Goal: Task Accomplishment & Management: Use online tool/utility

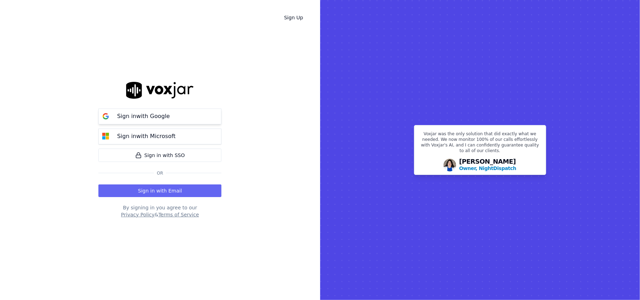
click at [159, 119] on p "Sign in with Google" at bounding box center [143, 116] width 53 height 8
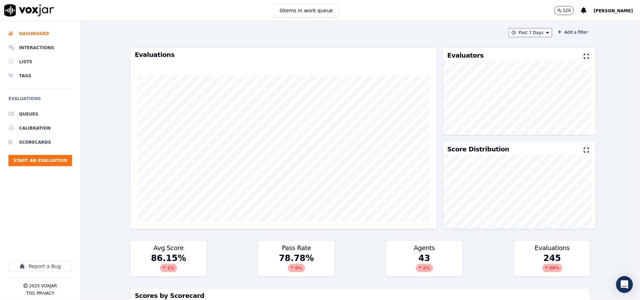
click at [584, 58] on icon at bounding box center [586, 56] width 5 height 6
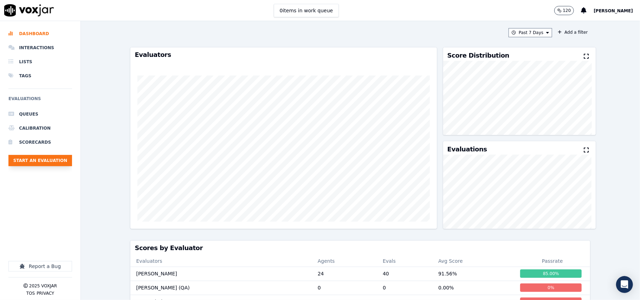
click at [34, 160] on button "Start an Evaluation" at bounding box center [40, 160] width 64 height 11
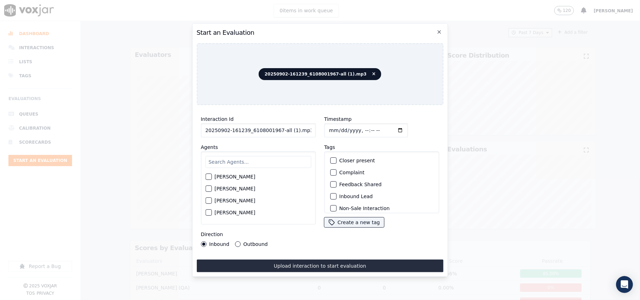
click at [219, 127] on input "20250902-161239_6108001967-all (1).mp3" at bounding box center [258, 130] width 115 height 14
paste input "6108001967"
type input "6108001967"
click at [335, 128] on input "Timestamp" at bounding box center [366, 130] width 84 height 14
type input "2025-09-02T23:34"
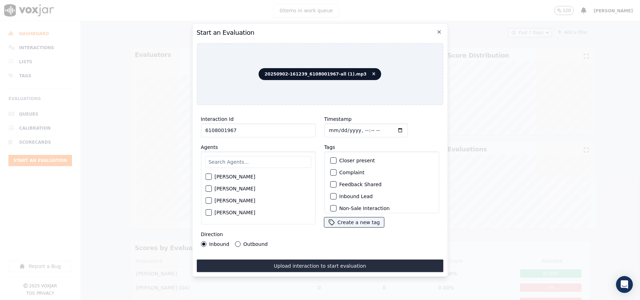
click at [273, 156] on input "text" at bounding box center [258, 162] width 106 height 12
type input "Mich"
click at [237, 176] on label "[PERSON_NAME]" at bounding box center [234, 178] width 41 height 5
click at [211, 176] on button "[PERSON_NAME]" at bounding box center [208, 179] width 6 height 6
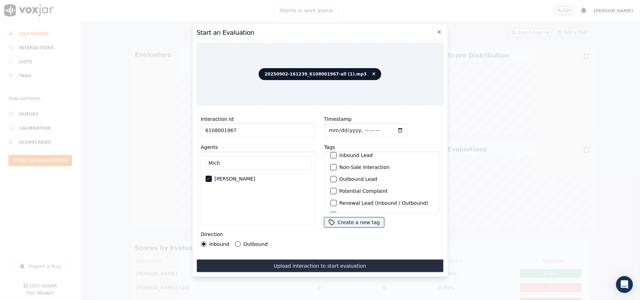
scroll to position [61, 0]
click at [340, 202] on label "Sale Interaction" at bounding box center [358, 204] width 39 height 5
click at [336, 201] on button "Sale Interaction" at bounding box center [333, 204] width 6 height 6
click at [250, 242] on label "Outbound" at bounding box center [255, 244] width 24 height 5
click at [240, 242] on button "Outbound" at bounding box center [238, 244] width 6 height 6
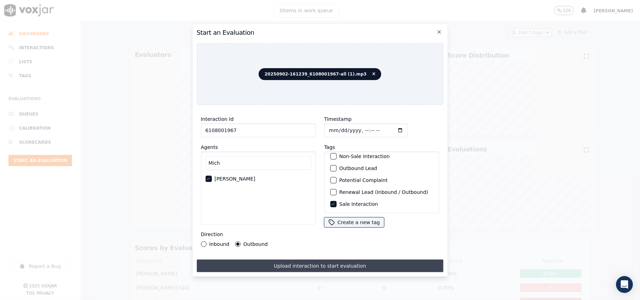
click at [262, 263] on button "Upload interaction to start evaluation" at bounding box center [319, 266] width 247 height 13
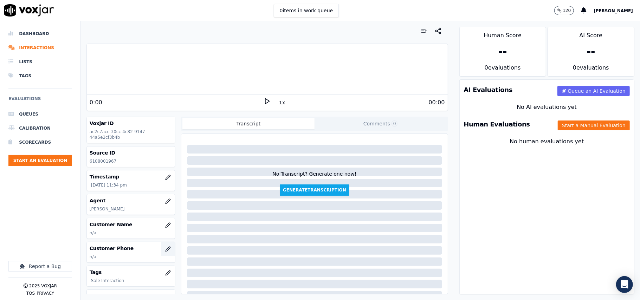
click at [165, 252] on icon "button" at bounding box center [168, 249] width 6 height 6
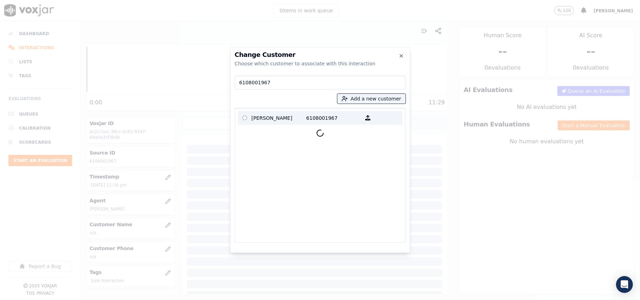
type input "6108001967"
click at [274, 114] on p "LAWRENCE FRYER SR" at bounding box center [279, 117] width 55 height 11
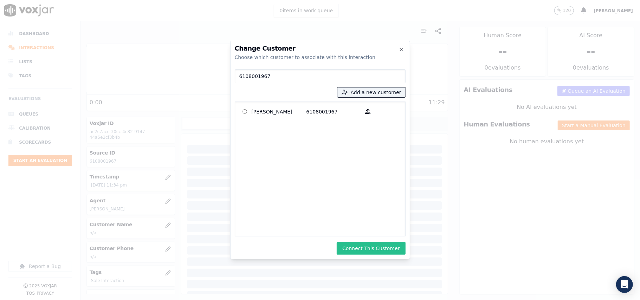
click at [384, 250] on button "Connect This Customer" at bounding box center [371, 248] width 69 height 13
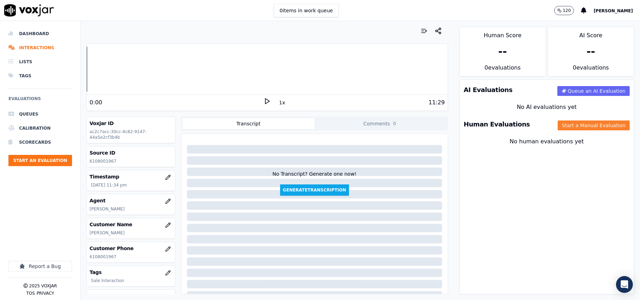
click at [559, 124] on button "Start a Manual Evaluation" at bounding box center [594, 125] width 72 height 10
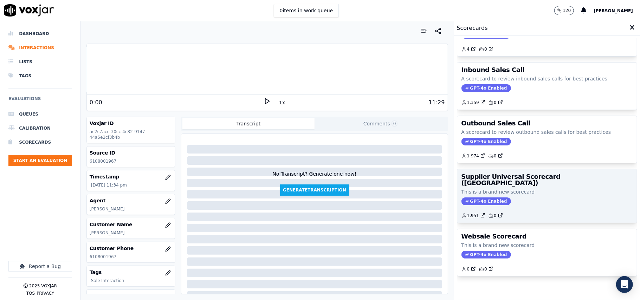
scroll to position [54, 0]
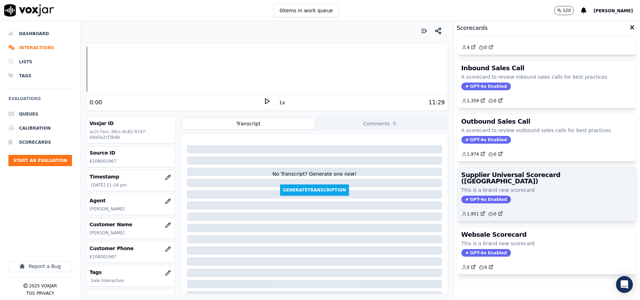
click at [525, 196] on div "GPT-4o Enabled" at bounding box center [546, 200] width 171 height 8
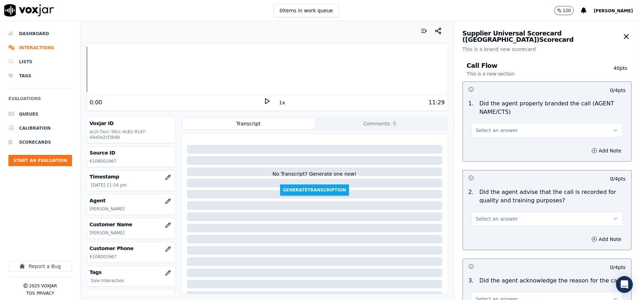
click at [493, 129] on span "Select an answer" at bounding box center [497, 130] width 42 height 7
click at [482, 145] on div "Yes" at bounding box center [532, 146] width 136 height 11
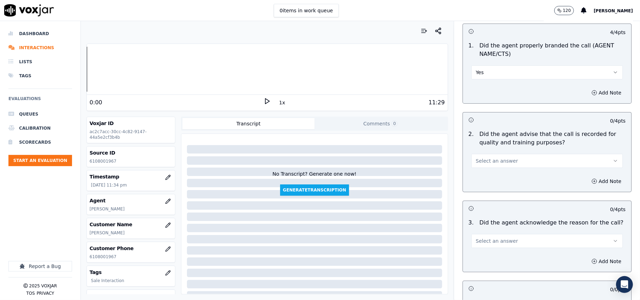
scroll to position [78, 0]
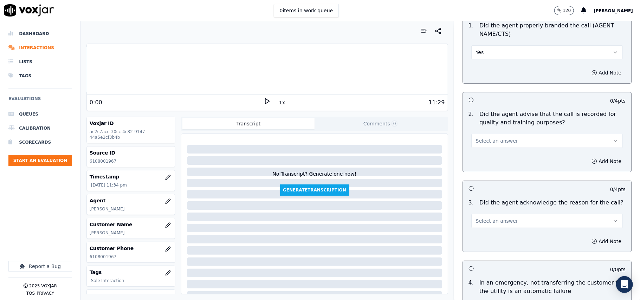
click at [480, 129] on div "Select an answer" at bounding box center [546, 137] width 163 height 21
click at [483, 144] on span "Select an answer" at bounding box center [497, 140] width 42 height 7
click at [480, 154] on div "Yes" at bounding box center [532, 156] width 136 height 11
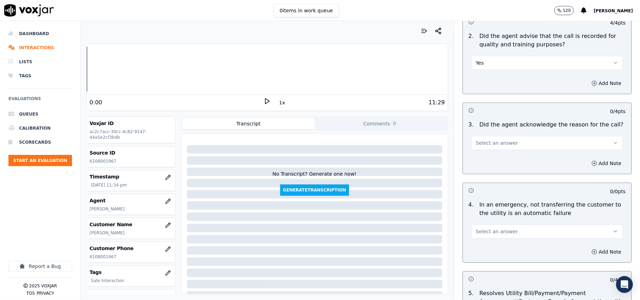
click at [484, 142] on span "Select an answer" at bounding box center [497, 142] width 42 height 7
click at [485, 159] on div "Yes" at bounding box center [532, 159] width 136 height 11
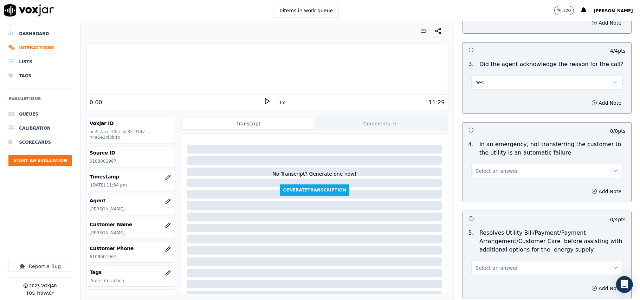
scroll to position [234, 0]
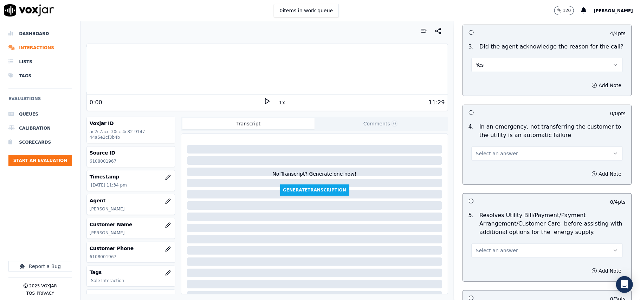
click at [481, 157] on span "Select an answer" at bounding box center [497, 153] width 42 height 7
click at [492, 190] on div "N/A" at bounding box center [532, 192] width 136 height 11
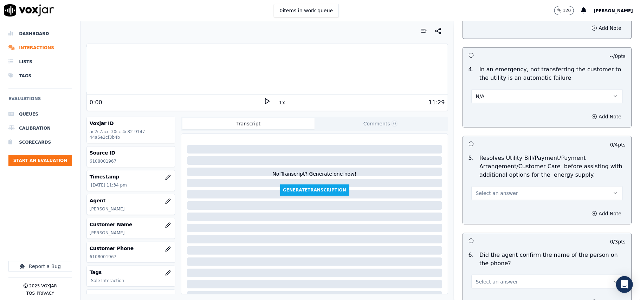
scroll to position [312, 0]
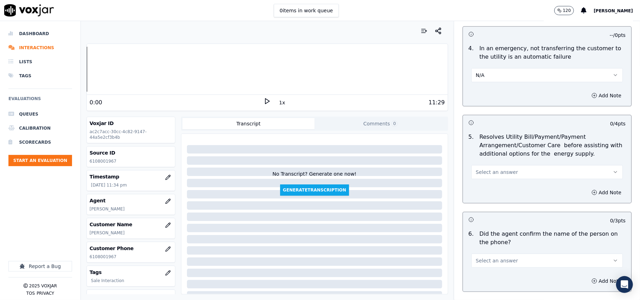
click at [491, 175] on span "Select an answer" at bounding box center [497, 172] width 42 height 7
click at [492, 201] on div "No" at bounding box center [532, 200] width 136 height 11
click at [488, 176] on button "No" at bounding box center [546, 172] width 151 height 14
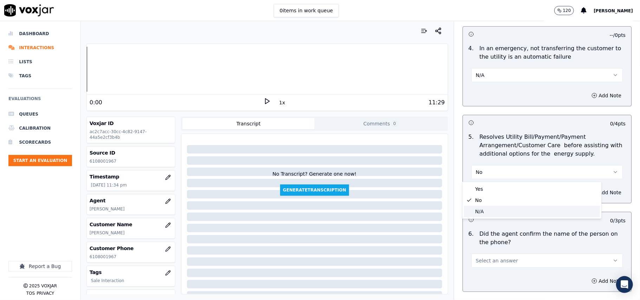
click at [492, 210] on div "N/A" at bounding box center [532, 211] width 136 height 11
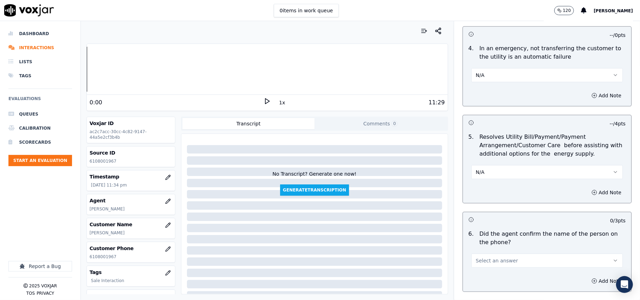
scroll to position [390, 0]
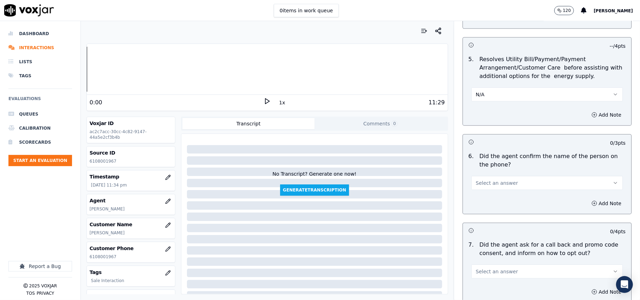
click at [492, 182] on span "Select an answer" at bounding box center [497, 183] width 42 height 7
click at [489, 204] on div "Yes" at bounding box center [532, 199] width 136 height 11
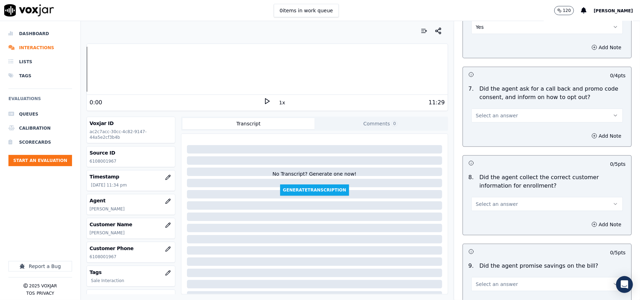
scroll to position [547, 0]
click at [493, 113] on span "Select an answer" at bounding box center [497, 114] width 42 height 7
click at [495, 132] on div "Yes" at bounding box center [532, 132] width 136 height 11
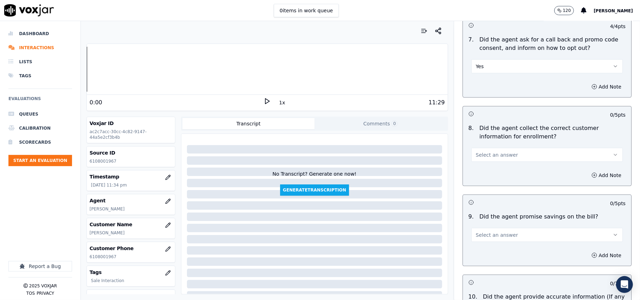
scroll to position [624, 0]
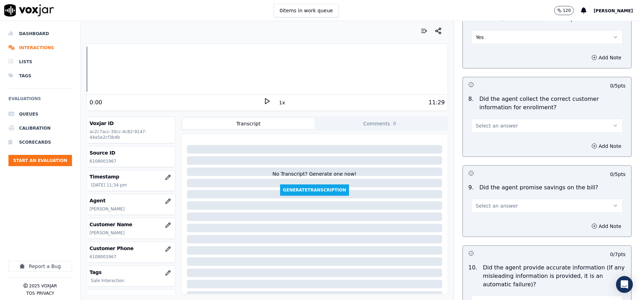
click at [486, 126] on span "Select an answer" at bounding box center [497, 125] width 42 height 7
click at [488, 143] on div "Yes" at bounding box center [532, 143] width 136 height 11
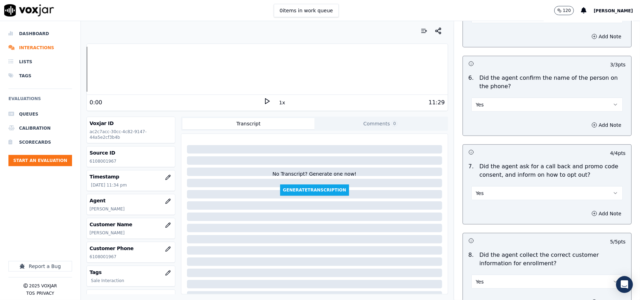
scroll to position [547, 0]
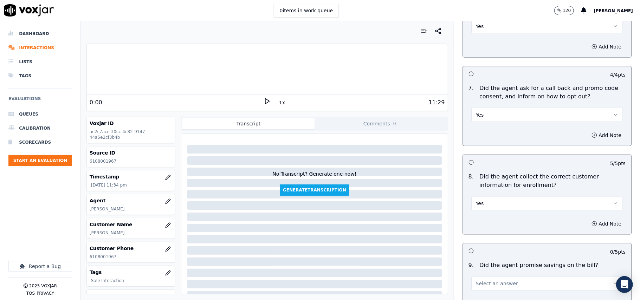
click at [501, 205] on button "Yes" at bounding box center [546, 203] width 151 height 14
click at [486, 231] on div "No" at bounding box center [532, 232] width 136 height 11
click at [587, 222] on button "Add Note" at bounding box center [606, 224] width 38 height 10
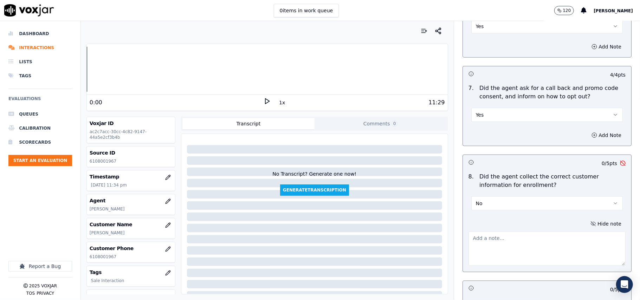
scroll to position [624, 0]
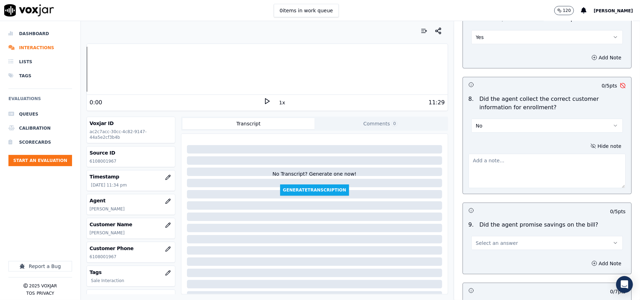
click at [498, 180] on textarea at bounding box center [546, 171] width 157 height 34
paste textarea "wrong electric Choice ID"
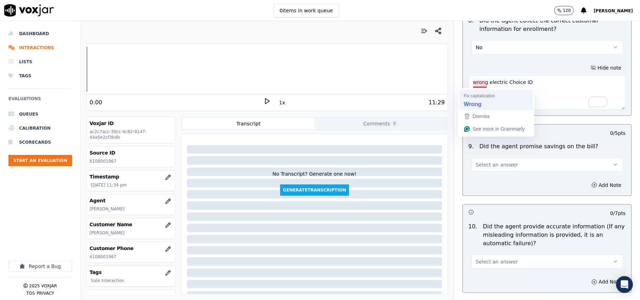
type textarea "wrong electric Choice ID"
click at [486, 172] on button "Select an answer" at bounding box center [546, 165] width 151 height 14
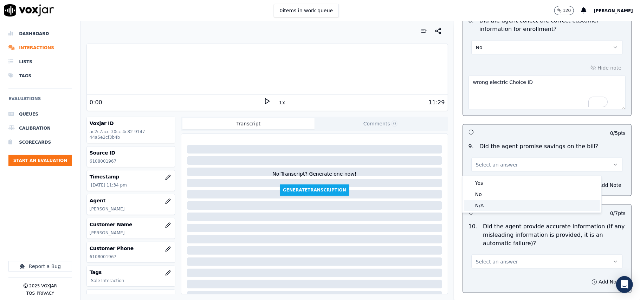
click at [490, 204] on div "N/A" at bounding box center [532, 205] width 136 height 11
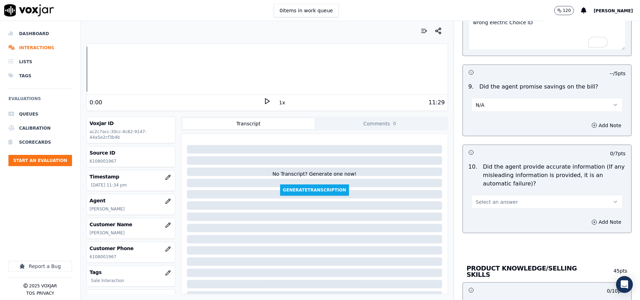
scroll to position [781, 0]
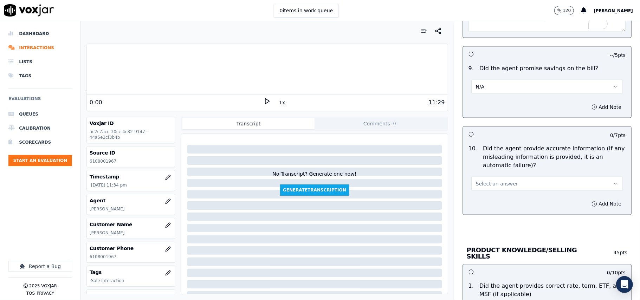
click at [477, 183] on span "Select an answer" at bounding box center [497, 183] width 42 height 7
click at [480, 204] on div "Yes" at bounding box center [532, 201] width 136 height 11
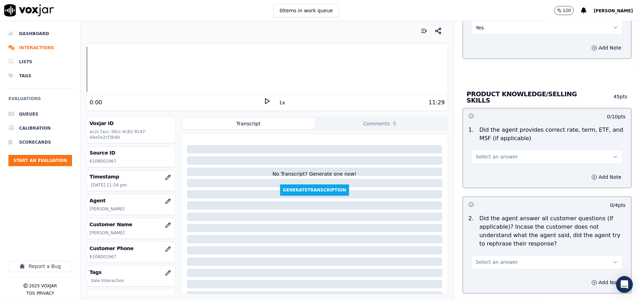
click at [473, 149] on div "Select an answer" at bounding box center [546, 156] width 151 height 15
click at [477, 158] on span "Select an answer" at bounding box center [497, 157] width 42 height 7
click at [478, 167] on div "Yes" at bounding box center [532, 171] width 136 height 11
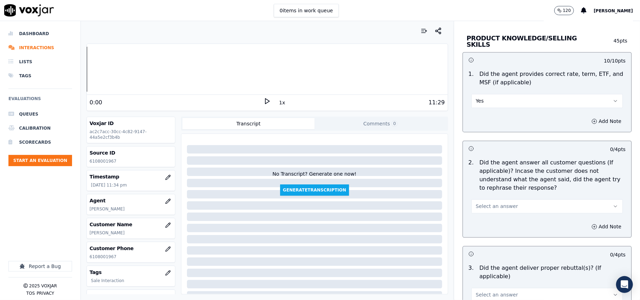
scroll to position [1015, 0]
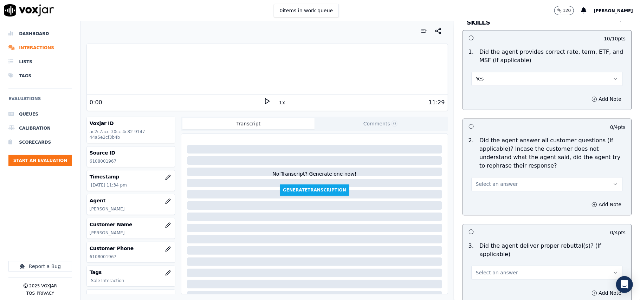
click at [478, 184] on span "Select an answer" at bounding box center [497, 184] width 42 height 7
click at [480, 197] on div "Yes" at bounding box center [532, 199] width 136 height 11
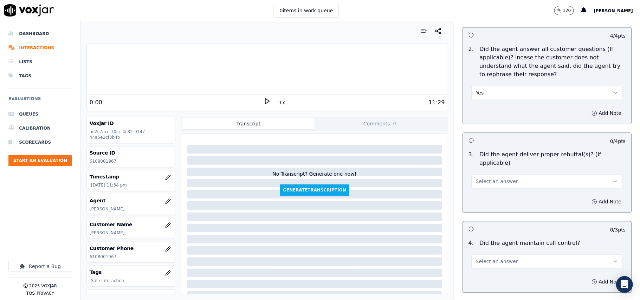
scroll to position [1171, 0]
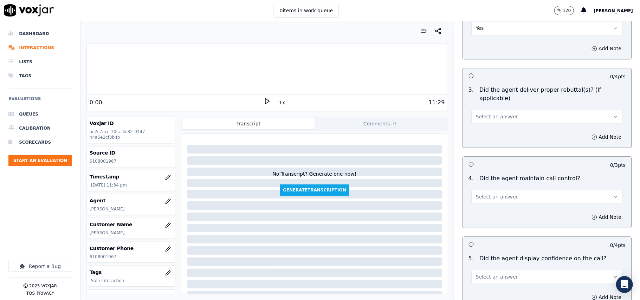
click at [476, 113] on span "Select an answer" at bounding box center [497, 116] width 42 height 7
click at [476, 119] on div "Yes" at bounding box center [532, 123] width 136 height 11
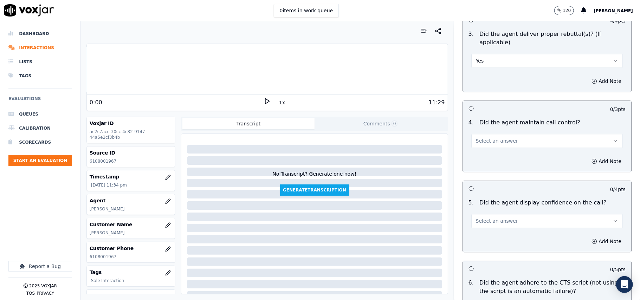
scroll to position [1249, 0]
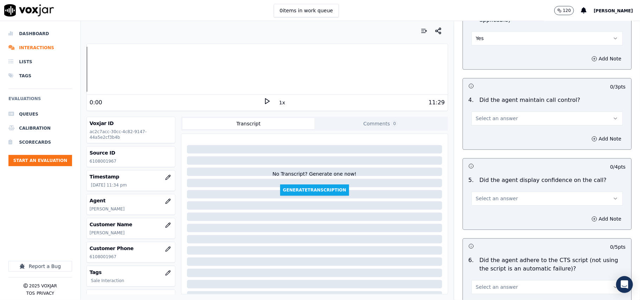
click at [470, 119] on div "4 . Did the agent maintain call control? Select an answer" at bounding box center [547, 110] width 168 height 35
click at [474, 117] on button "Select an answer" at bounding box center [546, 118] width 151 height 14
click at [475, 124] on div "Yes" at bounding box center [532, 125] width 136 height 11
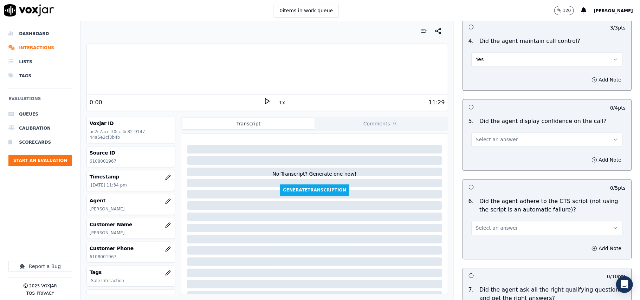
scroll to position [1327, 0]
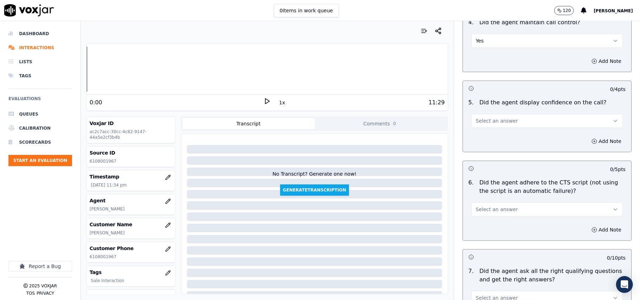
click at [492, 117] on span "Select an answer" at bounding box center [497, 120] width 42 height 7
click at [486, 128] on div "Yes" at bounding box center [532, 128] width 136 height 11
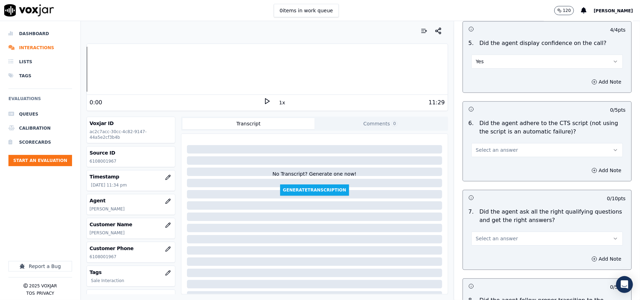
scroll to position [1405, 0]
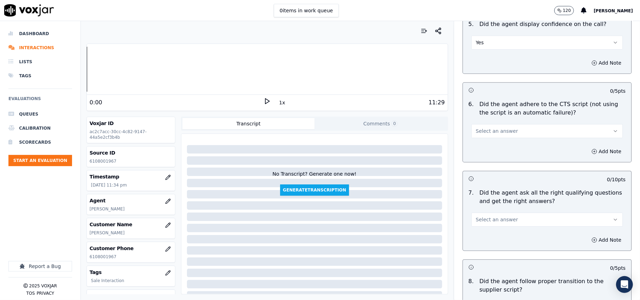
click at [482, 124] on button "Select an answer" at bounding box center [546, 131] width 151 height 14
click at [481, 136] on div "Yes" at bounding box center [532, 138] width 136 height 11
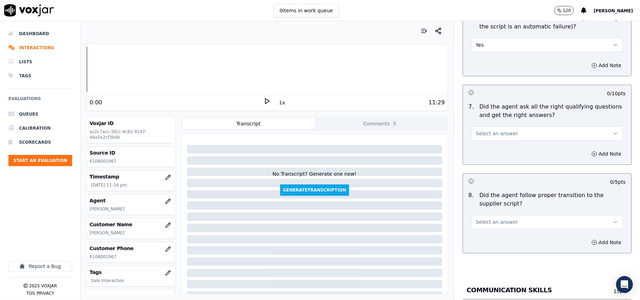
scroll to position [1561, 0]
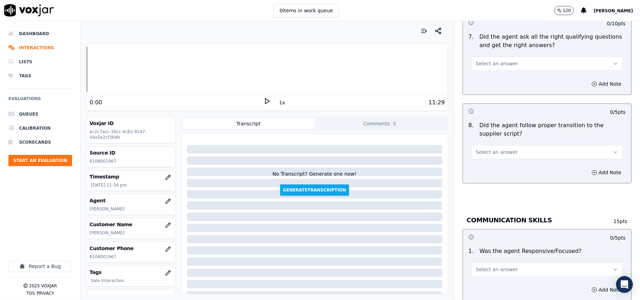
click at [491, 61] on button "Select an answer" at bounding box center [546, 64] width 151 height 14
click at [486, 70] on div "Yes" at bounding box center [532, 71] width 136 height 11
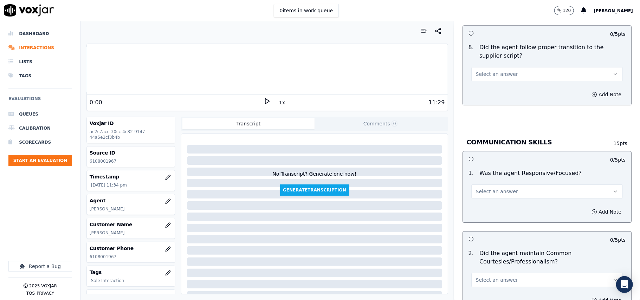
click at [481, 71] on span "Select an answer" at bounding box center [497, 74] width 42 height 7
click at [481, 79] on div "Yes" at bounding box center [532, 82] width 136 height 11
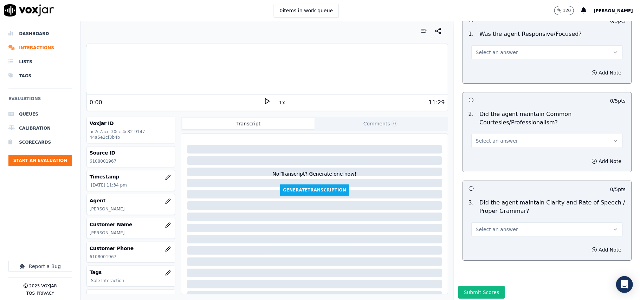
scroll to position [1795, 0]
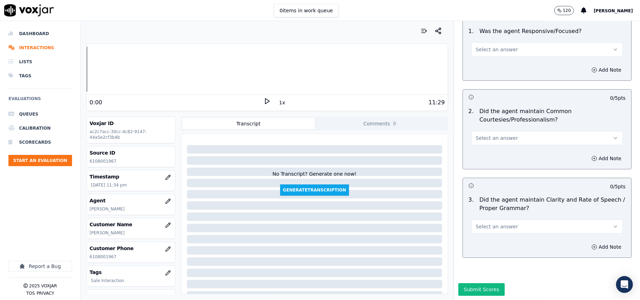
click at [486, 46] on span "Select an answer" at bounding box center [497, 49] width 42 height 7
click at [486, 45] on div "Yes" at bounding box center [532, 43] width 136 height 11
click at [477, 135] on span "Select an answer" at bounding box center [497, 138] width 42 height 7
click at [477, 134] on div "Yes" at bounding box center [532, 132] width 136 height 11
click at [481, 220] on button "Select an answer" at bounding box center [546, 227] width 151 height 14
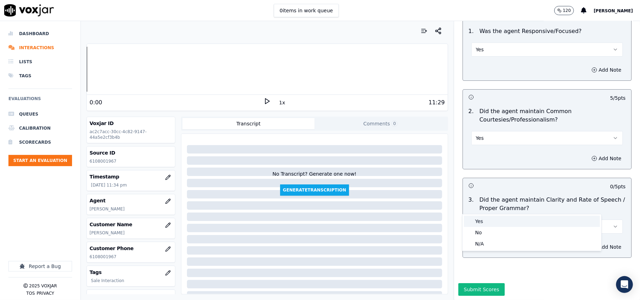
click at [481, 227] on div "No" at bounding box center [532, 232] width 136 height 11
click at [482, 220] on button "No" at bounding box center [546, 227] width 151 height 14
click at [482, 222] on div "Yes" at bounding box center [532, 221] width 136 height 11
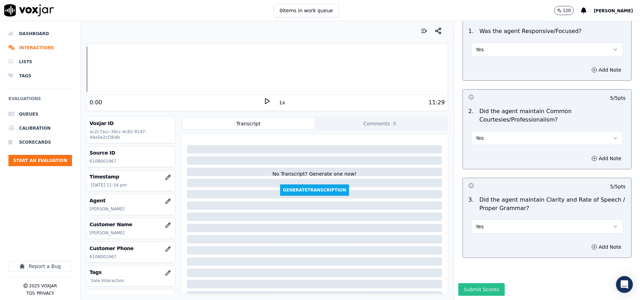
click at [471, 283] on button "Submit Scores" at bounding box center [481, 289] width 47 height 13
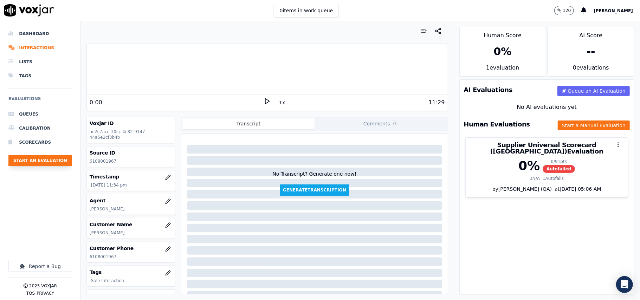
click at [36, 161] on button "Start an Evaluation" at bounding box center [40, 160] width 64 height 11
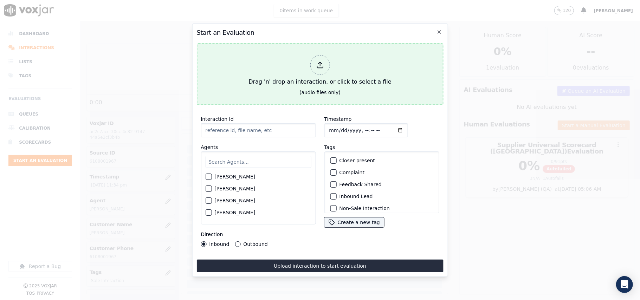
click at [344, 80] on div "Drag 'n' drop an interaction, or click to select a file" at bounding box center [320, 70] width 148 height 37
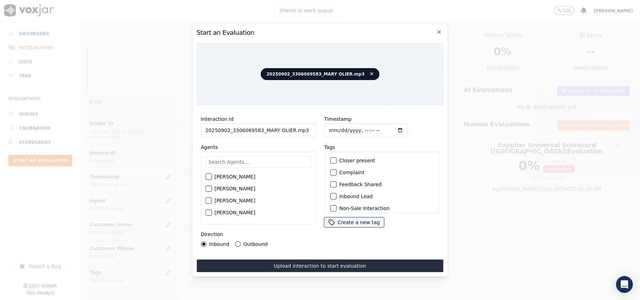
click at [245, 124] on input "20250902_3306069583_MARY OLIER.mp3" at bounding box center [258, 130] width 115 height 14
paste input "330606958"
type input "3306069583"
click at [338, 125] on input "Timestamp" at bounding box center [366, 130] width 84 height 14
type input "2025-09-02T23:36"
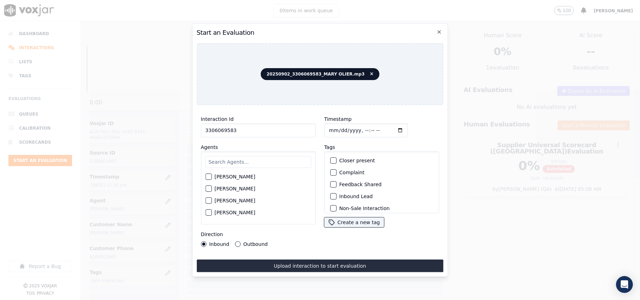
click at [228, 158] on input "text" at bounding box center [258, 162] width 106 height 12
type input "Mary"
click at [236, 179] on div "[PERSON_NAME]" at bounding box center [258, 179] width 106 height 12
click at [234, 180] on div "[PERSON_NAME]" at bounding box center [258, 179] width 106 height 12
click at [234, 177] on label "[PERSON_NAME]" at bounding box center [234, 178] width 41 height 5
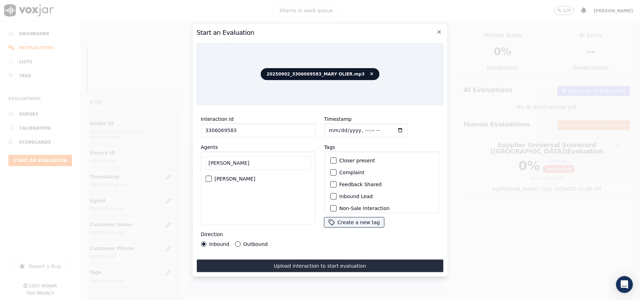
click at [211, 177] on button "[PERSON_NAME]" at bounding box center [208, 179] width 6 height 6
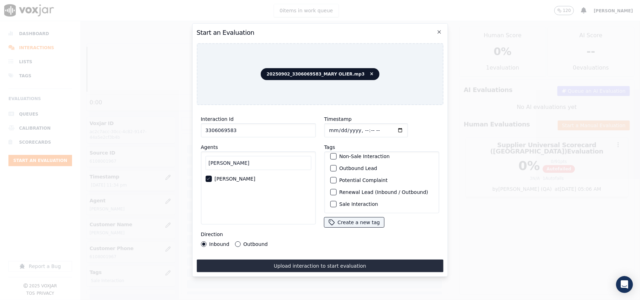
click at [342, 202] on label "Sale Interaction" at bounding box center [358, 204] width 39 height 5
click at [336, 201] on button "Sale Interaction" at bounding box center [333, 204] width 6 height 6
click at [251, 242] on label "Outbound" at bounding box center [255, 244] width 24 height 5
click at [240, 241] on button "Outbound" at bounding box center [238, 244] width 6 height 6
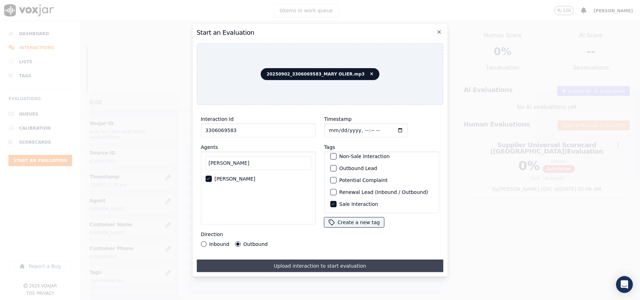
click at [273, 260] on button "Upload interaction to start evaluation" at bounding box center [319, 266] width 247 height 13
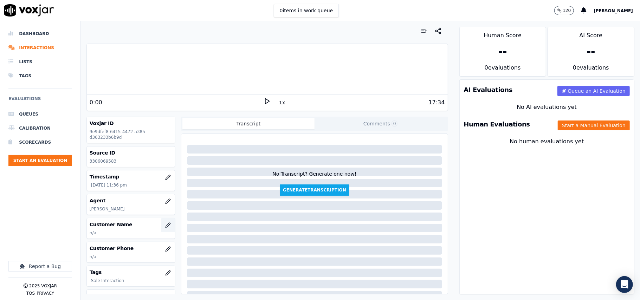
click at [165, 224] on icon "button" at bounding box center [168, 225] width 6 height 6
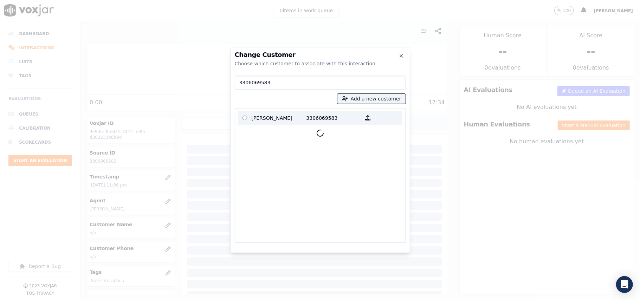
type input "3306069583"
click at [278, 118] on p "ERIC ELLIOTT" at bounding box center [279, 117] width 55 height 11
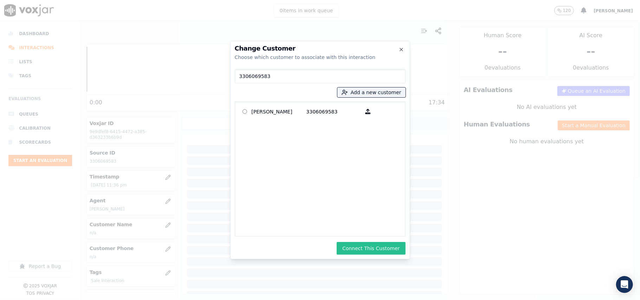
click at [363, 249] on button "Connect This Customer" at bounding box center [371, 248] width 69 height 13
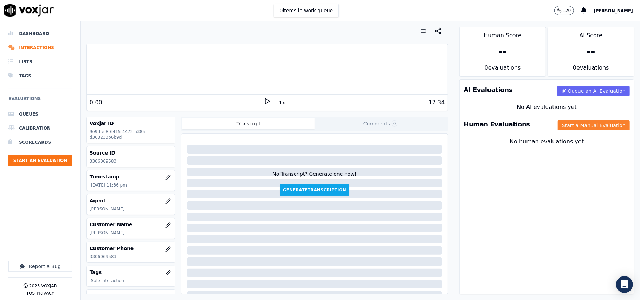
click at [576, 125] on button "Start a Manual Evaluation" at bounding box center [594, 125] width 72 height 10
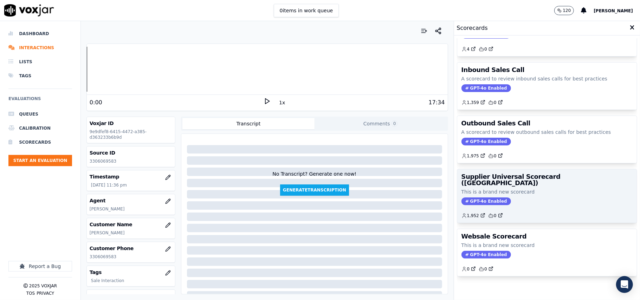
scroll to position [54, 0]
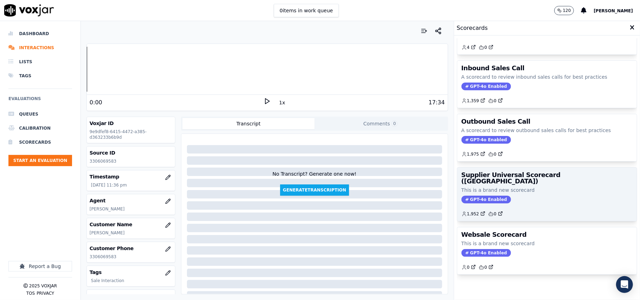
click at [527, 187] on p "This is a brand new scorecard" at bounding box center [546, 190] width 171 height 7
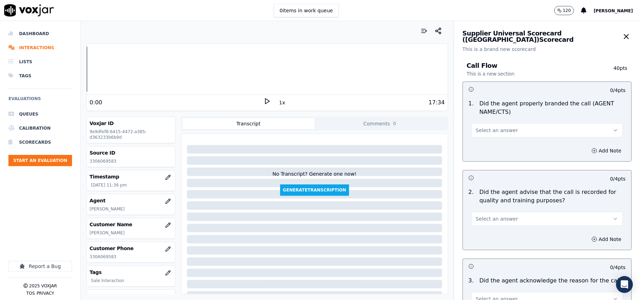
drag, startPoint x: 478, startPoint y: 128, endPoint x: 480, endPoint y: 136, distance: 8.2
click at [478, 129] on span "Select an answer" at bounding box center [497, 130] width 42 height 7
click at [479, 148] on div "Yes" at bounding box center [532, 146] width 136 height 11
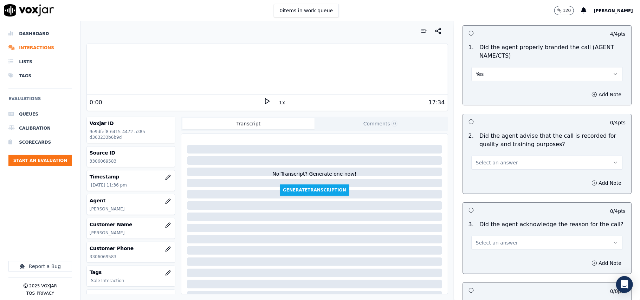
scroll to position [78, 0]
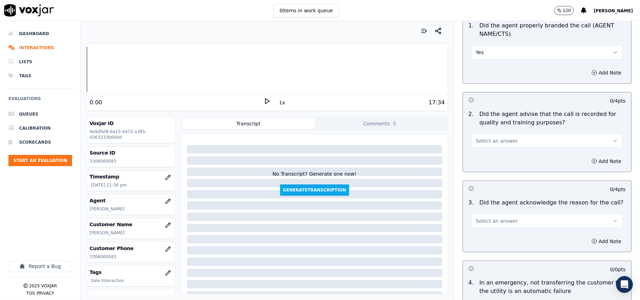
click at [477, 134] on button "Select an answer" at bounding box center [546, 141] width 151 height 14
click at [475, 159] on div "Yes" at bounding box center [532, 156] width 136 height 11
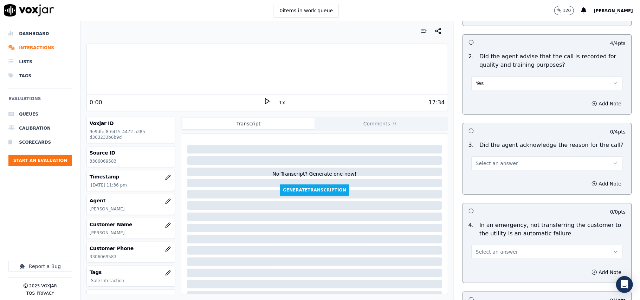
scroll to position [156, 0]
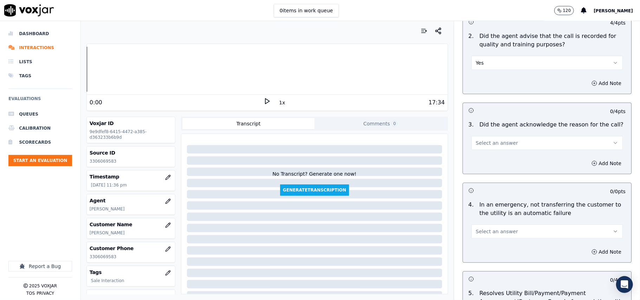
click at [483, 146] on span "Select an answer" at bounding box center [497, 142] width 42 height 7
click at [476, 164] on div "Yes" at bounding box center [532, 159] width 136 height 11
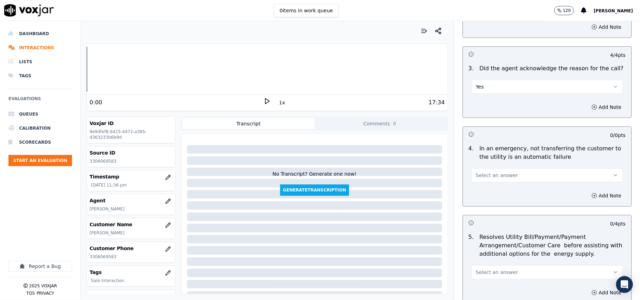
scroll to position [234, 0]
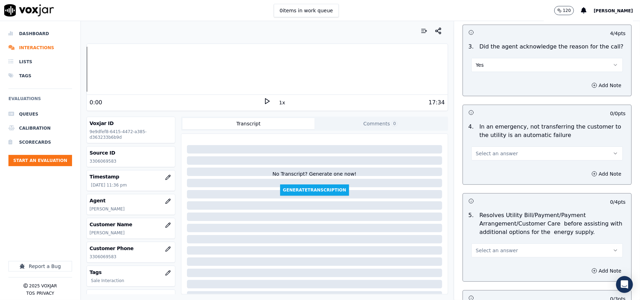
drag, startPoint x: 475, startPoint y: 153, endPoint x: 476, endPoint y: 157, distance: 4.2
click at [476, 157] on span "Select an answer" at bounding box center [497, 153] width 42 height 7
click at [478, 195] on div "N/A" at bounding box center [532, 192] width 136 height 11
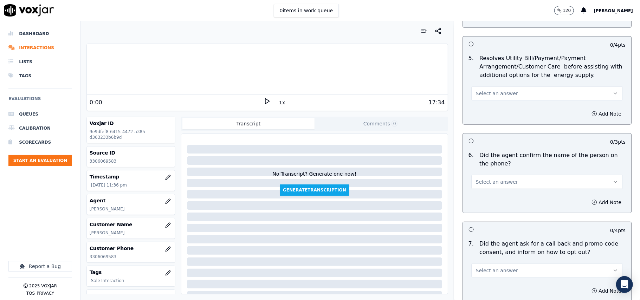
scroll to position [312, 0]
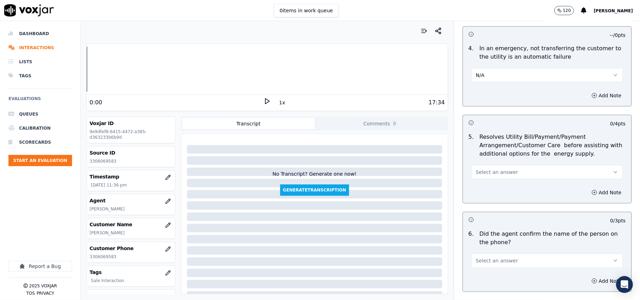
click at [481, 181] on div "5 . Resolves Utility Bill/Payment/Payment Arrangement/Customer Care before assi…" at bounding box center [547, 156] width 168 height 52
click at [491, 175] on span "Select an answer" at bounding box center [497, 172] width 42 height 7
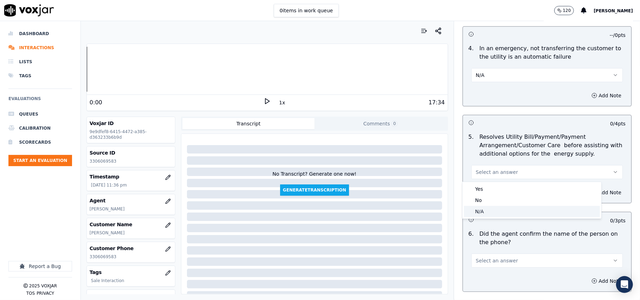
click at [484, 213] on div "N/A" at bounding box center [532, 211] width 136 height 11
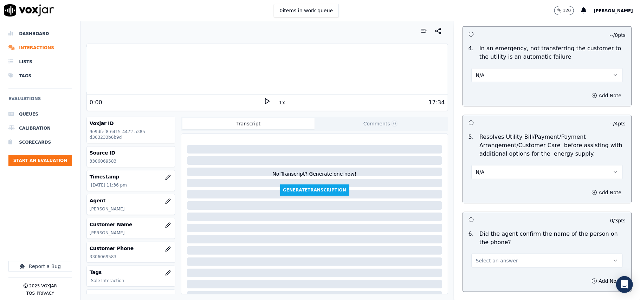
scroll to position [390, 0]
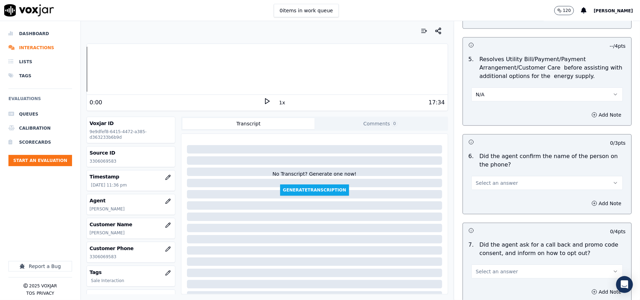
click at [496, 178] on button "Select an answer" at bounding box center [546, 183] width 151 height 14
click at [494, 199] on div "Yes" at bounding box center [532, 199] width 136 height 11
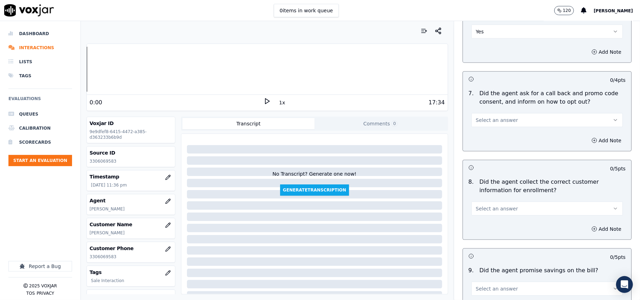
scroll to position [547, 0]
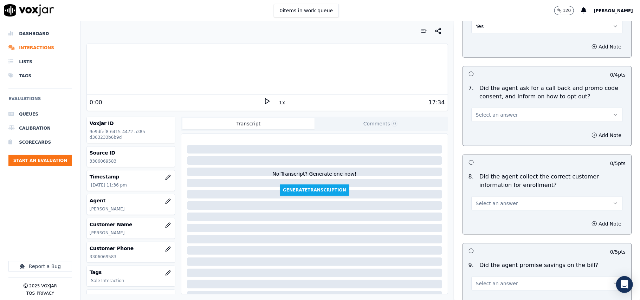
click at [507, 120] on button "Select an answer" at bounding box center [546, 115] width 151 height 14
click at [502, 133] on div "Yes" at bounding box center [532, 132] width 136 height 11
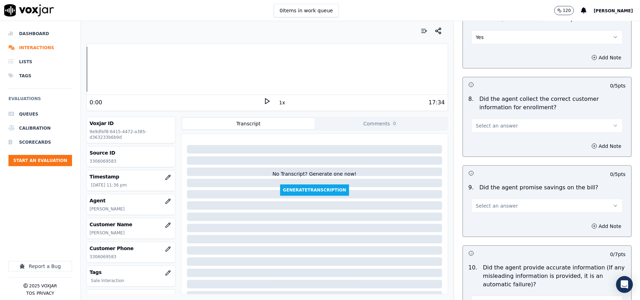
drag, startPoint x: 498, startPoint y: 121, endPoint x: 495, endPoint y: 133, distance: 13.0
click at [498, 122] on button "Select an answer" at bounding box center [546, 126] width 151 height 14
click at [495, 144] on div "Yes" at bounding box center [532, 143] width 136 height 11
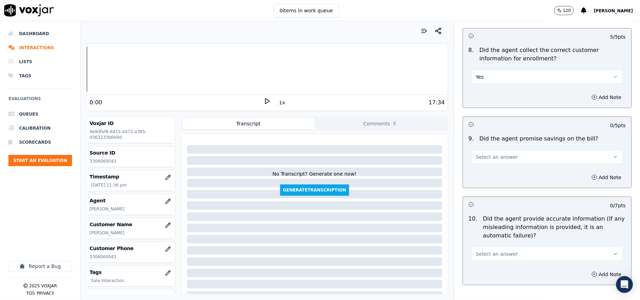
scroll to position [703, 0]
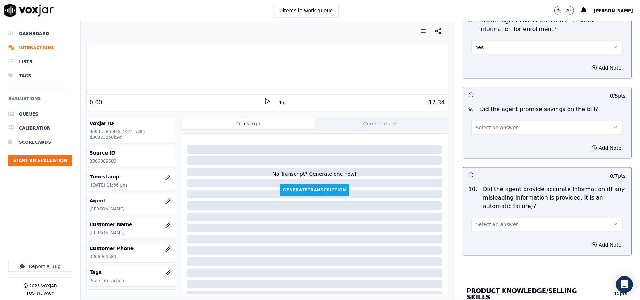
click at [492, 135] on button "Select an answer" at bounding box center [546, 127] width 151 height 14
click at [490, 168] on div "N/A" at bounding box center [532, 167] width 136 height 11
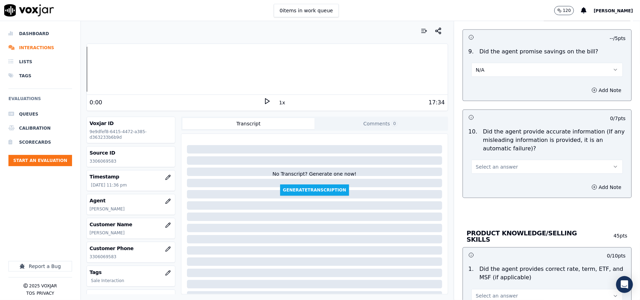
scroll to position [781, 0]
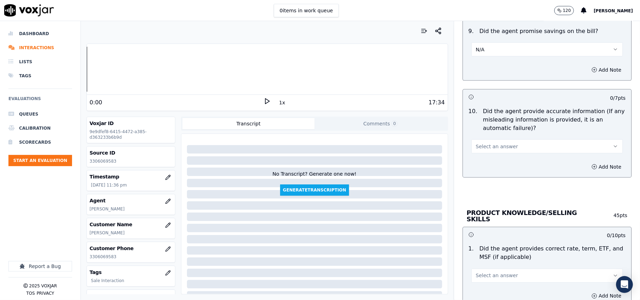
click at [499, 152] on button "Select an answer" at bounding box center [546, 146] width 151 height 14
click at [499, 168] on div "Yes" at bounding box center [532, 164] width 136 height 11
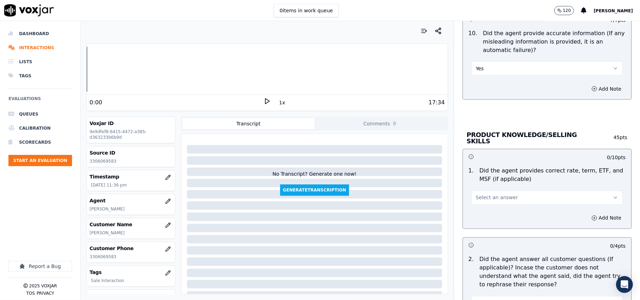
click at [498, 198] on span "Select an answer" at bounding box center [497, 197] width 42 height 7
click at [494, 211] on div "Yes" at bounding box center [532, 212] width 136 height 11
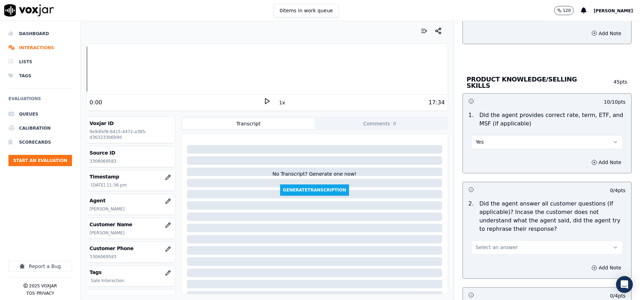
scroll to position [937, 0]
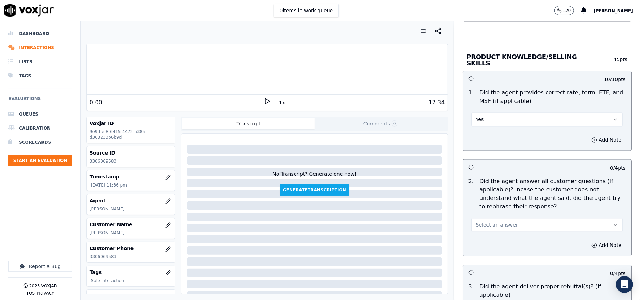
click at [492, 228] on span "Select an answer" at bounding box center [497, 225] width 42 height 7
click at [486, 240] on div "Yes" at bounding box center [532, 239] width 136 height 11
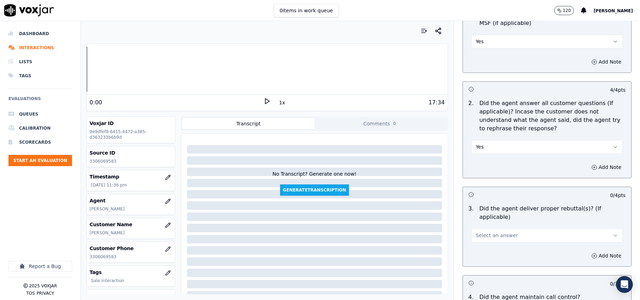
click at [487, 228] on button "Select an answer" at bounding box center [546, 235] width 151 height 14
click at [484, 241] on div "Yes" at bounding box center [532, 241] width 136 height 11
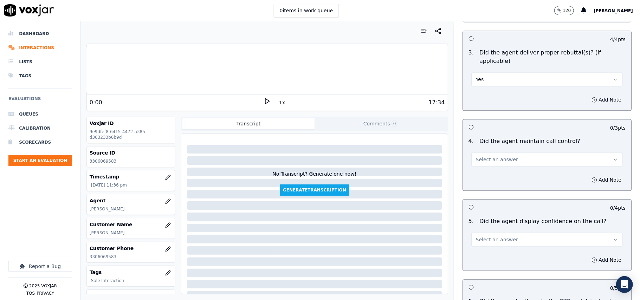
click at [491, 156] on span "Select an answer" at bounding box center [497, 159] width 42 height 7
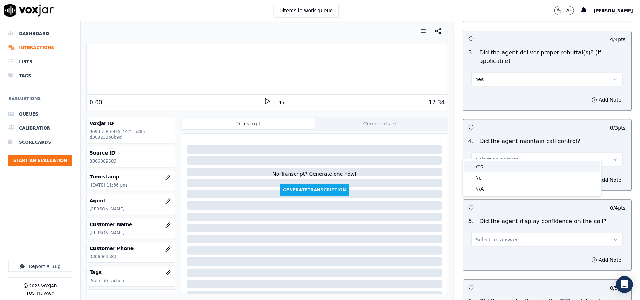
click at [489, 166] on div "Yes" at bounding box center [532, 166] width 136 height 11
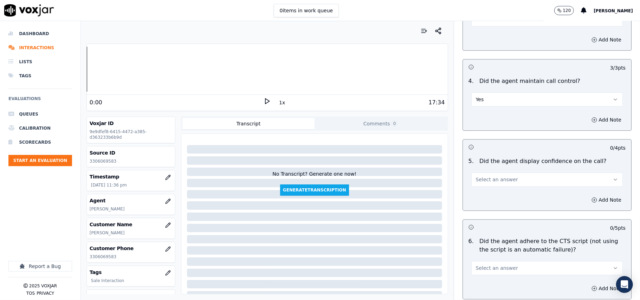
scroll to position [1249, 0]
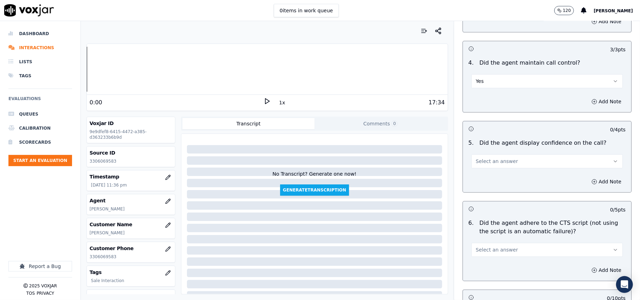
click at [497, 156] on button "Select an answer" at bounding box center [546, 161] width 151 height 14
click at [496, 164] on div "Yes" at bounding box center [532, 168] width 136 height 11
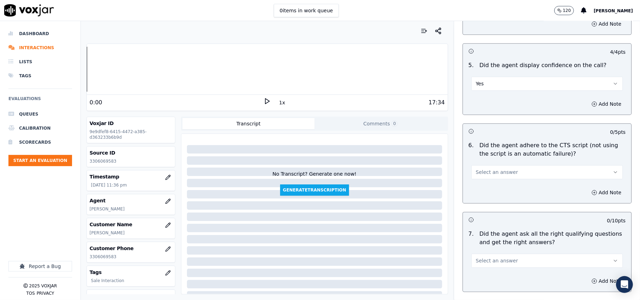
click at [502, 183] on div "Add Note" at bounding box center [547, 192] width 168 height 21
click at [503, 165] on button "Select an answer" at bounding box center [546, 172] width 151 height 14
click at [496, 182] on div "Yes" at bounding box center [532, 179] width 136 height 11
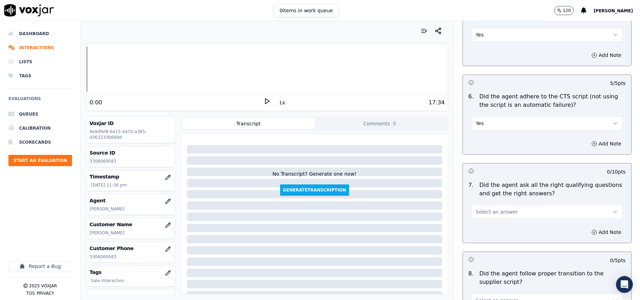
scroll to position [1405, 0]
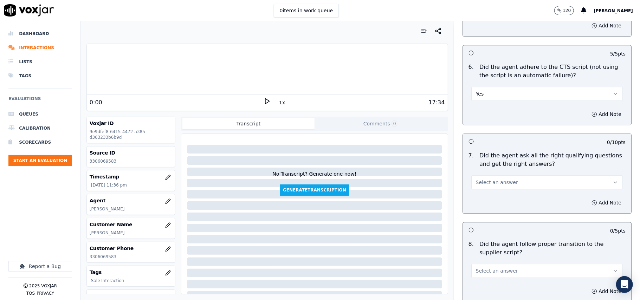
click at [493, 179] on span "Select an answer" at bounding box center [497, 182] width 42 height 7
click at [491, 191] on div "Yes" at bounding box center [532, 189] width 136 height 11
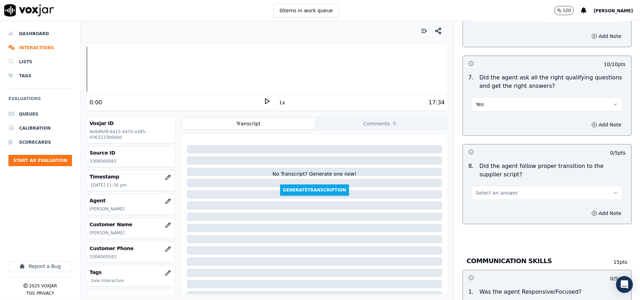
click at [493, 186] on button "Select an answer" at bounding box center [546, 193] width 151 height 14
click at [492, 198] on div "Yes" at bounding box center [532, 200] width 136 height 11
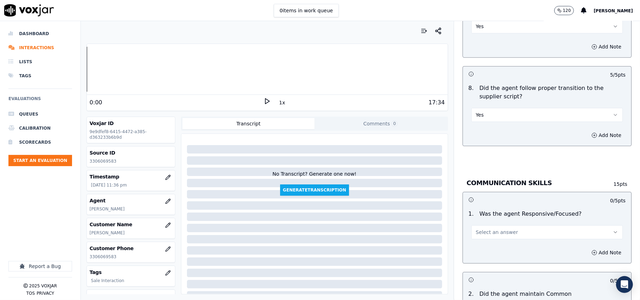
click at [491, 225] on button "Select an answer" at bounding box center [546, 232] width 151 height 14
click at [489, 238] on div "Yes" at bounding box center [532, 240] width 136 height 11
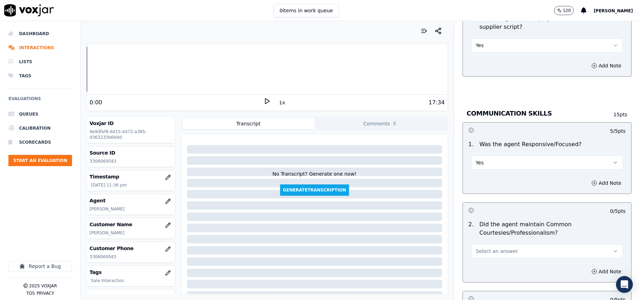
scroll to position [1718, 0]
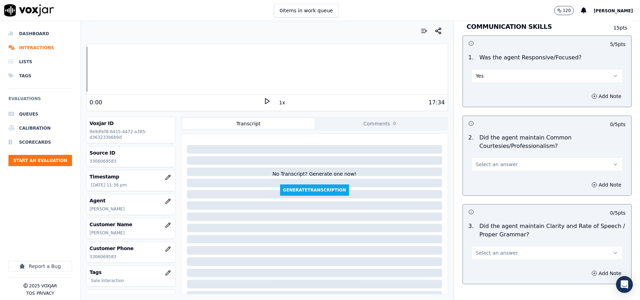
click at [487, 161] on span "Select an answer" at bounding box center [497, 164] width 42 height 7
click at [488, 175] on div "Yes" at bounding box center [532, 172] width 136 height 11
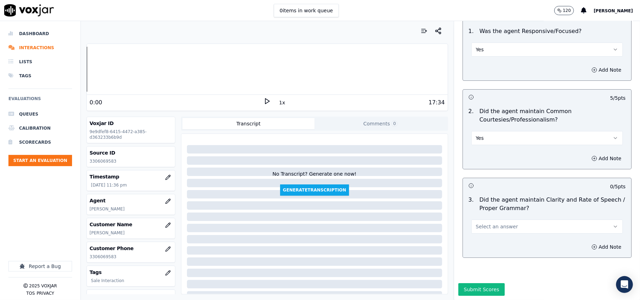
scroll to position [1758, 0]
click at [483, 220] on button "Select an answer" at bounding box center [546, 227] width 151 height 14
click at [487, 220] on div "Yes" at bounding box center [532, 221] width 136 height 11
click at [474, 283] on button "Submit Scores" at bounding box center [481, 289] width 47 height 13
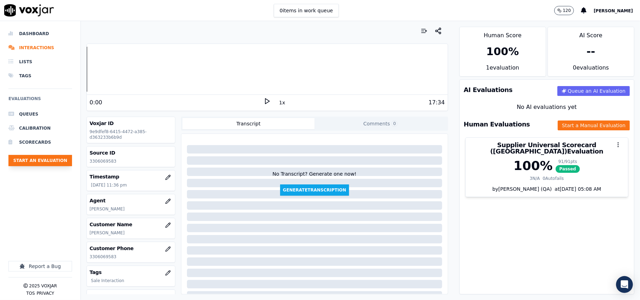
click at [66, 161] on button "Start an Evaluation" at bounding box center [40, 160] width 64 height 11
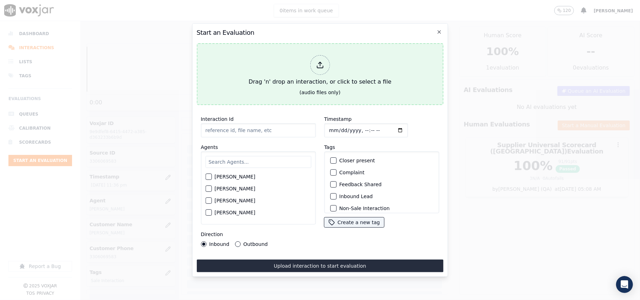
drag, startPoint x: 268, startPoint y: 84, endPoint x: 268, endPoint y: 74, distance: 9.8
click at [268, 74] on div "Drag 'n' drop an interaction, or click to select a file" at bounding box center [320, 70] width 148 height 37
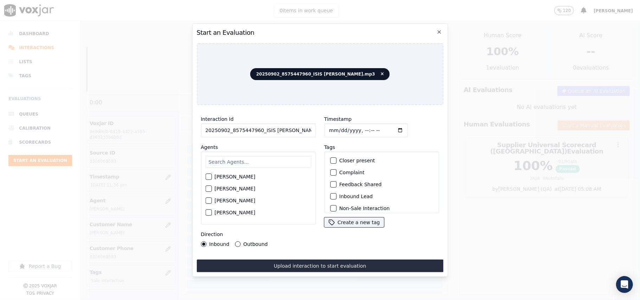
click at [248, 129] on input "20250902_8575447960_ISIS ALZATE.mp3" at bounding box center [258, 130] width 115 height 14
paste input "8575447960"
type input "8575447960"
click at [337, 127] on input "Timestamp" at bounding box center [366, 130] width 84 height 14
type input "2025-09-02T23:38"
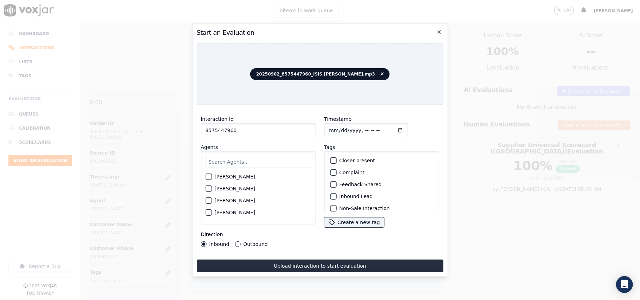
click at [247, 173] on div "[PERSON_NAME]" at bounding box center [258, 177] width 106 height 12
click at [245, 164] on input "text" at bounding box center [258, 162] width 106 height 12
type input "ISIS"
click at [214, 178] on label "[PERSON_NAME]" at bounding box center [234, 178] width 41 height 5
click at [211, 178] on button "[PERSON_NAME]" at bounding box center [208, 179] width 6 height 6
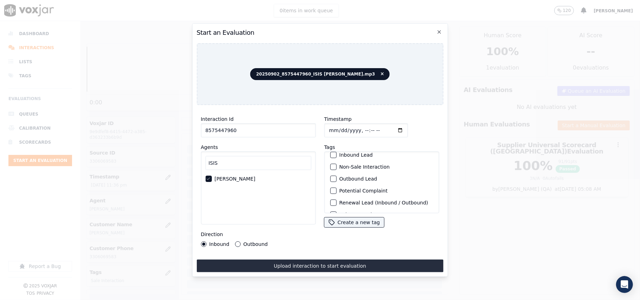
scroll to position [61, 0]
click at [342, 202] on label "Sale Interaction" at bounding box center [358, 204] width 39 height 5
click at [336, 201] on button "Sale Interaction" at bounding box center [333, 204] width 6 height 6
click at [236, 241] on button "Outbound" at bounding box center [238, 244] width 6 height 6
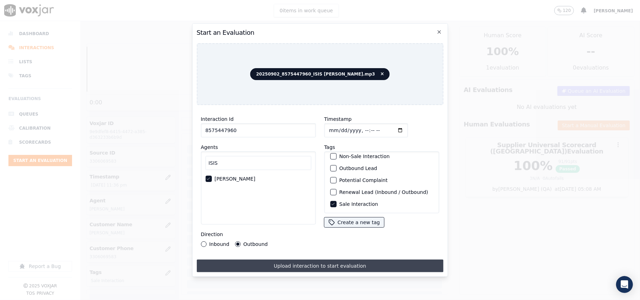
click at [266, 260] on button "Upload interaction to start evaluation" at bounding box center [319, 266] width 247 height 13
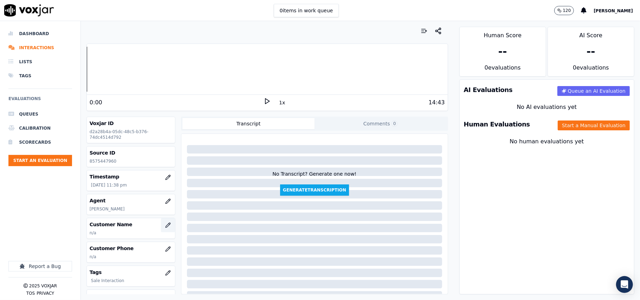
click at [165, 224] on icon "button" at bounding box center [168, 225] width 6 height 6
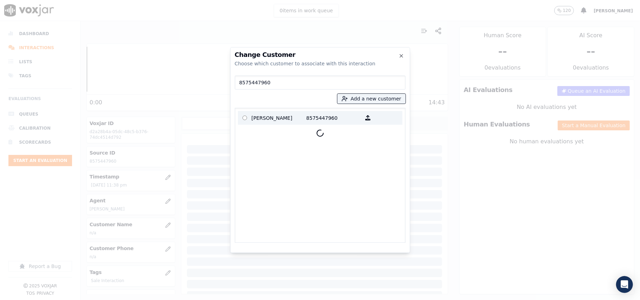
type input "8575447960"
click at [278, 111] on label "Migdalia Boscana 8575447960" at bounding box center [320, 118] width 164 height 14
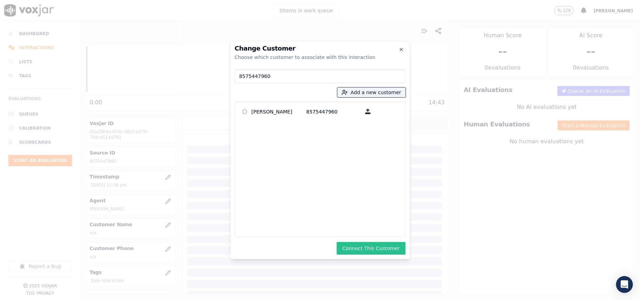
click at [374, 252] on button "Connect This Customer" at bounding box center [371, 248] width 69 height 13
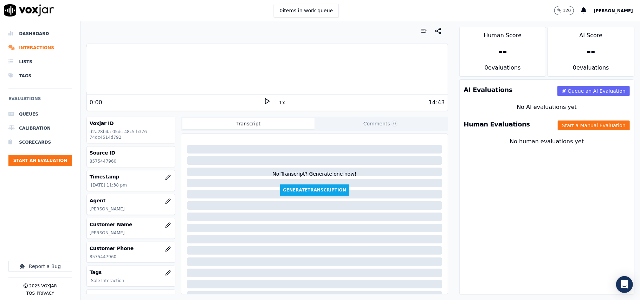
click at [564, 119] on div "Human Evaluations Start a Manual Evaluation" at bounding box center [547, 124] width 174 height 20
click at [566, 124] on button "Start a Manual Evaluation" at bounding box center [594, 125] width 72 height 10
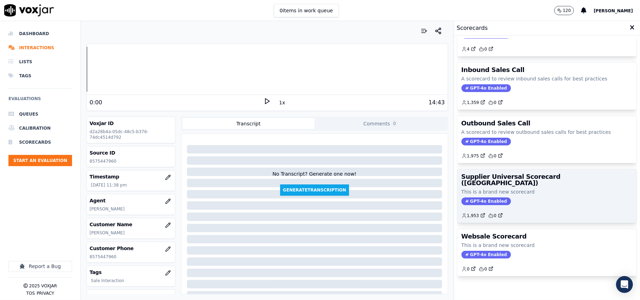
scroll to position [54, 0]
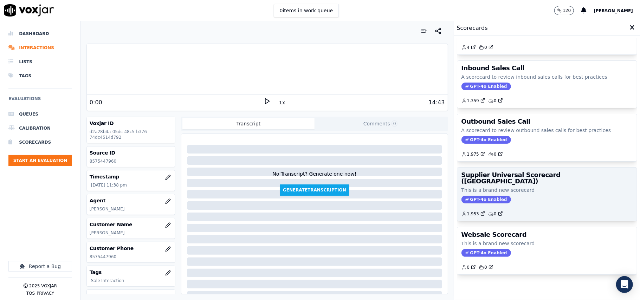
click at [523, 206] on div "1,953 0" at bounding box center [546, 211] width 171 height 11
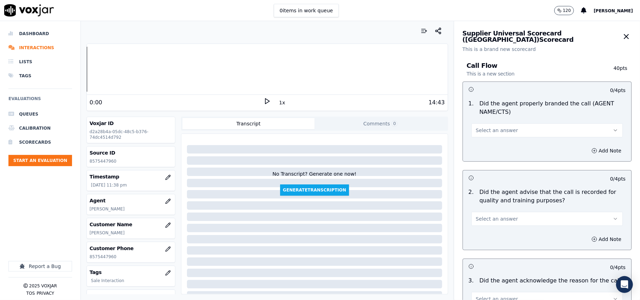
drag, startPoint x: 497, startPoint y: 125, endPoint x: 496, endPoint y: 132, distance: 7.1
click at [497, 125] on button "Select an answer" at bounding box center [546, 130] width 151 height 14
click at [487, 151] on div "Yes" at bounding box center [532, 146] width 136 height 11
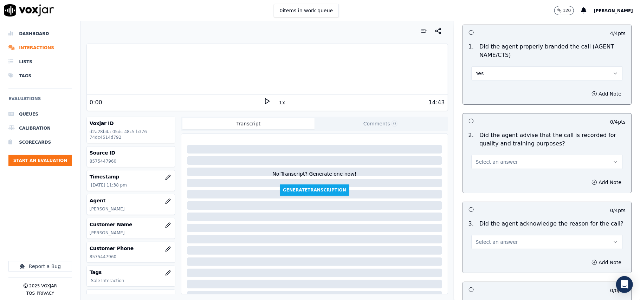
scroll to position [78, 0]
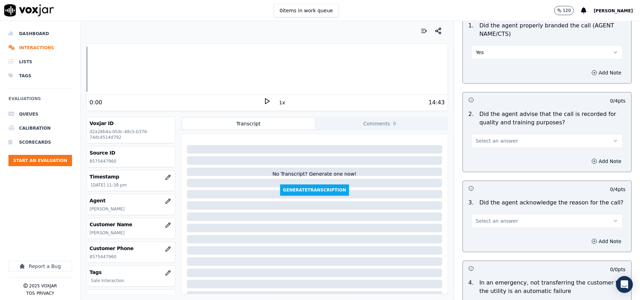
click at [488, 141] on span "Select an answer" at bounding box center [497, 140] width 42 height 7
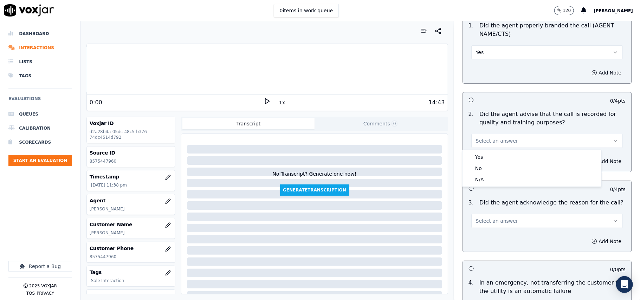
click at [488, 151] on div "Yes No N/A" at bounding box center [531, 168] width 139 height 37
click at [488, 154] on div "Yes" at bounding box center [532, 156] width 136 height 11
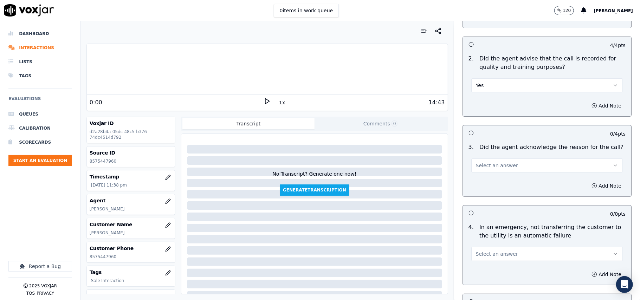
scroll to position [156, 0]
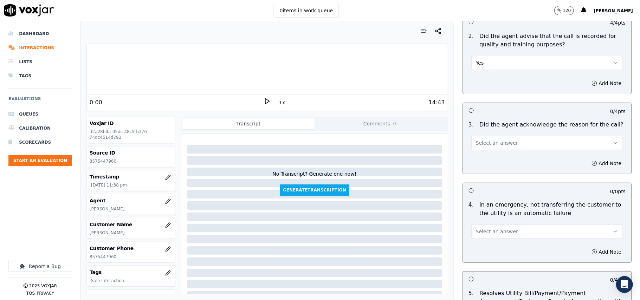
click at [481, 149] on button "Select an answer" at bounding box center [546, 143] width 151 height 14
click at [483, 160] on div "Yes" at bounding box center [532, 159] width 136 height 11
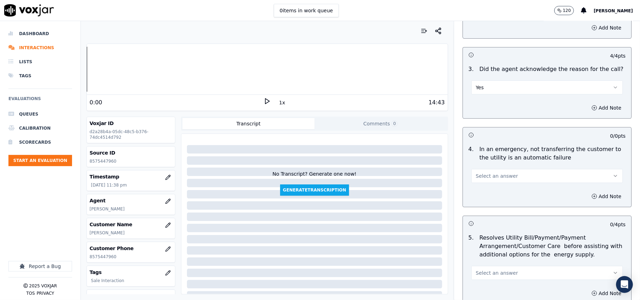
scroll to position [234, 0]
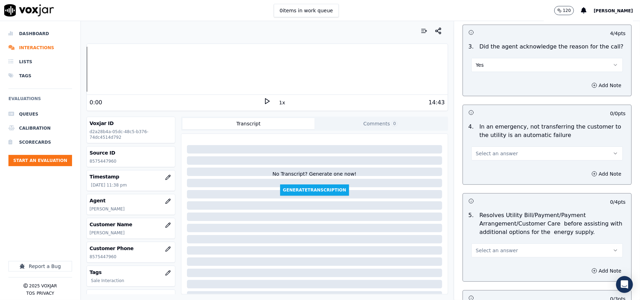
click at [497, 156] on span "Select an answer" at bounding box center [497, 153] width 42 height 7
click at [486, 196] on div "N/A" at bounding box center [532, 192] width 136 height 11
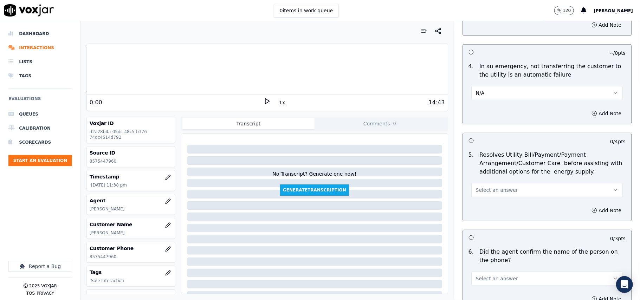
scroll to position [312, 0]
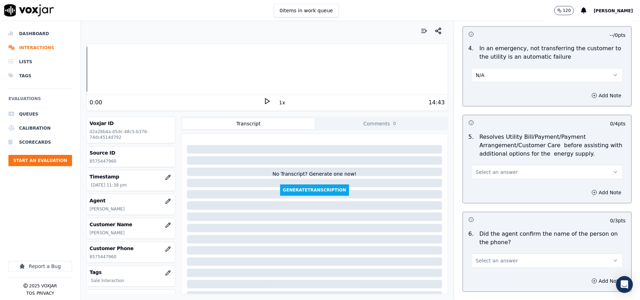
click at [496, 176] on span "Select an answer" at bounding box center [497, 172] width 42 height 7
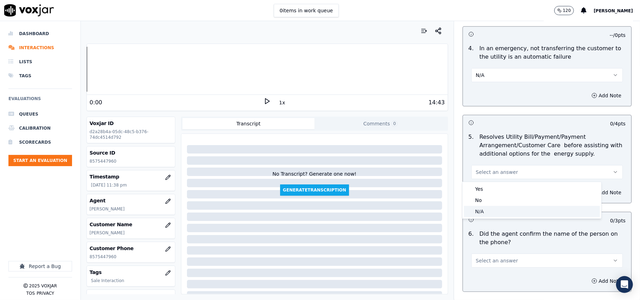
click at [488, 214] on div "N/A" at bounding box center [532, 211] width 136 height 11
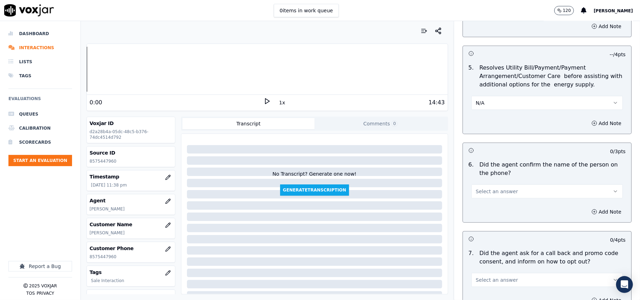
scroll to position [468, 0]
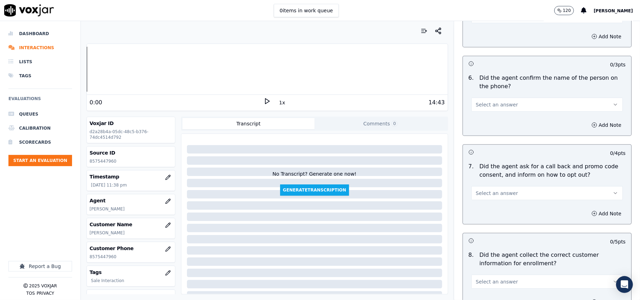
click at [488, 104] on span "Select an answer" at bounding box center [497, 104] width 42 height 7
click at [490, 117] on div "Yes" at bounding box center [532, 121] width 136 height 11
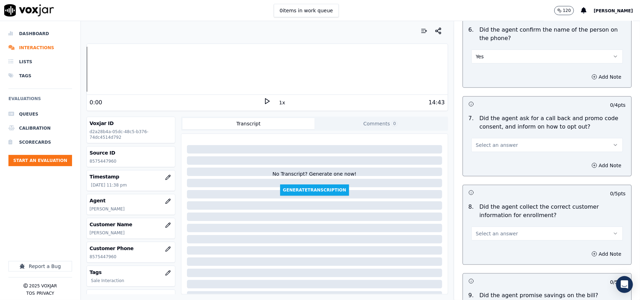
scroll to position [547, 0]
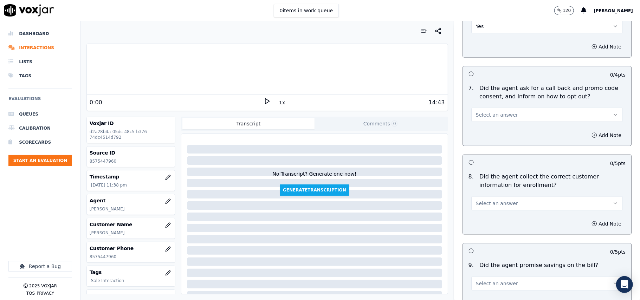
click at [490, 125] on div "7 . Did the agent ask for a call back and promo code consent, and inform on how…" at bounding box center [547, 103] width 168 height 44
click at [489, 121] on button "Select an answer" at bounding box center [546, 115] width 151 height 14
click at [490, 135] on div "Yes" at bounding box center [532, 132] width 136 height 11
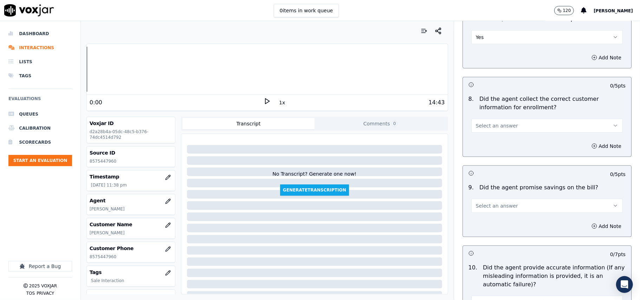
click at [497, 129] on span "Select an answer" at bounding box center [497, 125] width 42 height 7
click at [497, 140] on div "Yes" at bounding box center [532, 143] width 136 height 11
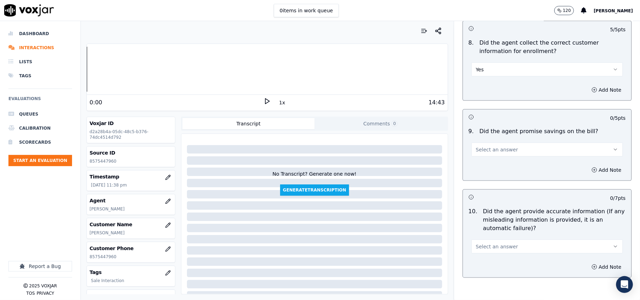
scroll to position [703, 0]
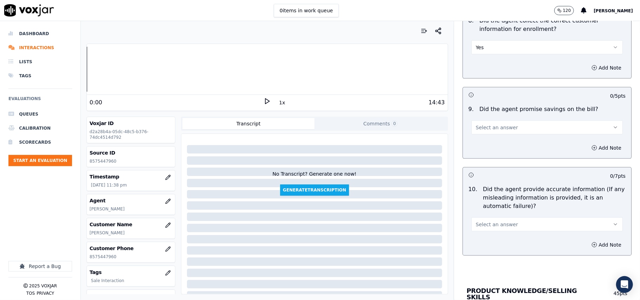
click at [491, 126] on span "Select an answer" at bounding box center [497, 127] width 42 height 7
click at [483, 169] on div "N/A" at bounding box center [532, 167] width 136 height 11
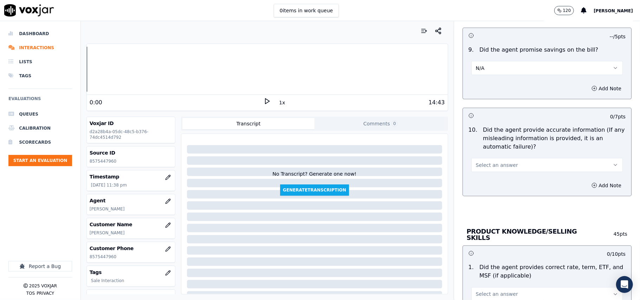
scroll to position [781, 0]
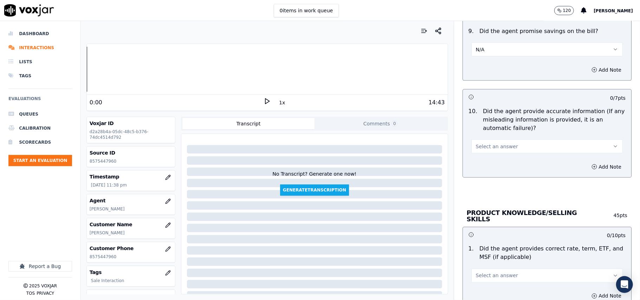
click at [483, 150] on span "Select an answer" at bounding box center [497, 146] width 42 height 7
click at [477, 159] on div "Yes" at bounding box center [532, 164] width 136 height 11
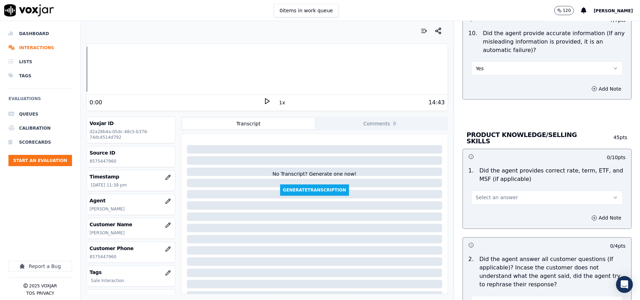
click at [495, 193] on button "Select an answer" at bounding box center [546, 198] width 151 height 14
click at [490, 210] on div "Yes" at bounding box center [532, 212] width 136 height 11
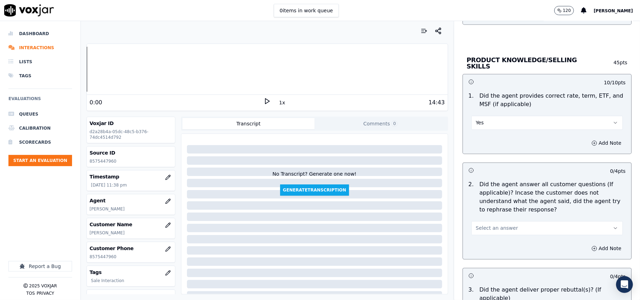
scroll to position [1015, 0]
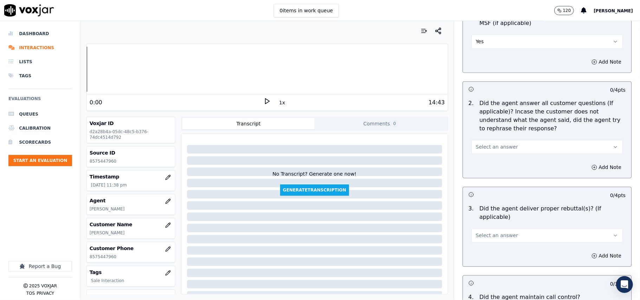
click at [493, 150] on button "Select an answer" at bounding box center [546, 147] width 151 height 14
click at [493, 159] on div "Yes" at bounding box center [532, 161] width 136 height 11
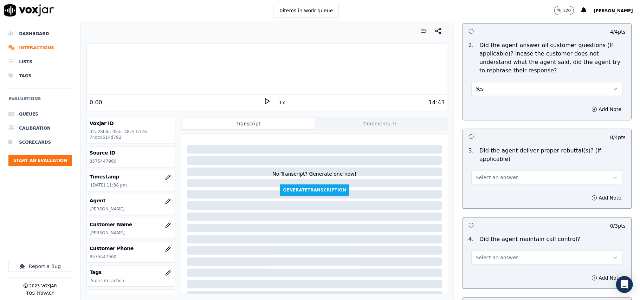
scroll to position [1093, 0]
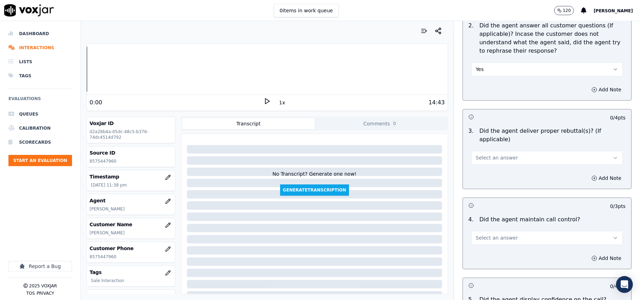
click at [487, 154] on span "Select an answer" at bounding box center [497, 157] width 42 height 7
click at [487, 159] on div "Yes" at bounding box center [532, 164] width 136 height 11
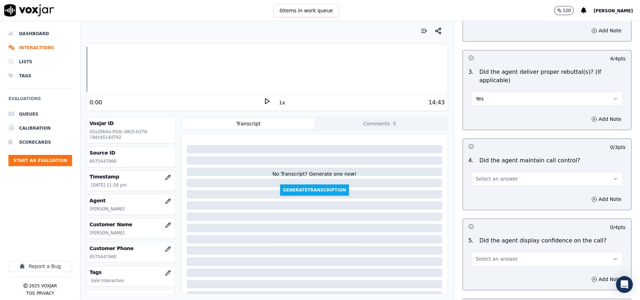
scroll to position [1171, 0]
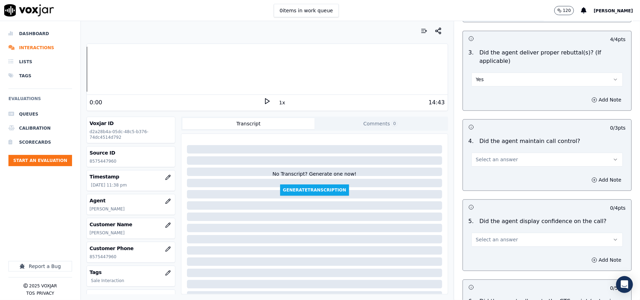
click at [489, 158] on div "4 . Did the agent maintain call control? Select an answer" at bounding box center [547, 151] width 168 height 35
click at [491, 155] on button "Select an answer" at bounding box center [546, 159] width 151 height 14
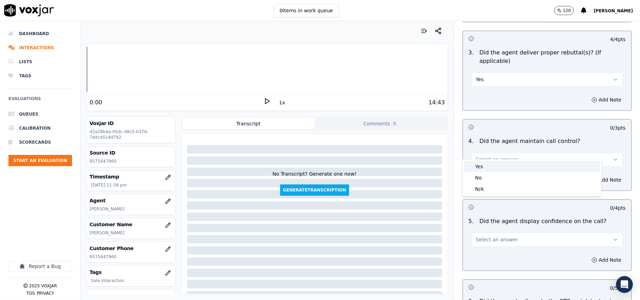
click at [490, 169] on div "Yes" at bounding box center [532, 166] width 136 height 11
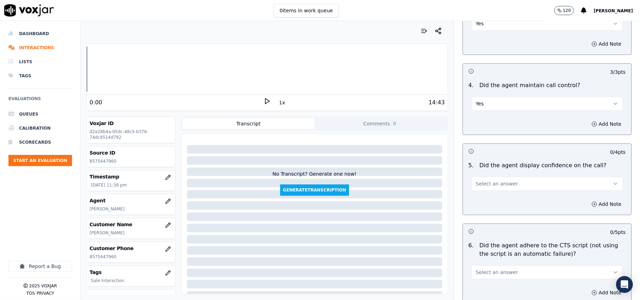
scroll to position [1249, 0]
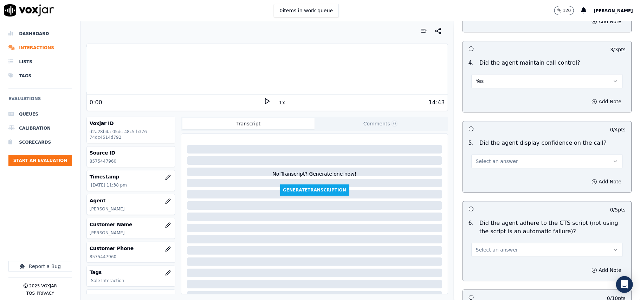
click at [486, 158] on span "Select an answer" at bounding box center [497, 161] width 42 height 7
click at [486, 167] on div "Yes" at bounding box center [532, 168] width 136 height 11
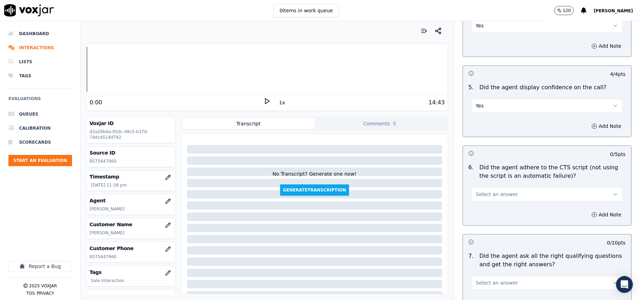
scroll to position [1327, 0]
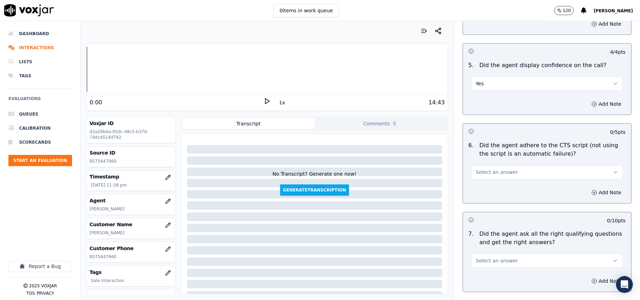
click at [484, 171] on div "6 . Did the agent adhere to the CTS script (not using the script is an automati…" at bounding box center [547, 160] width 168 height 44
click at [486, 169] on span "Select an answer" at bounding box center [497, 172] width 42 height 7
click at [486, 180] on div "Yes" at bounding box center [532, 179] width 136 height 11
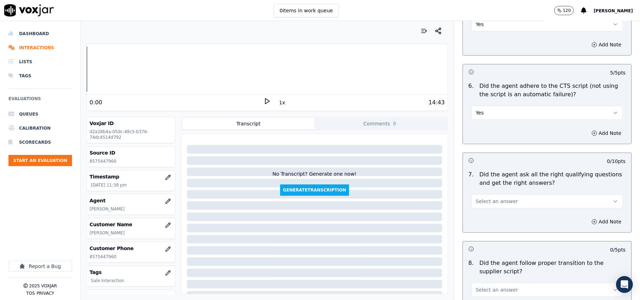
scroll to position [1405, 0]
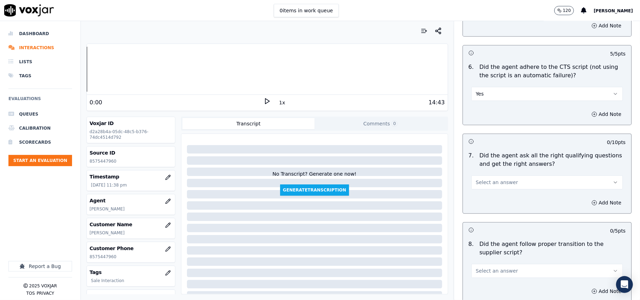
click at [486, 179] on button "Select an answer" at bounding box center [546, 182] width 151 height 14
click at [484, 186] on div "Yes" at bounding box center [532, 189] width 136 height 11
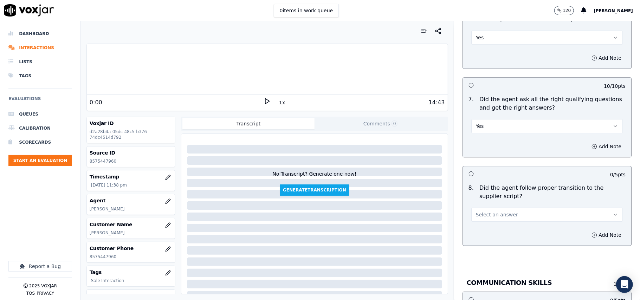
scroll to position [1483, 0]
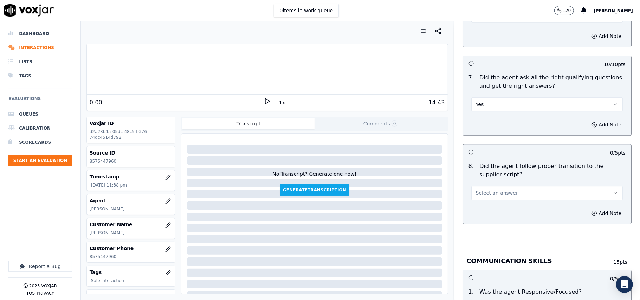
click at [482, 189] on span "Select an answer" at bounding box center [497, 192] width 42 height 7
click at [481, 199] on div "Yes" at bounding box center [532, 200] width 136 height 11
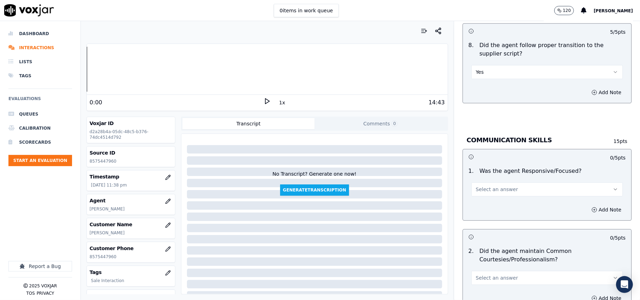
scroll to position [1718, 0]
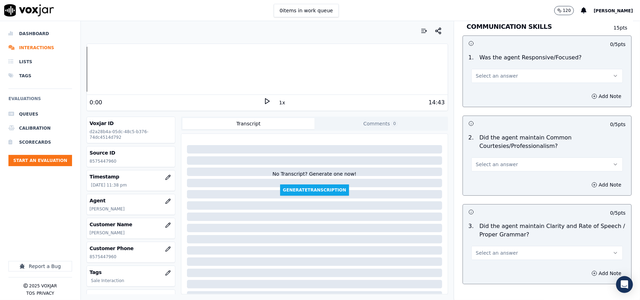
click at [497, 161] on span "Select an answer" at bounding box center [497, 164] width 42 height 7
click at [480, 171] on div "Yes" at bounding box center [532, 172] width 136 height 11
click at [496, 73] on button "Select an answer" at bounding box center [546, 76] width 151 height 14
click at [494, 85] on div "Yes" at bounding box center [532, 83] width 136 height 11
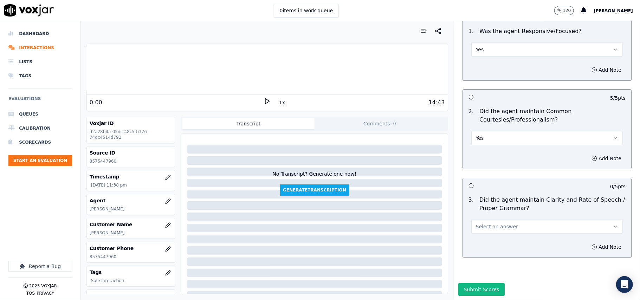
scroll to position [1758, 0]
click at [476, 223] on span "Select an answer" at bounding box center [497, 226] width 42 height 7
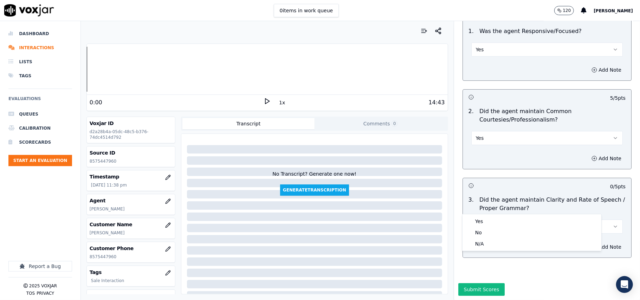
drag, startPoint x: 475, startPoint y: 216, endPoint x: 475, endPoint y: 222, distance: 6.0
click at [475, 219] on div "Yes" at bounding box center [532, 221] width 136 height 11
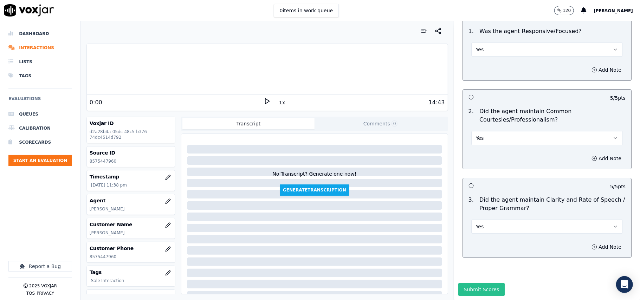
click at [480, 283] on button "Submit Scores" at bounding box center [481, 289] width 47 height 13
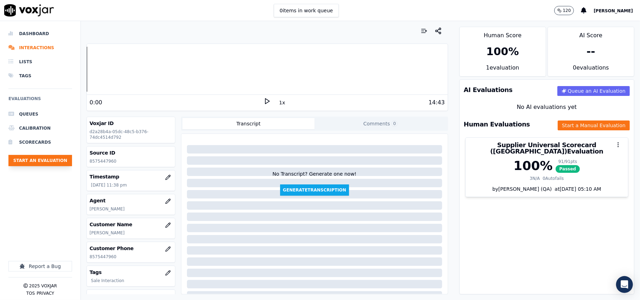
click at [41, 162] on button "Start an Evaluation" at bounding box center [40, 160] width 64 height 11
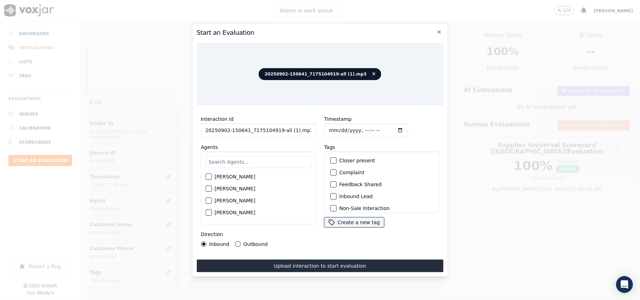
click at [243, 124] on input "20250902-150641_7175104919-all (1).mp3" at bounding box center [258, 130] width 115 height 14
paste input "7175104919"
type input "7175104919"
click at [336, 124] on input "Timestamp" at bounding box center [366, 130] width 84 height 14
type input "2025-09-02T23:40"
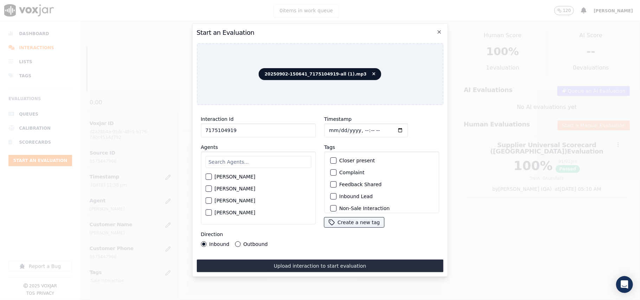
click at [258, 157] on input "text" at bounding box center [258, 162] width 106 height 12
type input "aro"
click at [240, 173] on div "[PERSON_NAME]" at bounding box center [258, 179] width 106 height 12
click at [245, 188] on label "[PERSON_NAME]" at bounding box center [234, 190] width 41 height 5
click at [211, 188] on button "[PERSON_NAME]" at bounding box center [208, 191] width 6 height 6
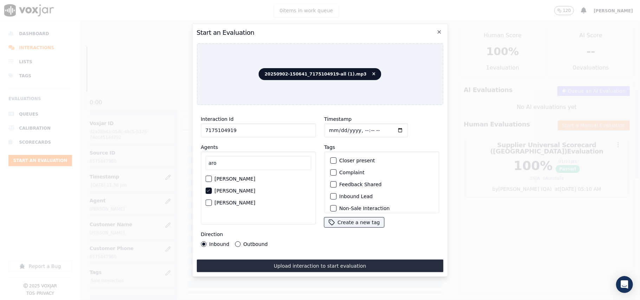
scroll to position [61, 0]
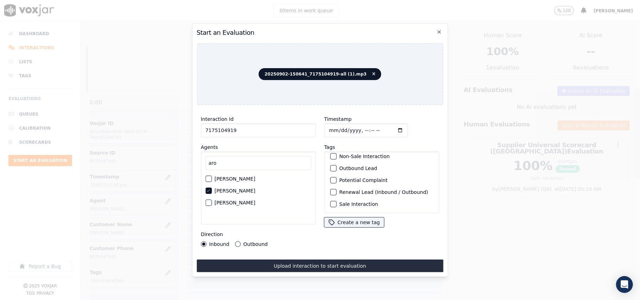
click at [349, 202] on label "Sale Interaction" at bounding box center [358, 204] width 39 height 5
click at [336, 201] on button "Sale Interaction" at bounding box center [333, 204] width 6 height 6
click at [262, 242] on label "Outbound" at bounding box center [255, 244] width 24 height 5
click at [240, 241] on button "Outbound" at bounding box center [238, 244] width 6 height 6
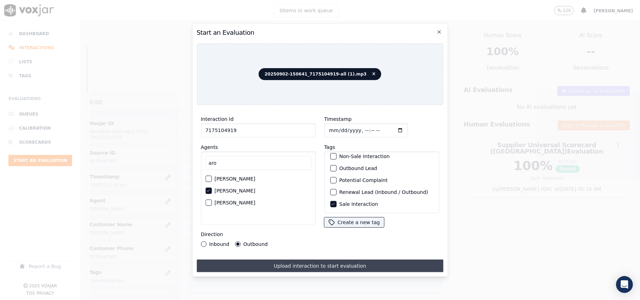
click at [281, 262] on button "Upload interaction to start evaluation" at bounding box center [319, 266] width 247 height 13
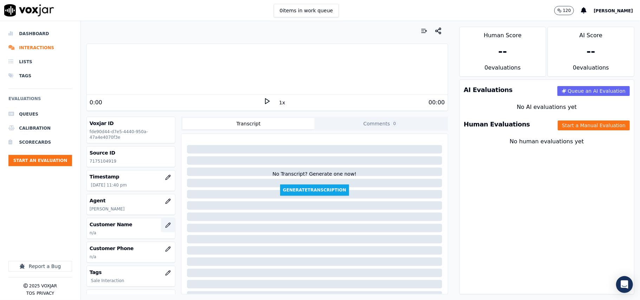
click at [165, 227] on icon "button" at bounding box center [167, 225] width 5 height 5
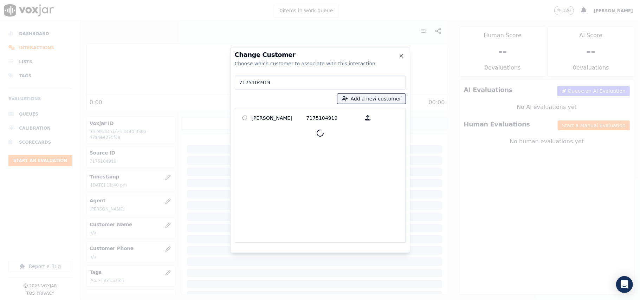
type input "7175104919"
click at [267, 119] on p "Augustin Santiago" at bounding box center [279, 117] width 55 height 11
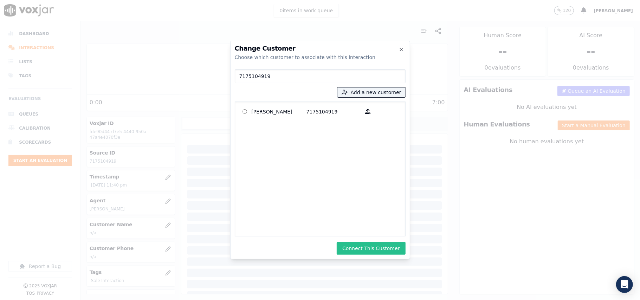
click at [398, 245] on button "Connect This Customer" at bounding box center [371, 248] width 69 height 13
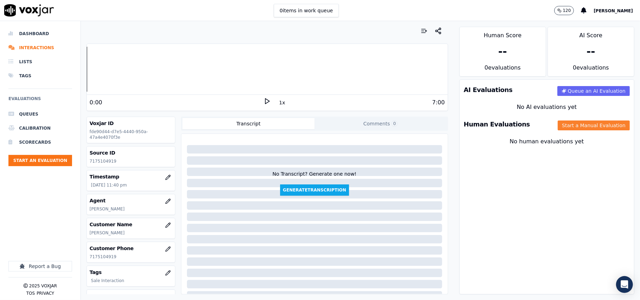
click at [587, 129] on button "Start a Manual Evaluation" at bounding box center [594, 125] width 72 height 10
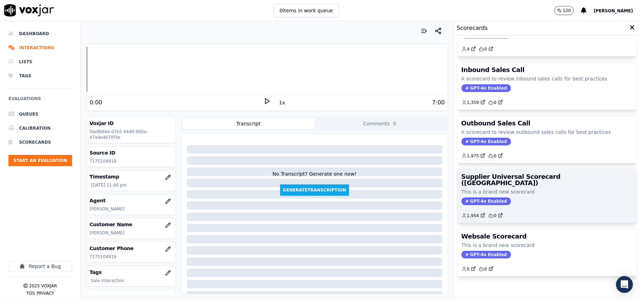
scroll to position [54, 0]
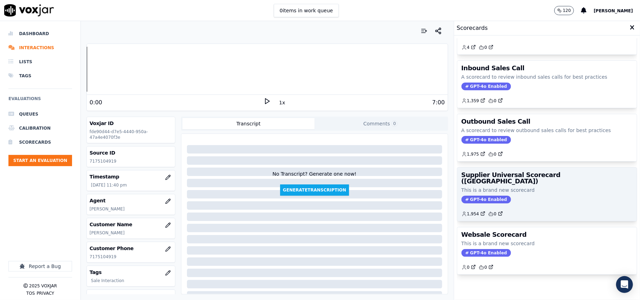
click at [517, 196] on div "GPT-4o Enabled" at bounding box center [546, 200] width 171 height 8
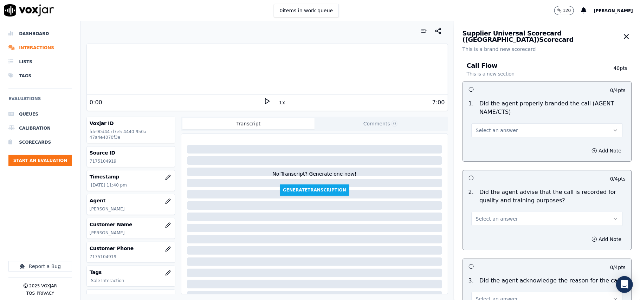
click at [495, 126] on button "Select an answer" at bounding box center [546, 130] width 151 height 14
click at [501, 147] on div "Yes" at bounding box center [532, 146] width 136 height 11
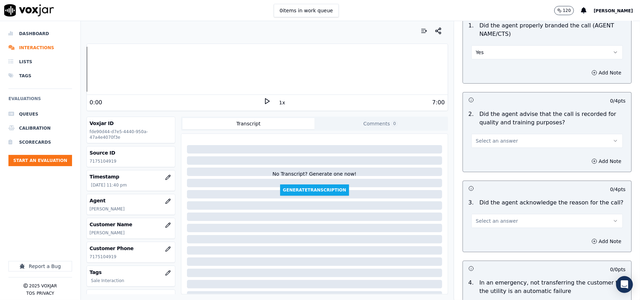
click at [485, 150] on div "2 . Did the agent advise that the call is recorded for quality and training pur…" at bounding box center [547, 129] width 168 height 44
click at [488, 145] on button "Select an answer" at bounding box center [546, 141] width 151 height 14
click at [488, 158] on div "Yes" at bounding box center [532, 156] width 136 height 11
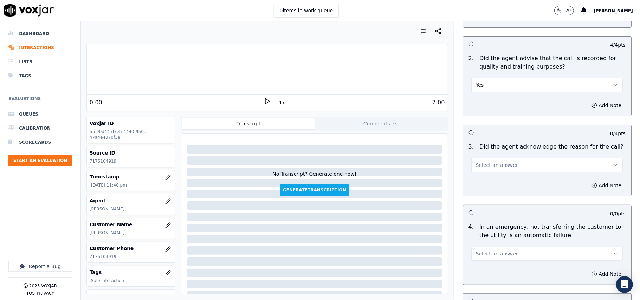
scroll to position [156, 0]
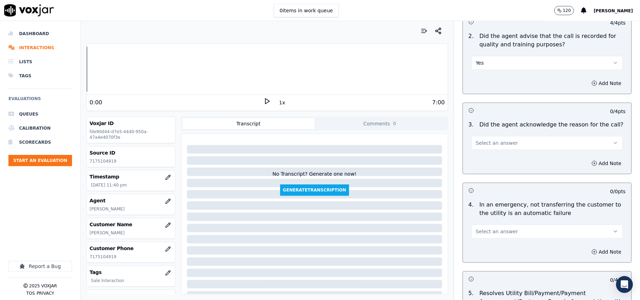
click at [485, 146] on span "Select an answer" at bounding box center [497, 142] width 42 height 7
click at [480, 162] on div "Yes" at bounding box center [532, 159] width 136 height 11
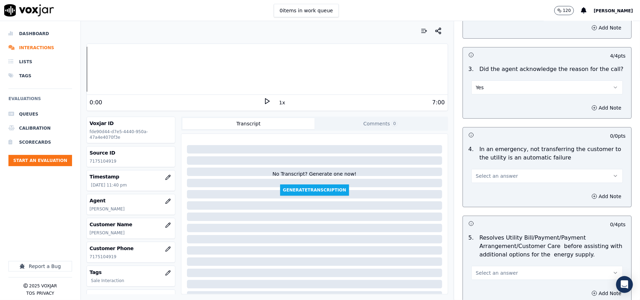
scroll to position [234, 0]
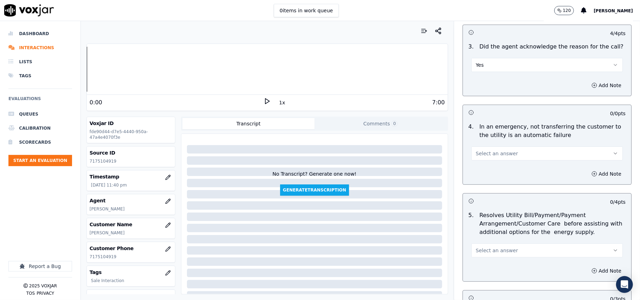
click at [488, 155] on span "Select an answer" at bounding box center [497, 153] width 42 height 7
click at [486, 190] on div "N/A" at bounding box center [532, 192] width 136 height 11
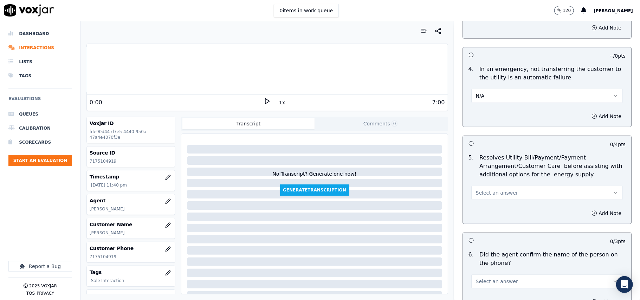
scroll to position [312, 0]
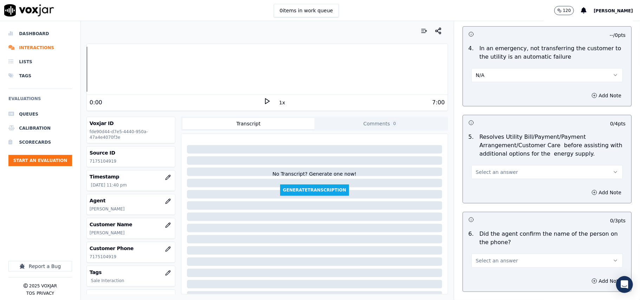
click at [485, 175] on span "Select an answer" at bounding box center [497, 172] width 42 height 7
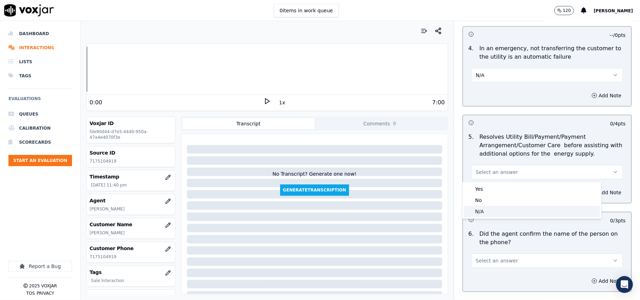
click at [479, 213] on div "N/A" at bounding box center [532, 211] width 136 height 11
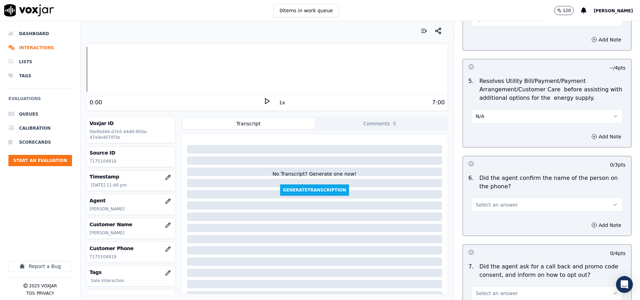
scroll to position [390, 0]
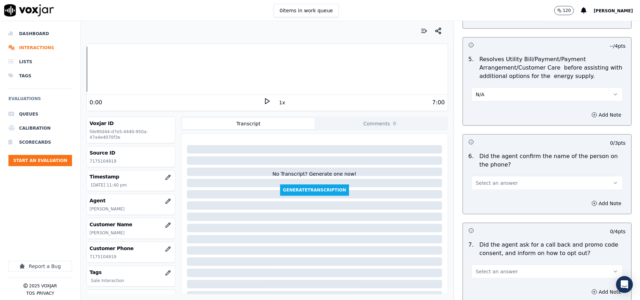
click at [482, 189] on button "Select an answer" at bounding box center [546, 183] width 151 height 14
click at [478, 200] on div "Yes" at bounding box center [532, 199] width 136 height 11
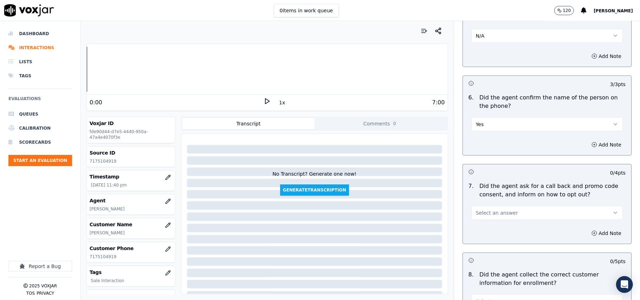
scroll to position [468, 0]
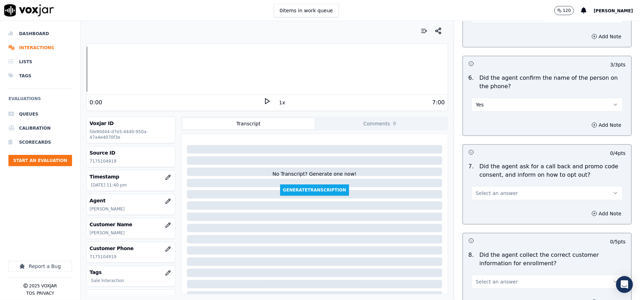
click at [481, 194] on span "Select an answer" at bounding box center [497, 193] width 42 height 7
click at [480, 211] on div "Yes" at bounding box center [532, 210] width 136 height 11
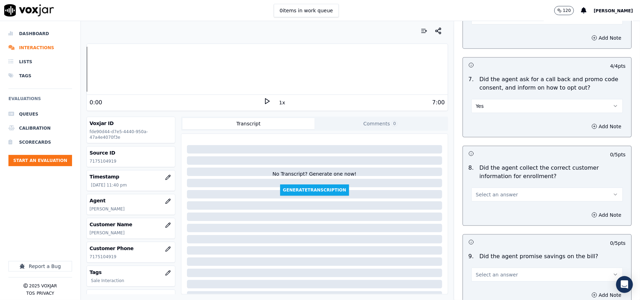
scroll to position [624, 0]
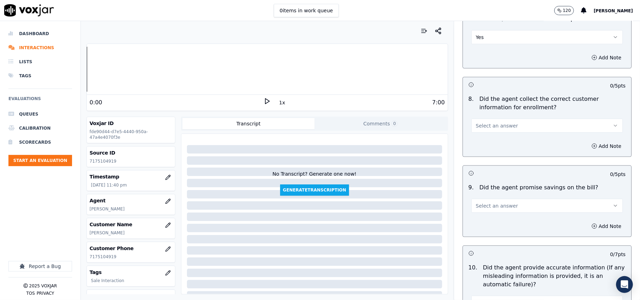
drag, startPoint x: 498, startPoint y: 125, endPoint x: 495, endPoint y: 133, distance: 8.0
click at [497, 126] on span "Select an answer" at bounding box center [497, 125] width 42 height 7
click at [491, 145] on div "Yes" at bounding box center [532, 143] width 136 height 11
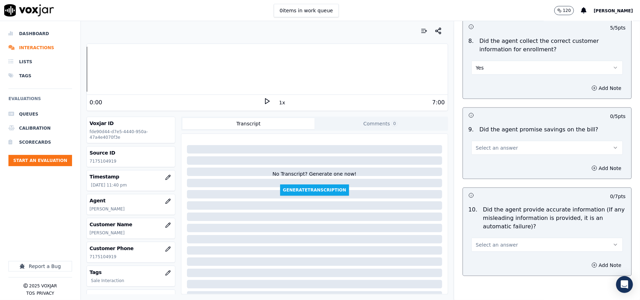
scroll to position [703, 0]
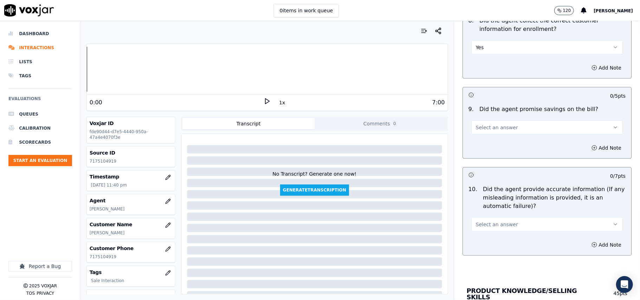
click at [488, 126] on span "Select an answer" at bounding box center [497, 127] width 42 height 7
click at [483, 165] on div "N/A" at bounding box center [532, 167] width 136 height 11
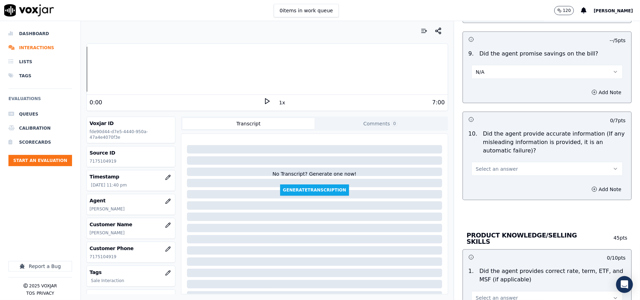
scroll to position [781, 0]
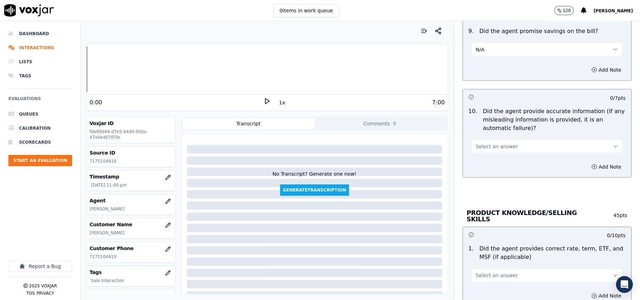
click at [483, 142] on button "Select an answer" at bounding box center [546, 146] width 151 height 14
click at [485, 165] on div "Yes" at bounding box center [532, 164] width 136 height 11
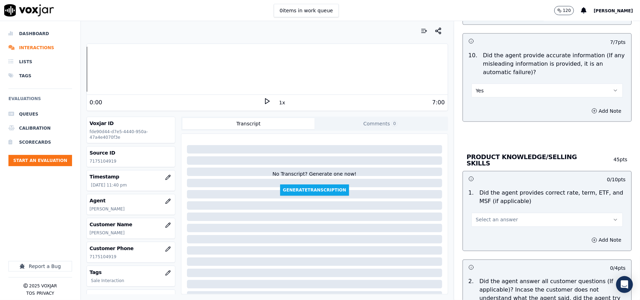
scroll to position [859, 0]
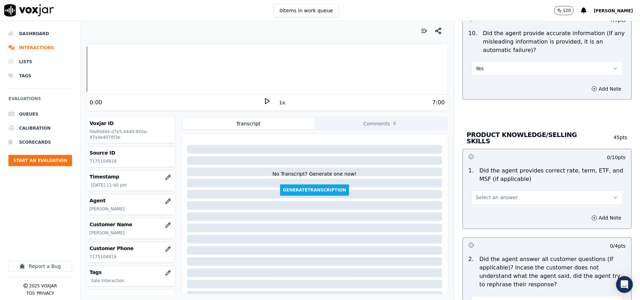
click at [490, 194] on span "Select an answer" at bounding box center [497, 197] width 42 height 7
click at [486, 227] on div "No" at bounding box center [532, 223] width 136 height 11
click at [587, 214] on button "Add Note" at bounding box center [606, 218] width 38 height 10
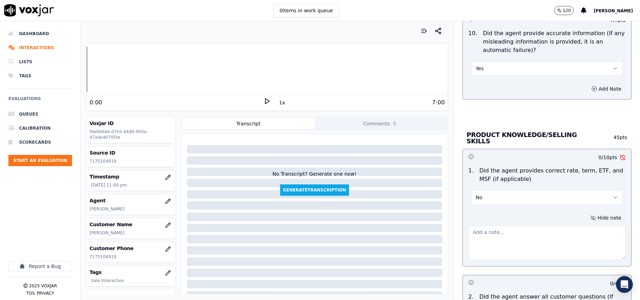
click at [490, 236] on textarea at bounding box center [546, 243] width 157 height 34
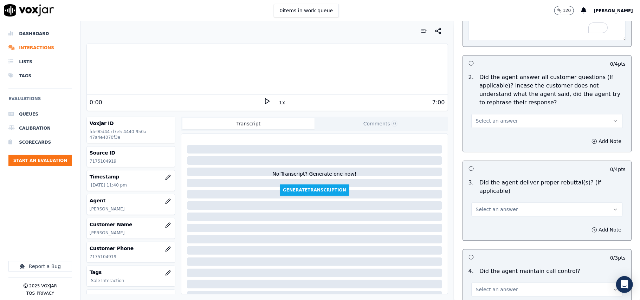
scroll to position [1171, 0]
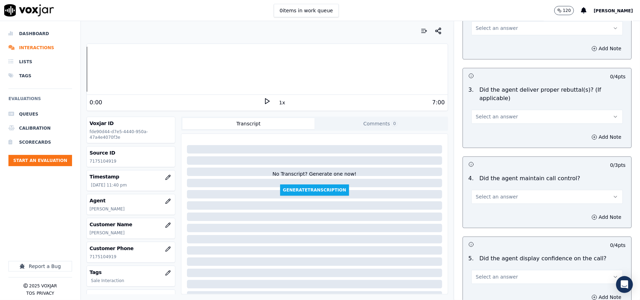
click at [488, 110] on button "Select an answer" at bounding box center [546, 117] width 151 height 14
click at [481, 126] on div "Yes" at bounding box center [532, 123] width 136 height 11
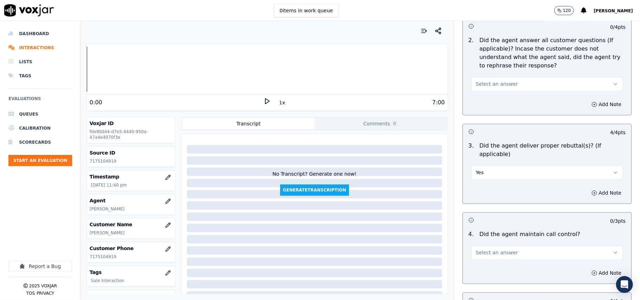
scroll to position [1093, 0]
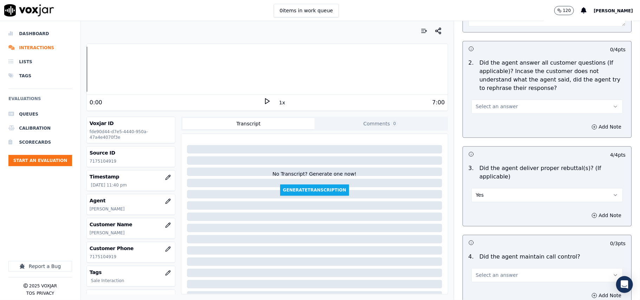
click at [478, 107] on span "Select an answer" at bounding box center [497, 106] width 42 height 7
click at [475, 122] on div "Yes" at bounding box center [532, 121] width 136 height 11
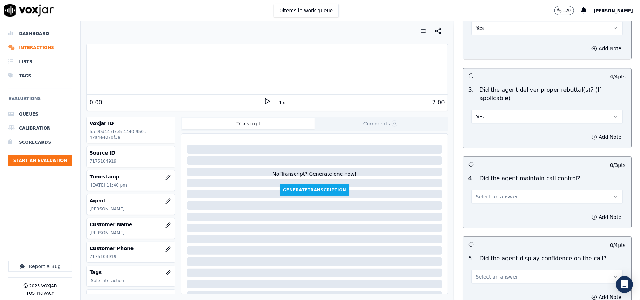
scroll to position [1249, 0]
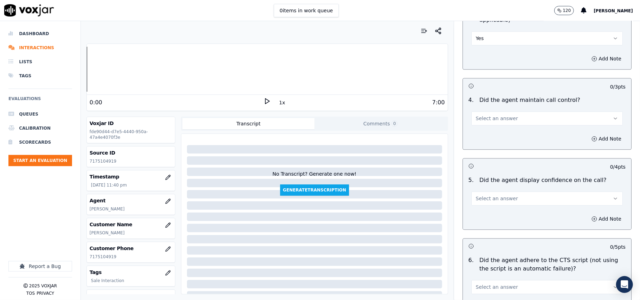
type textarea "Wrong rate was informed to the CX"
click at [474, 116] on button "Select an answer" at bounding box center [546, 118] width 151 height 14
click at [474, 120] on div "Yes" at bounding box center [532, 125] width 136 height 11
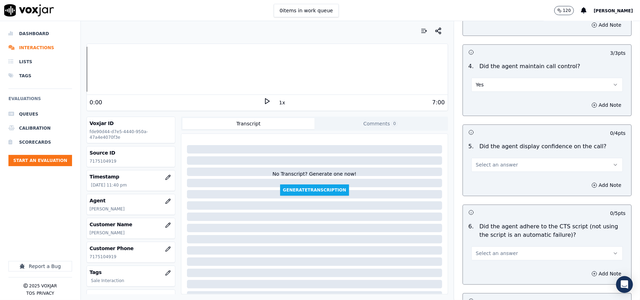
scroll to position [1327, 0]
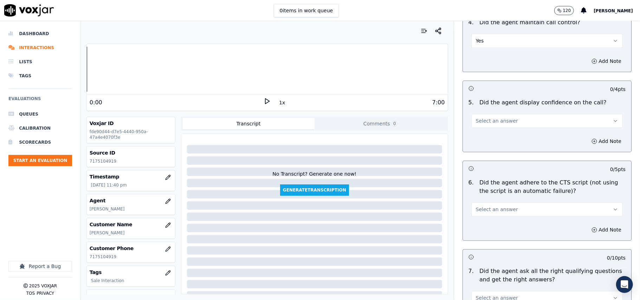
click at [479, 118] on button "Select an answer" at bounding box center [546, 121] width 151 height 14
click at [481, 126] on div "Yes" at bounding box center [532, 128] width 136 height 11
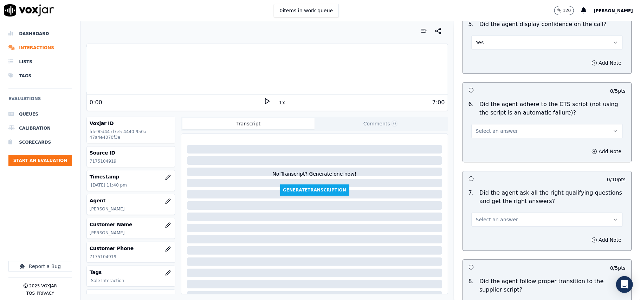
click at [481, 127] on button "Select an answer" at bounding box center [546, 131] width 151 height 14
click at [480, 138] on div "Yes" at bounding box center [532, 138] width 136 height 11
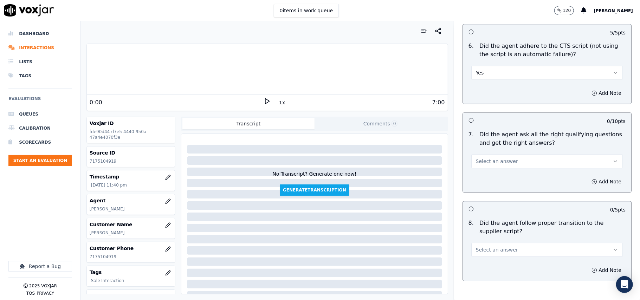
scroll to position [1483, 0]
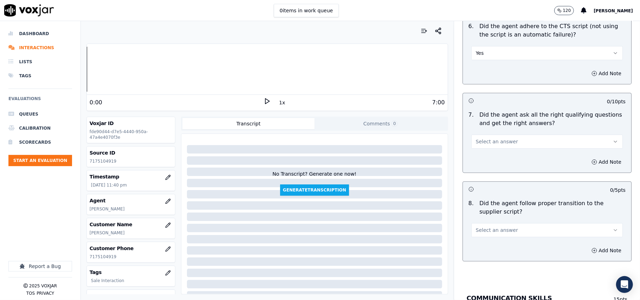
click at [488, 141] on button "Select an answer" at bounding box center [546, 142] width 151 height 14
click at [485, 147] on div "Yes" at bounding box center [532, 149] width 136 height 11
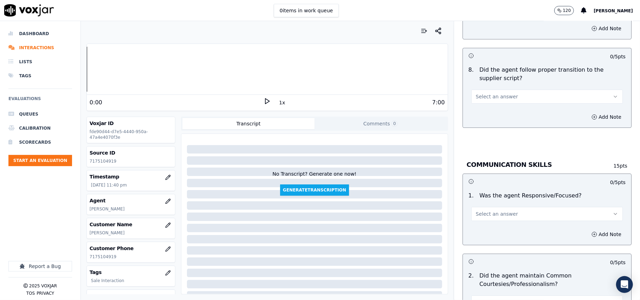
scroll to position [1639, 0]
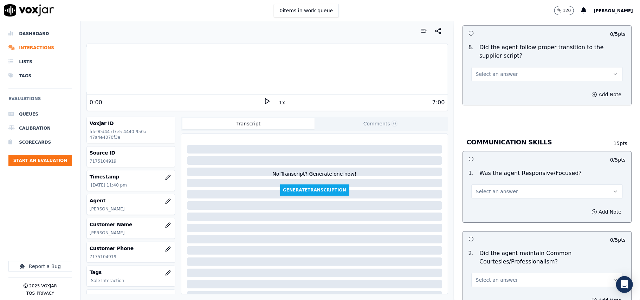
click at [500, 74] on div "8 . Did the agent follow proper transition to the supplier script? Select an an…" at bounding box center [547, 62] width 168 height 44
click at [497, 70] on button "Select an answer" at bounding box center [546, 74] width 151 height 14
click at [495, 78] on div "Yes" at bounding box center [532, 82] width 136 height 11
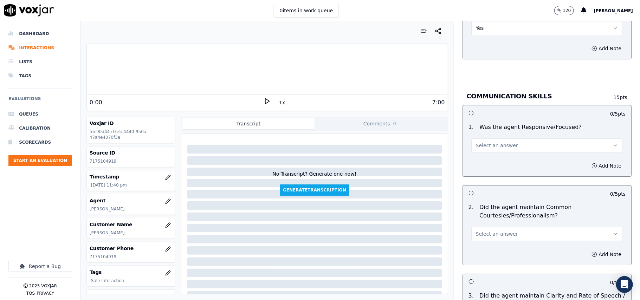
scroll to position [1718, 0]
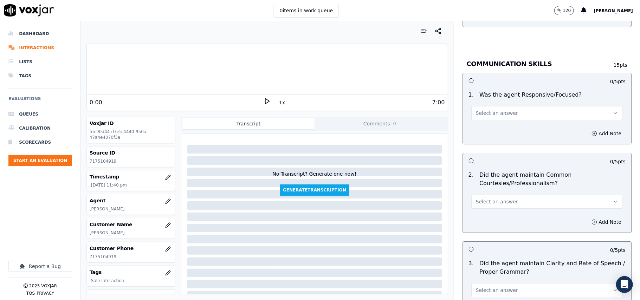
click at [497, 110] on span "Select an answer" at bounding box center [497, 113] width 42 height 7
drag, startPoint x: 493, startPoint y: 119, endPoint x: 492, endPoint y: 128, distance: 8.5
click at [493, 120] on div "Yes" at bounding box center [532, 121] width 136 height 11
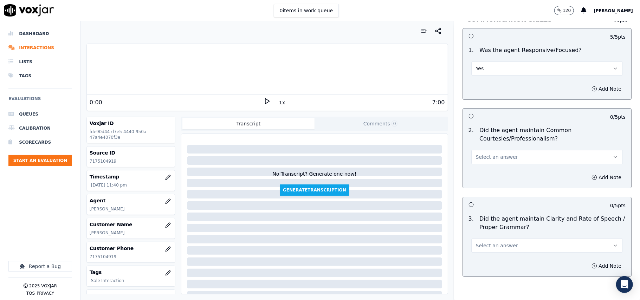
scroll to position [1795, 0]
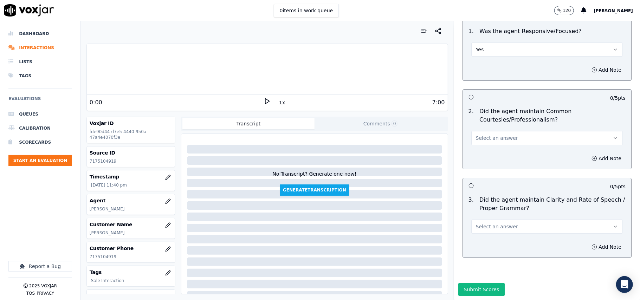
click at [486, 124] on div "2 . Did the agent maintain Common Courtesies/Professionalism? Select an answer" at bounding box center [547, 126] width 168 height 44
click at [487, 135] on span "Select an answer" at bounding box center [497, 138] width 42 height 7
click at [485, 131] on div "Yes" at bounding box center [532, 132] width 136 height 11
click at [489, 223] on span "Select an answer" at bounding box center [497, 226] width 42 height 7
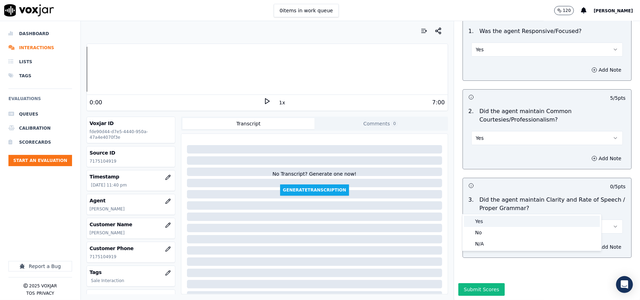
click at [484, 225] on div "Yes" at bounding box center [532, 221] width 136 height 11
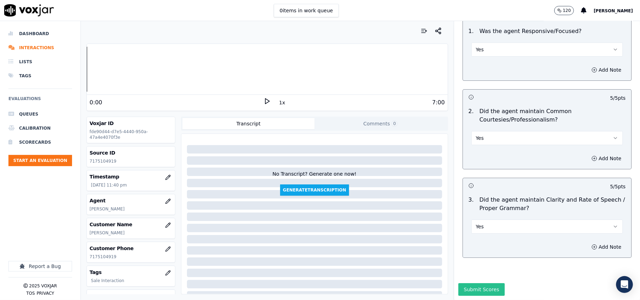
click at [468, 283] on button "Submit Scores" at bounding box center [481, 289] width 47 height 13
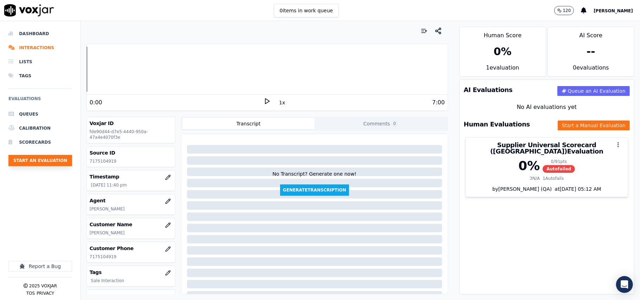
click at [56, 163] on button "Start an Evaluation" at bounding box center [40, 160] width 64 height 11
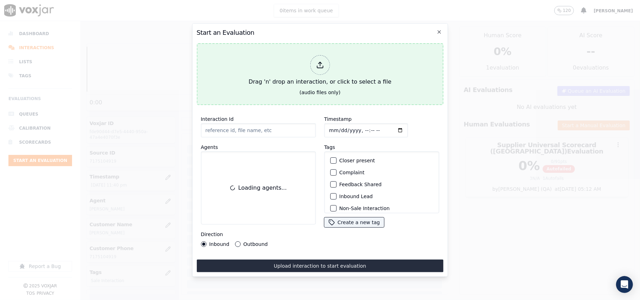
click at [293, 79] on div "Drag 'n' drop an interaction, or click to select a file" at bounding box center [320, 70] width 148 height 37
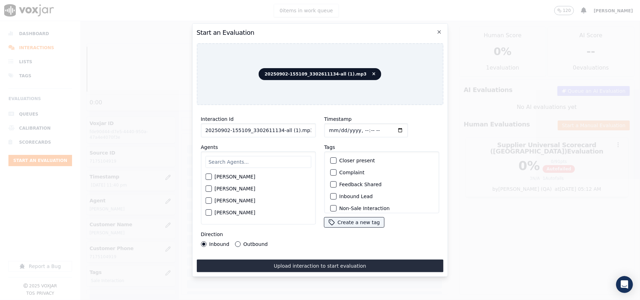
click at [242, 124] on input "20250902-155109_3302611134-all (1).mp3" at bounding box center [258, 130] width 115 height 14
paste input "3302611134"
type input "3302611134"
click at [337, 125] on input "Timestamp" at bounding box center [366, 130] width 84 height 14
type input "2025-09-02T23:42"
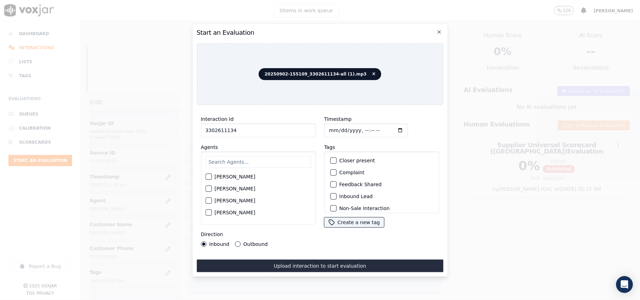
click at [257, 156] on input "text" at bounding box center [258, 162] width 106 height 12
type input "Fabi"
click at [217, 179] on div "[PERSON_NAME]" at bounding box center [258, 179] width 106 height 12
click at [219, 178] on label "[PERSON_NAME]" at bounding box center [234, 178] width 41 height 5
click at [211, 178] on button "[PERSON_NAME]" at bounding box center [208, 179] width 6 height 6
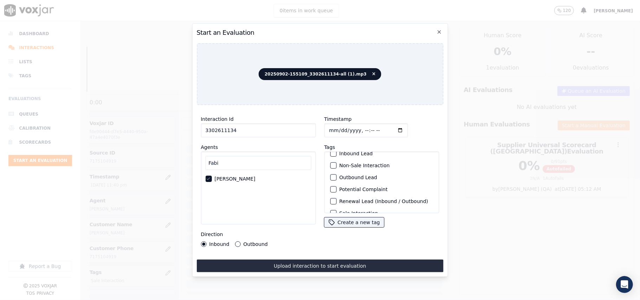
scroll to position [61, 0]
click at [345, 202] on label "Sale Interaction" at bounding box center [358, 204] width 39 height 5
click at [336, 201] on button "Sale Interaction" at bounding box center [333, 204] width 6 height 6
click at [247, 235] on div "Direction Inbound Outbound" at bounding box center [258, 238] width 115 height 17
click at [248, 242] on label "Outbound" at bounding box center [255, 244] width 24 height 5
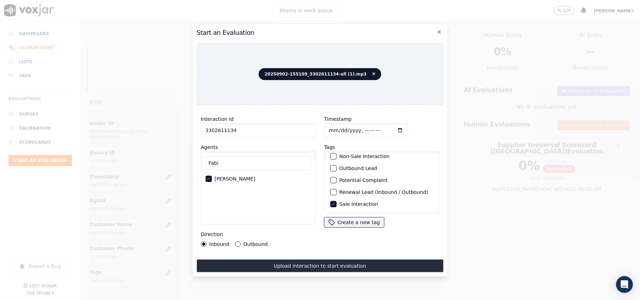
click at [240, 241] on button "Outbound" at bounding box center [238, 244] width 6 height 6
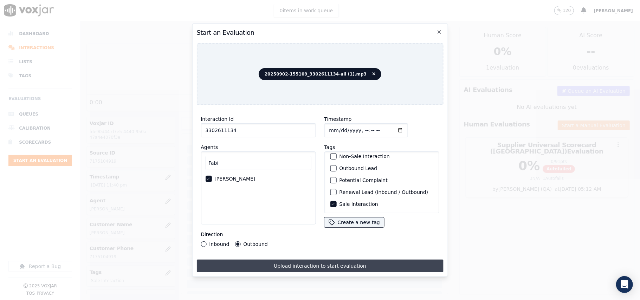
click at [281, 266] on button "Upload interaction to start evaluation" at bounding box center [319, 266] width 247 height 13
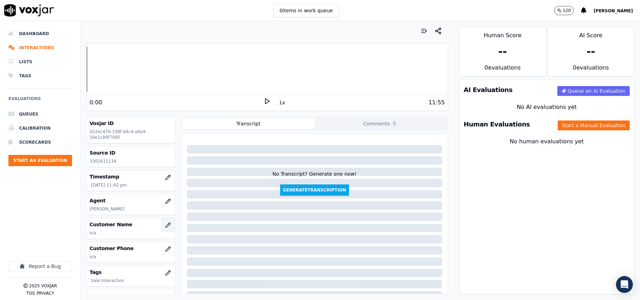
click at [161, 226] on button "button" at bounding box center [168, 225] width 14 height 14
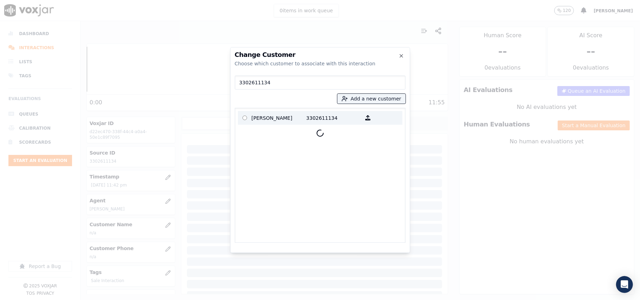
type input "3302611134"
click at [274, 116] on p "[PERSON_NAME]" at bounding box center [279, 117] width 55 height 11
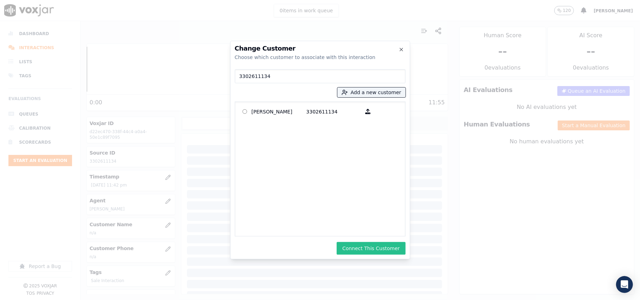
click at [375, 246] on button "Connect This Customer" at bounding box center [371, 248] width 69 height 13
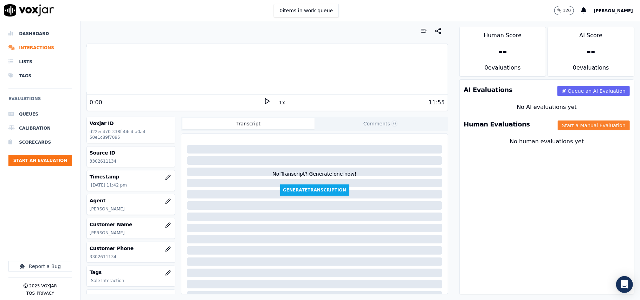
click at [594, 122] on button "Start a Manual Evaluation" at bounding box center [594, 125] width 72 height 10
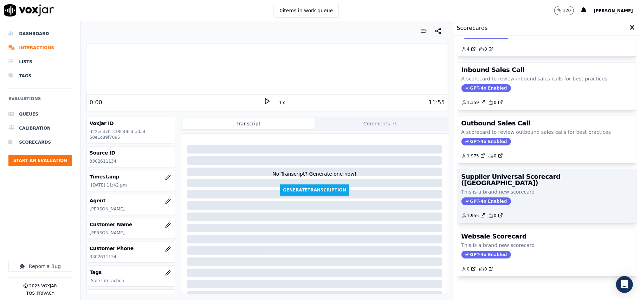
scroll to position [54, 0]
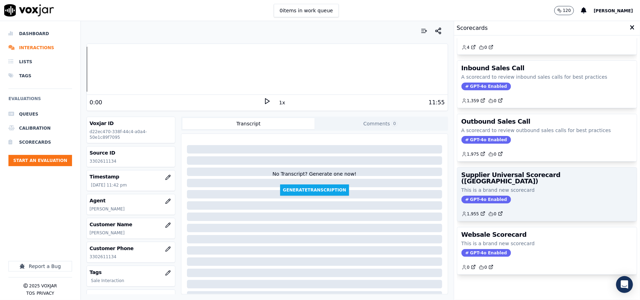
click at [529, 196] on div "GPT-4o Enabled" at bounding box center [546, 200] width 171 height 8
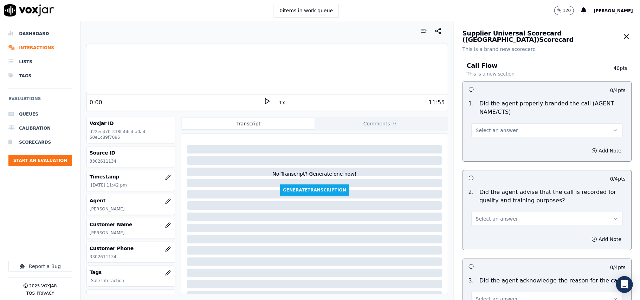
click at [511, 133] on button "Select an answer" at bounding box center [546, 130] width 151 height 14
click at [490, 148] on div "Yes" at bounding box center [532, 146] width 136 height 11
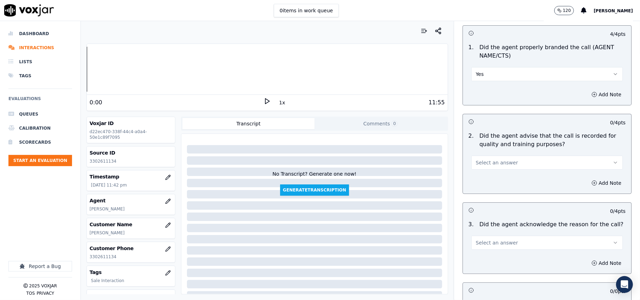
scroll to position [78, 0]
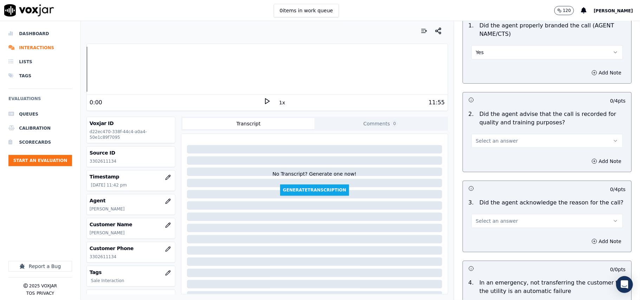
click at [489, 137] on span "Select an answer" at bounding box center [497, 140] width 42 height 7
click at [485, 154] on div "Yes" at bounding box center [532, 156] width 136 height 11
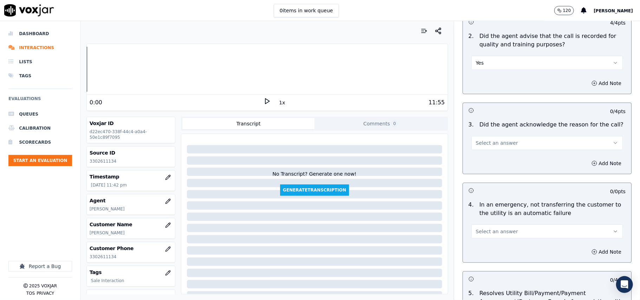
click at [490, 149] on button "Select an answer" at bounding box center [546, 143] width 151 height 14
click at [487, 157] on div "Yes" at bounding box center [532, 159] width 136 height 11
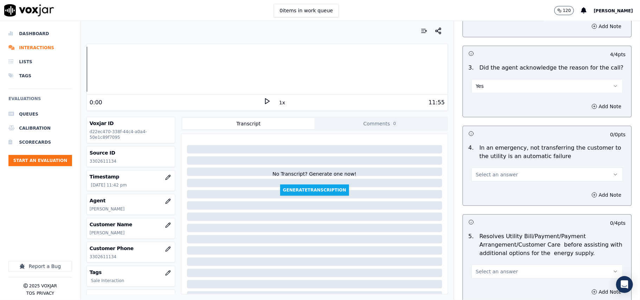
scroll to position [234, 0]
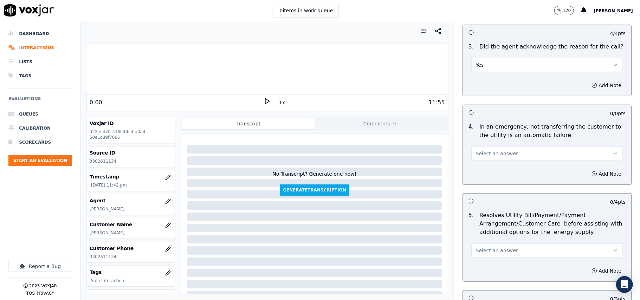
click at [492, 156] on span "Select an answer" at bounding box center [497, 153] width 42 height 7
click at [488, 192] on div "N/A" at bounding box center [532, 192] width 136 height 11
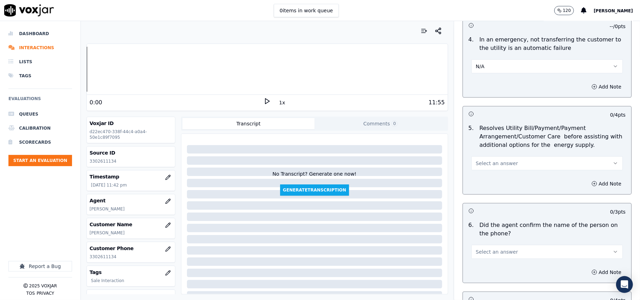
scroll to position [390, 0]
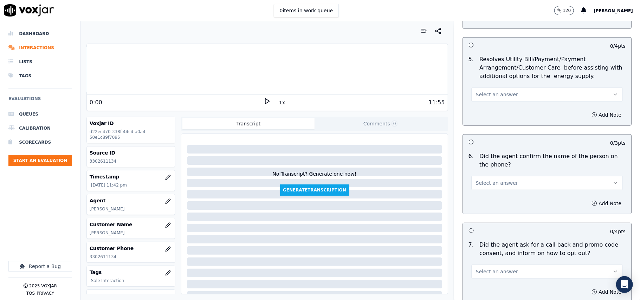
click at [494, 90] on button "Select an answer" at bounding box center [546, 94] width 151 height 14
click at [491, 136] on div "N/A" at bounding box center [532, 133] width 136 height 11
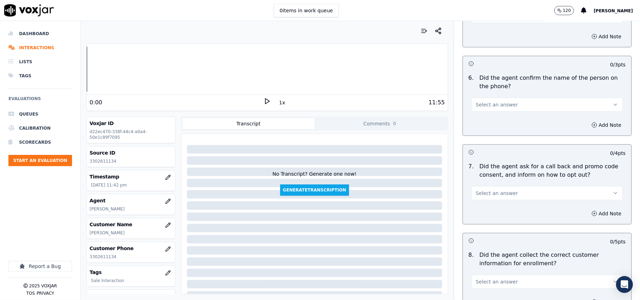
click at [512, 110] on button "Select an answer" at bounding box center [546, 105] width 151 height 14
click at [504, 117] on div "Yes" at bounding box center [532, 121] width 136 height 11
click at [488, 203] on div "7 . Did the agent ask for a call back and promo code consent, and inform on how…" at bounding box center [547, 181] width 168 height 44
click at [488, 197] on span "Select an answer" at bounding box center [497, 193] width 42 height 7
click at [486, 209] on div "Yes" at bounding box center [532, 210] width 136 height 11
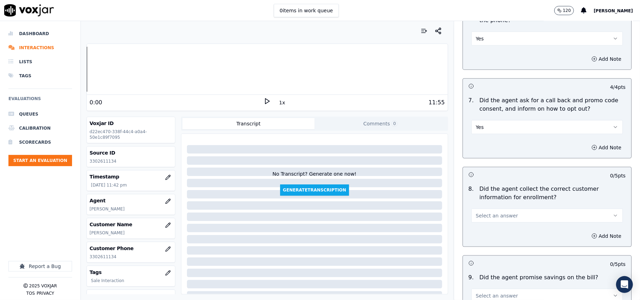
scroll to position [624, 0]
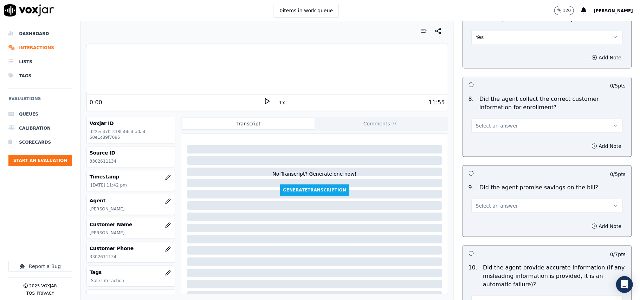
click at [495, 118] on div "Select an answer" at bounding box center [546, 122] width 163 height 21
click at [493, 128] on span "Select an answer" at bounding box center [497, 125] width 42 height 7
click at [482, 139] on div "Yes" at bounding box center [532, 143] width 136 height 11
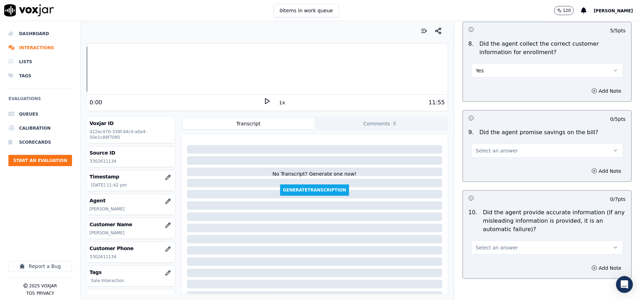
scroll to position [703, 0]
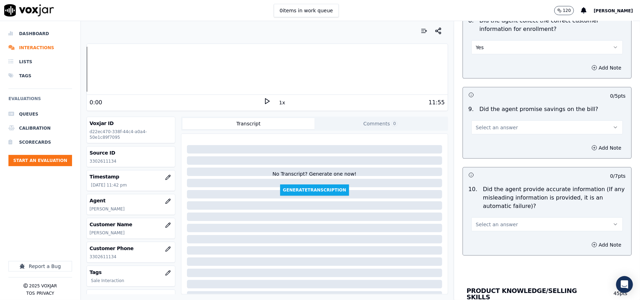
click at [481, 127] on span "Select an answer" at bounding box center [497, 127] width 42 height 7
drag, startPoint x: 489, startPoint y: 164, endPoint x: 498, endPoint y: 151, distance: 16.0
click at [489, 165] on div "N/A" at bounding box center [532, 167] width 136 height 11
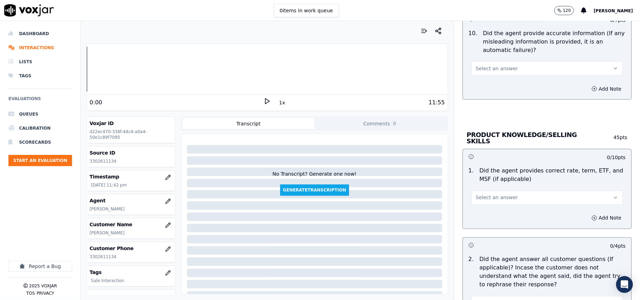
click at [491, 75] on button "Select an answer" at bounding box center [546, 68] width 151 height 14
click at [490, 80] on div "Yes No N/A" at bounding box center [531, 98] width 139 height 37
click at [490, 85] on div "Yes" at bounding box center [532, 86] width 136 height 11
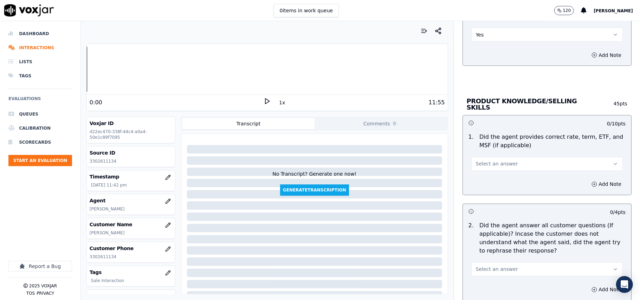
scroll to position [937, 0]
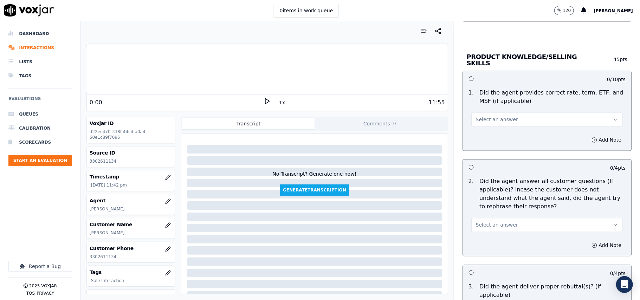
click at [490, 119] on span "Select an answer" at bounding box center [497, 119] width 42 height 7
click at [483, 142] on div "No" at bounding box center [532, 145] width 136 height 11
click at [587, 137] on button "Add Note" at bounding box center [606, 140] width 38 height 10
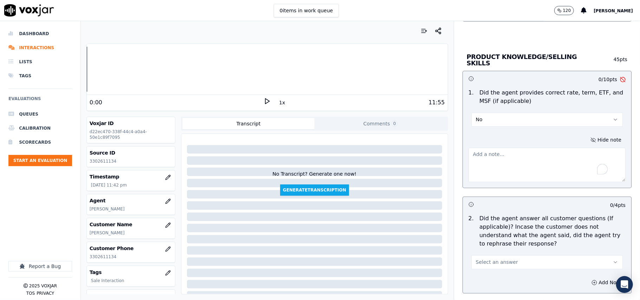
click at [477, 151] on textarea "To enrich screen reader interactions, please activate Accessibility in Grammarl…" at bounding box center [546, 165] width 157 height 34
paste textarea "Stated cents while reading out the rate which was in dollars"
type textarea "Stated cents while reading out the rate which was in dollars"
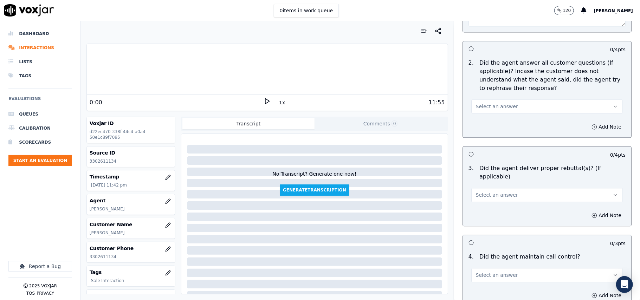
scroll to position [1015, 0]
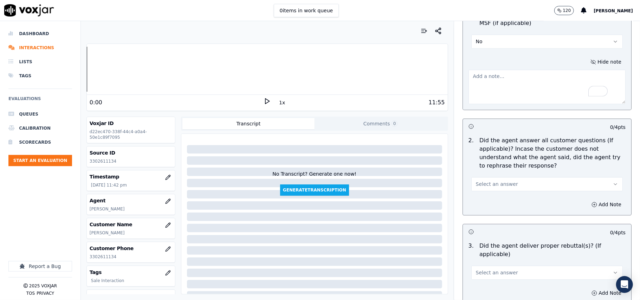
click at [478, 82] on textarea "To enrich screen reader interactions, please activate Accessibility in Grammarl…" at bounding box center [546, 87] width 157 height 34
paste textarea "The agent stated the rate in cents while reading it out, although the rate was …"
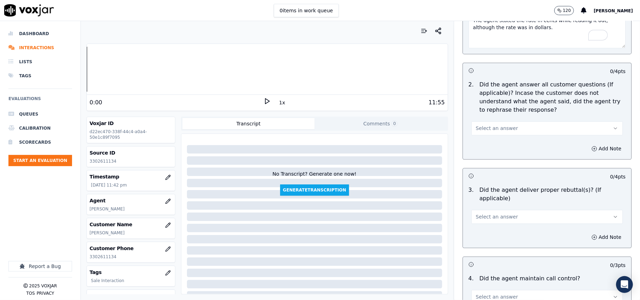
scroll to position [1093, 0]
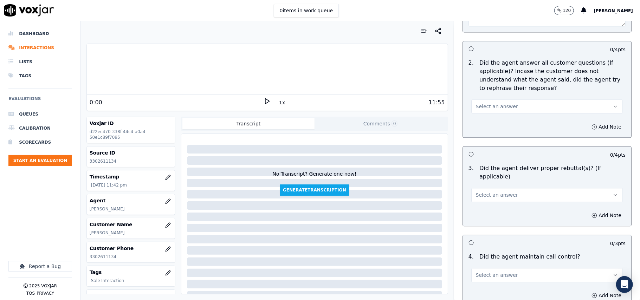
type textarea "The agent stated the rate in cents while reading it out, although the rate was …"
click at [482, 103] on span "Select an answer" at bounding box center [497, 106] width 42 height 7
click at [484, 123] on div "Yes" at bounding box center [532, 121] width 136 height 11
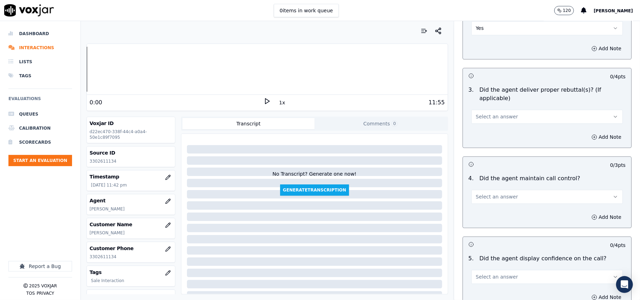
click at [486, 113] on span "Select an answer" at bounding box center [497, 116] width 42 height 7
click at [486, 122] on div "Yes" at bounding box center [532, 123] width 136 height 11
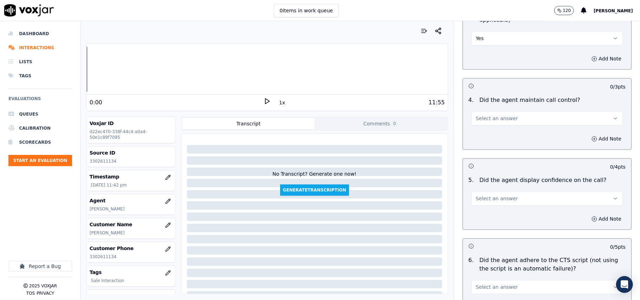
click at [484, 115] on button "Select an answer" at bounding box center [546, 118] width 151 height 14
click at [481, 137] on div "No" at bounding box center [532, 136] width 136 height 11
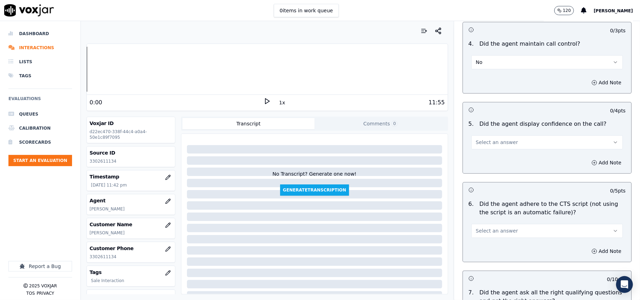
scroll to position [1327, 0]
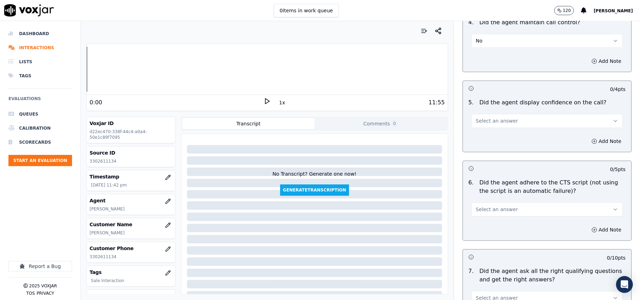
click at [478, 117] on span "Select an answer" at bounding box center [497, 120] width 42 height 7
click at [484, 139] on div "No" at bounding box center [532, 139] width 136 height 11
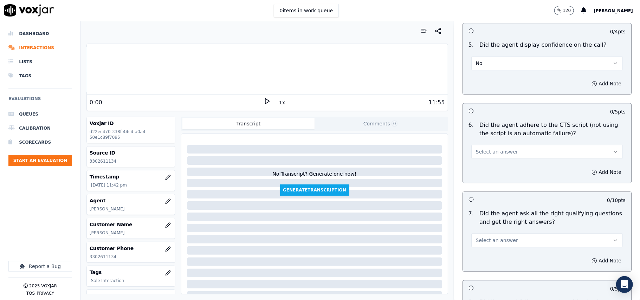
scroll to position [1405, 0]
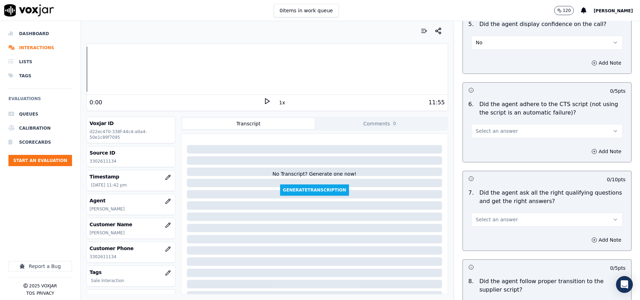
click at [480, 128] on span "Select an answer" at bounding box center [497, 131] width 42 height 7
click at [481, 135] on div "Yes" at bounding box center [532, 138] width 136 height 11
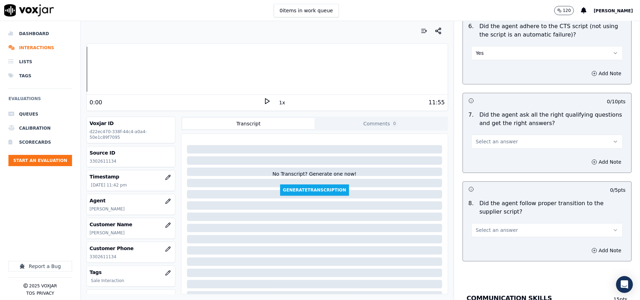
click at [485, 138] on span "Select an answer" at bounding box center [497, 141] width 42 height 7
click at [486, 150] on div "Yes" at bounding box center [532, 149] width 136 height 11
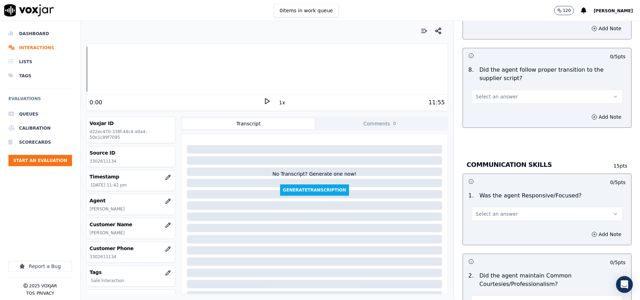
scroll to position [1639, 0]
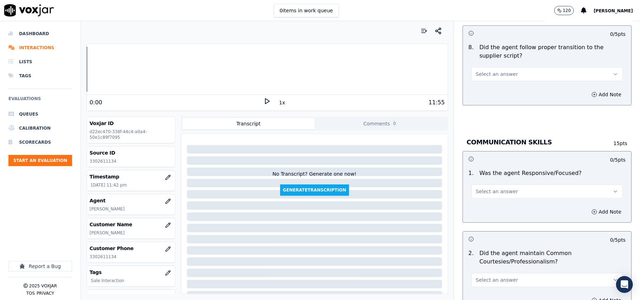
click at [491, 71] on span "Select an answer" at bounding box center [497, 74] width 42 height 7
click at [483, 82] on div "Yes" at bounding box center [532, 82] width 136 height 11
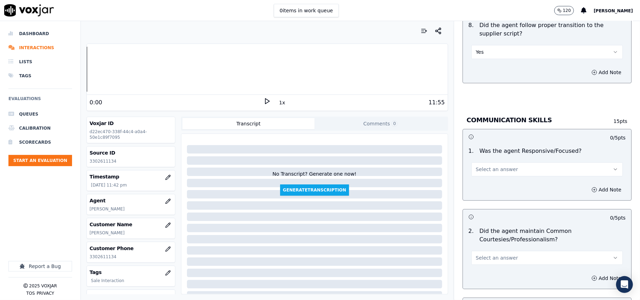
scroll to position [1718, 0]
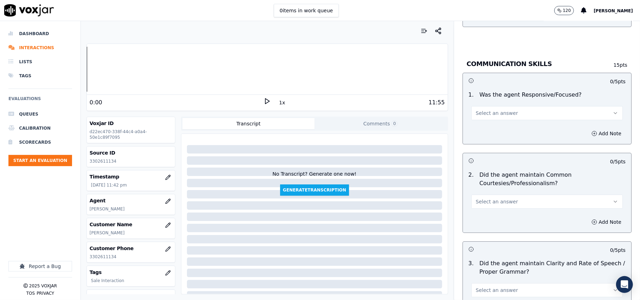
click at [483, 113] on div "1 . Was the agent Responsive/Focused? Select an answer" at bounding box center [547, 105] width 168 height 35
click at [487, 110] on span "Select an answer" at bounding box center [497, 113] width 42 height 7
click at [490, 123] on div "Yes" at bounding box center [532, 121] width 136 height 11
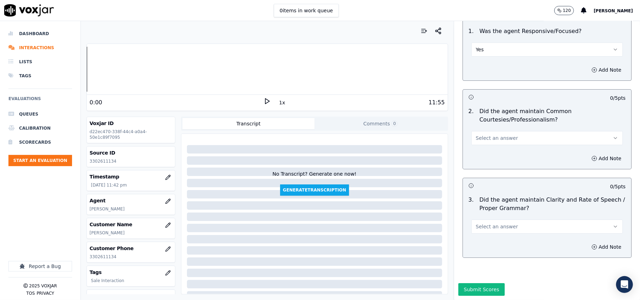
scroll to position [1795, 0]
click at [494, 135] on span "Select an answer" at bounding box center [497, 138] width 42 height 7
click at [478, 134] on div "Yes" at bounding box center [532, 132] width 136 height 11
click at [492, 220] on button "Select an answer" at bounding box center [546, 227] width 151 height 14
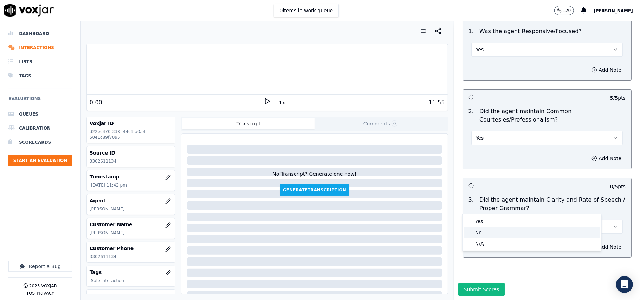
click at [484, 235] on div "No" at bounding box center [532, 232] width 136 height 11
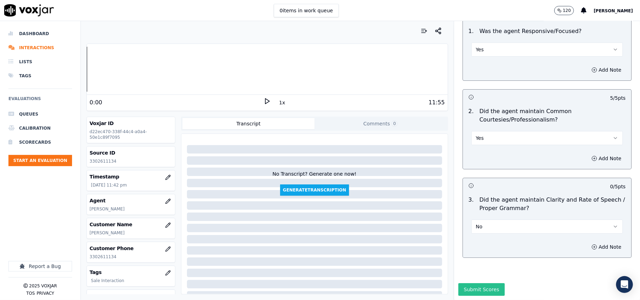
click at [465, 283] on button "Submit Scores" at bounding box center [481, 289] width 47 height 13
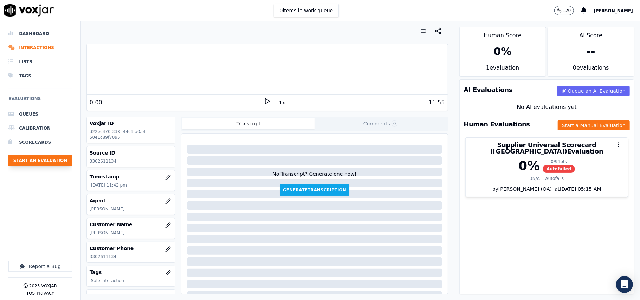
click at [40, 157] on button "Start an Evaluation" at bounding box center [40, 160] width 64 height 11
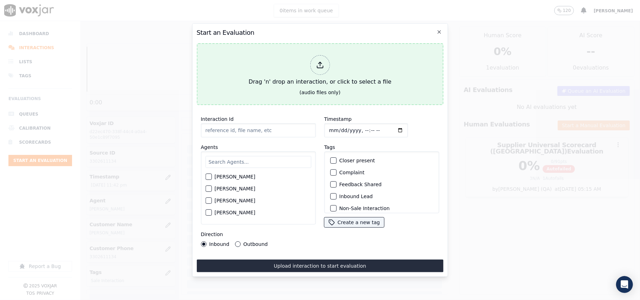
click at [295, 79] on div "Drag 'n' drop an interaction, or click to select a file" at bounding box center [320, 70] width 148 height 37
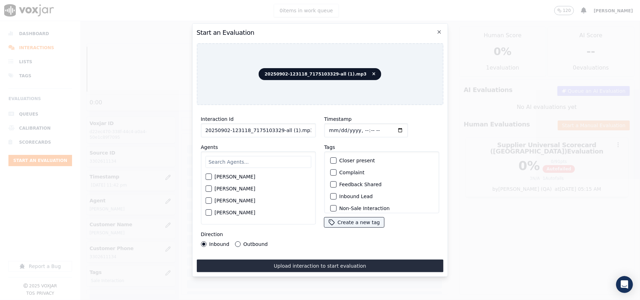
drag, startPoint x: 232, startPoint y: 131, endPoint x: 242, endPoint y: 129, distance: 10.1
click at [232, 131] on input "20250902-123118_7175103329-all (1).mp3" at bounding box center [258, 130] width 115 height 14
paste input "7175103329"
type input "7175103329"
click at [338, 127] on input "Timestamp" at bounding box center [366, 130] width 84 height 14
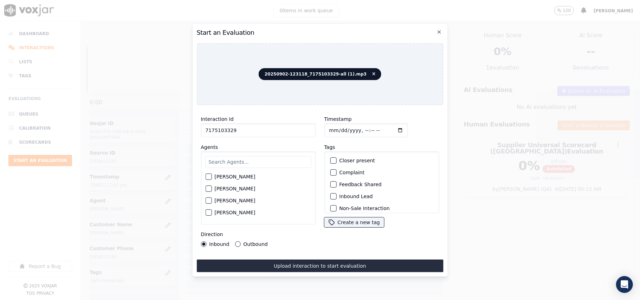
type input "2025-09-02T23:46"
click at [263, 156] on input "text" at bounding box center [258, 162] width 106 height 12
type input "Caroline"
click at [255, 176] on label "[PERSON_NAME]" at bounding box center [234, 178] width 41 height 5
click at [211, 176] on button "[PERSON_NAME]" at bounding box center [208, 179] width 6 height 6
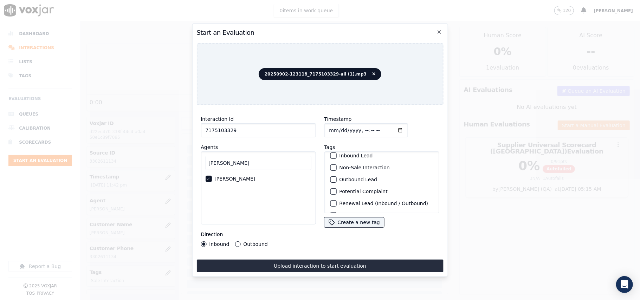
scroll to position [61, 0]
click at [346, 202] on label "Sale Interaction" at bounding box center [358, 204] width 39 height 5
click at [336, 201] on button "Sale Interaction" at bounding box center [333, 204] width 6 height 6
click at [239, 241] on div "Outbound" at bounding box center [251, 244] width 33 height 6
click at [263, 243] on label "Outbound" at bounding box center [255, 244] width 24 height 5
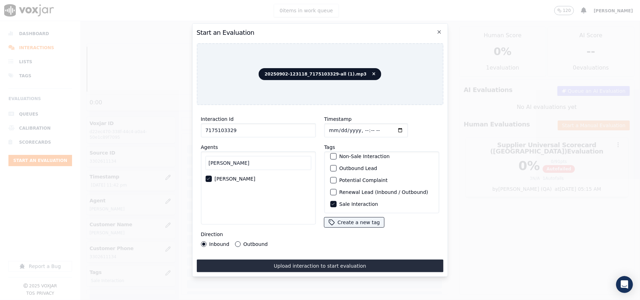
click at [240, 243] on button "Outbound" at bounding box center [238, 244] width 6 height 6
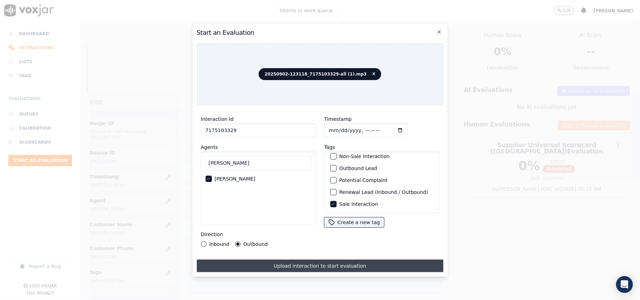
click at [273, 260] on button "Upload interaction to start evaluation" at bounding box center [319, 266] width 247 height 13
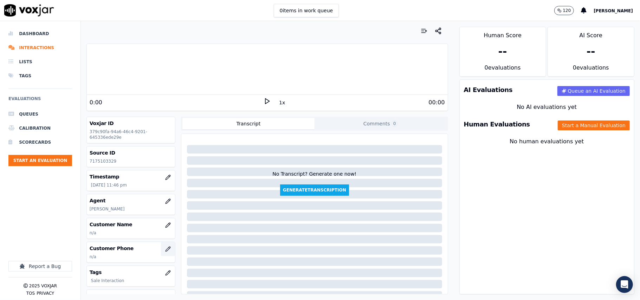
click at [161, 256] on button "button" at bounding box center [168, 249] width 14 height 14
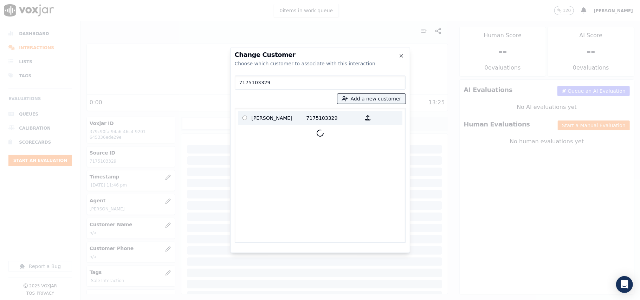
type input "7175103329"
click at [296, 117] on p "FRANK ALBERT MCALLESTER JR" at bounding box center [279, 117] width 55 height 11
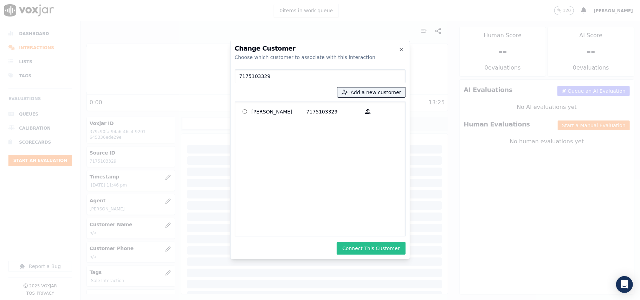
click at [381, 254] on button "Connect This Customer" at bounding box center [371, 248] width 69 height 13
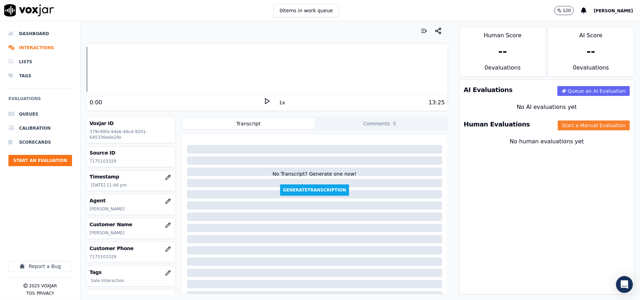
click at [558, 127] on button "Start a Manual Evaluation" at bounding box center [594, 125] width 72 height 10
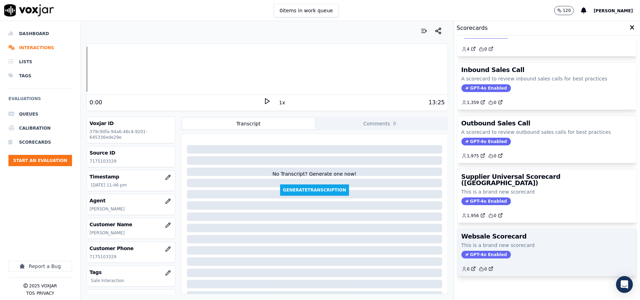
scroll to position [54, 0]
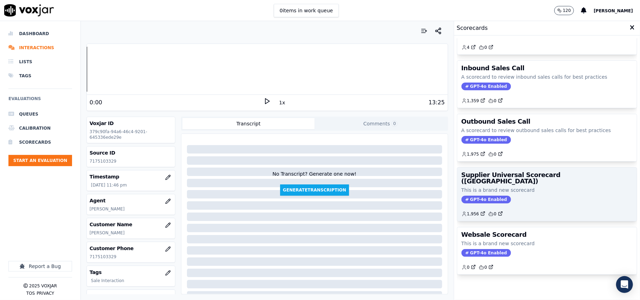
click at [523, 206] on div "1,956 0" at bounding box center [546, 211] width 171 height 11
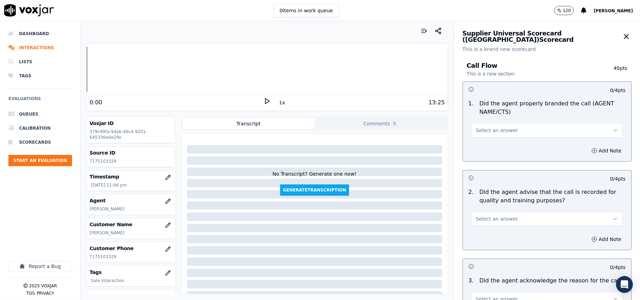
click at [485, 136] on button "Select an answer" at bounding box center [546, 130] width 151 height 14
click at [485, 148] on div "Yes" at bounding box center [532, 146] width 136 height 11
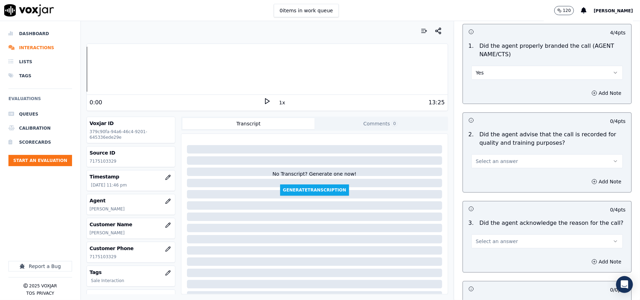
scroll to position [78, 0]
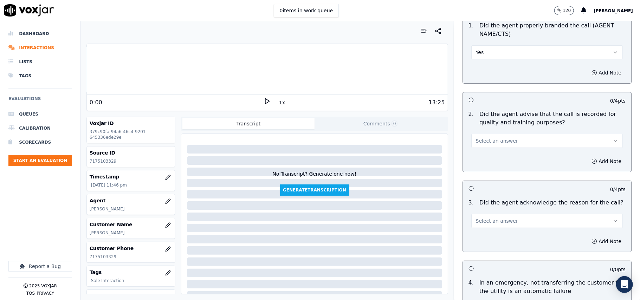
click at [484, 144] on span "Select an answer" at bounding box center [497, 140] width 42 height 7
click at [480, 158] on div "Yes" at bounding box center [532, 156] width 136 height 11
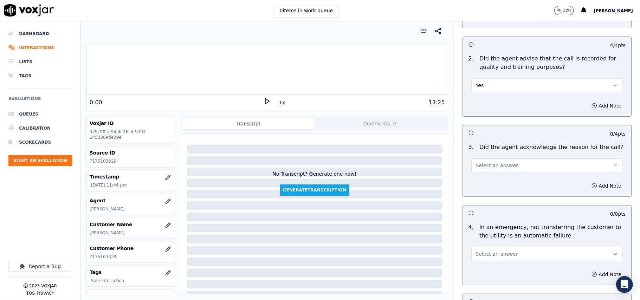
scroll to position [156, 0]
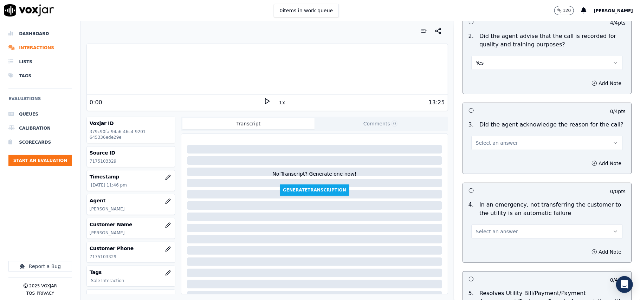
click at [479, 144] on span "Select an answer" at bounding box center [497, 142] width 42 height 7
click at [481, 158] on div "Yes" at bounding box center [532, 159] width 136 height 11
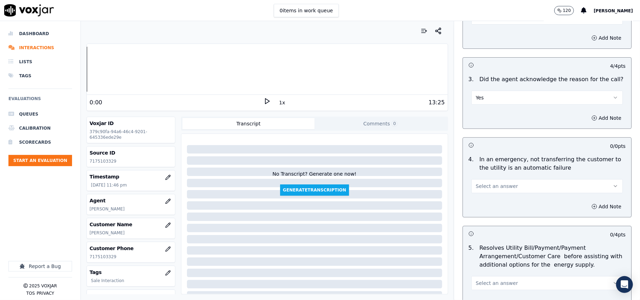
scroll to position [234, 0]
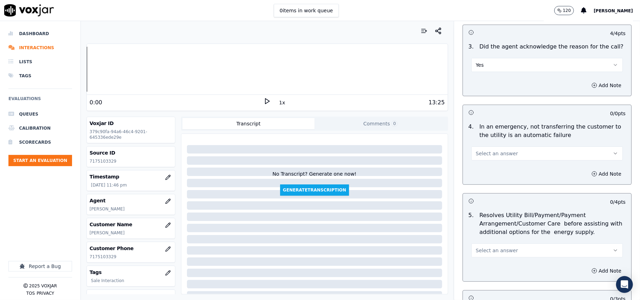
click at [488, 158] on button "Select an answer" at bounding box center [546, 153] width 151 height 14
click at [485, 190] on div "N/A" at bounding box center [532, 192] width 136 height 11
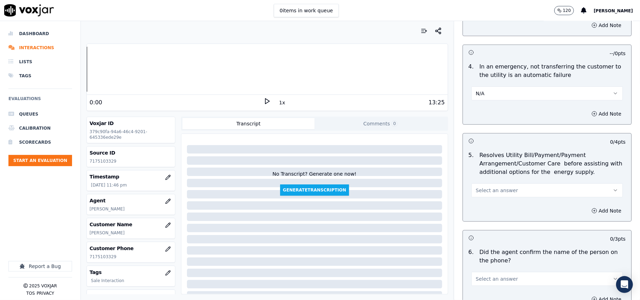
scroll to position [312, 0]
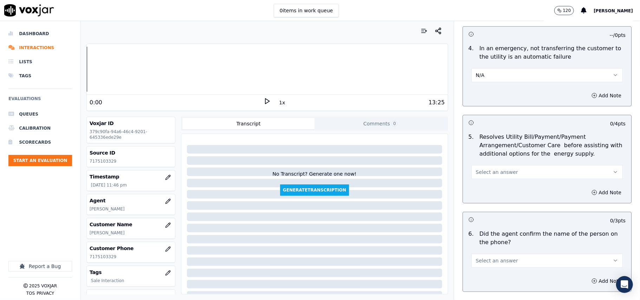
click at [489, 171] on span "Select an answer" at bounding box center [497, 172] width 42 height 7
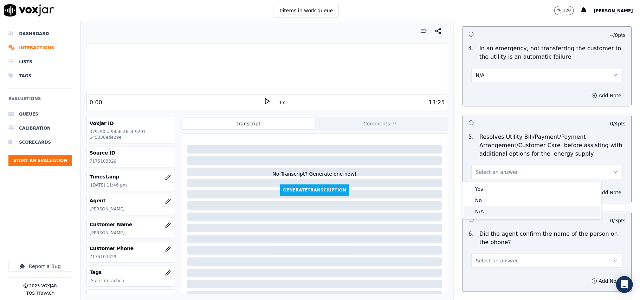
click at [487, 213] on div "N/A" at bounding box center [532, 211] width 136 height 11
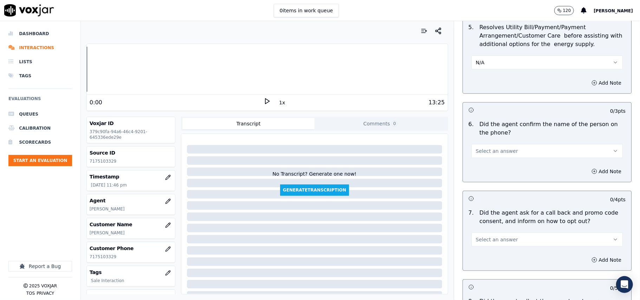
scroll to position [468, 0]
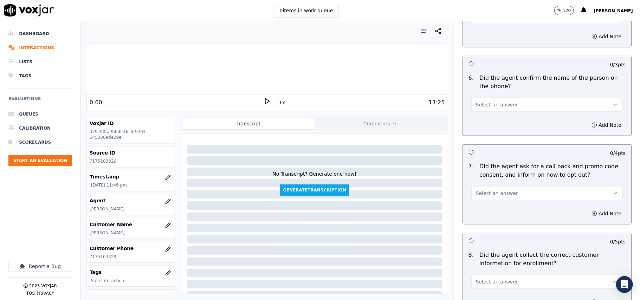
click at [486, 108] on span "Select an answer" at bounding box center [497, 104] width 42 height 7
drag, startPoint x: 482, startPoint y: 117, endPoint x: 481, endPoint y: 123, distance: 6.1
click at [482, 118] on div "Yes" at bounding box center [532, 121] width 136 height 11
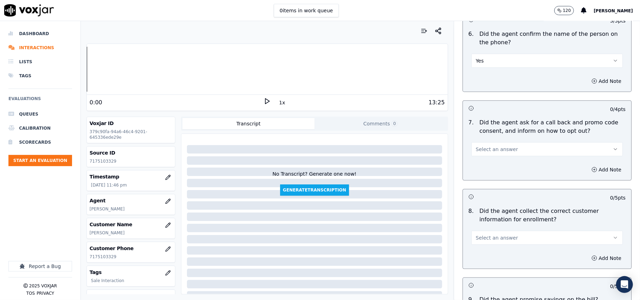
scroll to position [547, 0]
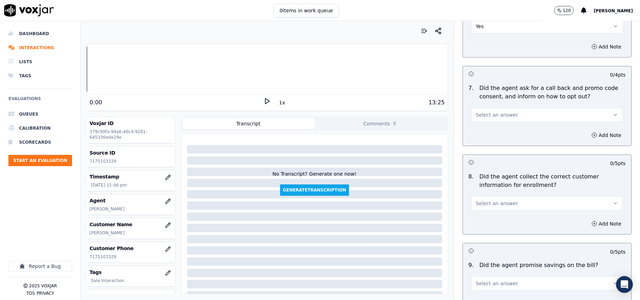
click at [480, 118] on span "Select an answer" at bounding box center [497, 114] width 42 height 7
click at [481, 131] on div "Yes" at bounding box center [532, 132] width 136 height 11
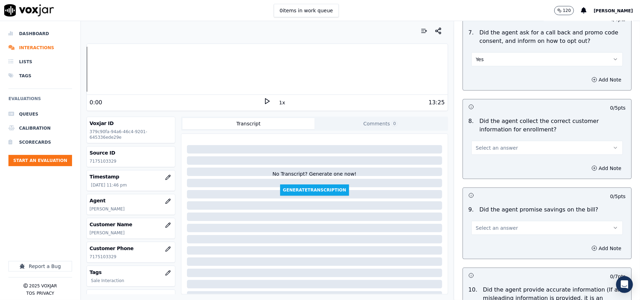
scroll to position [624, 0]
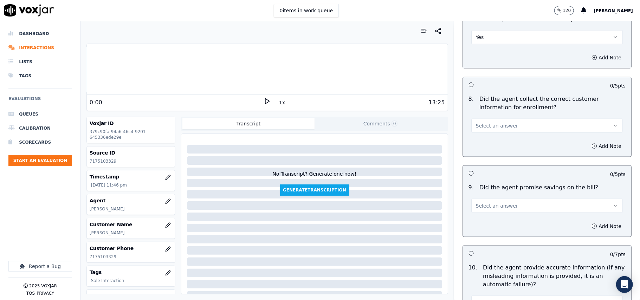
click at [497, 127] on span "Select an answer" at bounding box center [497, 125] width 42 height 7
click at [490, 140] on div "Yes" at bounding box center [532, 143] width 136 height 11
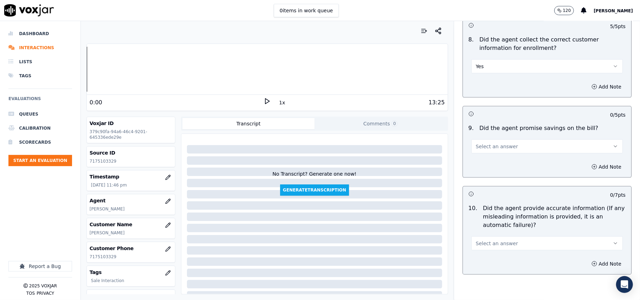
scroll to position [703, 0]
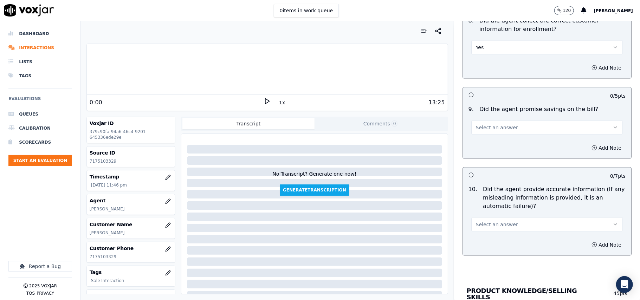
click at [487, 131] on span "Select an answer" at bounding box center [497, 127] width 42 height 7
click at [488, 146] on div "Yes" at bounding box center [532, 145] width 136 height 11
click at [489, 133] on button "Yes" at bounding box center [546, 127] width 151 height 14
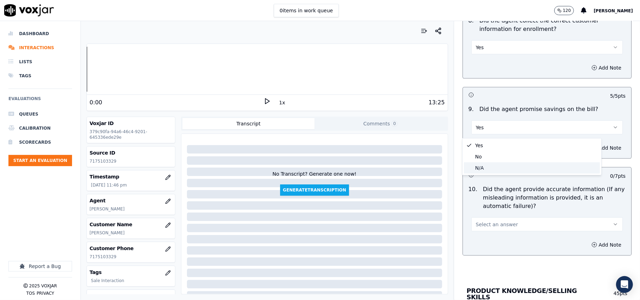
click at [481, 171] on div "N/A" at bounding box center [532, 167] width 136 height 11
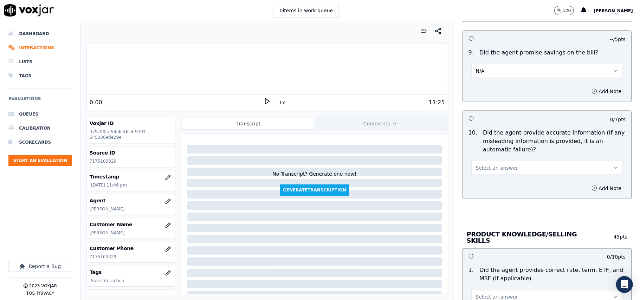
scroll to position [781, 0]
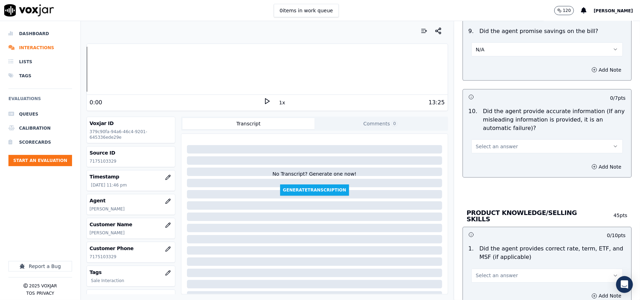
click at [485, 150] on span "Select an answer" at bounding box center [497, 146] width 42 height 7
click at [487, 164] on div "Yes" at bounding box center [532, 164] width 136 height 11
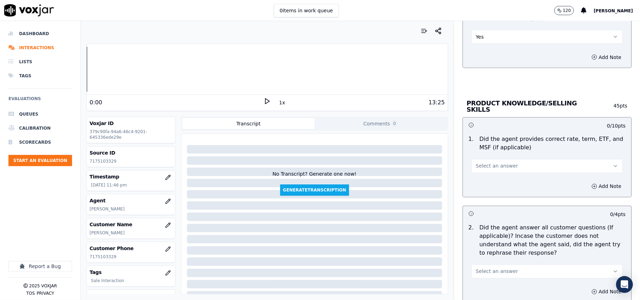
scroll to position [937, 0]
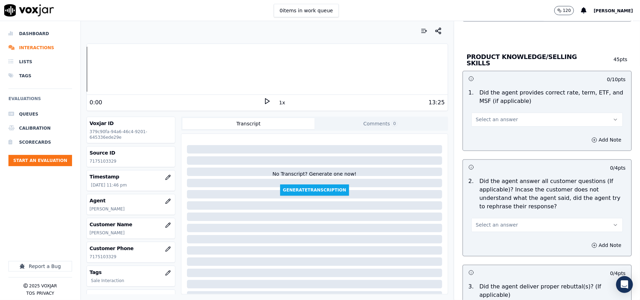
click at [482, 123] on button "Select an answer" at bounding box center [546, 120] width 151 height 14
click at [484, 144] on div "No" at bounding box center [532, 145] width 136 height 11
click at [591, 138] on button "Add Note" at bounding box center [606, 140] width 38 height 10
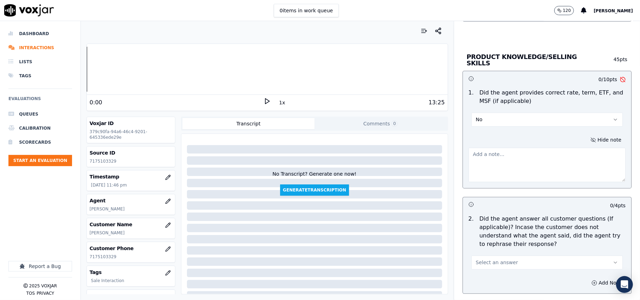
click at [510, 156] on textarea at bounding box center [546, 165] width 157 height 34
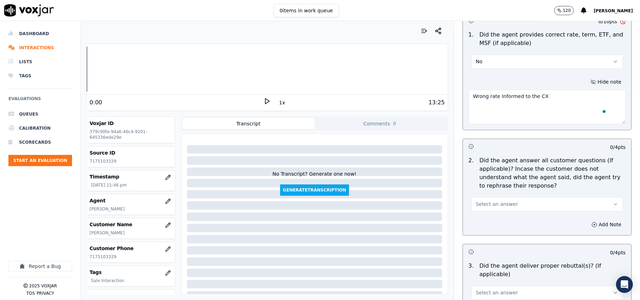
scroll to position [1015, 0]
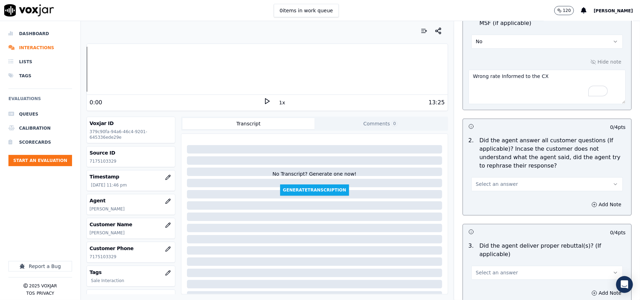
click at [502, 181] on span "Select an answer" at bounding box center [497, 184] width 42 height 7
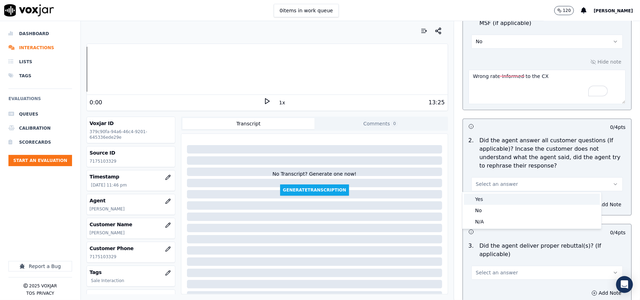
click at [488, 202] on div "Yes" at bounding box center [532, 199] width 136 height 11
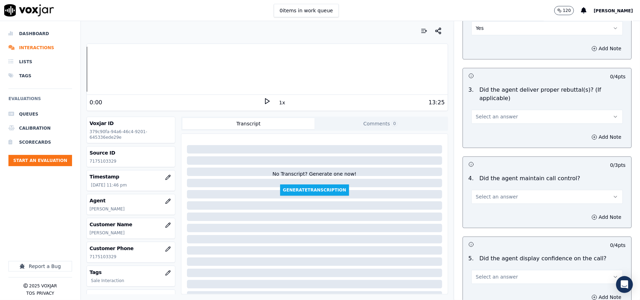
scroll to position [1093, 0]
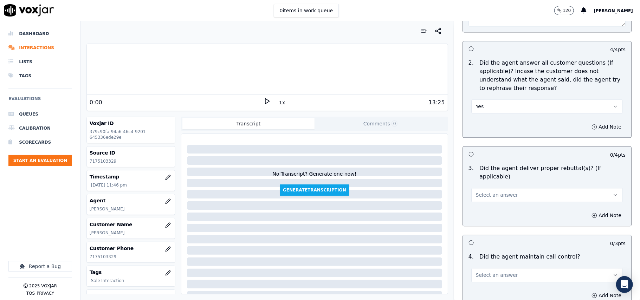
click at [503, 188] on button "Select an answer" at bounding box center [546, 195] width 151 height 14
click at [500, 197] on div "Yes" at bounding box center [532, 201] width 136 height 11
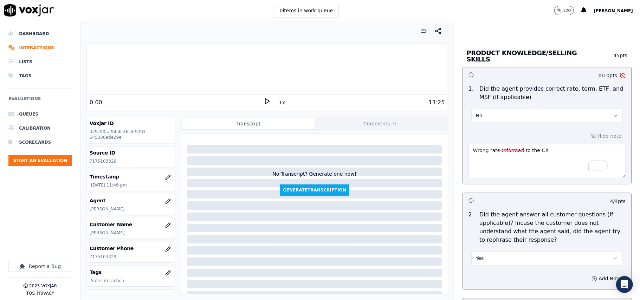
scroll to position [937, 0]
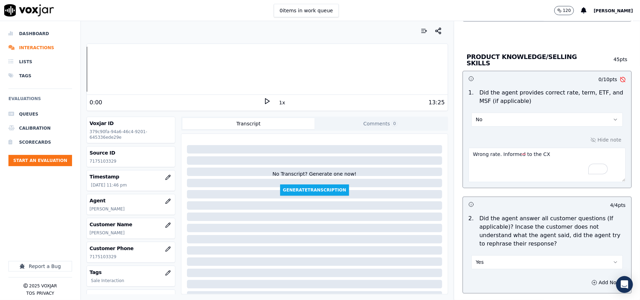
type textarea "Wrong rate Informed to the CX"
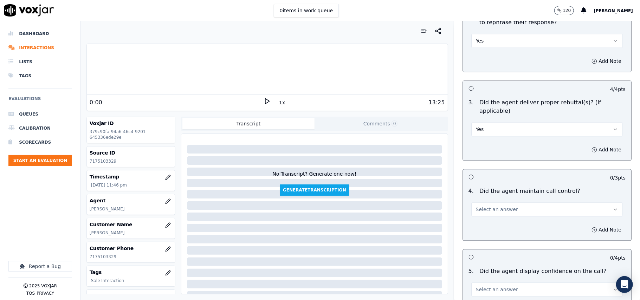
scroll to position [1249, 0]
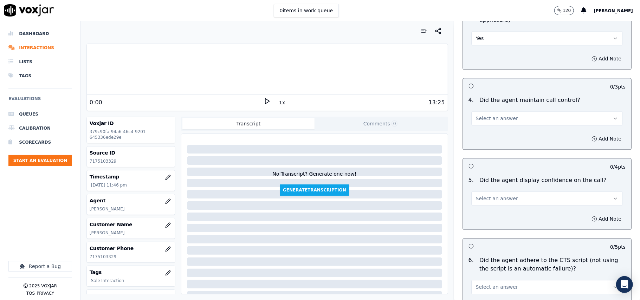
click at [484, 104] on div "Select an answer" at bounding box center [546, 114] width 163 height 21
click at [488, 115] on span "Select an answer" at bounding box center [497, 118] width 42 height 7
click at [489, 124] on div "Yes" at bounding box center [532, 125] width 136 height 11
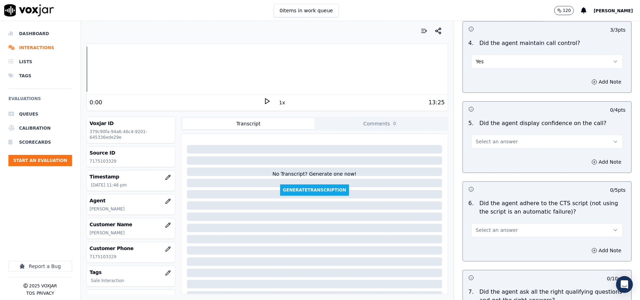
scroll to position [1327, 0]
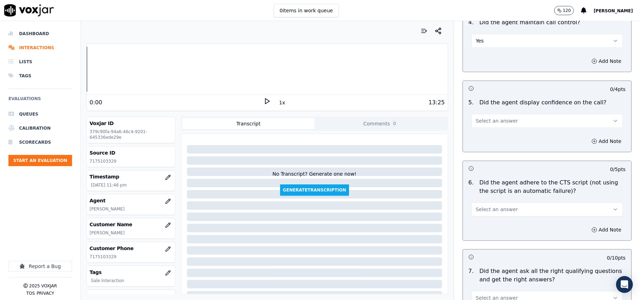
click at [493, 118] on button "Select an answer" at bounding box center [546, 121] width 151 height 14
click at [495, 125] on div "Yes" at bounding box center [532, 128] width 136 height 11
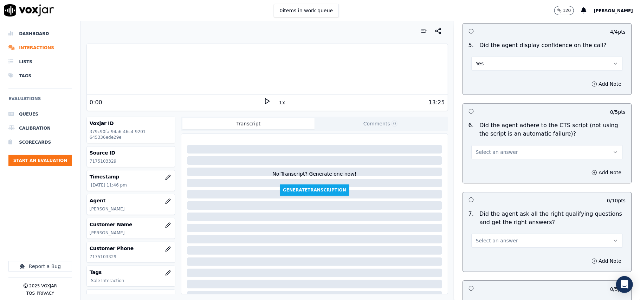
scroll to position [1405, 0]
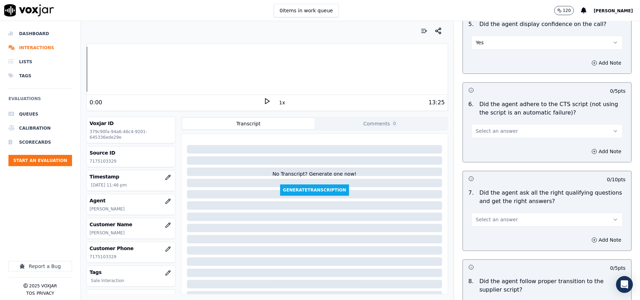
drag, startPoint x: 480, startPoint y: 122, endPoint x: 481, endPoint y: 129, distance: 7.1
click at [481, 128] on span "Select an answer" at bounding box center [497, 131] width 42 height 7
click at [481, 133] on div "Yes" at bounding box center [532, 138] width 136 height 11
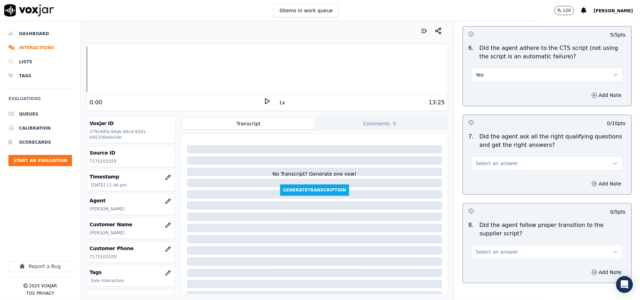
scroll to position [1483, 0]
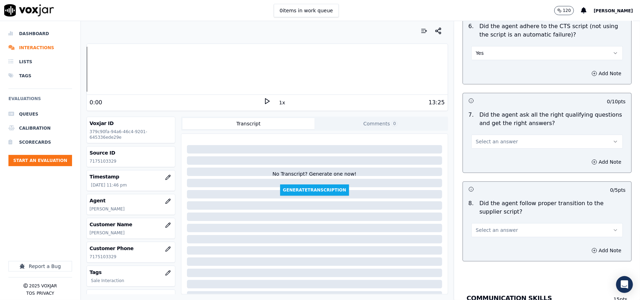
click at [479, 138] on button "Select an answer" at bounding box center [546, 142] width 151 height 14
click at [475, 149] on div "Yes" at bounding box center [532, 149] width 136 height 11
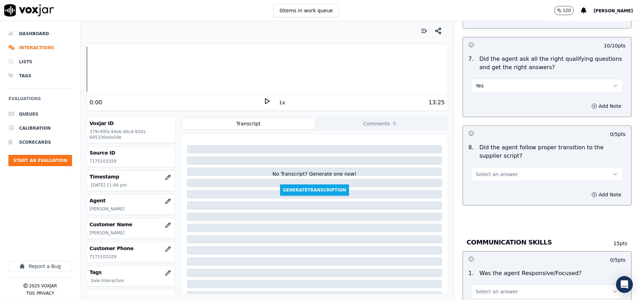
scroll to position [1561, 0]
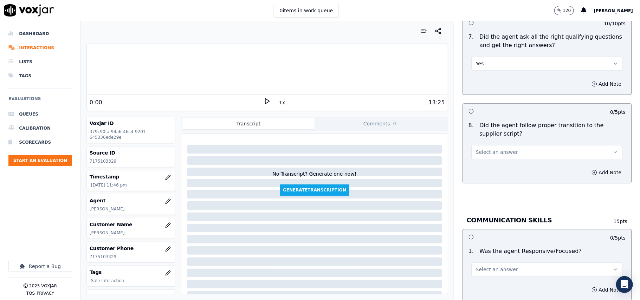
click at [476, 149] on span "Select an answer" at bounding box center [497, 152] width 42 height 7
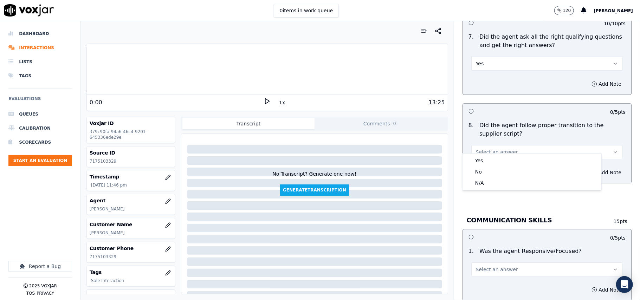
click at [475, 158] on div "Yes" at bounding box center [532, 160] width 136 height 11
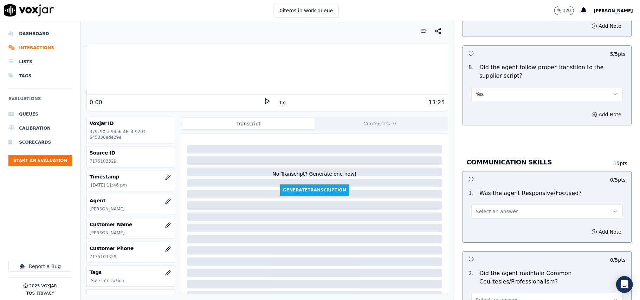
scroll to position [1639, 0]
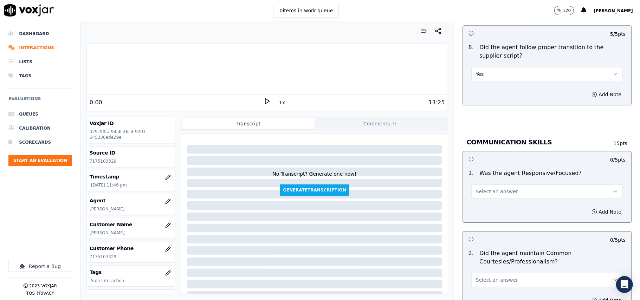
click at [476, 188] on span "Select an answer" at bounding box center [497, 191] width 42 height 7
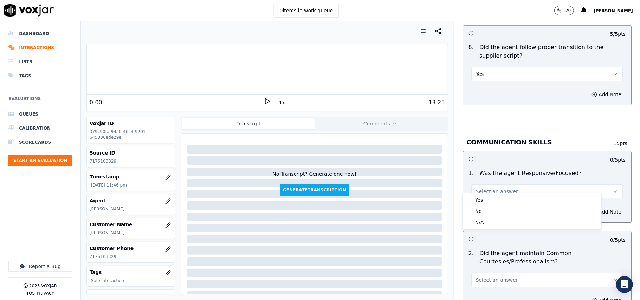
drag, startPoint x: 474, startPoint y: 190, endPoint x: 475, endPoint y: 200, distance: 9.2
click at [475, 200] on div "Yes" at bounding box center [532, 199] width 136 height 11
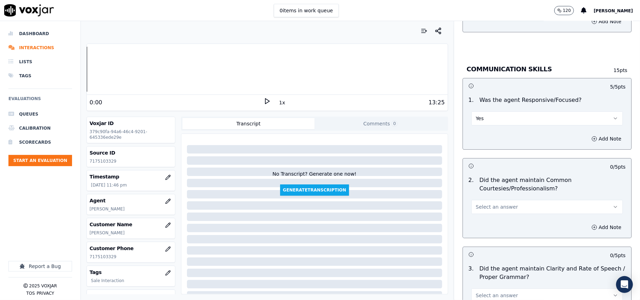
scroll to position [1795, 0]
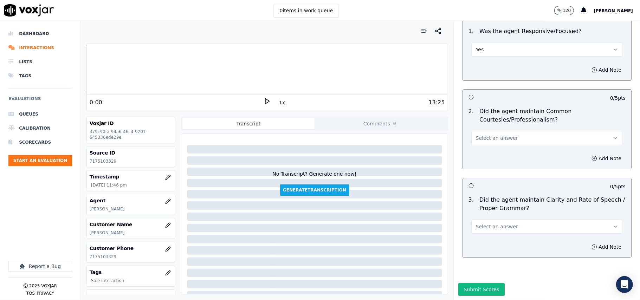
click at [471, 130] on div "Select an answer" at bounding box center [546, 137] width 151 height 15
click at [476, 148] on div "Add Note" at bounding box center [547, 158] width 168 height 21
click at [481, 131] on button "Select an answer" at bounding box center [546, 138] width 151 height 14
click at [479, 136] on div "Yes" at bounding box center [532, 132] width 136 height 11
click at [476, 223] on span "Select an answer" at bounding box center [497, 226] width 42 height 7
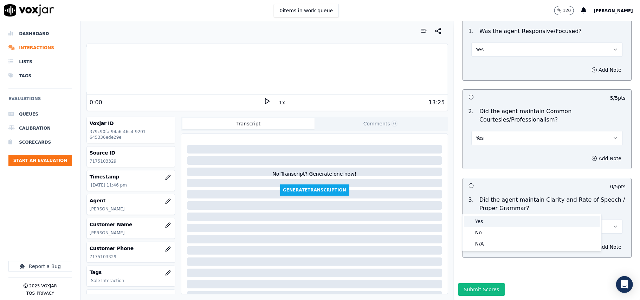
click at [478, 219] on div "Yes" at bounding box center [532, 221] width 136 height 11
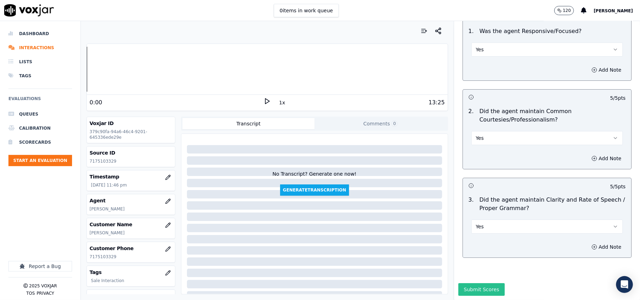
click at [472, 283] on button "Submit Scores" at bounding box center [481, 289] width 47 height 13
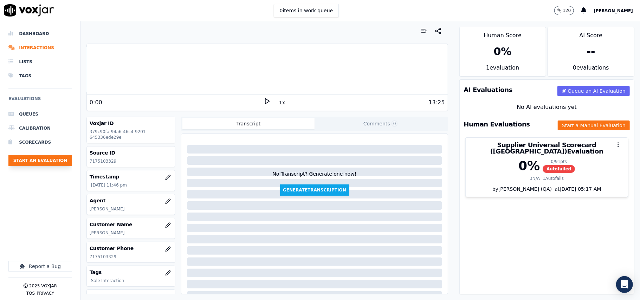
click at [43, 156] on button "Start an Evaluation" at bounding box center [40, 160] width 64 height 11
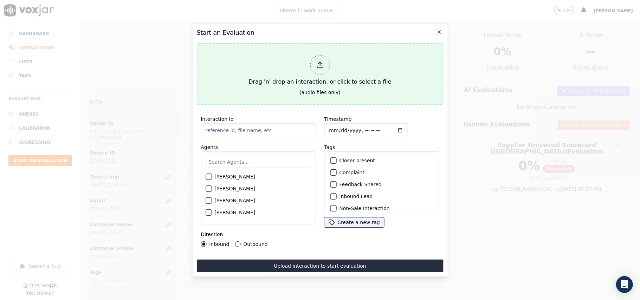
click at [261, 80] on div "Drag 'n' drop an interaction, or click to select a file" at bounding box center [320, 70] width 148 height 37
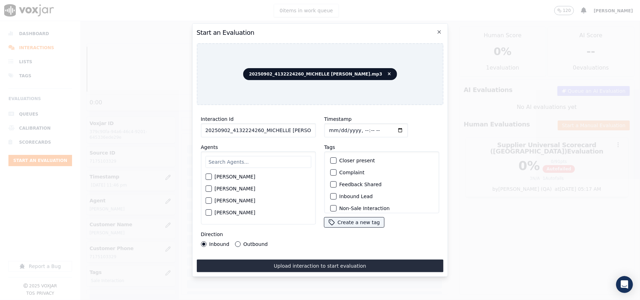
click at [257, 129] on input "20250902_4132224260_MICHELLE MARRERO.mp3" at bounding box center [258, 130] width 115 height 14
paste input "4132224260"
type input "4132224260"
click at [335, 130] on input "Timestamp" at bounding box center [366, 130] width 84 height 14
type input "2025-09-02T23:47"
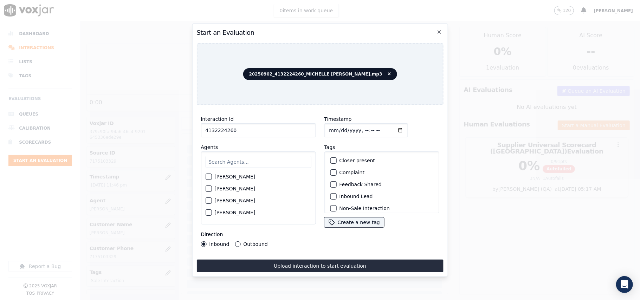
click at [270, 152] on div "Harry Roy Aaron Biswas Alex Akhtar Allen Alam Andrew Anwar Anna Das Annie Singh…" at bounding box center [258, 187] width 115 height 73
click at [265, 159] on input "text" at bounding box center [258, 162] width 106 height 12
type input "Miche"
click at [250, 182] on div "Miche MICHELLE MARRERO" at bounding box center [258, 187] width 115 height 73
click at [251, 176] on label "[PERSON_NAME]" at bounding box center [234, 178] width 41 height 5
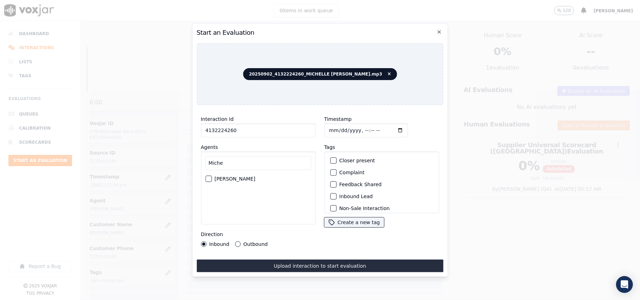
click at [211, 176] on button "[PERSON_NAME]" at bounding box center [208, 179] width 6 height 6
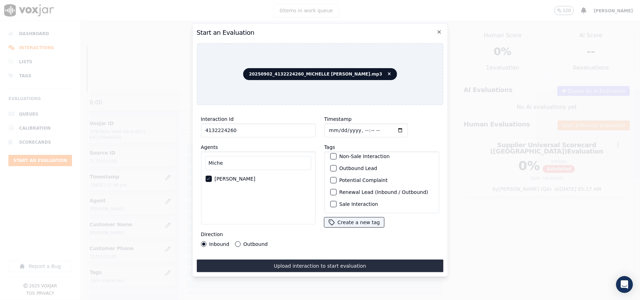
click at [345, 202] on label "Sale Interaction" at bounding box center [358, 204] width 39 height 5
click at [336, 201] on button "Sale Interaction" at bounding box center [333, 204] width 6 height 6
click at [236, 241] on button "Outbound" at bounding box center [238, 244] width 6 height 6
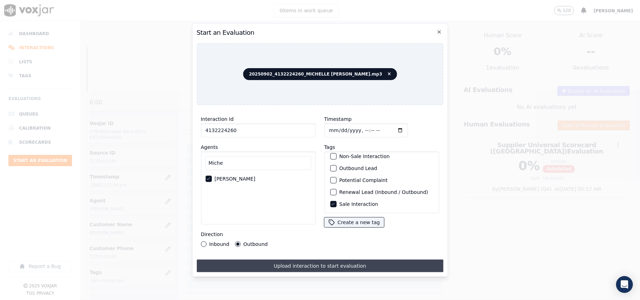
click at [294, 268] on button "Upload interaction to start evaluation" at bounding box center [319, 266] width 247 height 13
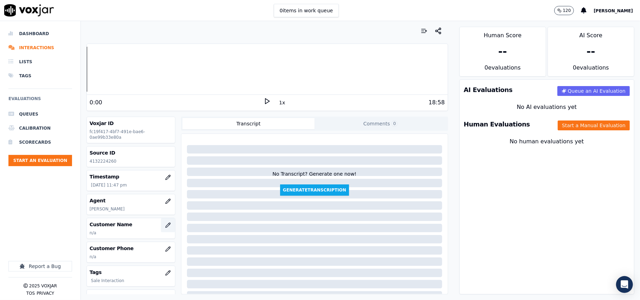
click at [165, 228] on icon "button" at bounding box center [168, 225] width 6 height 6
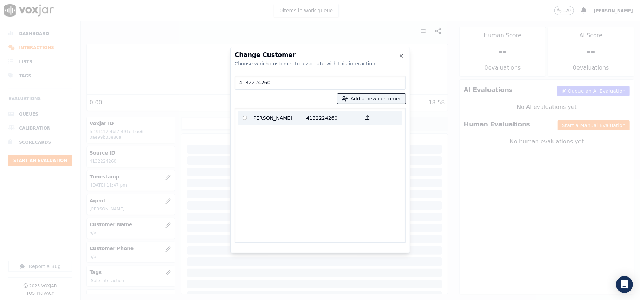
type input "4132224260"
click at [285, 117] on p "JUDE GEORGES" at bounding box center [279, 117] width 55 height 11
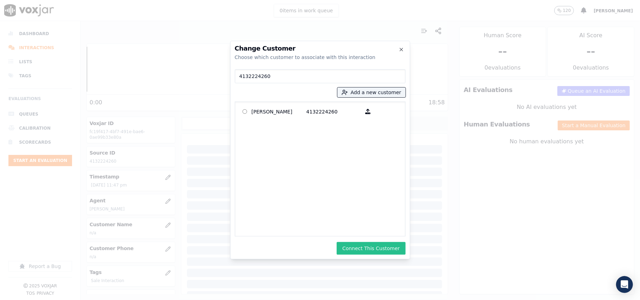
click at [372, 248] on button "Connect This Customer" at bounding box center [371, 248] width 69 height 13
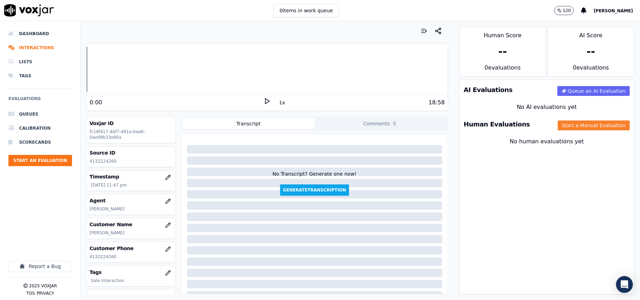
click at [567, 125] on button "Start a Manual Evaluation" at bounding box center [594, 125] width 72 height 10
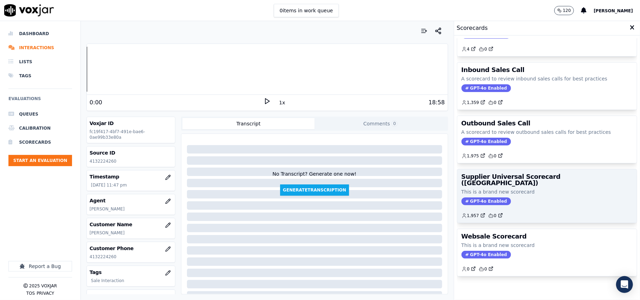
scroll to position [54, 0]
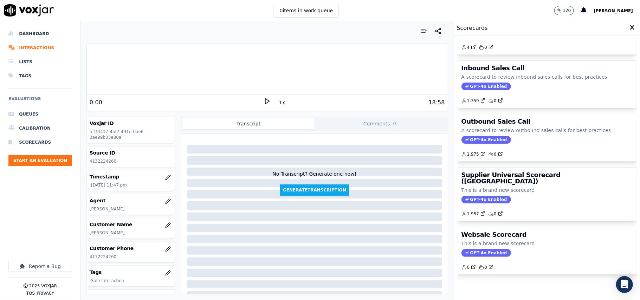
click at [522, 172] on h3 "Supplier Universal Scorecard ([GEOGRAPHIC_DATA])" at bounding box center [546, 178] width 171 height 13
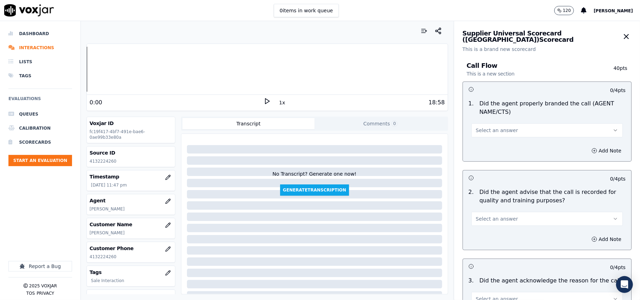
click at [494, 132] on span "Select an answer" at bounding box center [497, 130] width 42 height 7
click at [482, 150] on div "Yes" at bounding box center [532, 146] width 136 height 11
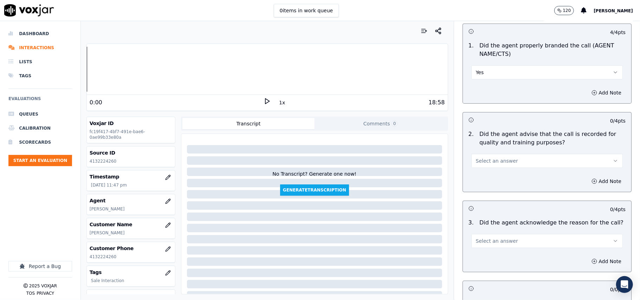
scroll to position [78, 0]
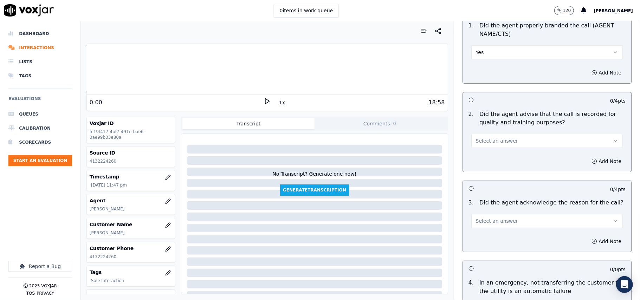
click at [488, 145] on button "Select an answer" at bounding box center [546, 141] width 151 height 14
click at [488, 154] on div "Yes" at bounding box center [532, 156] width 136 height 11
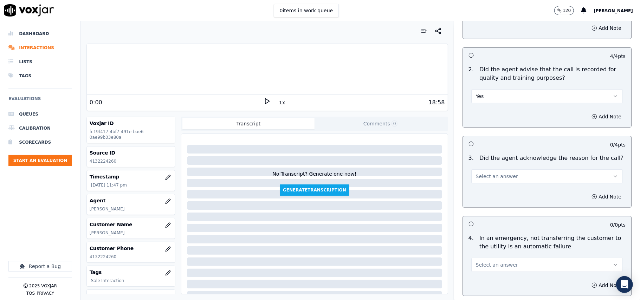
scroll to position [156, 0]
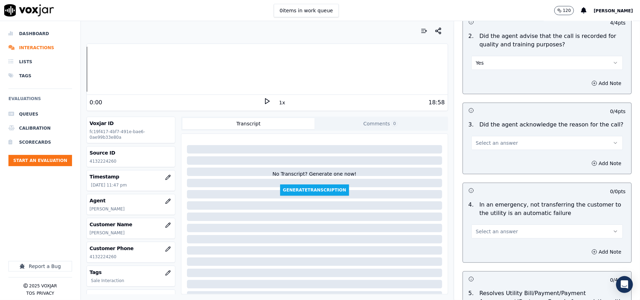
click at [490, 145] on span "Select an answer" at bounding box center [497, 142] width 42 height 7
click at [488, 155] on div "Yes" at bounding box center [532, 159] width 136 height 11
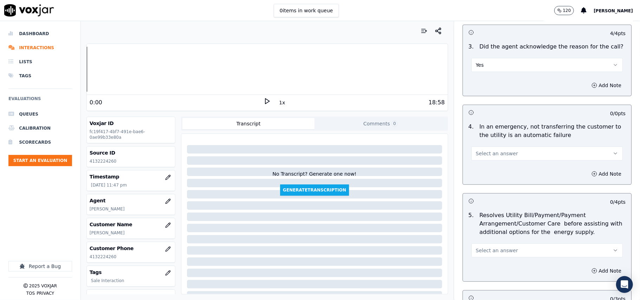
click at [485, 160] on button "Select an answer" at bounding box center [546, 153] width 151 height 14
click at [490, 187] on div "N/A" at bounding box center [532, 192] width 136 height 11
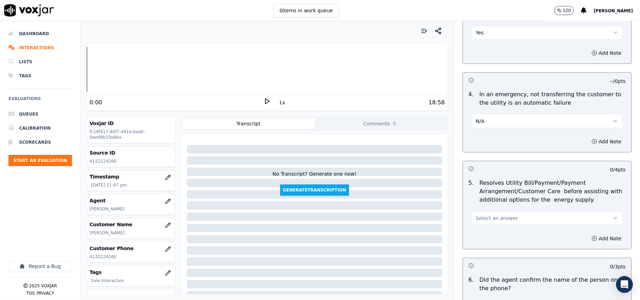
scroll to position [312, 0]
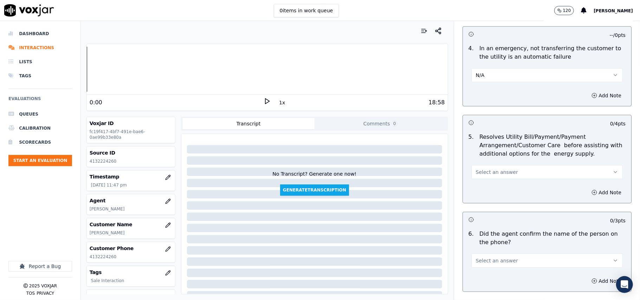
click at [487, 169] on span "Select an answer" at bounding box center [497, 172] width 42 height 7
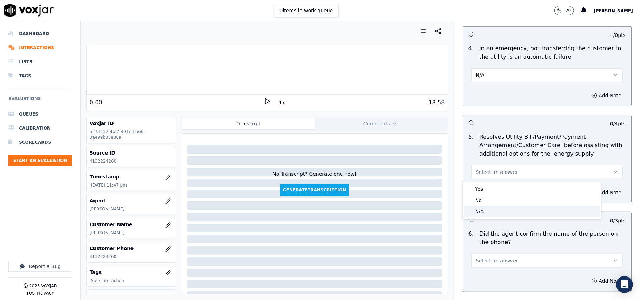
click at [475, 207] on div "N/A" at bounding box center [532, 211] width 136 height 11
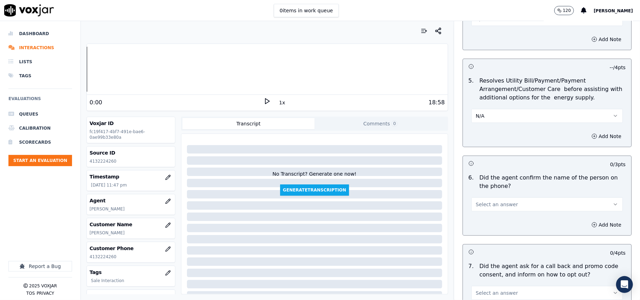
scroll to position [390, 0]
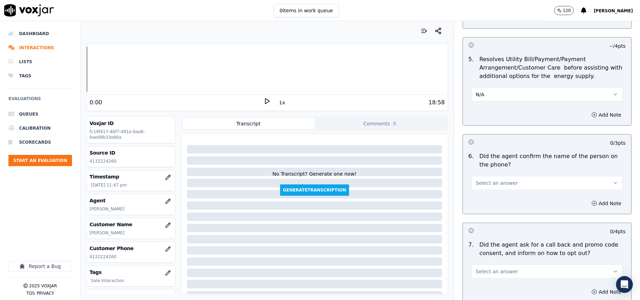
click at [482, 176] on div "Select an answer" at bounding box center [546, 182] width 151 height 15
click at [483, 187] on span "Select an answer" at bounding box center [497, 183] width 42 height 7
click at [481, 197] on div "Yes" at bounding box center [532, 199] width 136 height 11
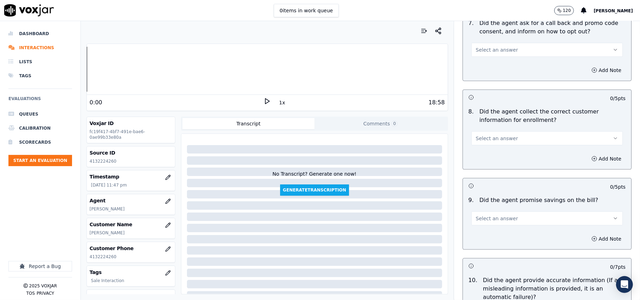
scroll to position [624, 0]
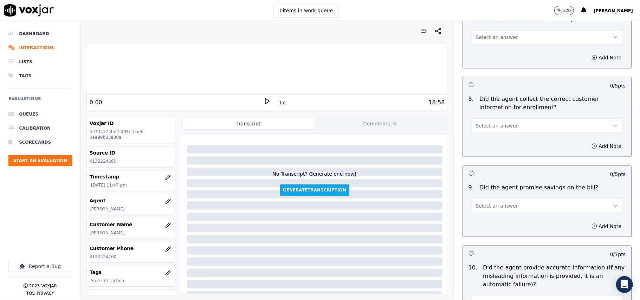
click at [480, 127] on span "Select an answer" at bounding box center [497, 125] width 42 height 7
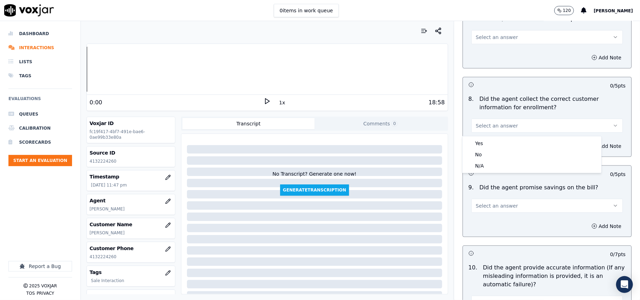
click at [482, 133] on button "Select an answer" at bounding box center [546, 126] width 151 height 14
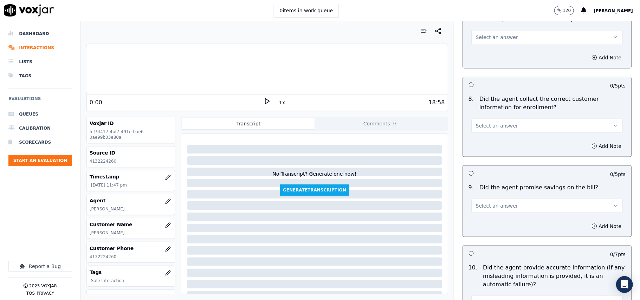
click at [484, 137] on div "Add Note" at bounding box center [547, 146] width 168 height 21
click at [491, 32] on button "Select an answer" at bounding box center [546, 37] width 151 height 14
click at [487, 52] on div "Yes" at bounding box center [532, 54] width 136 height 11
click at [501, 129] on span "Select an answer" at bounding box center [497, 125] width 42 height 7
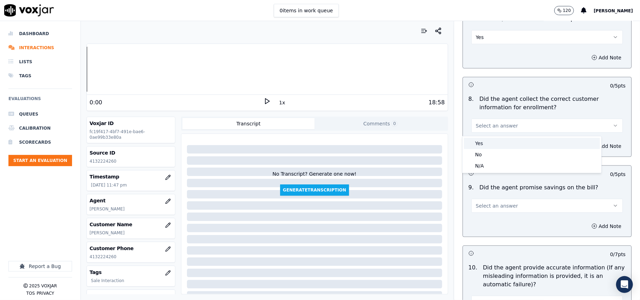
click at [493, 142] on div "Yes" at bounding box center [532, 143] width 136 height 11
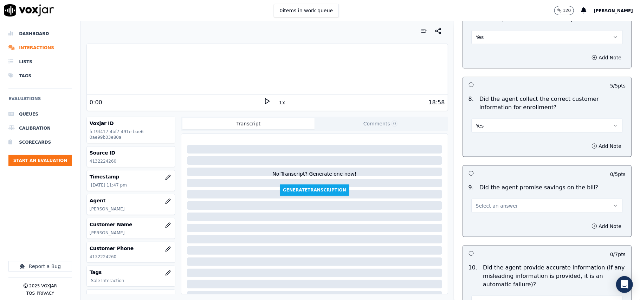
scroll to position [703, 0]
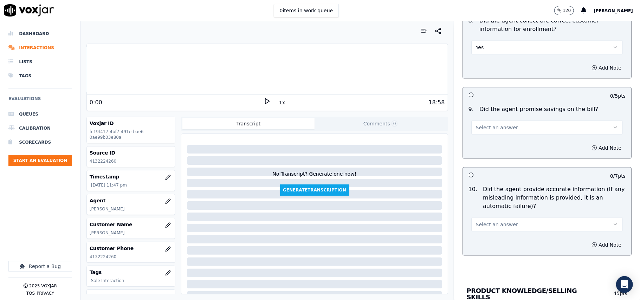
click at [494, 130] on span "Select an answer" at bounding box center [497, 127] width 42 height 7
click at [496, 168] on div "N/A" at bounding box center [532, 167] width 136 height 11
click at [485, 223] on span "Select an answer" at bounding box center [497, 224] width 42 height 7
drag, startPoint x: 482, startPoint y: 232, endPoint x: 481, endPoint y: 239, distance: 7.6
click at [481, 238] on div "Yes" at bounding box center [532, 242] width 136 height 11
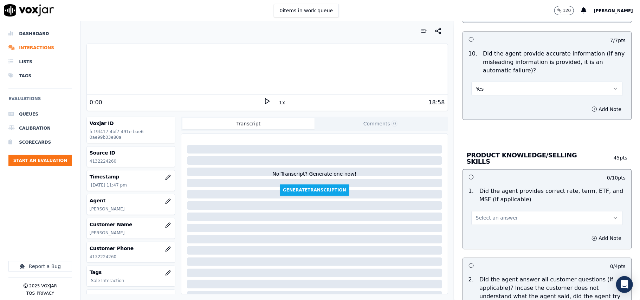
scroll to position [859, 0]
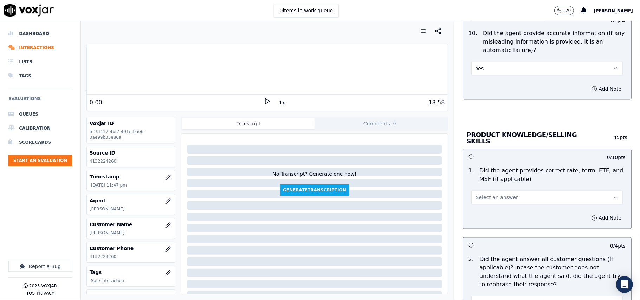
click at [478, 195] on span "Select an answer" at bounding box center [497, 197] width 42 height 7
click at [480, 210] on div "Yes" at bounding box center [532, 212] width 136 height 11
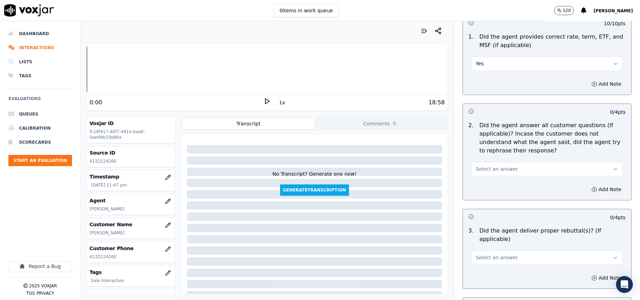
scroll to position [1015, 0]
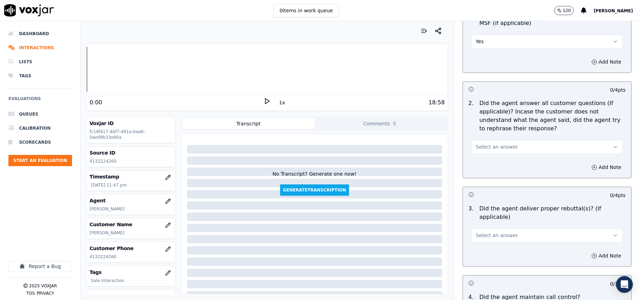
click at [485, 151] on button "Select an answer" at bounding box center [546, 147] width 151 height 14
click at [482, 161] on div "Yes" at bounding box center [532, 161] width 136 height 11
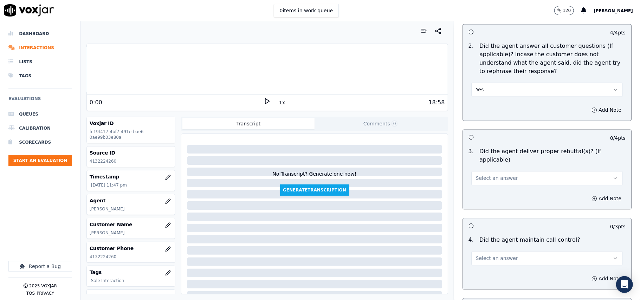
scroll to position [1093, 0]
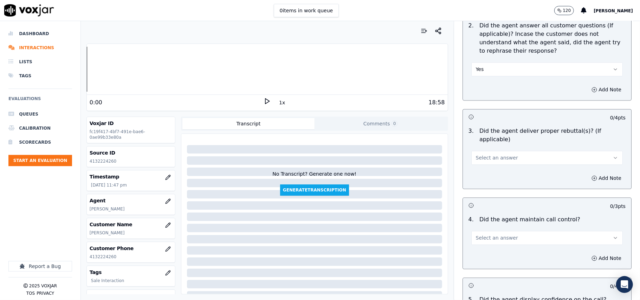
click at [481, 152] on button "Select an answer" at bounding box center [546, 158] width 151 height 14
click at [477, 166] on div "Yes" at bounding box center [532, 164] width 136 height 11
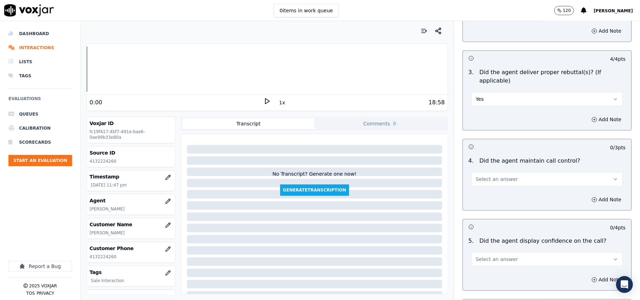
scroll to position [1171, 0]
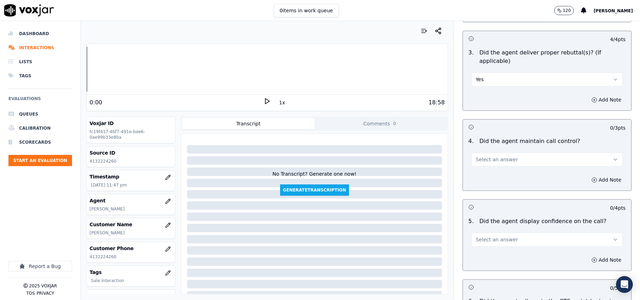
click at [492, 155] on button "Select an answer" at bounding box center [546, 159] width 151 height 14
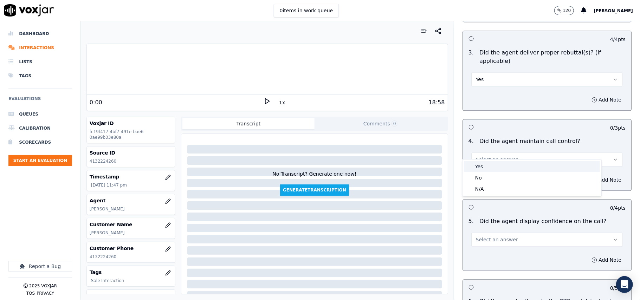
click at [481, 169] on div "Yes" at bounding box center [532, 166] width 136 height 11
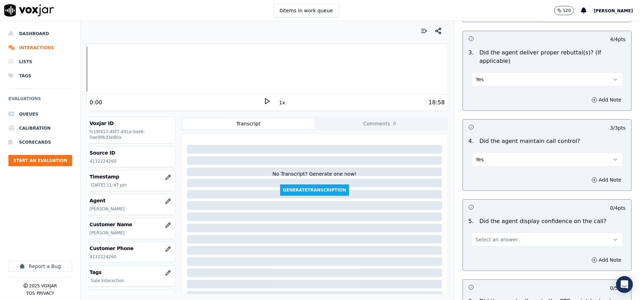
scroll to position [1249, 0]
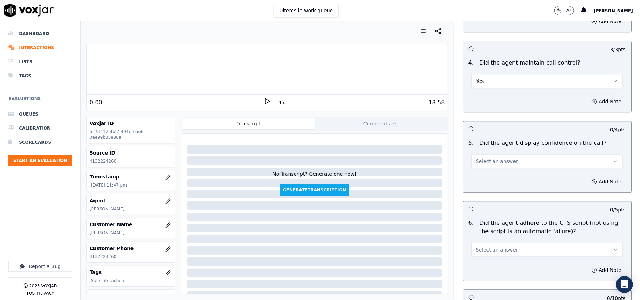
click at [485, 158] on span "Select an answer" at bounding box center [497, 161] width 42 height 7
click at [482, 165] on div "Yes" at bounding box center [532, 168] width 136 height 11
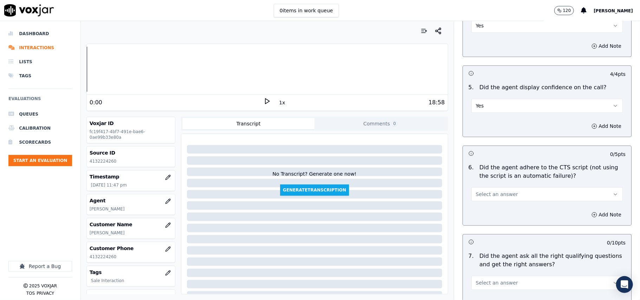
scroll to position [1327, 0]
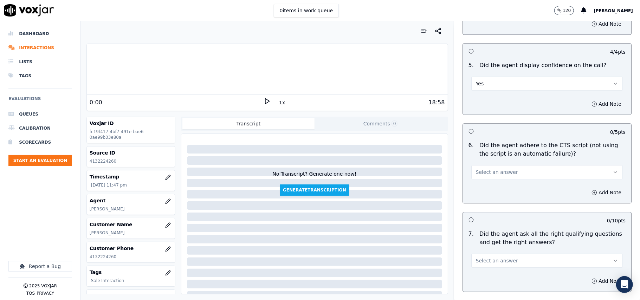
click at [484, 169] on span "Select an answer" at bounding box center [497, 172] width 42 height 7
click at [486, 178] on div "Yes" at bounding box center [532, 179] width 136 height 11
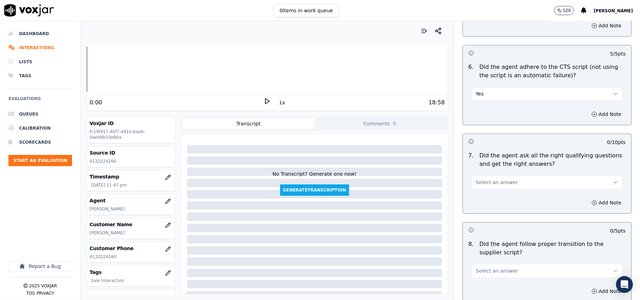
click at [488, 179] on span "Select an answer" at bounding box center [497, 182] width 42 height 7
click at [483, 186] on div "Yes" at bounding box center [532, 189] width 136 height 11
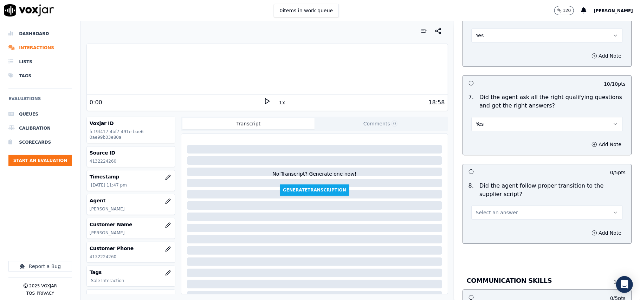
scroll to position [1483, 0]
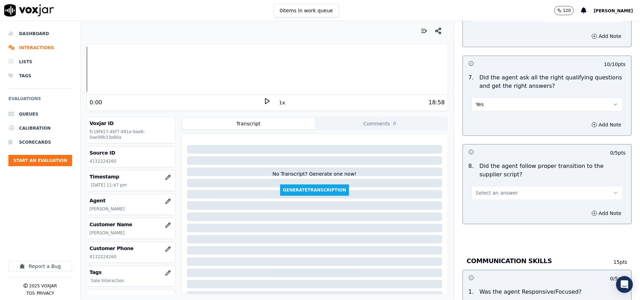
click at [480, 189] on span "Select an answer" at bounding box center [497, 192] width 42 height 7
click at [479, 197] on div "Yes" at bounding box center [532, 200] width 136 height 11
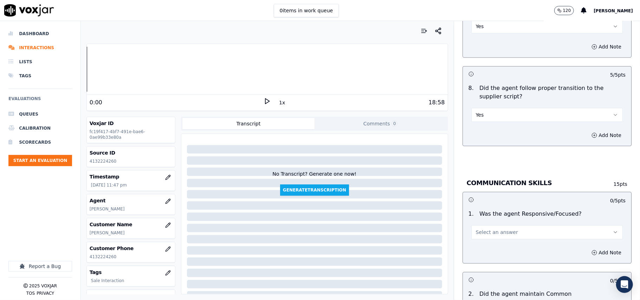
click at [484, 229] on span "Select an answer" at bounding box center [497, 232] width 42 height 7
click at [478, 241] on div "Yes" at bounding box center [532, 240] width 136 height 11
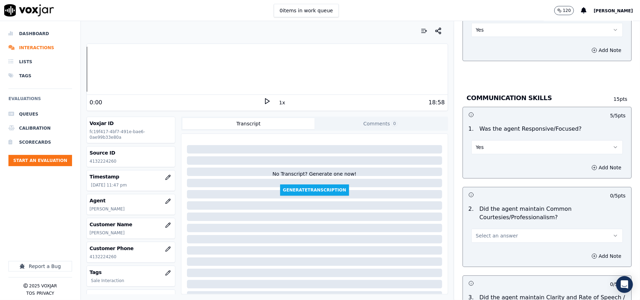
scroll to position [1718, 0]
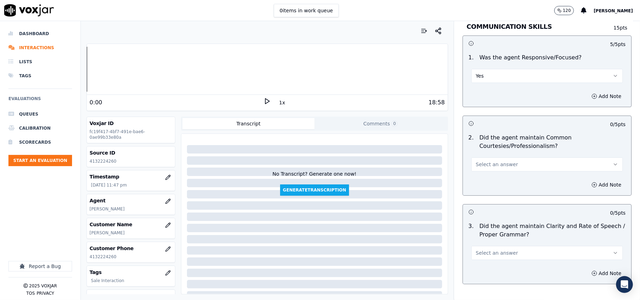
click at [481, 161] on span "Select an answer" at bounding box center [497, 164] width 42 height 7
click at [483, 170] on div "Yes" at bounding box center [532, 172] width 136 height 11
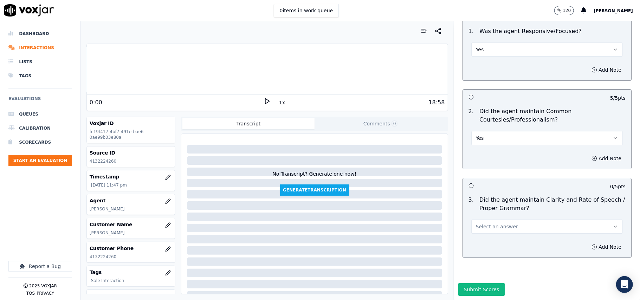
click at [476, 223] on span "Select an answer" at bounding box center [497, 226] width 42 height 7
click at [476, 220] on div "Yes" at bounding box center [532, 221] width 136 height 11
click at [468, 283] on button "Submit Scores" at bounding box center [481, 289] width 47 height 13
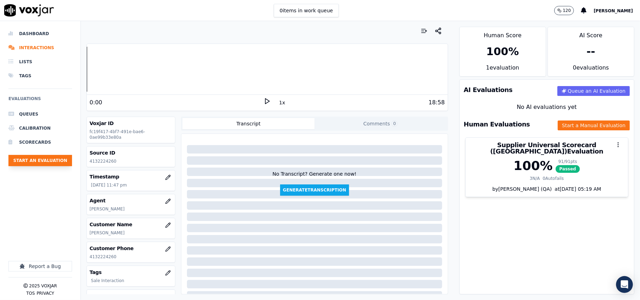
click at [56, 164] on button "Start an Evaluation" at bounding box center [40, 160] width 64 height 11
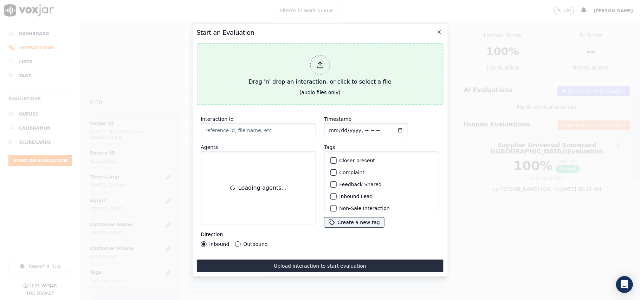
click at [288, 87] on button "Drag 'n' drop an interaction, or click to select a file (audio files only)" at bounding box center [319, 74] width 247 height 62
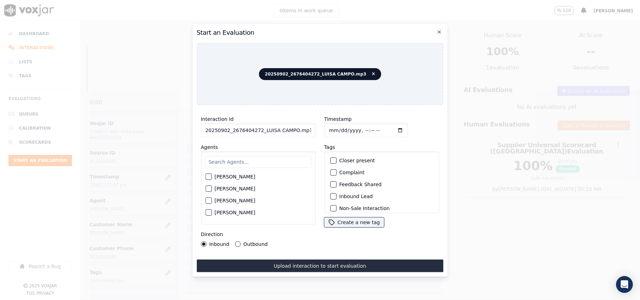
click at [249, 131] on input "20250902_2676404272_LUISA CAMPO.mp3" at bounding box center [258, 130] width 115 height 14
paste input "676404272"
type input "2676404272"
click at [335, 125] on input "Timestamp" at bounding box center [366, 130] width 84 height 14
type input "0002-09-01T23:50"
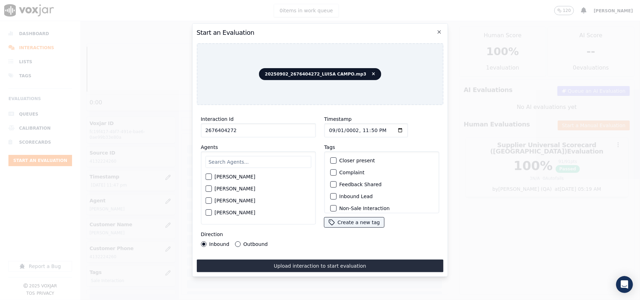
click at [335, 126] on input "Timestamp" at bounding box center [366, 130] width 84 height 14
type input "2025-09-02T23:50"
click at [258, 162] on input "text" at bounding box center [258, 162] width 106 height 12
type input "Luisa"
click at [246, 177] on label "[PERSON_NAME]" at bounding box center [234, 178] width 41 height 5
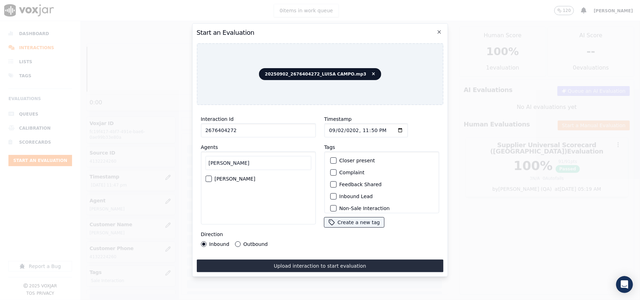
click at [211, 177] on button "[PERSON_NAME]" at bounding box center [208, 179] width 6 height 6
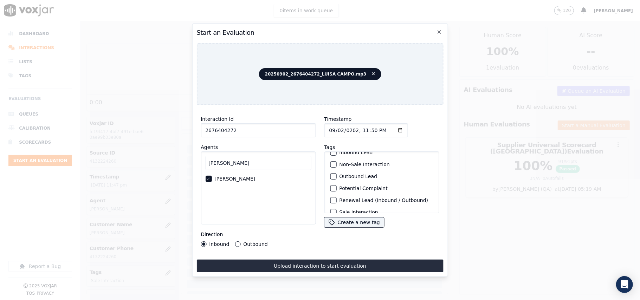
scroll to position [61, 0]
click at [341, 202] on label "Sale Interaction" at bounding box center [358, 204] width 39 height 5
click at [336, 201] on button "Sale Interaction" at bounding box center [333, 204] width 6 height 6
click at [244, 242] on label "Outbound" at bounding box center [255, 244] width 24 height 5
click at [240, 241] on button "Outbound" at bounding box center [238, 244] width 6 height 6
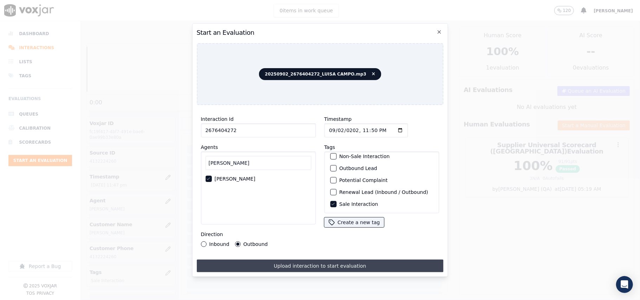
click at [262, 261] on button "Upload interaction to start evaluation" at bounding box center [319, 266] width 247 height 13
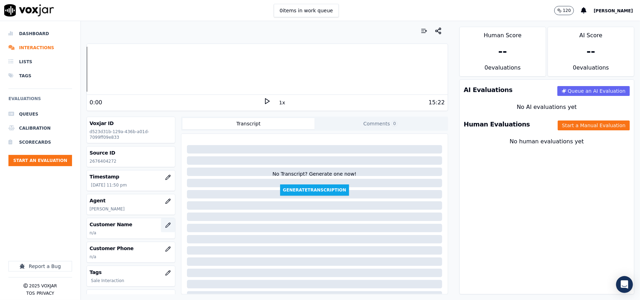
click at [161, 232] on button "button" at bounding box center [168, 225] width 14 height 14
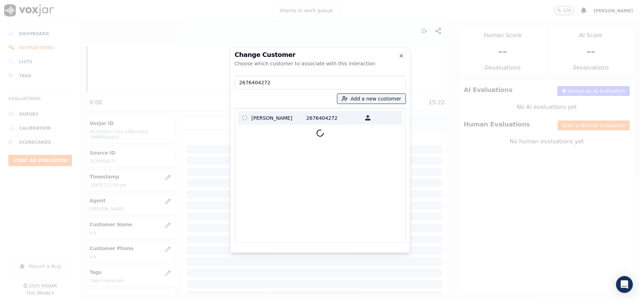
type input "2676404272"
click at [283, 124] on label "belinda mcneal 2676404272" at bounding box center [320, 118] width 164 height 14
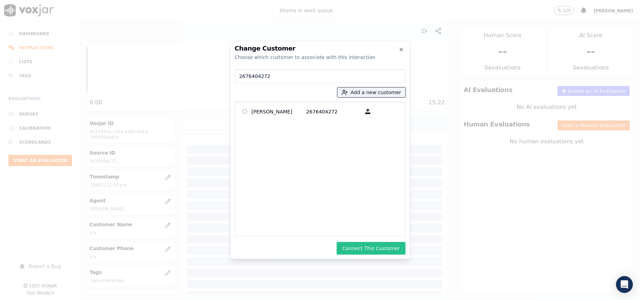
click at [380, 251] on button "Connect This Customer" at bounding box center [371, 248] width 69 height 13
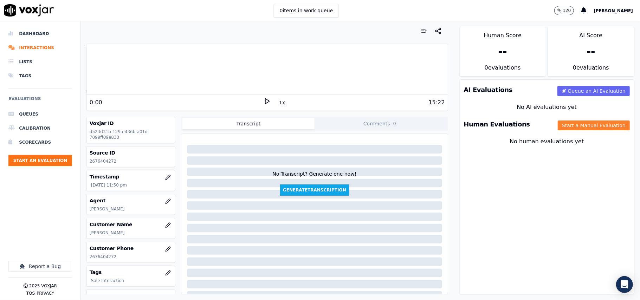
click at [578, 129] on button "Start a Manual Evaluation" at bounding box center [594, 125] width 72 height 10
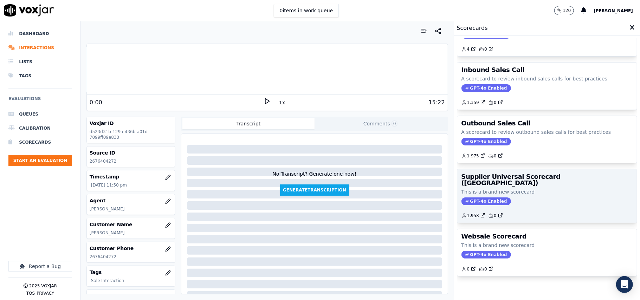
scroll to position [54, 0]
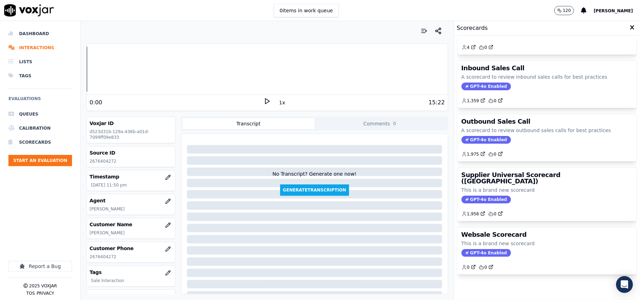
click at [533, 206] on div "1,958 0" at bounding box center [546, 211] width 171 height 11
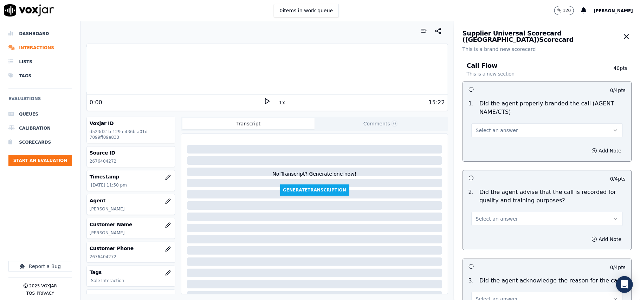
click at [491, 130] on span "Select an answer" at bounding box center [497, 130] width 42 height 7
click at [481, 146] on div "Yes" at bounding box center [532, 146] width 136 height 11
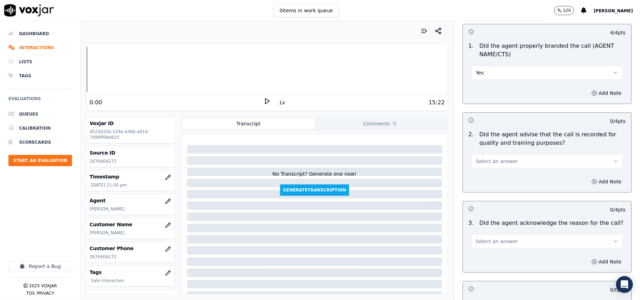
scroll to position [78, 0]
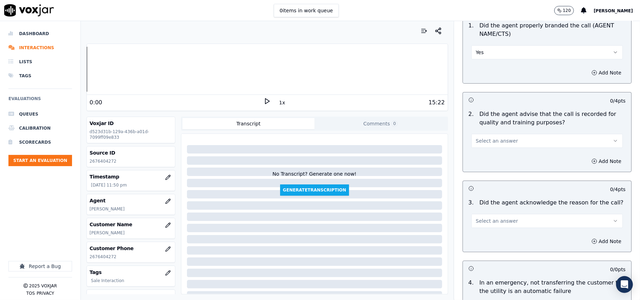
click at [482, 147] on button "Select an answer" at bounding box center [546, 141] width 151 height 14
click at [482, 162] on div "Yes" at bounding box center [532, 156] width 136 height 11
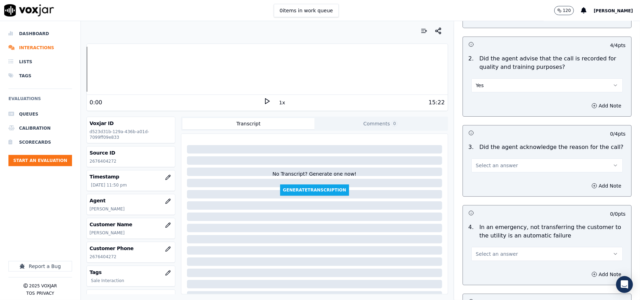
scroll to position [156, 0]
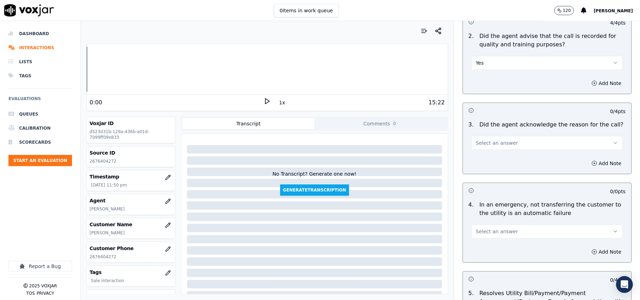
click at [486, 148] on button "Select an answer" at bounding box center [546, 143] width 151 height 14
click at [483, 159] on div "Yes" at bounding box center [532, 159] width 136 height 11
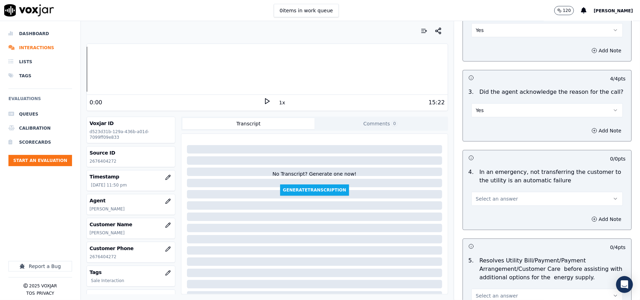
scroll to position [234, 0]
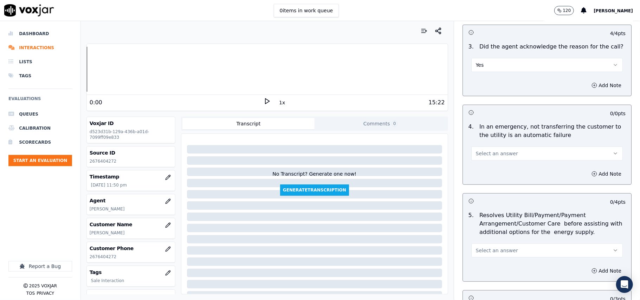
click at [481, 157] on span "Select an answer" at bounding box center [497, 153] width 42 height 7
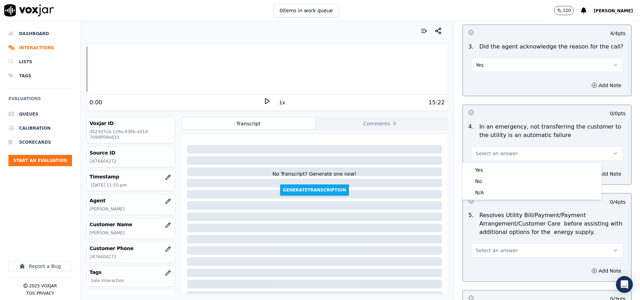
click at [481, 202] on h3 at bounding box center [507, 200] width 79 height 9
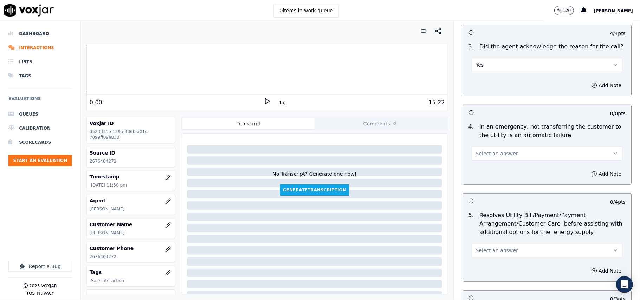
click at [488, 154] on span "Select an answer" at bounding box center [497, 153] width 42 height 7
click at [483, 190] on div "N/A" at bounding box center [532, 192] width 136 height 11
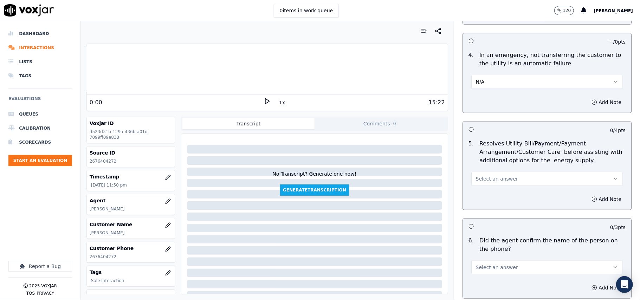
scroll to position [390, 0]
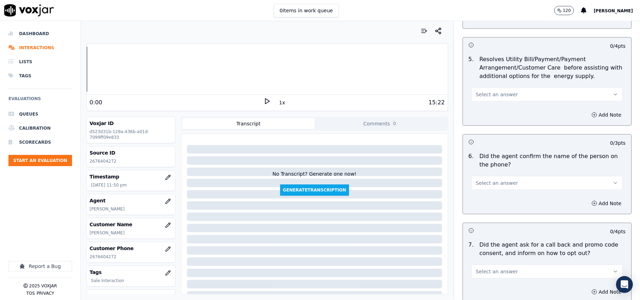
click at [483, 91] on button "Select an answer" at bounding box center [546, 94] width 151 height 14
click at [487, 133] on div "N/A" at bounding box center [532, 133] width 136 height 11
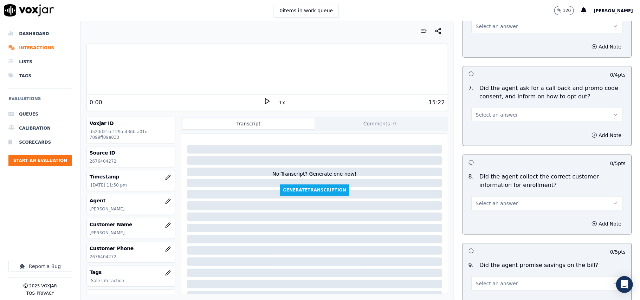
click at [481, 27] on span "Select an answer" at bounding box center [497, 26] width 42 height 7
click at [482, 45] on div "Yes" at bounding box center [532, 43] width 136 height 11
click at [492, 120] on button "Select an answer" at bounding box center [546, 115] width 151 height 14
click at [488, 137] on div "Yes" at bounding box center [532, 132] width 136 height 11
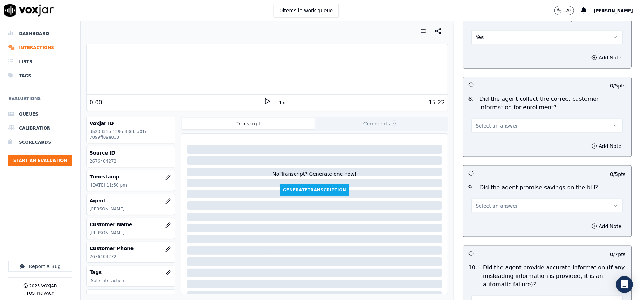
click at [487, 131] on button "Select an answer" at bounding box center [546, 126] width 151 height 14
click at [481, 147] on div "Yes" at bounding box center [532, 143] width 136 height 11
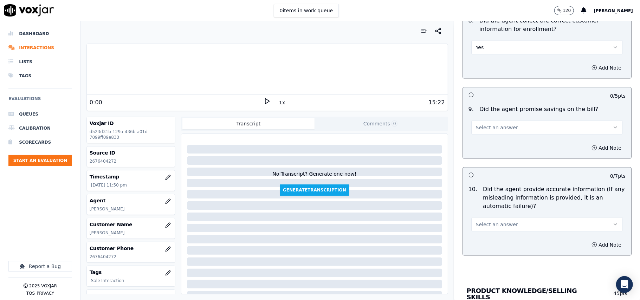
click at [481, 135] on button "Select an answer" at bounding box center [546, 127] width 151 height 14
click at [486, 168] on div "N/A" at bounding box center [532, 167] width 136 height 11
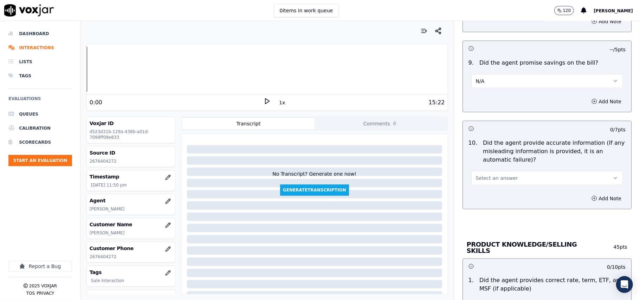
scroll to position [781, 0]
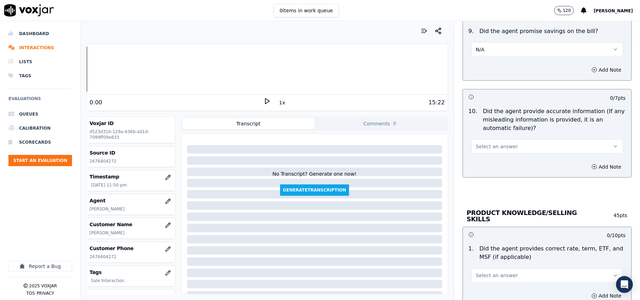
click at [491, 148] on span "Select an answer" at bounding box center [497, 146] width 42 height 7
click at [490, 159] on div "Yes" at bounding box center [532, 164] width 136 height 11
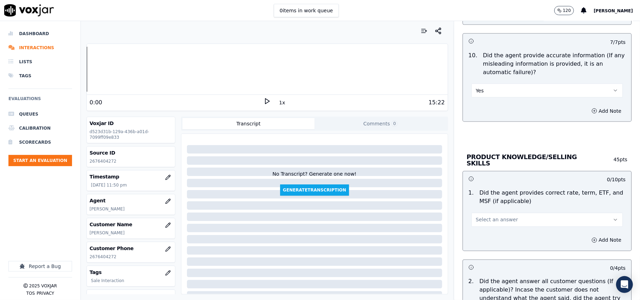
scroll to position [859, 0]
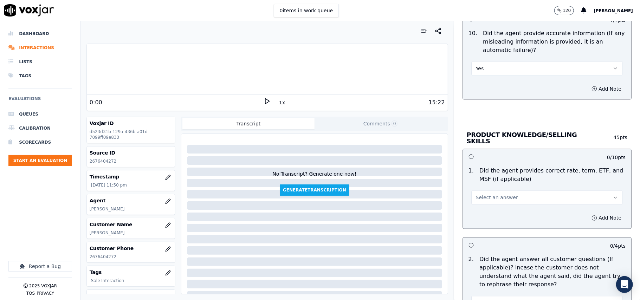
drag, startPoint x: 482, startPoint y: 195, endPoint x: 482, endPoint y: 203, distance: 7.4
click at [482, 198] on span "Select an answer" at bounding box center [497, 197] width 42 height 7
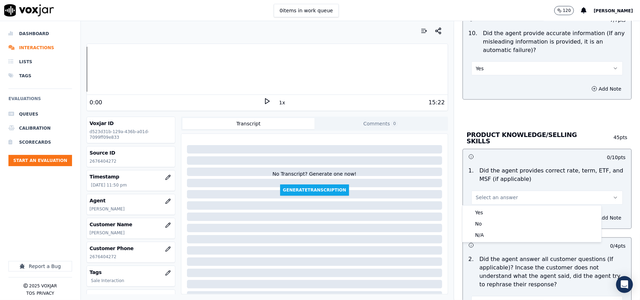
click at [486, 204] on button "Select an answer" at bounding box center [546, 198] width 151 height 14
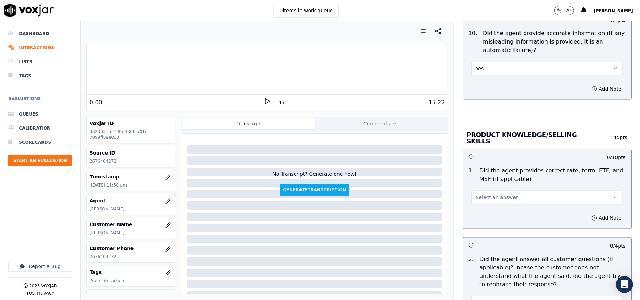
click at [491, 204] on button "Select an answer" at bounding box center [546, 198] width 151 height 14
click at [491, 212] on div "Yes" at bounding box center [532, 212] width 136 height 11
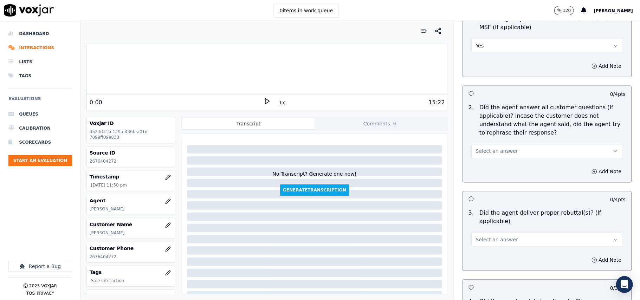
scroll to position [1015, 0]
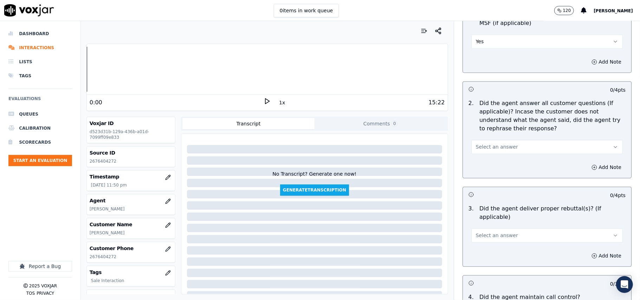
click at [485, 149] on span "Select an answer" at bounding box center [497, 146] width 42 height 7
click at [488, 163] on div "Yes" at bounding box center [532, 161] width 136 height 11
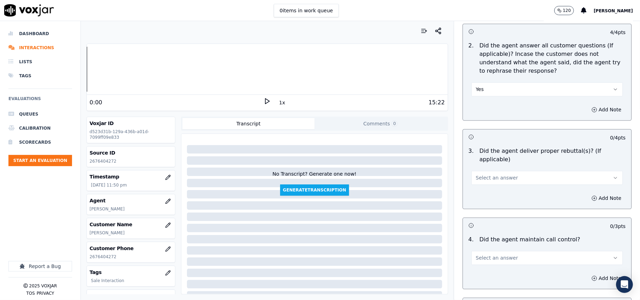
scroll to position [1093, 0]
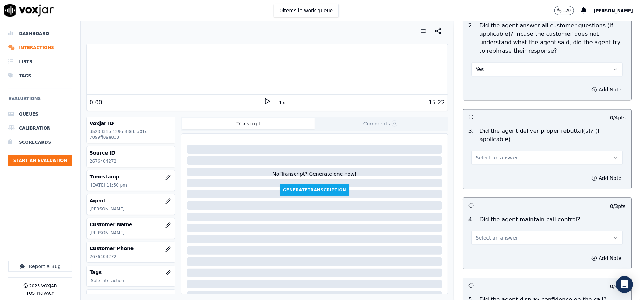
click at [480, 154] on span "Select an answer" at bounding box center [497, 157] width 42 height 7
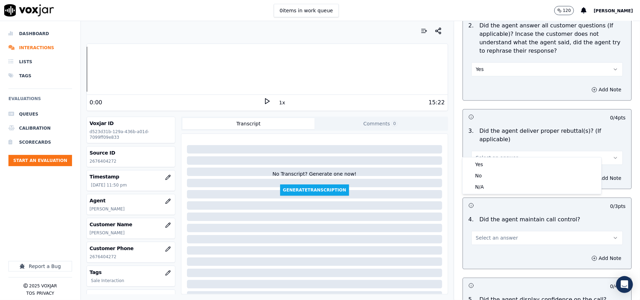
click at [478, 156] on div "3 . Did the agent deliver proper rebuttal(s)? (If applicable) Select an answer" at bounding box center [547, 146] width 168 height 44
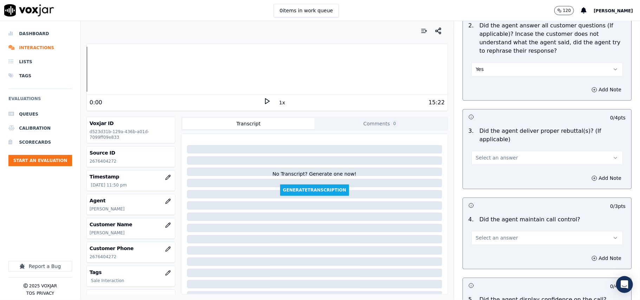
click at [476, 168] on div "Add Note" at bounding box center [547, 178] width 168 height 21
click at [480, 154] on span "Select an answer" at bounding box center [497, 157] width 42 height 7
click at [482, 165] on div "Yes" at bounding box center [532, 164] width 136 height 11
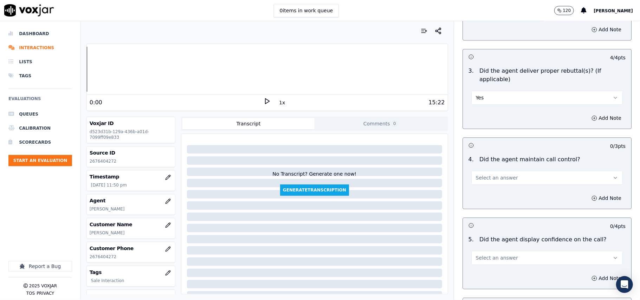
scroll to position [1171, 0]
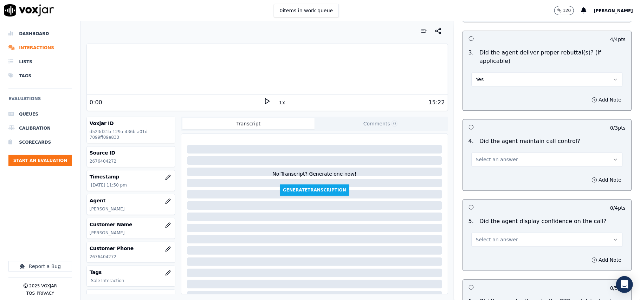
click at [484, 156] on span "Select an answer" at bounding box center [497, 159] width 42 height 7
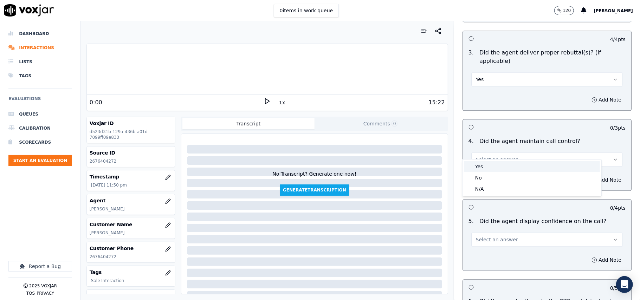
click at [483, 166] on div "Yes" at bounding box center [532, 166] width 136 height 11
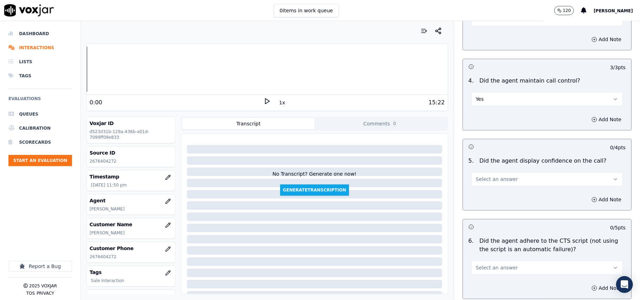
scroll to position [1249, 0]
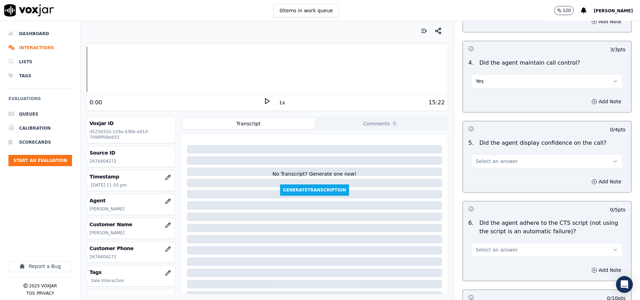
click at [482, 154] on button "Select an answer" at bounding box center [546, 161] width 151 height 14
click at [485, 169] on div "Yes" at bounding box center [532, 168] width 136 height 11
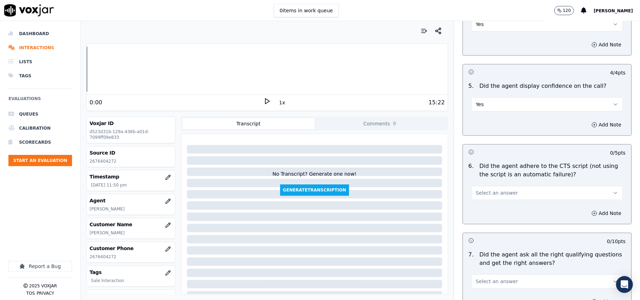
scroll to position [1327, 0]
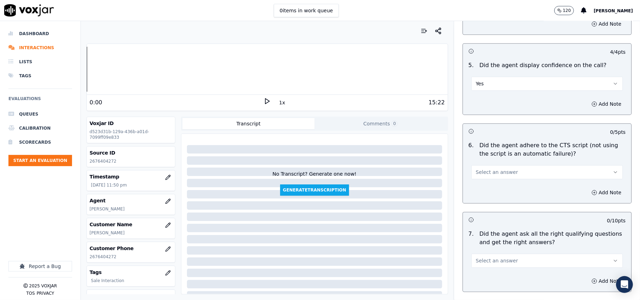
click at [491, 169] on span "Select an answer" at bounding box center [497, 172] width 42 height 7
click at [481, 180] on div "Yes" at bounding box center [532, 179] width 136 height 11
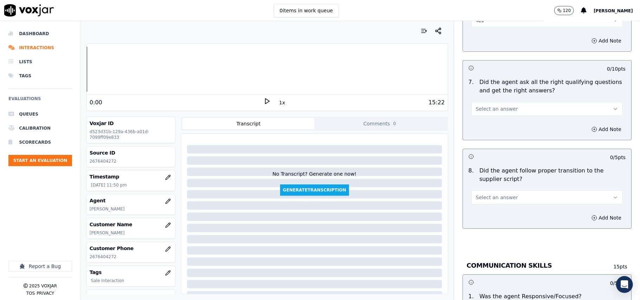
scroll to position [1483, 0]
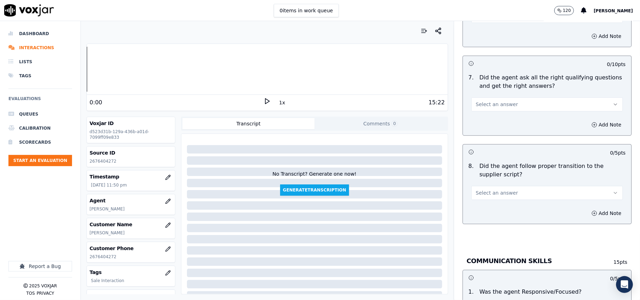
click at [483, 101] on span "Select an answer" at bounding box center [497, 104] width 42 height 7
click at [484, 107] on div "Yes" at bounding box center [532, 111] width 136 height 11
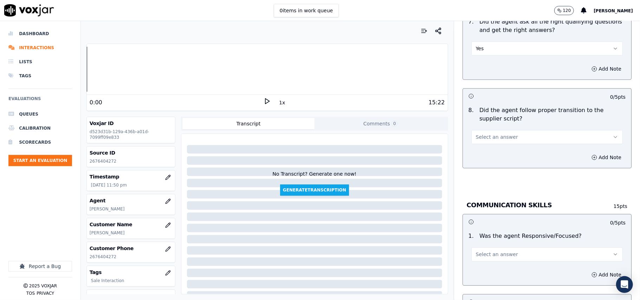
scroll to position [1561, 0]
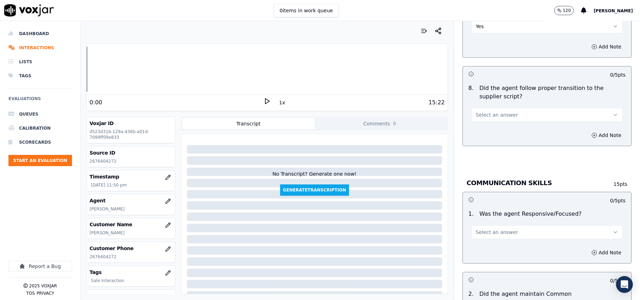
click at [478, 111] on span "Select an answer" at bounding box center [497, 114] width 42 height 7
click at [484, 124] on div "Yes" at bounding box center [532, 122] width 136 height 11
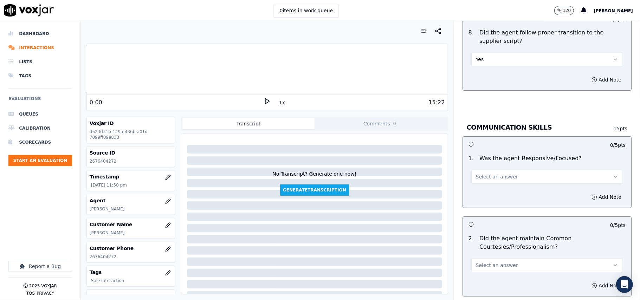
scroll to position [1639, 0]
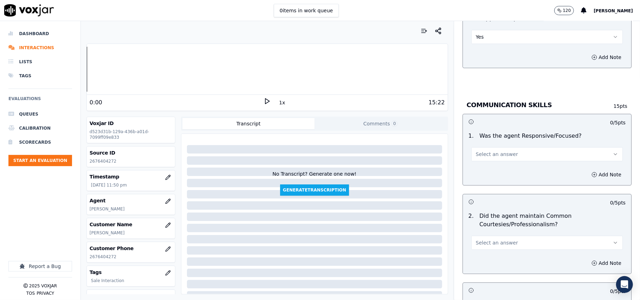
click at [492, 151] on span "Select an answer" at bounding box center [497, 154] width 42 height 7
click at [483, 164] on div "Yes" at bounding box center [532, 162] width 136 height 11
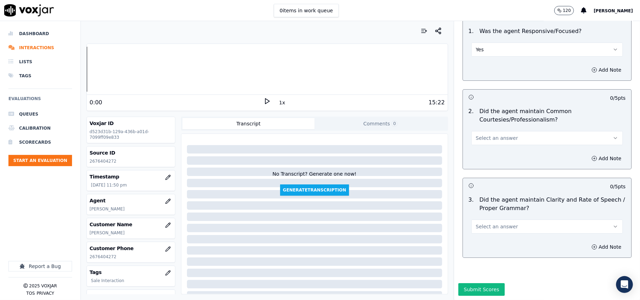
scroll to position [1758, 0]
click at [489, 131] on button "Select an answer" at bounding box center [546, 138] width 151 height 14
click at [488, 130] on div "Yes" at bounding box center [532, 132] width 136 height 11
click at [486, 223] on span "Select an answer" at bounding box center [497, 226] width 42 height 7
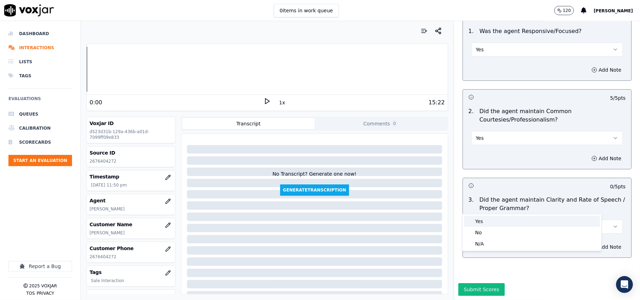
click at [488, 223] on div "Yes" at bounding box center [532, 221] width 136 height 11
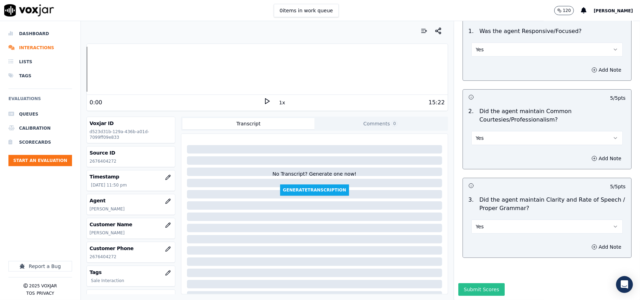
click at [468, 283] on button "Submit Scores" at bounding box center [481, 289] width 47 height 13
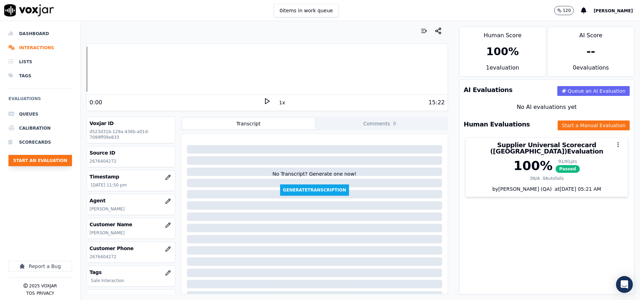
click at [59, 159] on button "Start an Evaluation" at bounding box center [40, 160] width 64 height 11
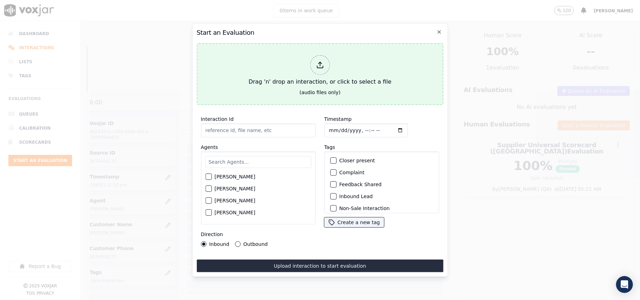
click at [307, 65] on div "Drag 'n' drop an interaction, or click to select a file" at bounding box center [320, 70] width 148 height 37
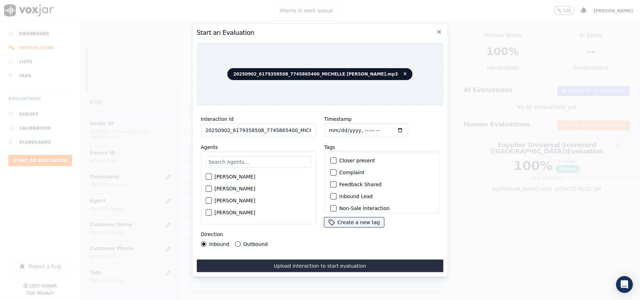
click at [270, 131] on input "20250902_6179358508_7745865400_MICHELLE MARRERO.mp3" at bounding box center [258, 130] width 115 height 14
paste input "6179358508"
type input "6179358508"
click at [334, 125] on input "Timestamp" at bounding box center [366, 130] width 84 height 14
type input "2025-09-02T23:51"
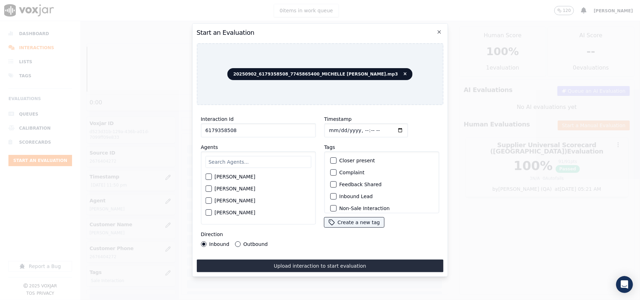
click at [244, 157] on input "text" at bounding box center [258, 162] width 106 height 12
type input "Miche"
click at [224, 177] on label "[PERSON_NAME]" at bounding box center [234, 178] width 41 height 5
click at [211, 177] on button "[PERSON_NAME]" at bounding box center [208, 179] width 6 height 6
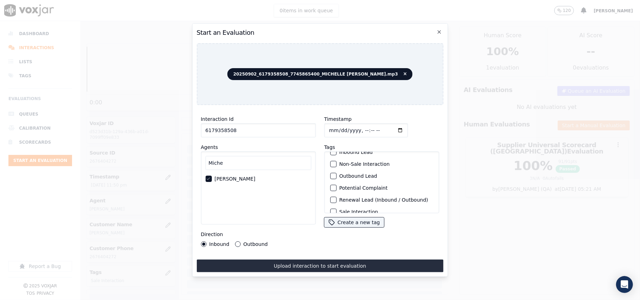
scroll to position [61, 0]
click at [341, 202] on label "Sale Interaction" at bounding box center [358, 204] width 39 height 5
click at [336, 201] on button "Sale Interaction" at bounding box center [333, 204] width 6 height 6
click at [252, 242] on label "Outbound" at bounding box center [255, 244] width 24 height 5
click at [240, 242] on button "Outbound" at bounding box center [238, 244] width 6 height 6
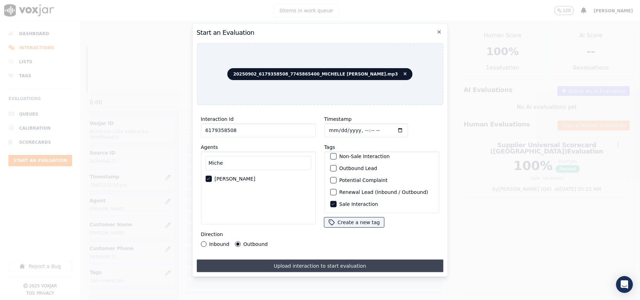
click at [275, 260] on button "Upload interaction to start evaluation" at bounding box center [319, 266] width 247 height 13
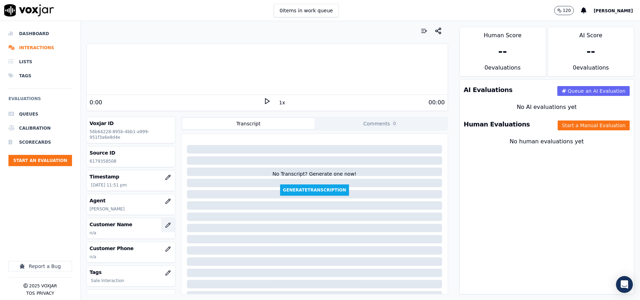
click at [165, 225] on icon "button" at bounding box center [168, 225] width 6 height 6
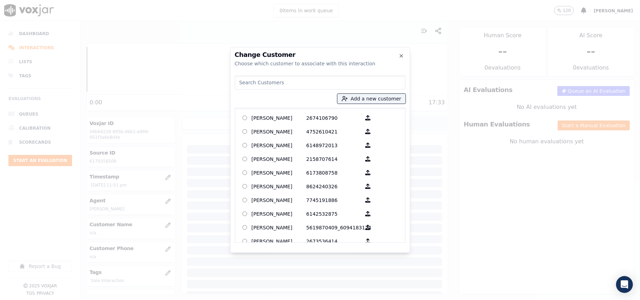
paste input "6179358508"
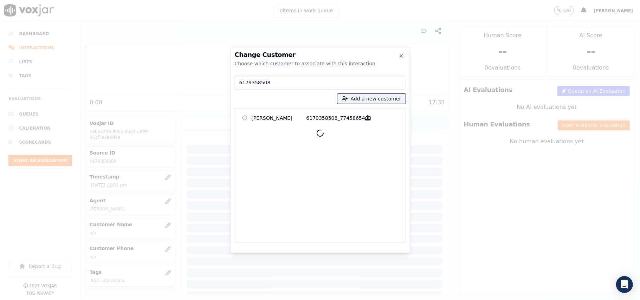
type input "6179358508"
click at [278, 116] on p "JEFF-MANUEL HYACINTHE" at bounding box center [279, 117] width 55 height 11
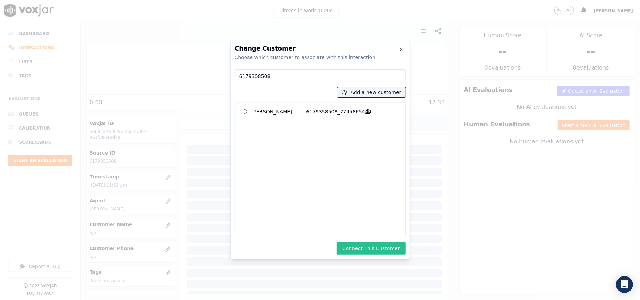
click at [360, 246] on button "Connect This Customer" at bounding box center [371, 248] width 69 height 13
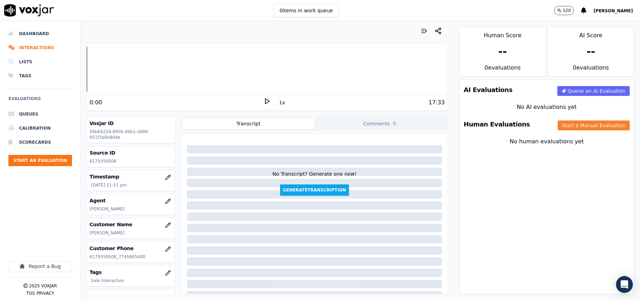
click at [574, 126] on button "Start a Manual Evaluation" at bounding box center [594, 125] width 72 height 10
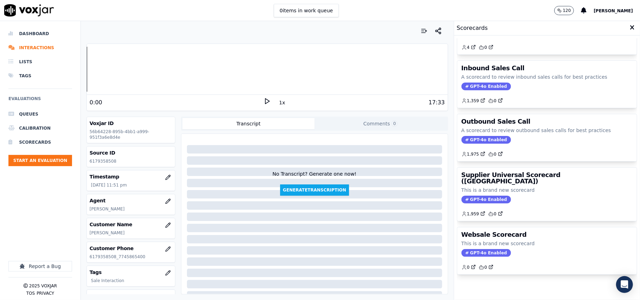
scroll to position [54, 0]
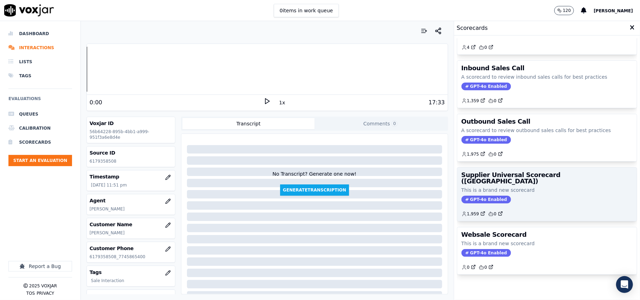
click at [509, 206] on div "1,959 0" at bounding box center [546, 211] width 171 height 11
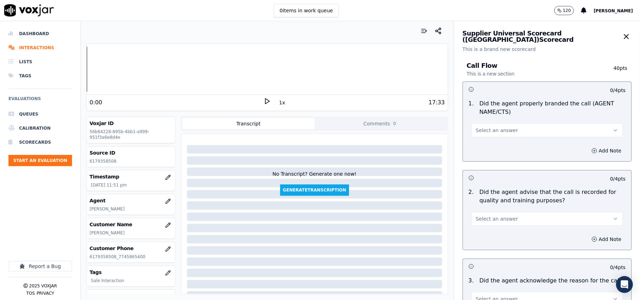
click at [512, 121] on div "Select an answer" at bounding box center [546, 126] width 163 height 21
click at [509, 126] on button "Select an answer" at bounding box center [546, 130] width 151 height 14
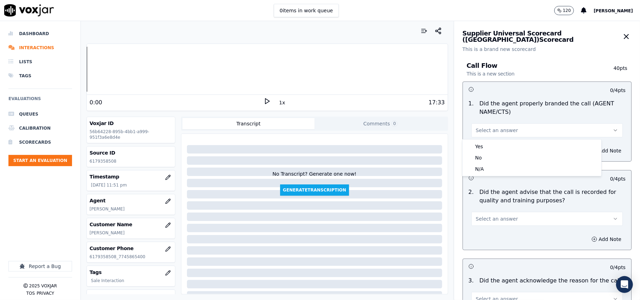
click at [479, 139] on div "Yes No N/A" at bounding box center [531, 157] width 139 height 37
click at [480, 145] on div "Yes" at bounding box center [532, 146] width 136 height 11
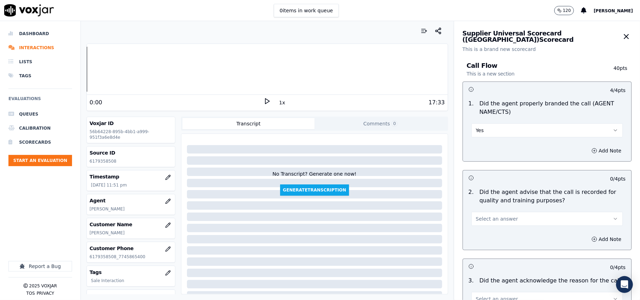
scroll to position [78, 0]
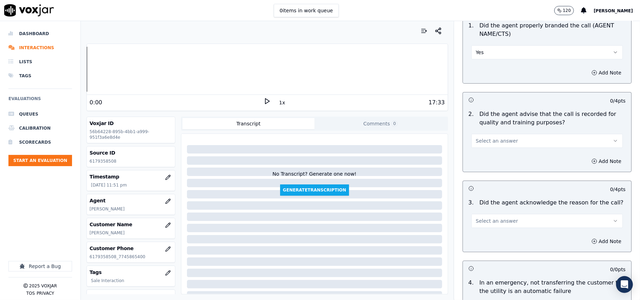
click at [491, 135] on button "Select an answer" at bounding box center [546, 141] width 151 height 14
click at [485, 152] on div "Yes" at bounding box center [532, 156] width 136 height 11
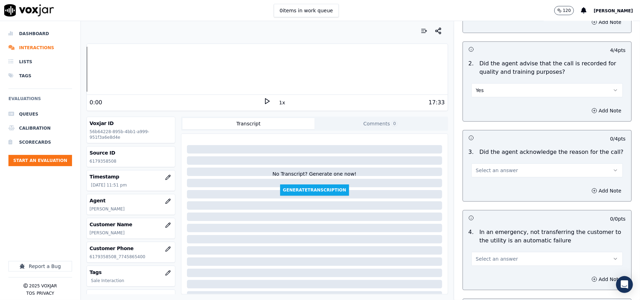
scroll to position [234, 0]
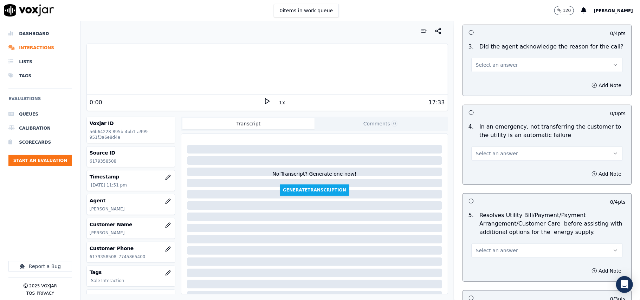
click at [488, 66] on span "Select an answer" at bounding box center [497, 64] width 42 height 7
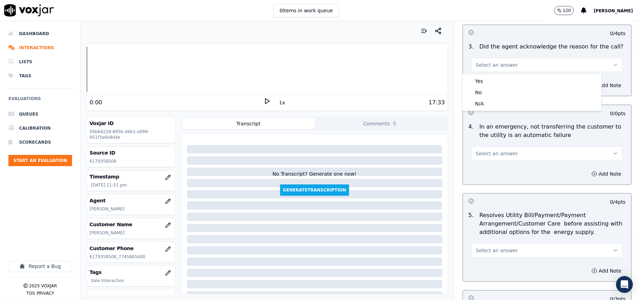
click at [489, 75] on div "Yes No N/A" at bounding box center [531, 92] width 139 height 37
click at [491, 82] on div "Yes" at bounding box center [532, 81] width 136 height 11
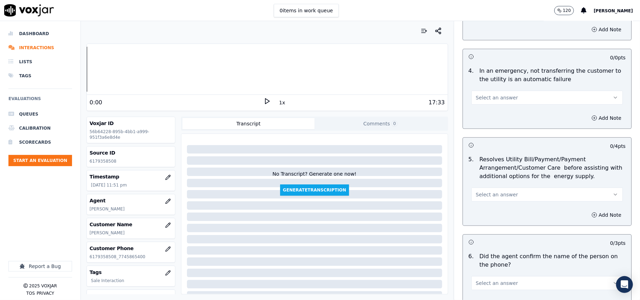
scroll to position [312, 0]
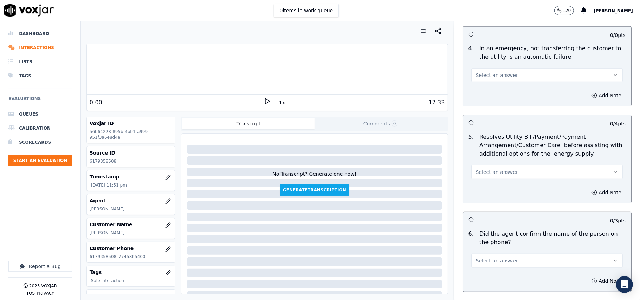
click at [491, 82] on button "Select an answer" at bounding box center [546, 75] width 151 height 14
click at [499, 113] on div "N/A" at bounding box center [532, 114] width 136 height 11
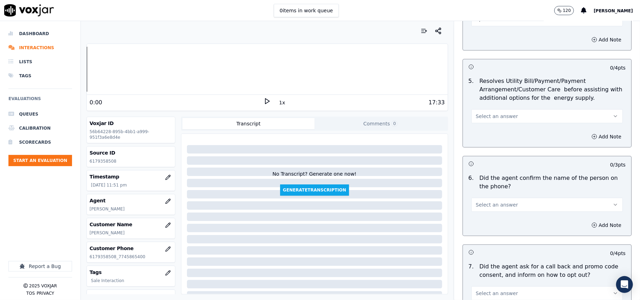
scroll to position [390, 0]
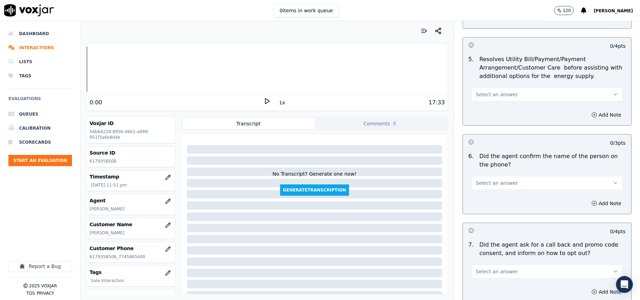
click at [476, 97] on span "Select an answer" at bounding box center [497, 94] width 42 height 7
click at [487, 134] on div "N/A" at bounding box center [532, 133] width 136 height 11
click at [477, 187] on span "Select an answer" at bounding box center [497, 183] width 42 height 7
click at [476, 197] on div "Yes" at bounding box center [532, 199] width 136 height 11
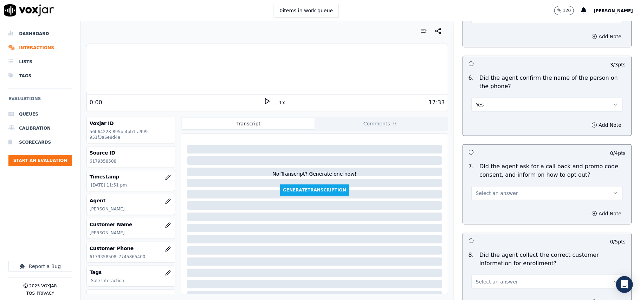
click at [476, 195] on span "Select an answer" at bounding box center [497, 193] width 42 height 7
click at [473, 209] on div "Yes" at bounding box center [532, 210] width 136 height 11
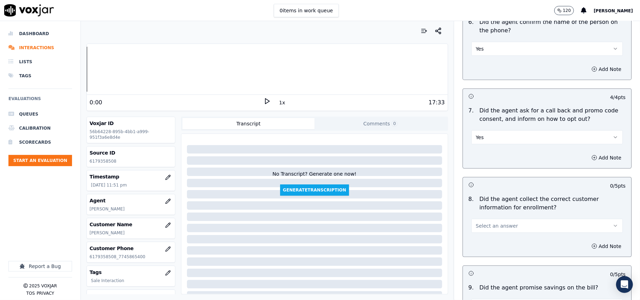
scroll to position [547, 0]
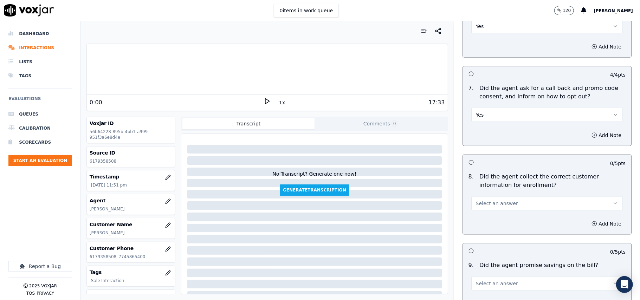
click at [480, 201] on span "Select an answer" at bounding box center [497, 203] width 42 height 7
click at [479, 222] on div "Yes" at bounding box center [532, 220] width 136 height 11
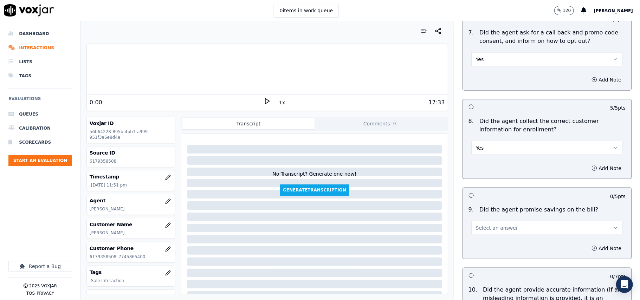
scroll to position [624, 0]
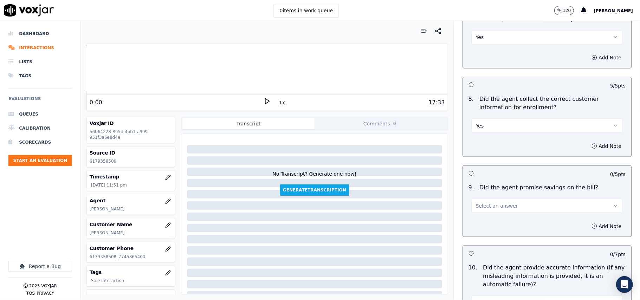
click at [482, 208] on span "Select an answer" at bounding box center [497, 205] width 42 height 7
click at [478, 250] on div "N/A" at bounding box center [532, 246] width 136 height 11
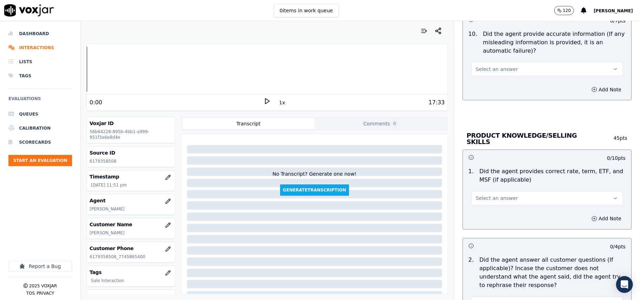
scroll to position [859, 0]
click at [493, 61] on div "Select an answer" at bounding box center [546, 64] width 163 height 21
click at [495, 72] on span "Select an answer" at bounding box center [497, 68] width 42 height 7
click at [491, 89] on div "Yes" at bounding box center [532, 86] width 136 height 11
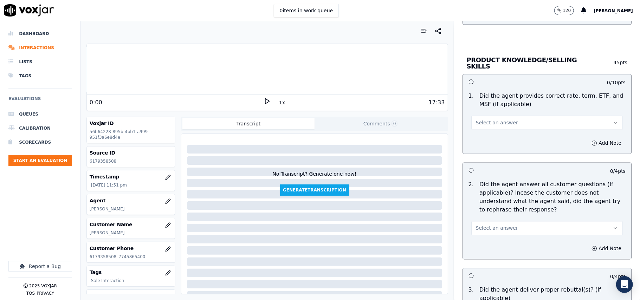
scroll to position [1015, 0]
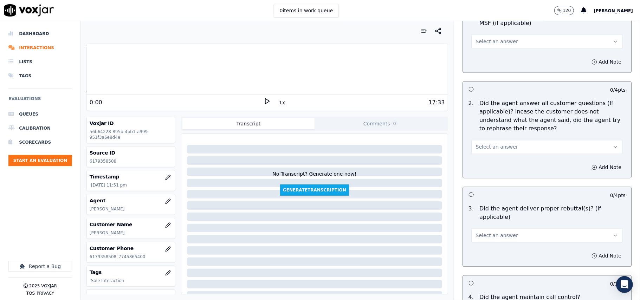
click at [485, 44] on span "Select an answer" at bounding box center [497, 41] width 42 height 7
click at [486, 58] on div "Yes" at bounding box center [532, 56] width 136 height 11
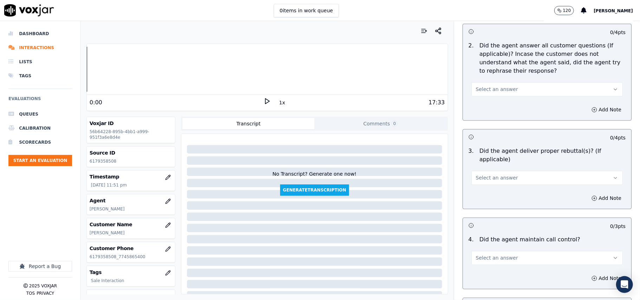
scroll to position [1093, 0]
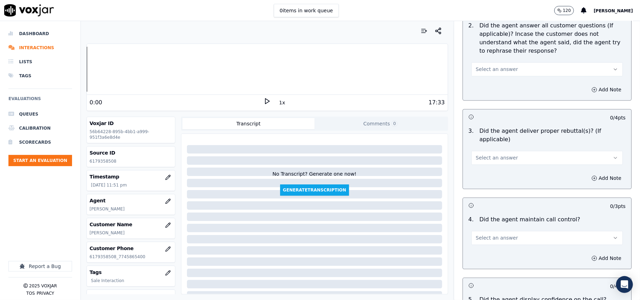
click at [471, 69] on button "Select an answer" at bounding box center [546, 69] width 151 height 14
click at [490, 88] on div "Yes" at bounding box center [532, 83] width 136 height 11
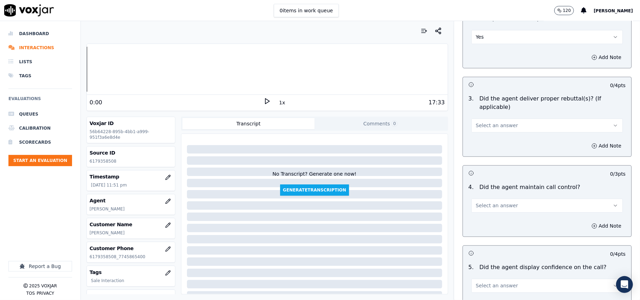
scroll to position [1171, 0]
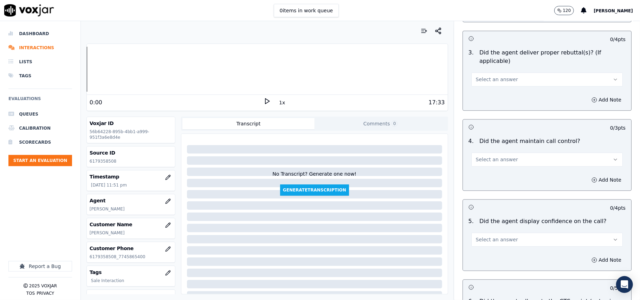
click at [483, 76] on span "Select an answer" at bounding box center [497, 79] width 42 height 7
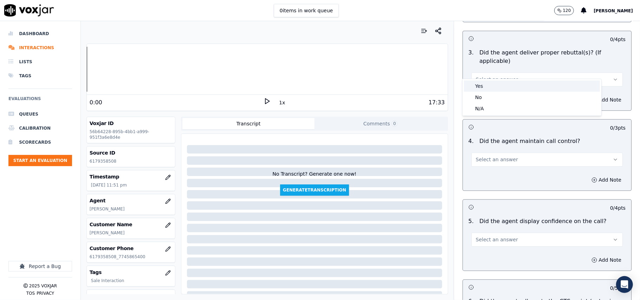
click at [481, 83] on div "Yes" at bounding box center [532, 85] width 136 height 11
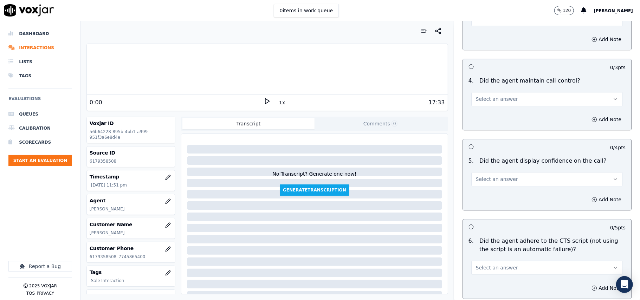
scroll to position [1249, 0]
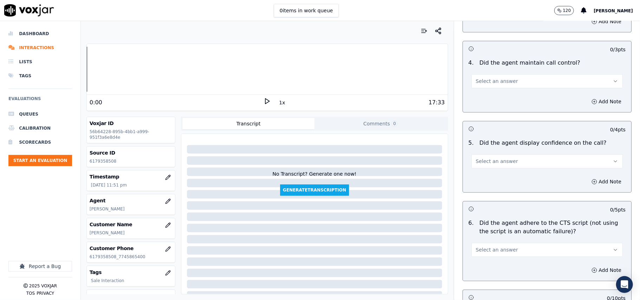
click at [481, 78] on span "Select an answer" at bounding box center [497, 81] width 42 height 7
click at [484, 86] on div "Yes" at bounding box center [532, 88] width 136 height 11
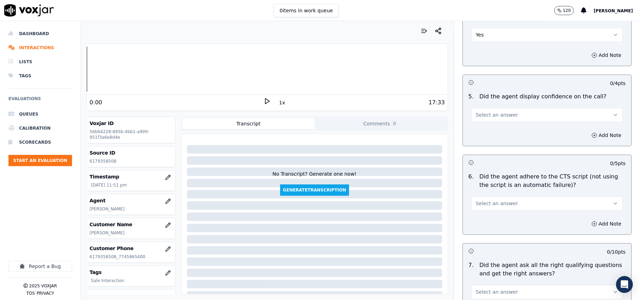
scroll to position [1327, 0]
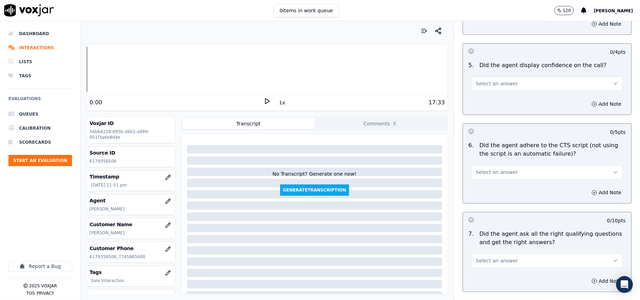
click at [481, 80] on button "Select an answer" at bounding box center [546, 84] width 151 height 14
click at [481, 92] on div "Yes" at bounding box center [532, 90] width 136 height 11
click at [476, 169] on span "Select an answer" at bounding box center [497, 172] width 42 height 7
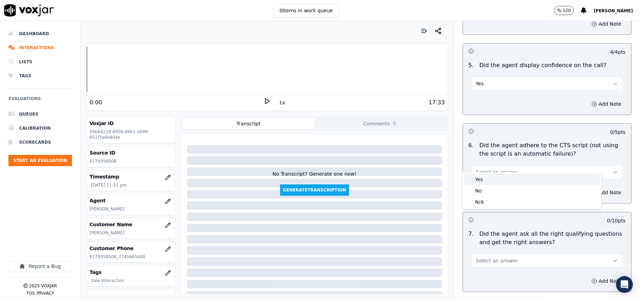
click at [475, 182] on div "Yes" at bounding box center [532, 179] width 136 height 11
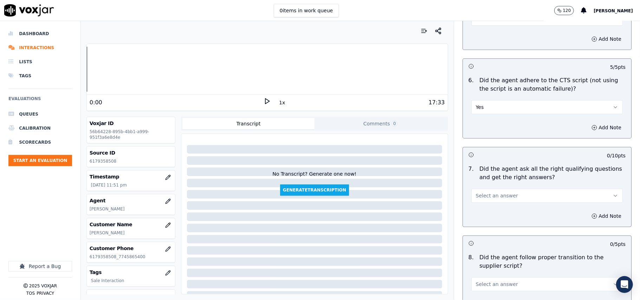
scroll to position [1483, 0]
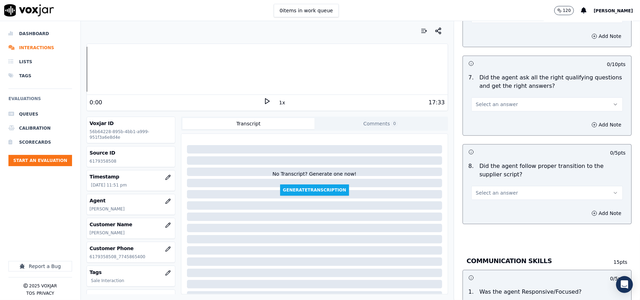
click at [481, 103] on div "7 . Did the agent ask all the right qualifying questions and get the right answ…" at bounding box center [547, 93] width 168 height 44
click at [482, 101] on span "Select an answer" at bounding box center [497, 104] width 42 height 7
click at [485, 111] on div "Yes" at bounding box center [532, 111] width 136 height 11
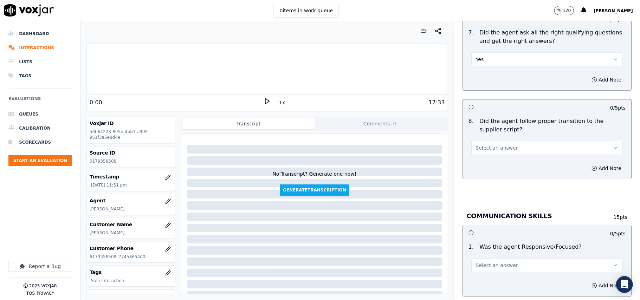
scroll to position [1561, 0]
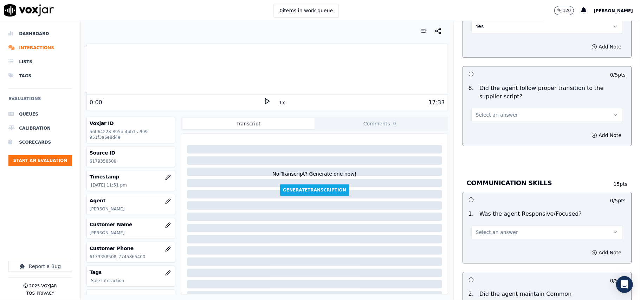
click at [483, 111] on span "Select an answer" at bounding box center [497, 114] width 42 height 7
click at [484, 122] on div "Yes" at bounding box center [532, 122] width 136 height 11
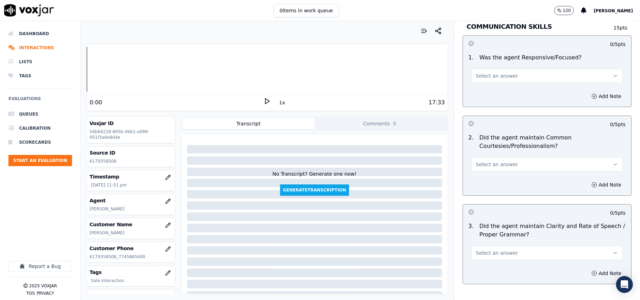
scroll to position [1639, 0]
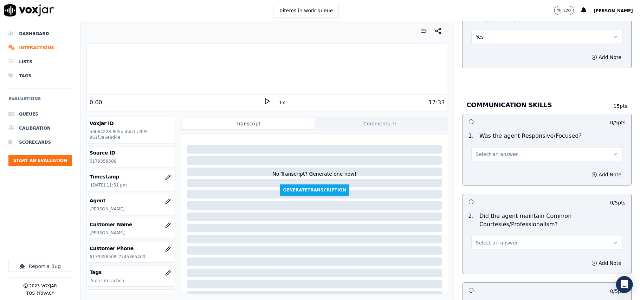
click at [485, 151] on span "Select an answer" at bounding box center [497, 154] width 42 height 7
click at [486, 161] on div "Yes" at bounding box center [532, 162] width 136 height 11
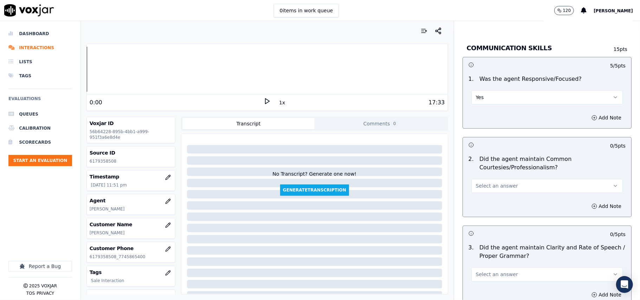
scroll to position [1718, 0]
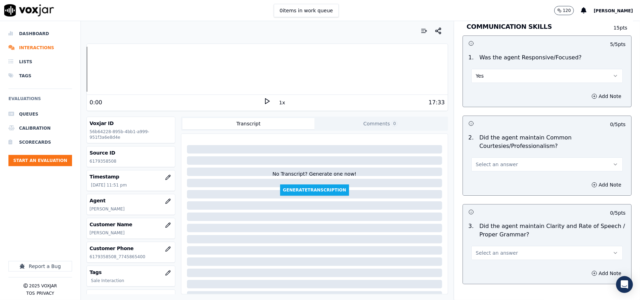
click at [481, 161] on span "Select an answer" at bounding box center [497, 164] width 42 height 7
click at [476, 170] on div "Yes" at bounding box center [532, 172] width 136 height 11
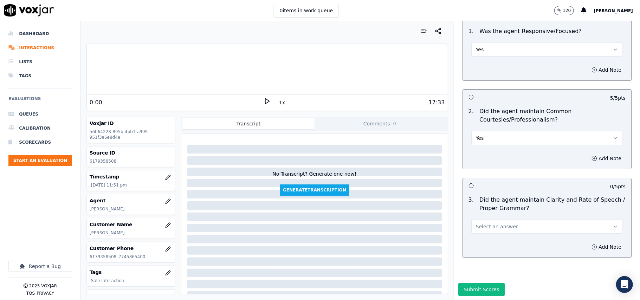
scroll to position [1758, 0]
click at [480, 223] on span "Select an answer" at bounding box center [497, 226] width 42 height 7
click at [484, 221] on div "Yes" at bounding box center [532, 221] width 136 height 11
click at [471, 283] on button "Submit Scores" at bounding box center [481, 289] width 47 height 13
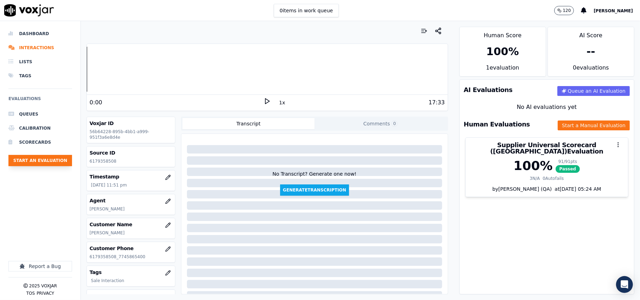
click at [39, 161] on button "Start an Evaluation" at bounding box center [40, 160] width 64 height 11
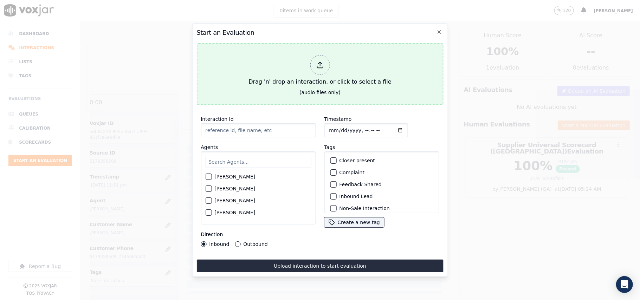
click at [297, 96] on button "Drag 'n' drop an interaction, or click to select a file (audio files only)" at bounding box center [319, 74] width 247 height 62
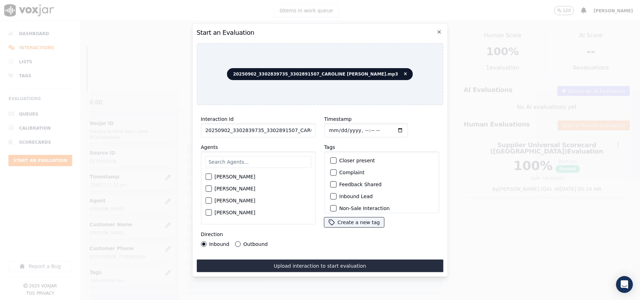
click at [270, 127] on input "20250902_3302839735_3302891507_CAROLINE JARAMILLO.mp3" at bounding box center [258, 130] width 115 height 14
paste input "3302839735"
type input "3302839735"
click at [338, 124] on input "Timestamp" at bounding box center [366, 130] width 84 height 14
type input "2025-09-02T23:54"
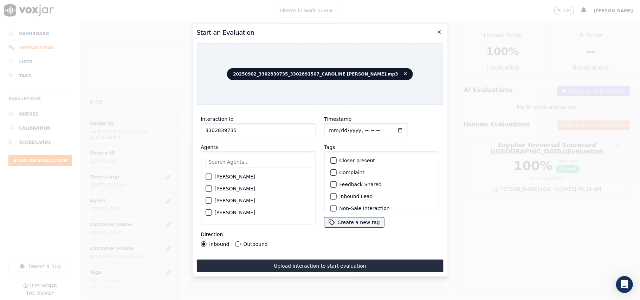
click at [261, 156] on input "text" at bounding box center [258, 162] width 106 height 12
type input "ca"
click at [243, 175] on label "[PERSON_NAME]" at bounding box center [234, 177] width 41 height 5
click at [211, 175] on button "[PERSON_NAME]" at bounding box center [208, 177] width 6 height 6
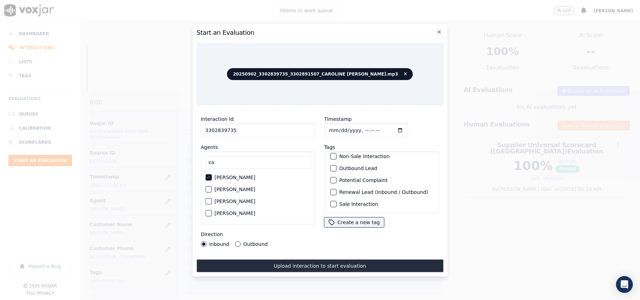
click at [339, 202] on label "Sale Interaction" at bounding box center [358, 204] width 39 height 5
click at [336, 201] on button "Sale Interaction" at bounding box center [333, 204] width 6 height 6
click at [257, 237] on div "Direction Inbound Outbound" at bounding box center [258, 238] width 115 height 17
click at [258, 245] on div "Interaction Id 3302839735 Agents ca CAROLINE JARAMILLO Carol Khatun Catherine R…" at bounding box center [257, 181] width 123 height 141
click at [258, 242] on label "Outbound" at bounding box center [255, 244] width 24 height 5
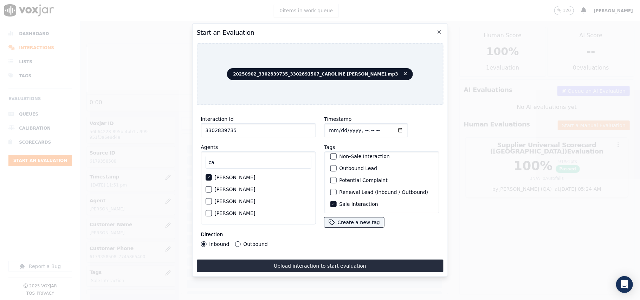
click at [240, 241] on button "Outbound" at bounding box center [238, 244] width 6 height 6
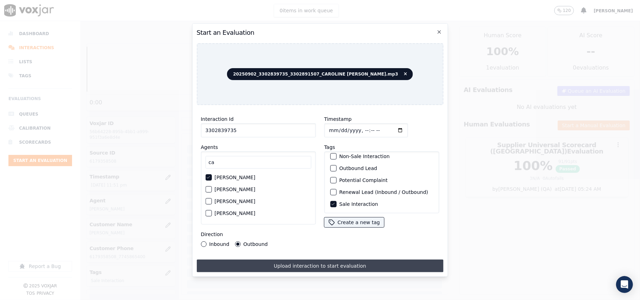
click at [273, 260] on button "Upload interaction to start evaluation" at bounding box center [319, 266] width 247 height 13
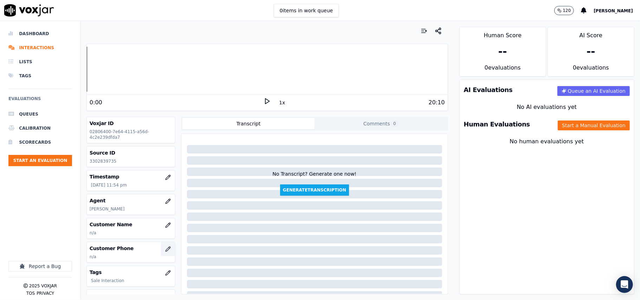
click at [165, 252] on icon "button" at bounding box center [168, 249] width 6 height 6
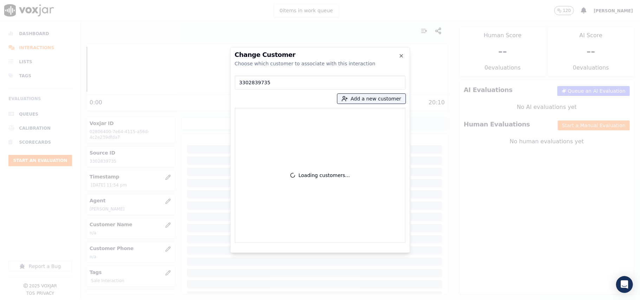
type input "3302839735"
click at [281, 117] on p "[PERSON_NAME]" at bounding box center [279, 117] width 55 height 11
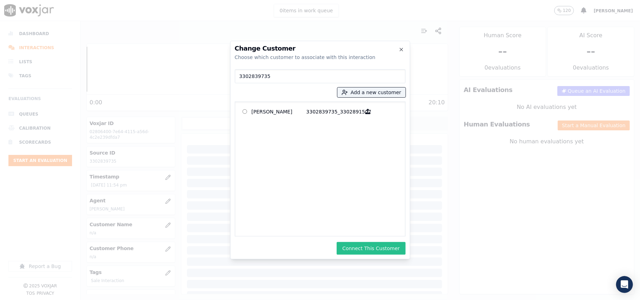
click at [362, 249] on button "Connect This Customer" at bounding box center [371, 248] width 69 height 13
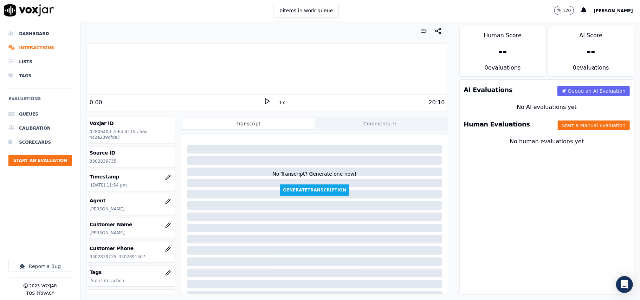
click at [596, 133] on div "Human Evaluations Start a Manual Evaluation" at bounding box center [547, 124] width 174 height 20
click at [590, 128] on button "Start a Manual Evaluation" at bounding box center [594, 125] width 72 height 10
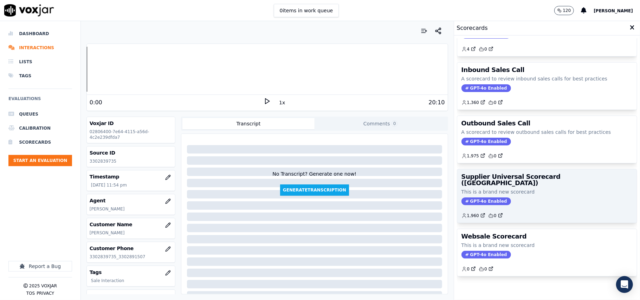
scroll to position [54, 0]
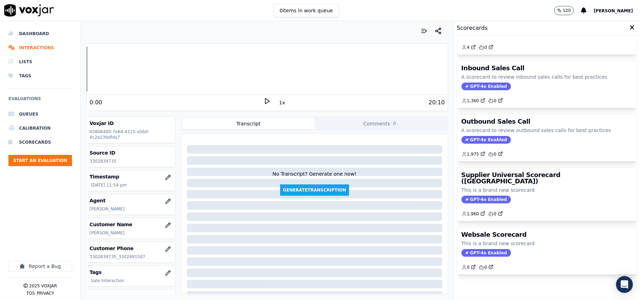
click at [494, 183] on div "Supplier Universal Scorecard (Colombia) This is a brand new scorecard GPT-4o En…" at bounding box center [547, 194] width 180 height 53
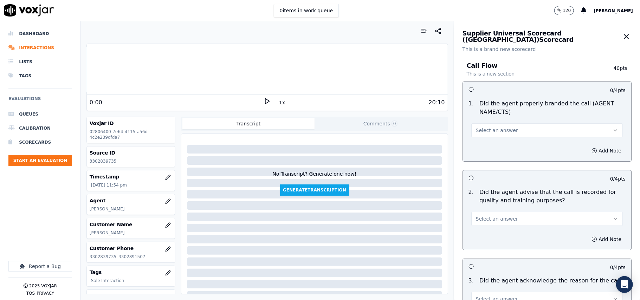
click at [498, 133] on span "Select an answer" at bounding box center [497, 130] width 42 height 7
click at [483, 144] on div "Yes" at bounding box center [532, 146] width 136 height 11
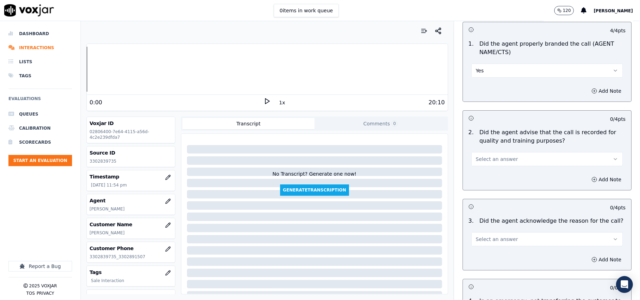
scroll to position [78, 0]
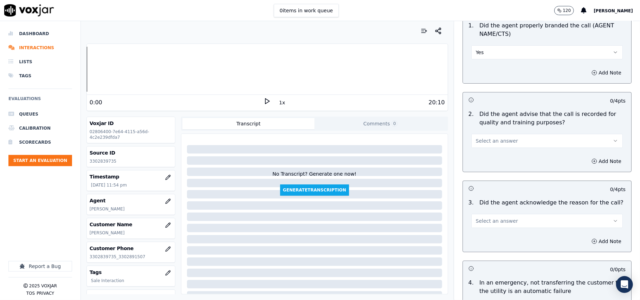
click at [486, 148] on button "Select an answer" at bounding box center [546, 141] width 151 height 14
click at [482, 163] on div "No" at bounding box center [532, 168] width 136 height 11
click at [483, 138] on button "No" at bounding box center [546, 141] width 151 height 14
click at [481, 154] on div "Yes" at bounding box center [532, 156] width 136 height 11
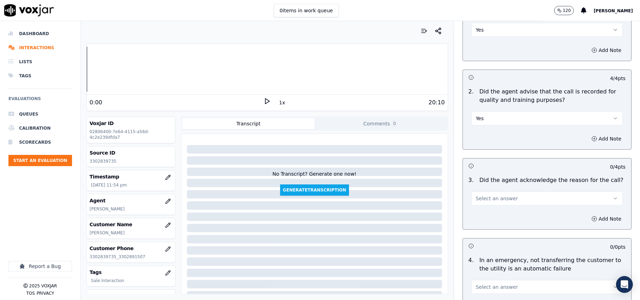
scroll to position [156, 0]
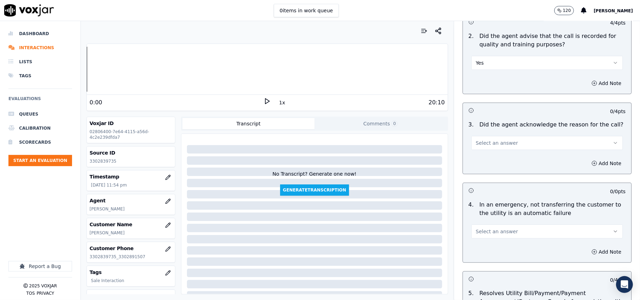
click at [488, 141] on span "Select an answer" at bounding box center [497, 142] width 42 height 7
click at [486, 155] on div "Yes" at bounding box center [532, 159] width 136 height 11
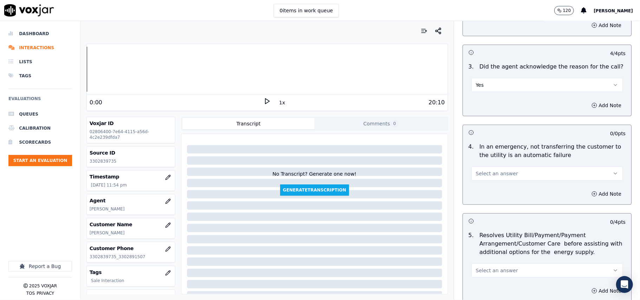
scroll to position [234, 0]
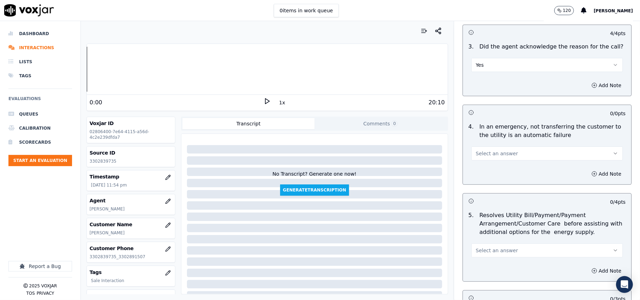
click at [494, 155] on span "Select an answer" at bounding box center [497, 153] width 42 height 7
click at [485, 194] on div "N/A" at bounding box center [532, 192] width 136 height 11
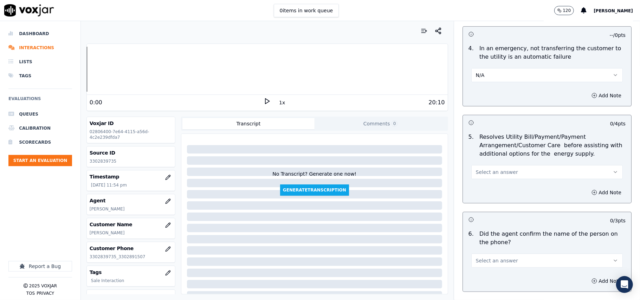
click at [502, 174] on span "Select an answer" at bounding box center [497, 172] width 42 height 7
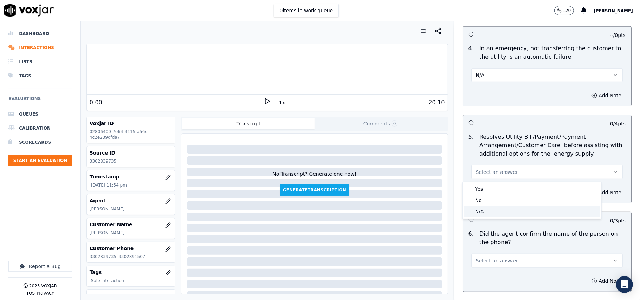
click at [492, 209] on div "N/A" at bounding box center [532, 211] width 136 height 11
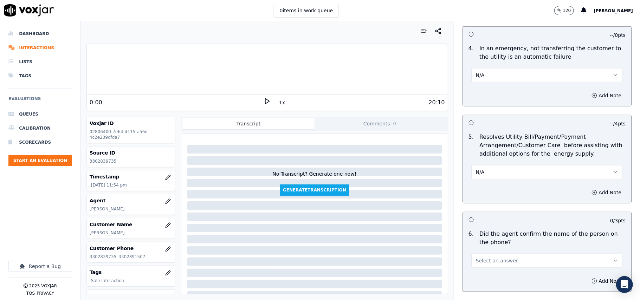
scroll to position [390, 0]
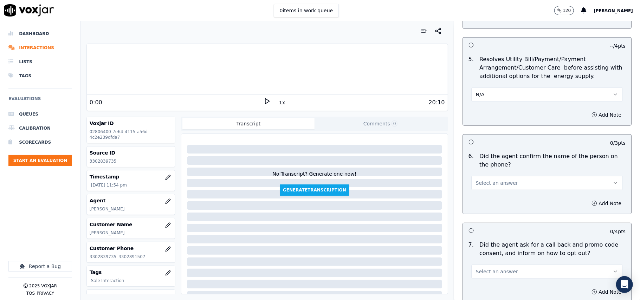
click at [485, 183] on span "Select an answer" at bounding box center [497, 183] width 42 height 7
click at [484, 201] on div "Yes" at bounding box center [532, 199] width 136 height 11
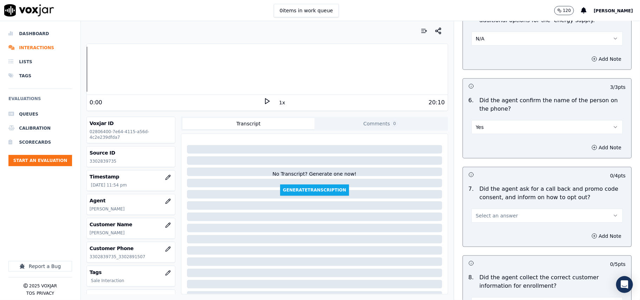
scroll to position [468, 0]
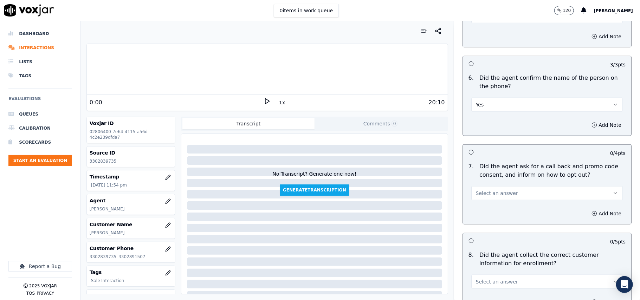
click at [486, 188] on button "Select an answer" at bounding box center [546, 193] width 151 height 14
click at [492, 205] on div "Yes" at bounding box center [532, 210] width 136 height 11
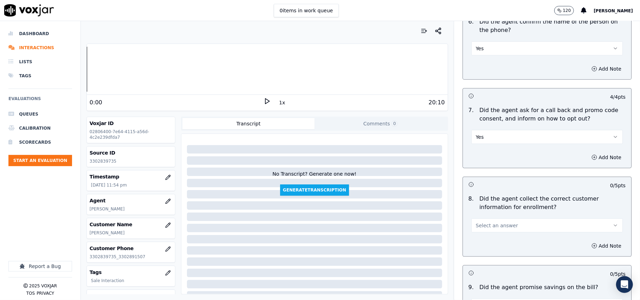
scroll to position [547, 0]
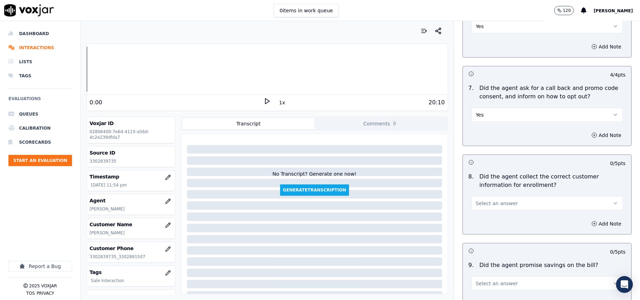
click at [485, 207] on span "Select an answer" at bounding box center [497, 203] width 42 height 7
click at [484, 221] on div "Yes" at bounding box center [532, 220] width 136 height 11
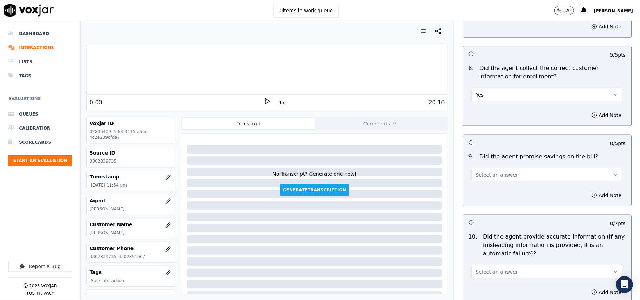
scroll to position [703, 0]
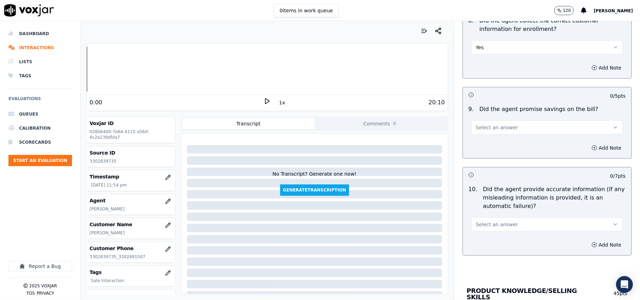
click at [491, 126] on span "Select an answer" at bounding box center [497, 127] width 42 height 7
click at [484, 169] on div "N/A" at bounding box center [532, 167] width 136 height 11
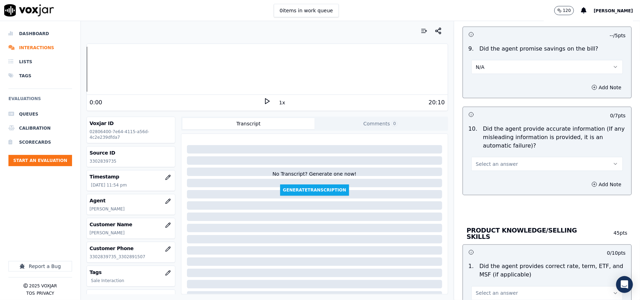
scroll to position [781, 0]
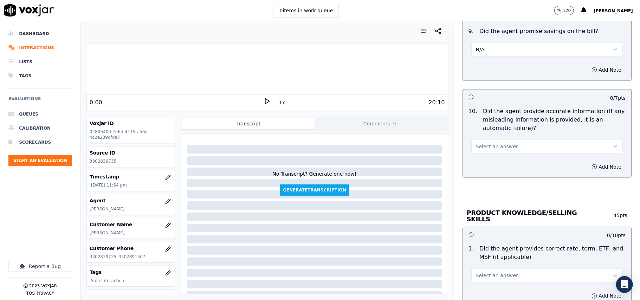
click at [508, 154] on button "Select an answer" at bounding box center [546, 146] width 151 height 14
click at [500, 163] on div "Yes" at bounding box center [532, 164] width 136 height 11
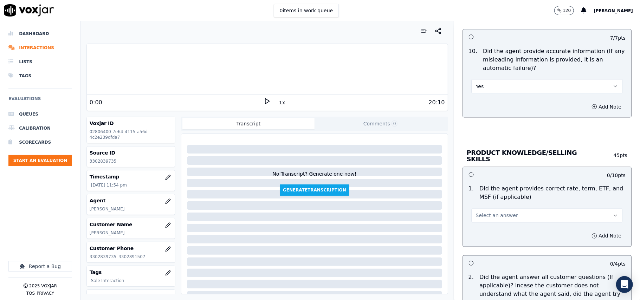
scroll to position [859, 0]
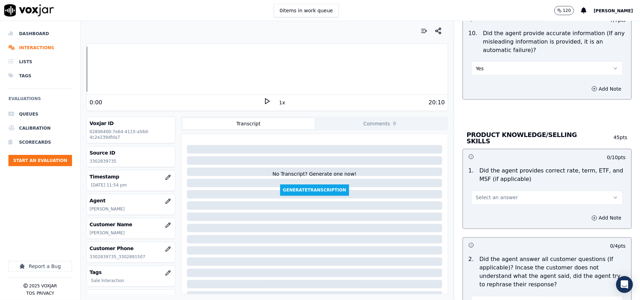
click at [478, 201] on button "Select an answer" at bounding box center [546, 198] width 151 height 14
click at [491, 214] on div "Yes" at bounding box center [532, 212] width 136 height 11
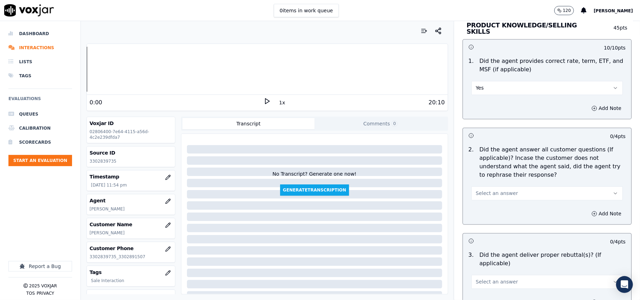
scroll to position [1015, 0]
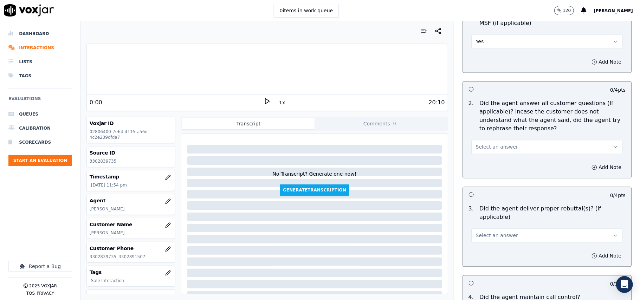
click at [484, 143] on span "Select an answer" at bounding box center [497, 146] width 42 height 7
click at [485, 161] on div "Yes" at bounding box center [532, 161] width 136 height 11
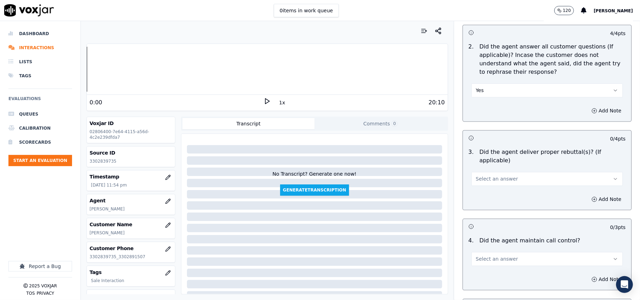
scroll to position [1093, 0]
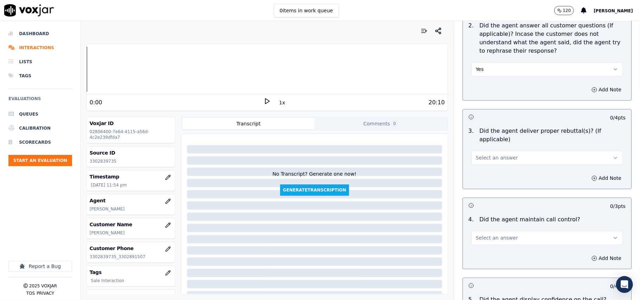
click at [492, 154] on span "Select an answer" at bounding box center [497, 157] width 42 height 7
click at [487, 164] on div "Yes" at bounding box center [532, 164] width 136 height 11
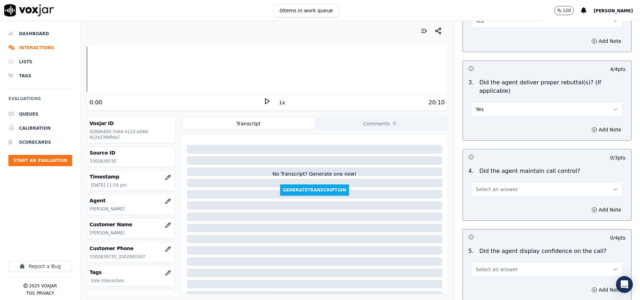
scroll to position [1171, 0]
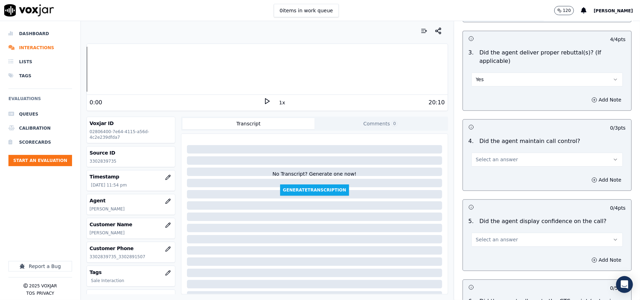
click at [479, 156] on span "Select an answer" at bounding box center [497, 159] width 42 height 7
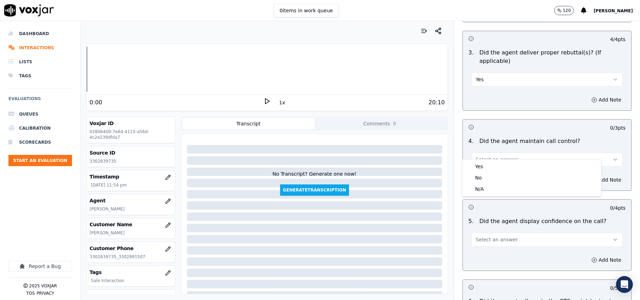
click at [482, 159] on div "Yes No N/A" at bounding box center [531, 177] width 139 height 37
click at [483, 166] on div "Yes" at bounding box center [532, 166] width 136 height 11
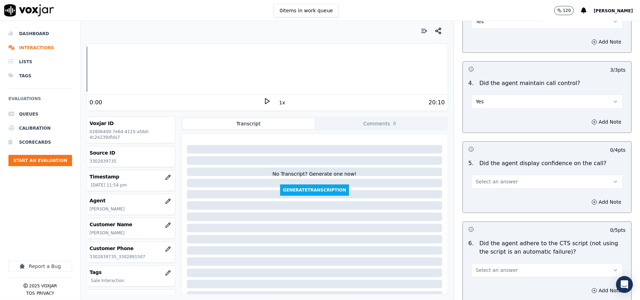
scroll to position [1249, 0]
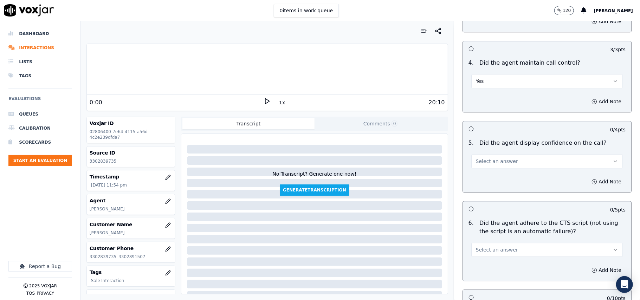
click at [486, 158] on span "Select an answer" at bounding box center [497, 161] width 42 height 7
click at [481, 171] on div "Yes" at bounding box center [532, 168] width 136 height 11
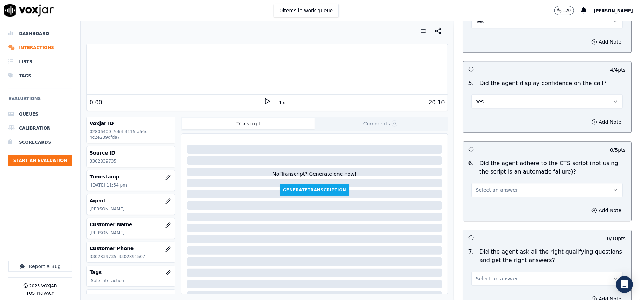
scroll to position [1327, 0]
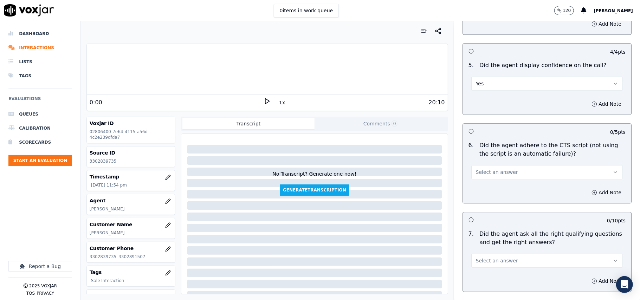
click at [485, 169] on span "Select an answer" at bounding box center [497, 172] width 42 height 7
click at [483, 180] on div "Yes" at bounding box center [532, 179] width 136 height 11
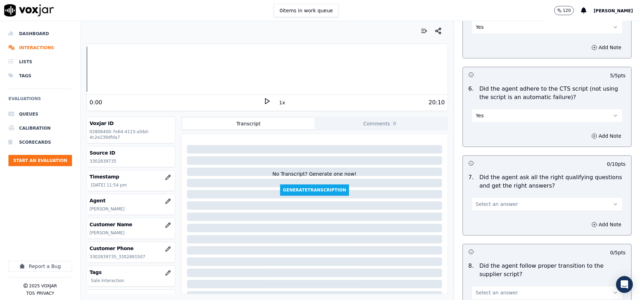
scroll to position [1405, 0]
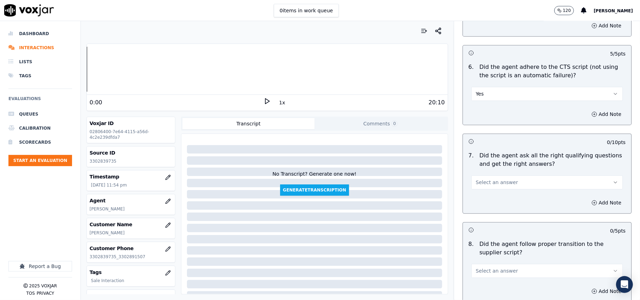
click at [482, 179] on span "Select an answer" at bounding box center [497, 182] width 42 height 7
click at [481, 186] on div "Yes" at bounding box center [532, 189] width 136 height 11
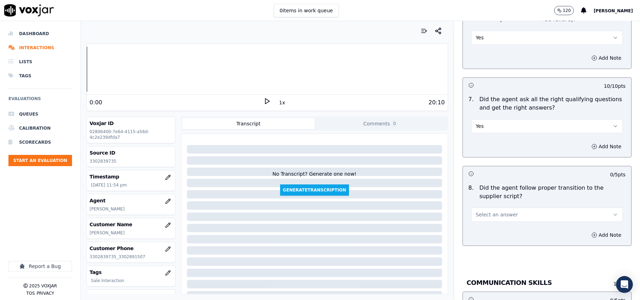
scroll to position [1483, 0]
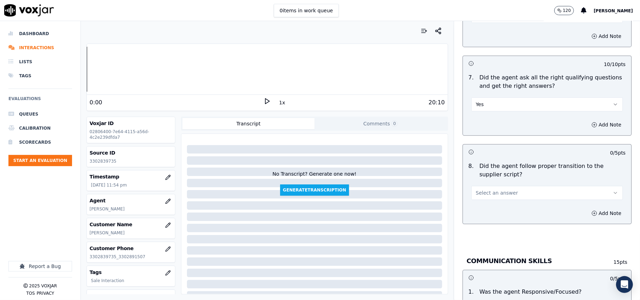
click at [480, 189] on span "Select an answer" at bounding box center [497, 192] width 42 height 7
click at [479, 201] on div "Yes" at bounding box center [532, 200] width 136 height 11
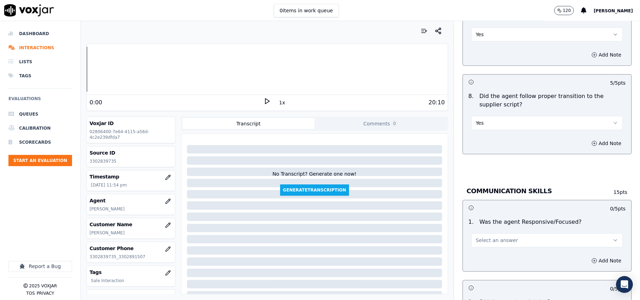
scroll to position [1639, 0]
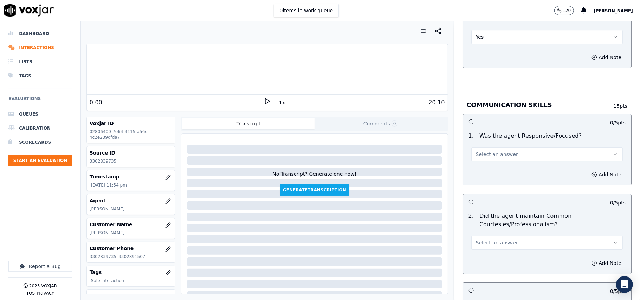
click at [495, 147] on button "Select an answer" at bounding box center [546, 154] width 151 height 14
click at [493, 159] on div "Yes" at bounding box center [532, 162] width 136 height 11
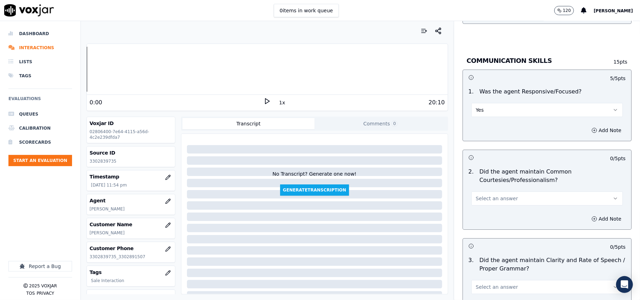
scroll to position [1718, 0]
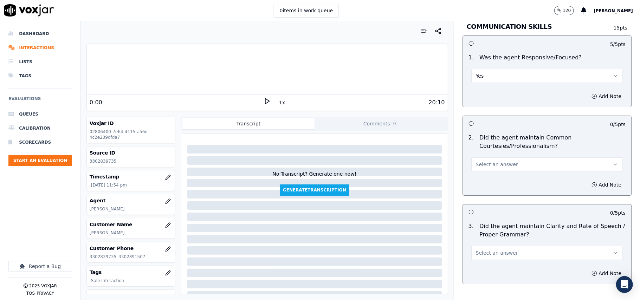
click at [485, 161] on span "Select an answer" at bounding box center [497, 164] width 42 height 7
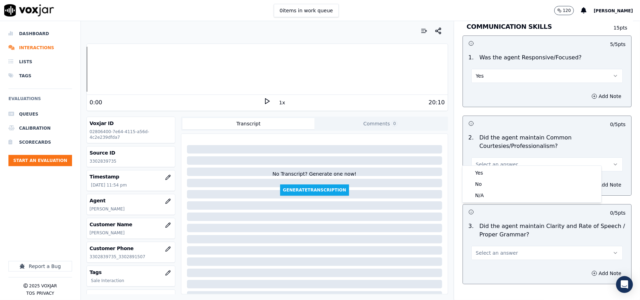
click at [487, 166] on div "Yes No N/A" at bounding box center [531, 184] width 139 height 37
click at [485, 175] on div "Yes" at bounding box center [532, 172] width 136 height 11
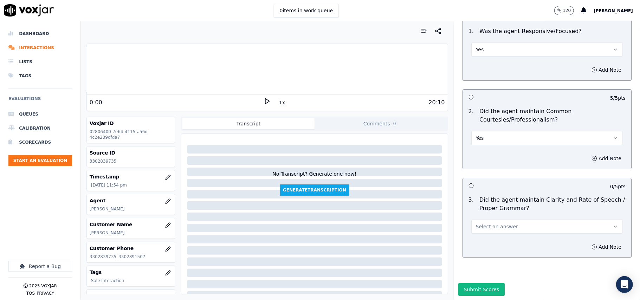
scroll to position [1758, 0]
click at [478, 223] on span "Select an answer" at bounding box center [497, 226] width 42 height 7
click at [478, 221] on div "Yes" at bounding box center [532, 221] width 136 height 11
click at [476, 283] on button "Submit Scores" at bounding box center [481, 289] width 47 height 13
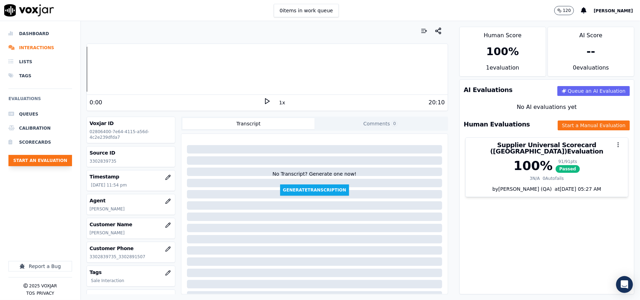
click at [48, 157] on button "Start an Evaluation" at bounding box center [40, 160] width 64 height 11
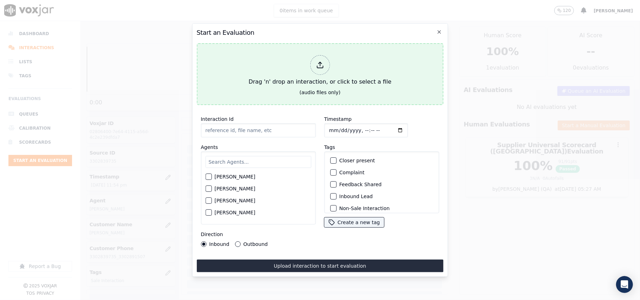
click at [294, 93] on button "Drag 'n' drop an interaction, or click to select a file (audio files only)" at bounding box center [319, 74] width 247 height 62
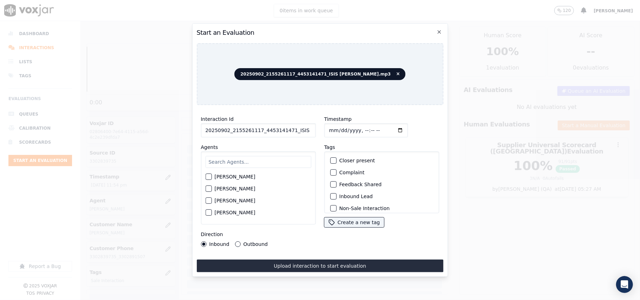
click at [256, 132] on input "20250902_2155261117_4453141471_ISIS ALZATE.mp3" at bounding box center [258, 130] width 115 height 14
paste input "155261117"
type input "2155261117"
click at [335, 126] on input "Timestamp" at bounding box center [366, 130] width 84 height 14
type input "2025-09-02T23:57"
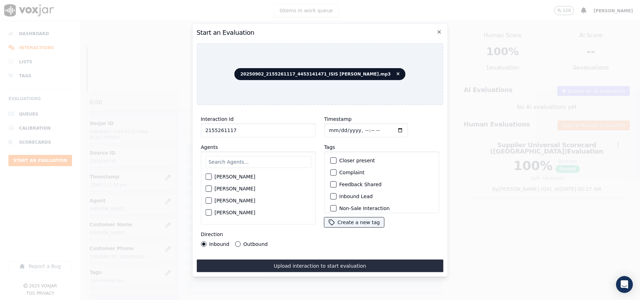
click at [240, 156] on input "text" at bounding box center [258, 162] width 106 height 12
type input "ISI"
click at [233, 176] on label "[PERSON_NAME]" at bounding box center [234, 178] width 41 height 5
click at [211, 176] on button "[PERSON_NAME]" at bounding box center [208, 179] width 6 height 6
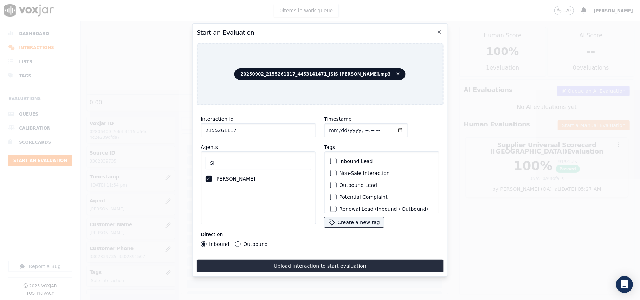
scroll to position [61, 0]
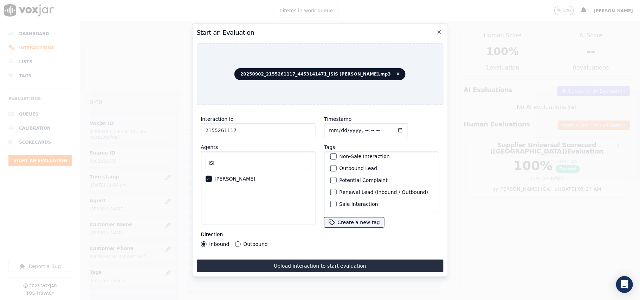
click at [334, 198] on div "Sale Interaction" at bounding box center [381, 204] width 109 height 12
click at [330, 202] on div "button" at bounding box center [332, 204] width 5 height 5
click at [240, 241] on div "Outbound" at bounding box center [251, 244] width 33 height 6
click at [238, 241] on button "Outbound" at bounding box center [238, 244] width 6 height 6
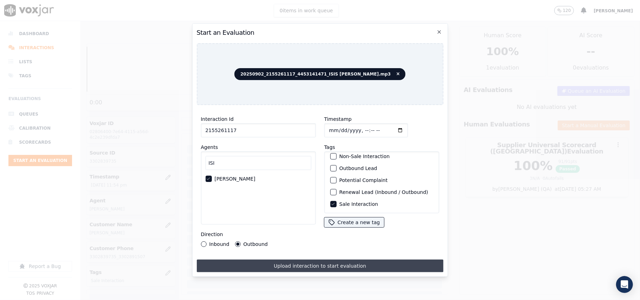
click at [268, 266] on button "Upload interaction to start evaluation" at bounding box center [319, 266] width 247 height 13
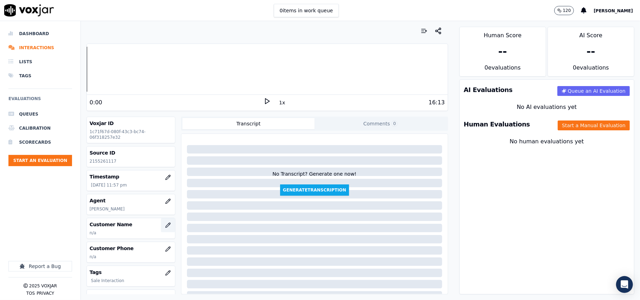
click at [165, 225] on icon "button" at bounding box center [168, 225] width 6 height 6
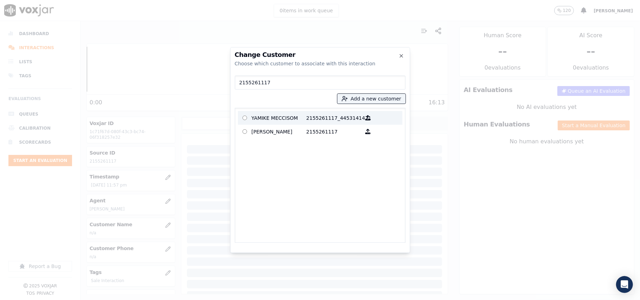
type input "2155261117"
click at [286, 114] on p "YAMIKE MECCISOM" at bounding box center [279, 117] width 55 height 11
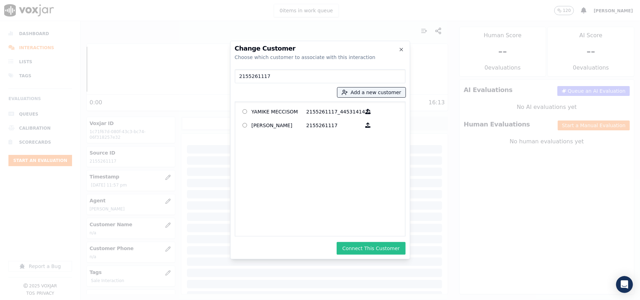
click at [381, 249] on button "Connect This Customer" at bounding box center [371, 248] width 69 height 13
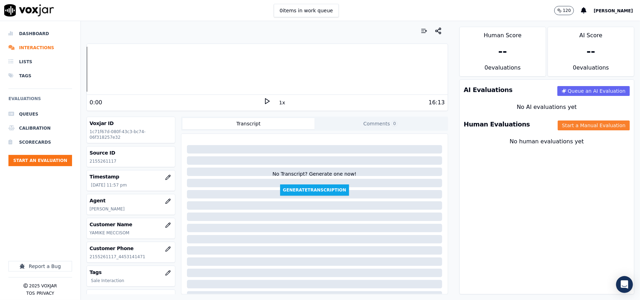
click at [582, 124] on button "Start a Manual Evaluation" at bounding box center [594, 125] width 72 height 10
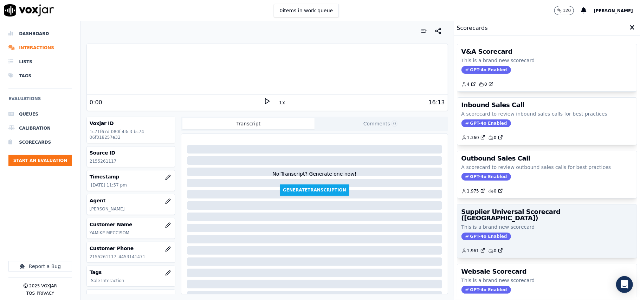
click at [516, 216] on h3 "Supplier Universal Scorecard ([GEOGRAPHIC_DATA])" at bounding box center [546, 215] width 171 height 13
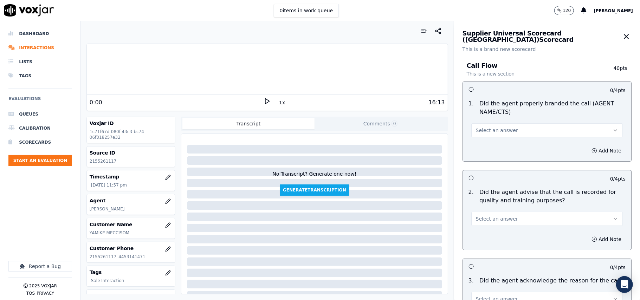
click at [498, 134] on span "Select an answer" at bounding box center [497, 130] width 42 height 7
click at [489, 151] on div "Yes" at bounding box center [532, 146] width 136 height 11
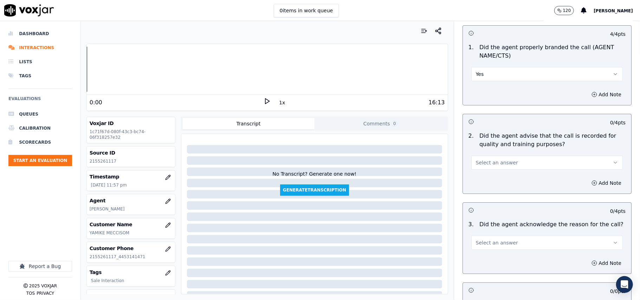
scroll to position [78, 0]
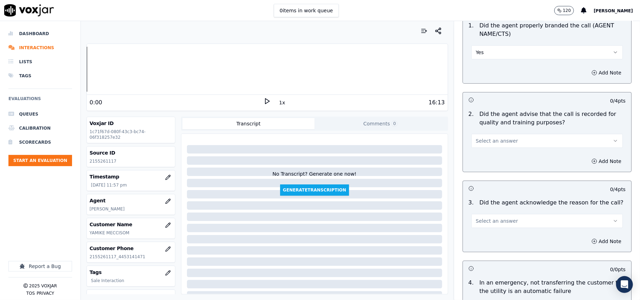
click at [495, 139] on span "Select an answer" at bounding box center [497, 140] width 42 height 7
click at [493, 155] on div "Yes" at bounding box center [532, 156] width 136 height 11
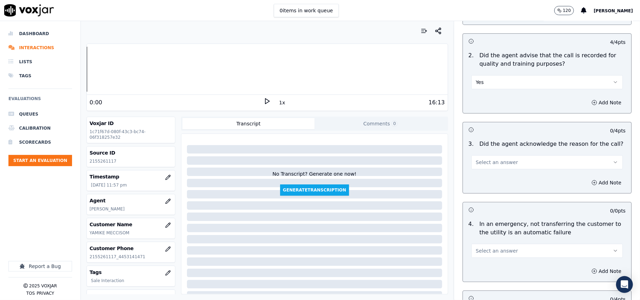
scroll to position [156, 0]
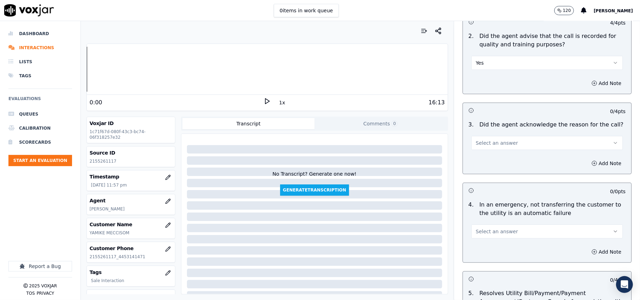
click at [487, 138] on button "Select an answer" at bounding box center [546, 143] width 151 height 14
click at [478, 160] on div "Yes" at bounding box center [532, 159] width 136 height 11
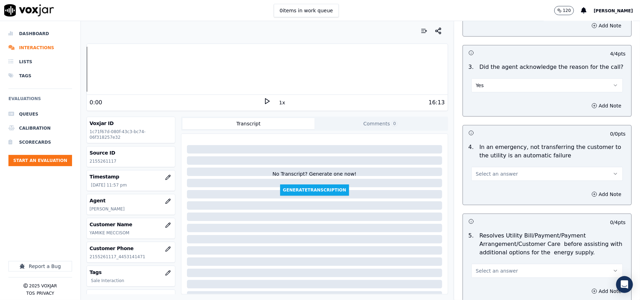
scroll to position [234, 0]
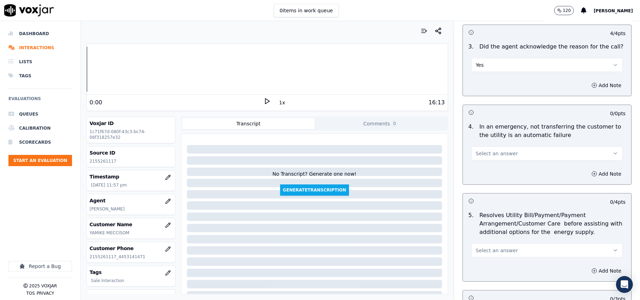
click at [521, 153] on button "Select an answer" at bounding box center [546, 153] width 151 height 14
click at [493, 193] on div "N/A" at bounding box center [532, 192] width 136 height 11
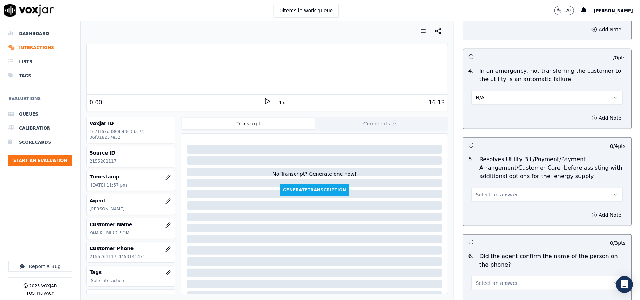
scroll to position [312, 0]
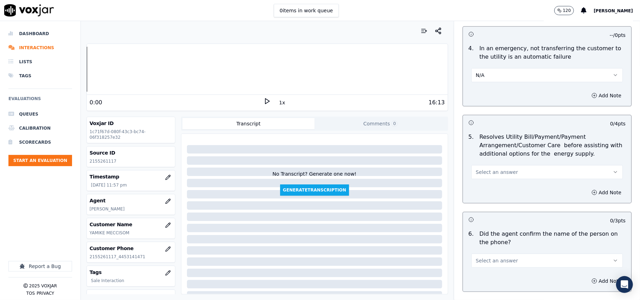
click at [499, 177] on button "Select an answer" at bounding box center [546, 172] width 151 height 14
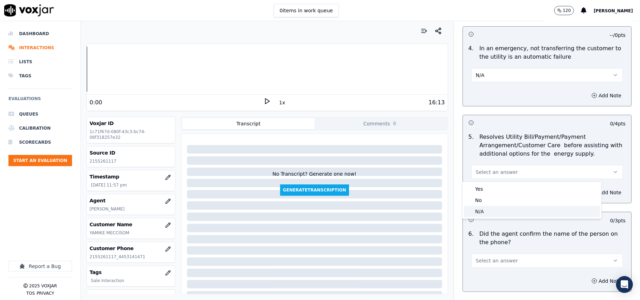
click at [488, 213] on div "N/A" at bounding box center [532, 211] width 136 height 11
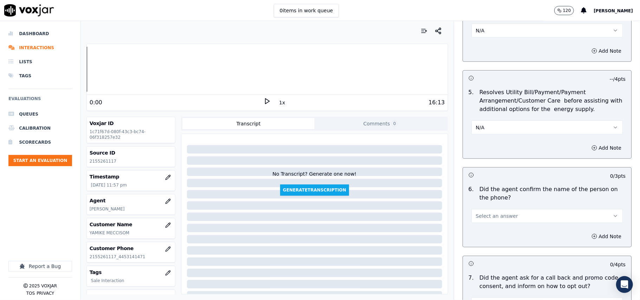
scroll to position [390, 0]
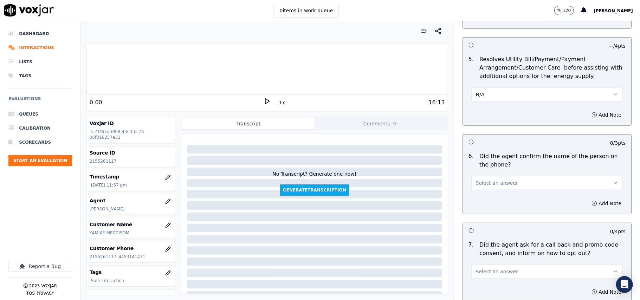
click at [493, 185] on span "Select an answer" at bounding box center [497, 183] width 42 height 7
click at [482, 197] on div "Yes" at bounding box center [532, 199] width 136 height 11
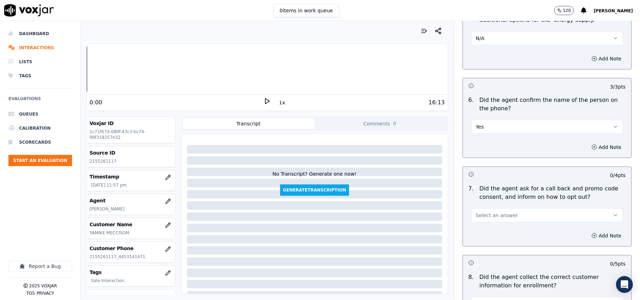
scroll to position [468, 0]
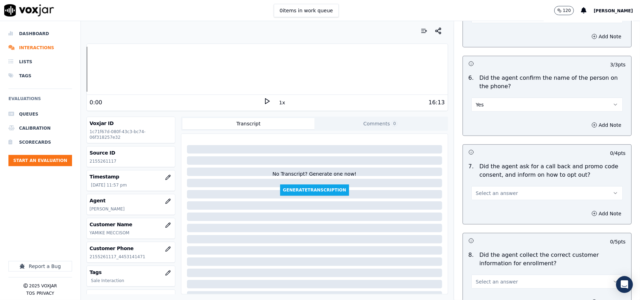
click at [485, 193] on span "Select an answer" at bounding box center [497, 193] width 42 height 7
click at [474, 214] on div "Yes" at bounding box center [532, 210] width 136 height 11
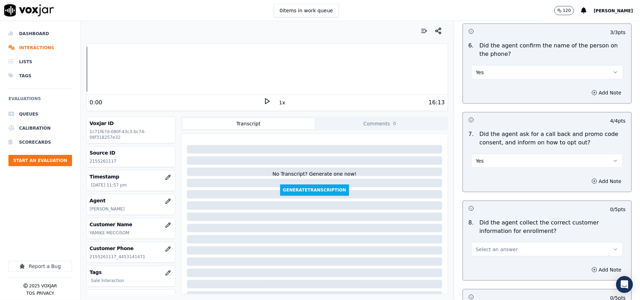
scroll to position [547, 0]
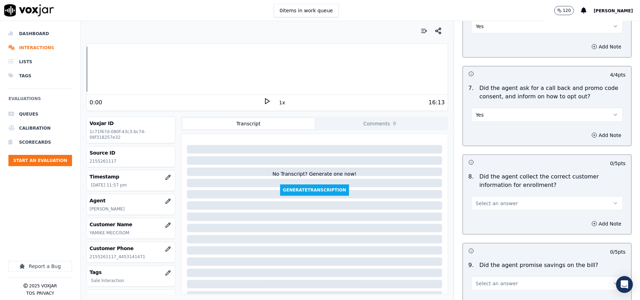
click at [479, 204] on span "Select an answer" at bounding box center [497, 203] width 42 height 7
click at [476, 222] on div "Yes" at bounding box center [532, 220] width 136 height 11
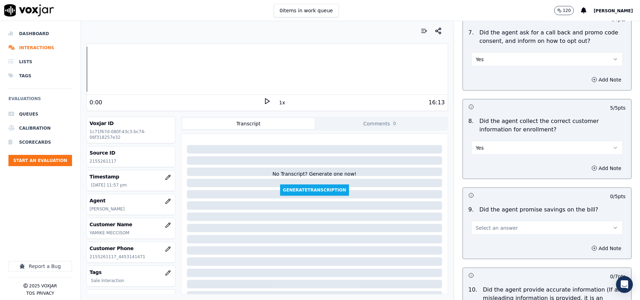
scroll to position [624, 0]
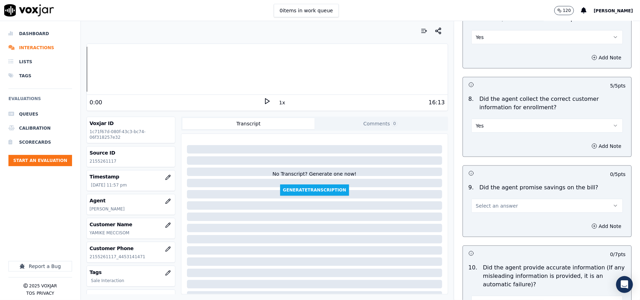
click at [480, 213] on button "Select an answer" at bounding box center [546, 206] width 151 height 14
click at [472, 247] on div "N/A" at bounding box center [532, 246] width 136 height 11
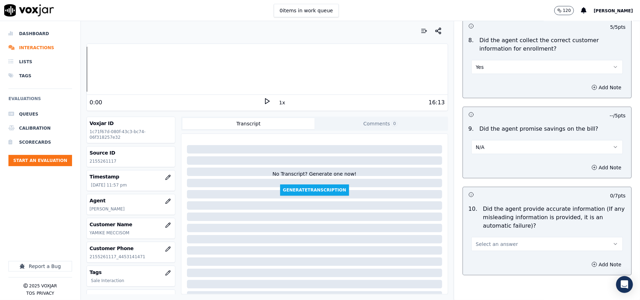
scroll to position [703, 0]
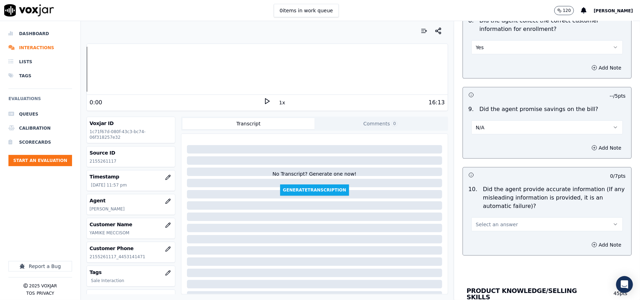
click at [480, 221] on button "Select an answer" at bounding box center [546, 224] width 151 height 14
click at [480, 236] on body "0 items in work queue 120 Kinjal Das Dashboard Interactions Lists Tags Evaluati…" at bounding box center [320, 150] width 640 height 300
click at [479, 241] on div "Yes" at bounding box center [532, 242] width 136 height 11
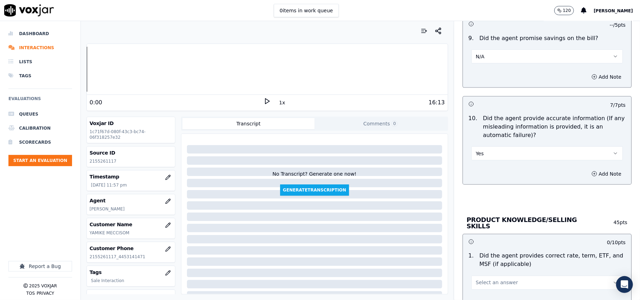
scroll to position [859, 0]
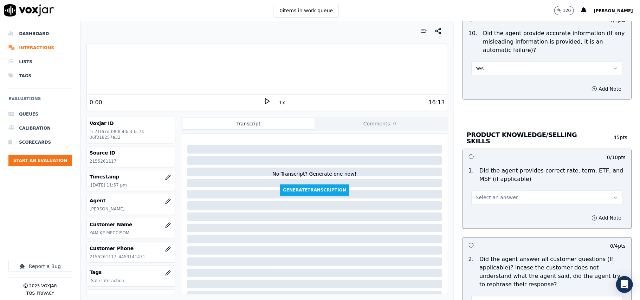
click at [481, 194] on span "Select an answer" at bounding box center [497, 197] width 42 height 7
click at [478, 214] on div "Yes" at bounding box center [532, 212] width 136 height 11
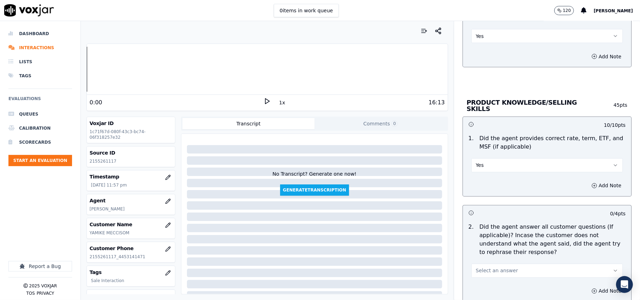
scroll to position [937, 0]
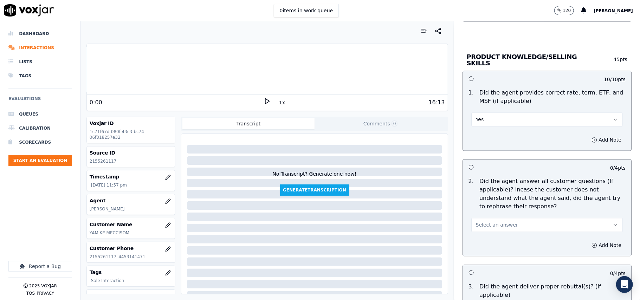
click at [484, 222] on span "Select an answer" at bounding box center [497, 225] width 42 height 7
click at [484, 239] on div "Yes" at bounding box center [532, 239] width 136 height 11
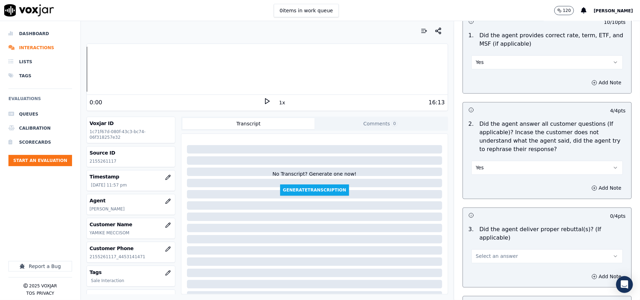
scroll to position [1015, 0]
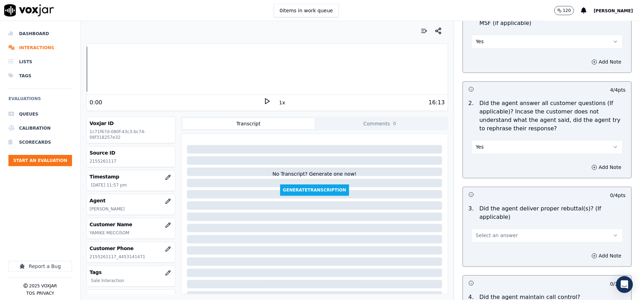
click at [485, 232] on span "Select an answer" at bounding box center [497, 235] width 42 height 7
click at [485, 239] on div "Yes" at bounding box center [532, 241] width 136 height 11
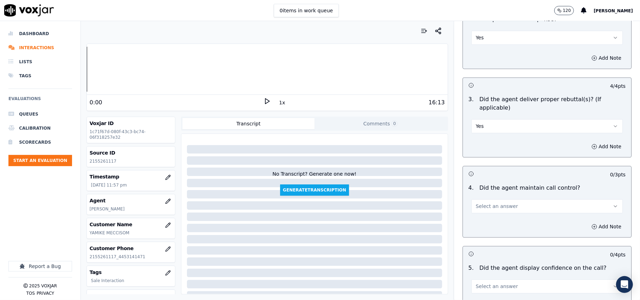
scroll to position [1171, 0]
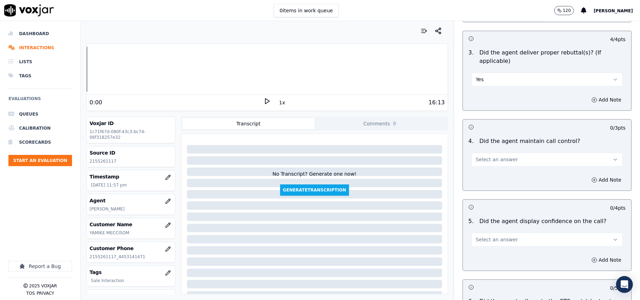
click at [493, 156] on span "Select an answer" at bounding box center [497, 159] width 42 height 7
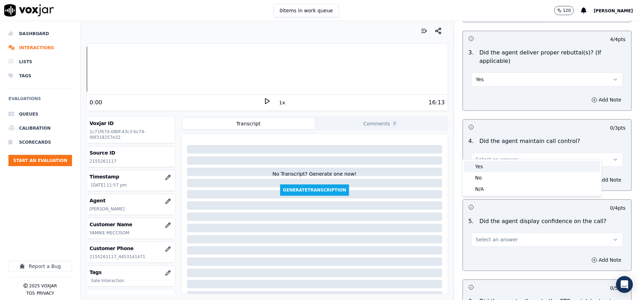
click at [492, 161] on div "Yes" at bounding box center [532, 166] width 136 height 11
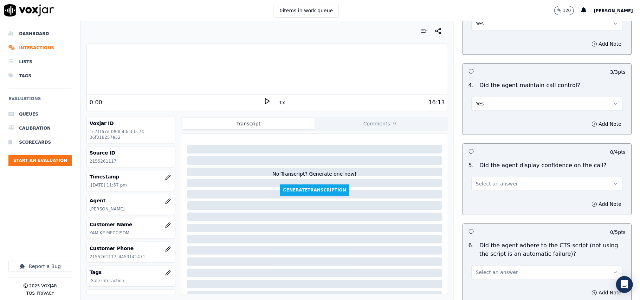
scroll to position [1249, 0]
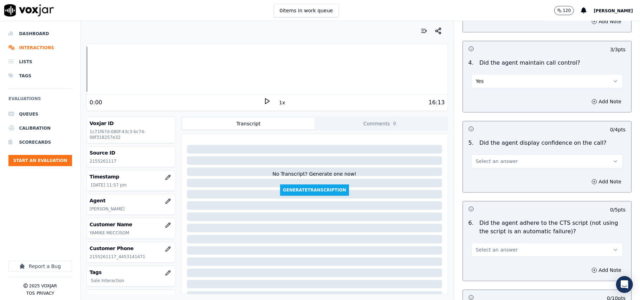
click at [485, 158] on span "Select an answer" at bounding box center [497, 161] width 42 height 7
click at [485, 164] on div "Yes" at bounding box center [532, 168] width 136 height 11
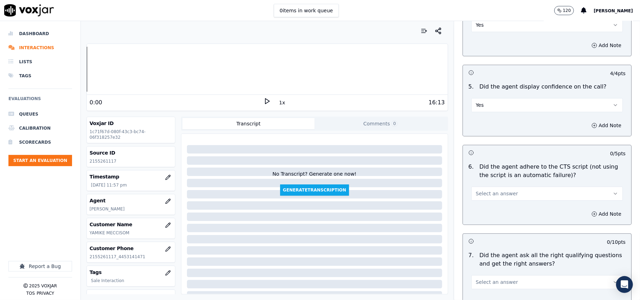
scroll to position [1327, 0]
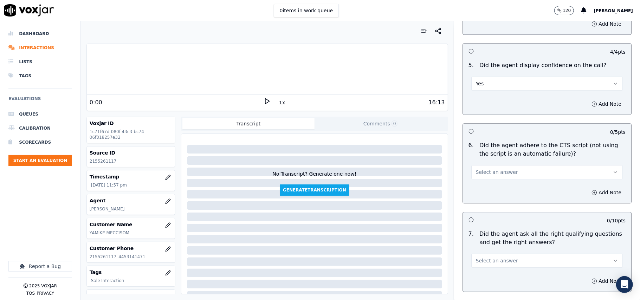
click at [488, 168] on button "Select an answer" at bounding box center [546, 172] width 151 height 14
click at [489, 180] on div "Yes" at bounding box center [532, 179] width 136 height 11
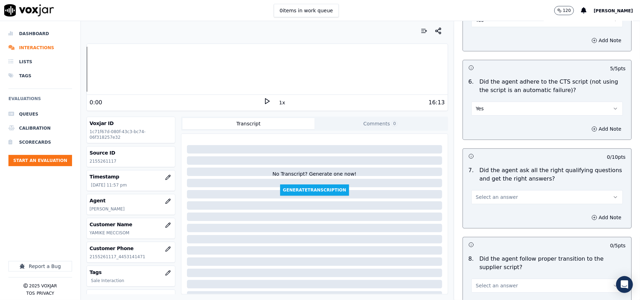
scroll to position [1483, 0]
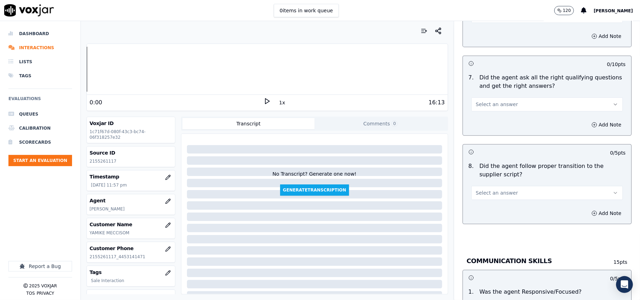
click at [487, 104] on div "7 . Did the agent ask all the right qualifying questions and get the right answ…" at bounding box center [547, 93] width 168 height 44
click at [491, 101] on button "Select an answer" at bounding box center [546, 104] width 151 height 14
click at [489, 110] on div "Yes" at bounding box center [532, 111] width 136 height 11
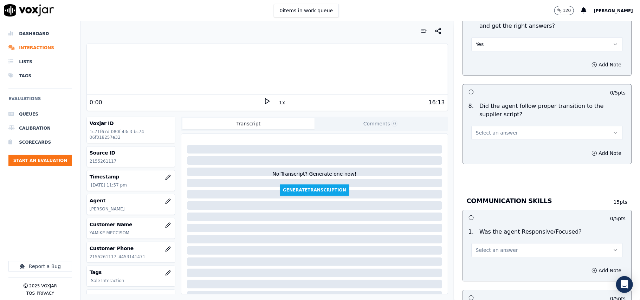
scroll to position [1561, 0]
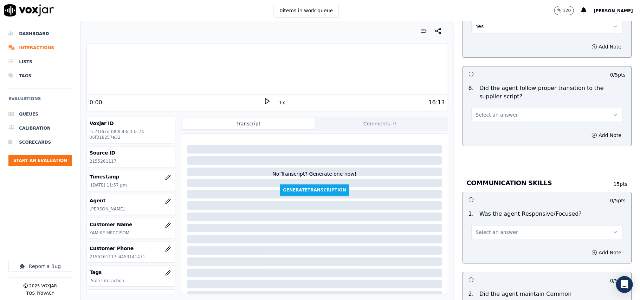
click at [471, 106] on div "Select an answer" at bounding box center [546, 113] width 151 height 15
click at [476, 116] on div "8 . Did the agent follow proper transition to the supplier script? Select an an…" at bounding box center [547, 103] width 168 height 44
click at [478, 111] on span "Select an answer" at bounding box center [497, 114] width 42 height 7
click at [480, 126] on div "Yes" at bounding box center [532, 122] width 136 height 11
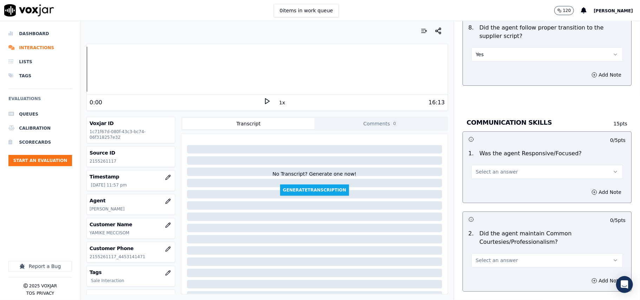
scroll to position [1639, 0]
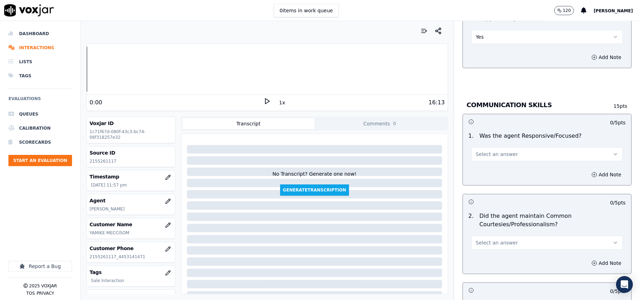
click at [485, 151] on span "Select an answer" at bounding box center [497, 154] width 42 height 7
click at [480, 162] on div "Yes" at bounding box center [532, 162] width 136 height 11
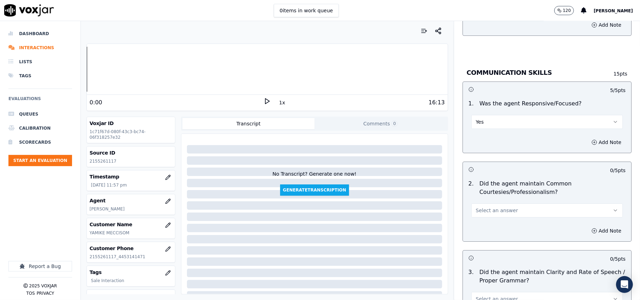
scroll to position [1718, 0]
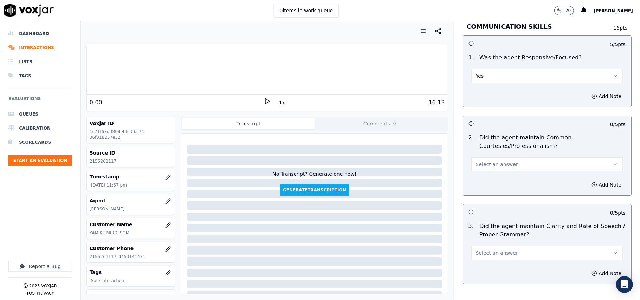
click at [482, 161] on span "Select an answer" at bounding box center [497, 164] width 42 height 7
click at [479, 169] on div "Yes" at bounding box center [532, 172] width 136 height 11
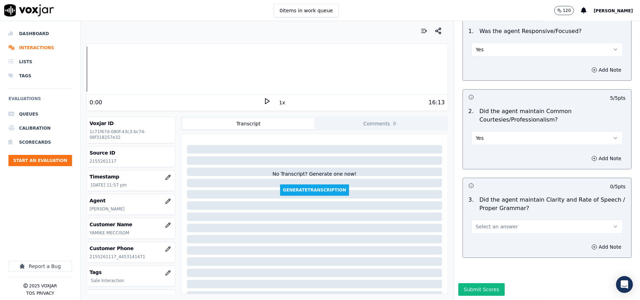
click at [481, 223] on span "Select an answer" at bounding box center [497, 226] width 42 height 7
click at [476, 221] on div "Yes" at bounding box center [532, 221] width 136 height 11
click at [467, 283] on button "Submit Scores" at bounding box center [481, 289] width 47 height 13
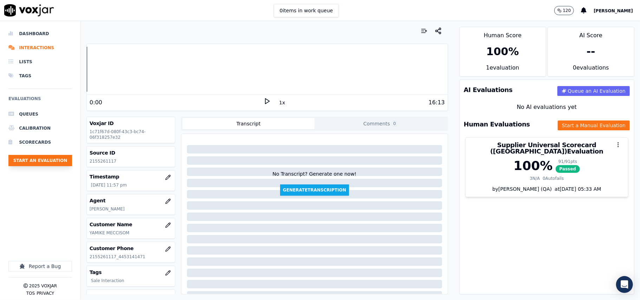
click at [37, 162] on button "Start an Evaluation" at bounding box center [40, 160] width 64 height 11
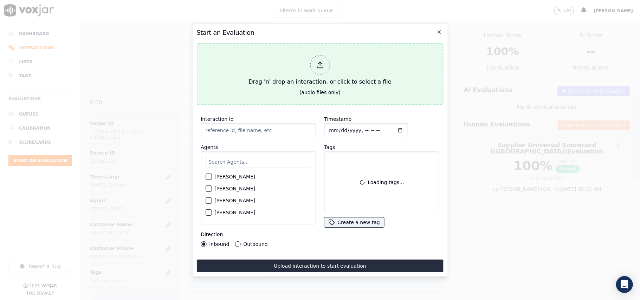
click at [366, 65] on div "Drag 'n' drop an interaction, or click to select a file" at bounding box center [320, 70] width 148 height 37
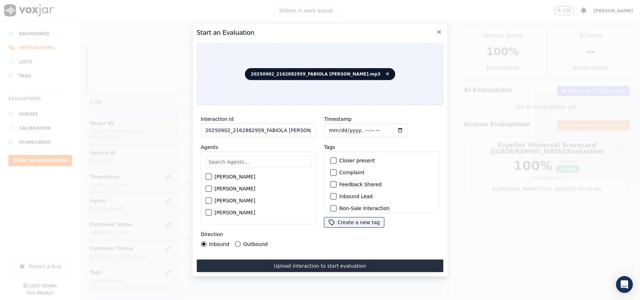
click at [252, 132] on input "20250902_2162882959_FABIOLA RENDON.mp3" at bounding box center [258, 130] width 115 height 14
paste input "162882959"
type input "2162882959"
click at [334, 126] on input "Timestamp" at bounding box center [366, 130] width 84 height 14
type input "2025-09-02T00:03"
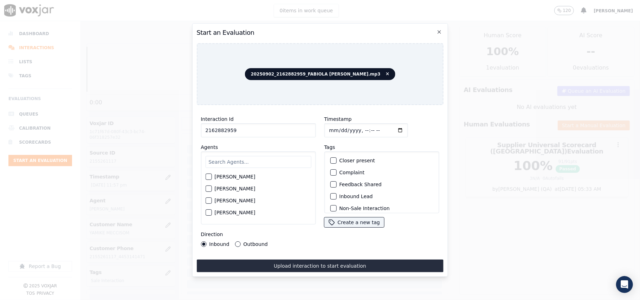
click at [247, 166] on div "Harry Roy Aaron Biswas Alex Akhtar Allen Alam Andrew Anwar Anna Das Annie Singh…" at bounding box center [258, 187] width 115 height 73
click at [245, 163] on input "text" at bounding box center [258, 162] width 106 height 12
type input "fabi"
click at [240, 176] on label "[PERSON_NAME]" at bounding box center [234, 178] width 41 height 5
click at [211, 176] on button "[PERSON_NAME]" at bounding box center [208, 179] width 6 height 6
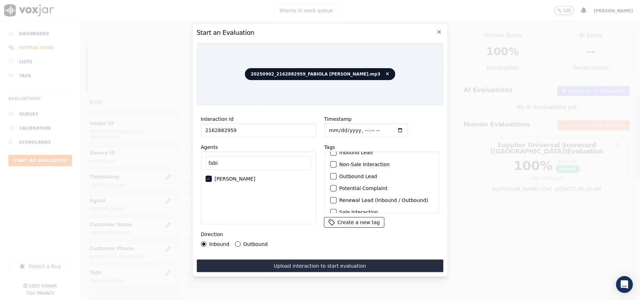
scroll to position [61, 0]
click at [360, 201] on div "Closer present Complaint Feedback Shared Inbound Lead Non-Sale Interaction Outb…" at bounding box center [381, 182] width 115 height 62
click at [360, 202] on label "Sale Interaction" at bounding box center [358, 204] width 39 height 5
click at [336, 201] on button "Sale Interaction" at bounding box center [333, 204] width 6 height 6
click at [250, 242] on label "Outbound" at bounding box center [255, 244] width 24 height 5
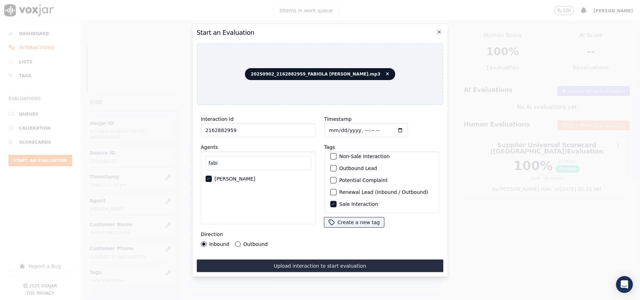
click at [240, 242] on button "Outbound" at bounding box center [238, 244] width 6 height 6
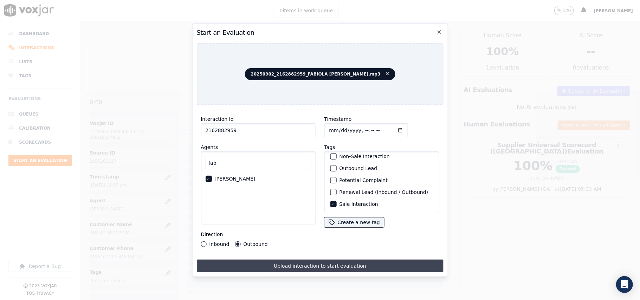
click at [260, 260] on button "Upload interaction to start evaluation" at bounding box center [319, 266] width 247 height 13
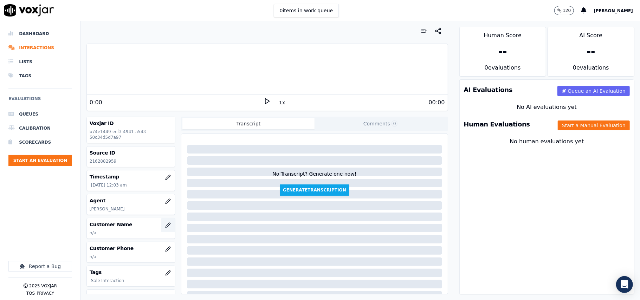
click at [161, 226] on button "button" at bounding box center [168, 225] width 14 height 14
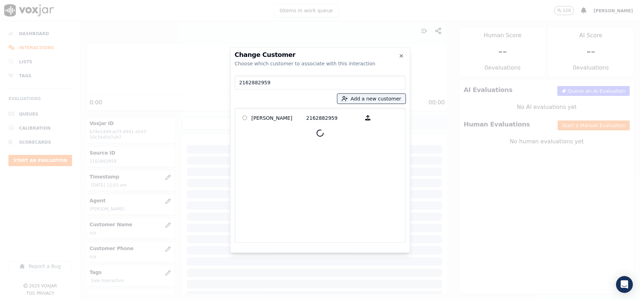
type input "2162882959"
click at [290, 122] on p "CHANELL N POWELL" at bounding box center [279, 117] width 55 height 11
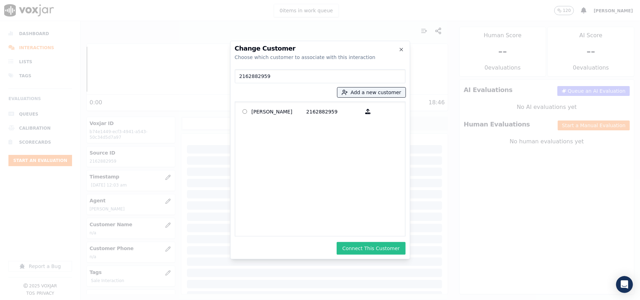
click at [378, 253] on button "Connect This Customer" at bounding box center [371, 248] width 69 height 13
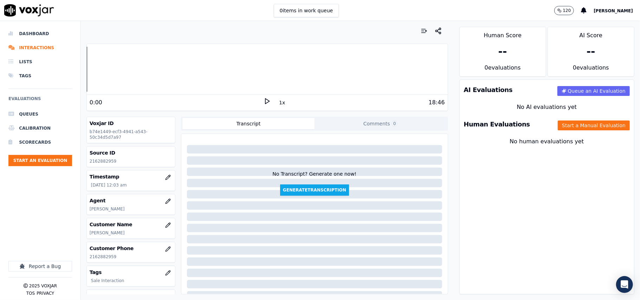
click at [569, 120] on div "Human Evaluations Start a Manual Evaluation" at bounding box center [547, 124] width 174 height 20
click at [567, 120] on div "Human Evaluations Start a Manual Evaluation" at bounding box center [547, 124] width 174 height 20
click at [566, 128] on button "Start a Manual Evaluation" at bounding box center [594, 125] width 72 height 10
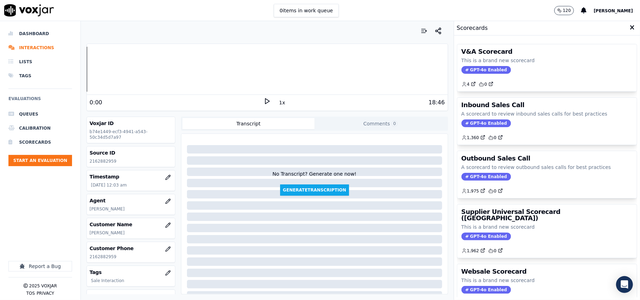
scroll to position [54, 0]
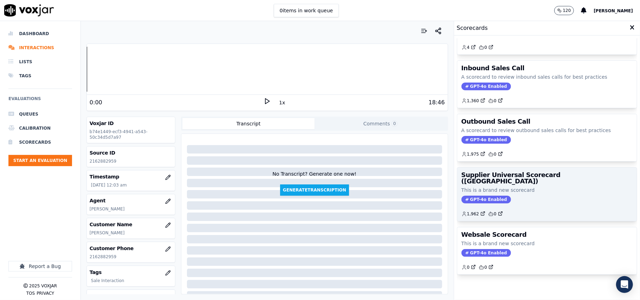
click at [530, 196] on div "GPT-4o Enabled" at bounding box center [546, 200] width 171 height 8
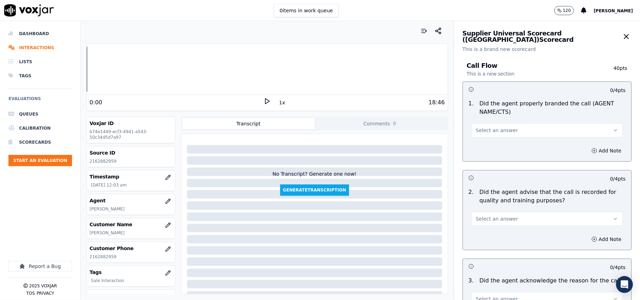
click at [505, 137] on button "Select an answer" at bounding box center [546, 130] width 151 height 14
click
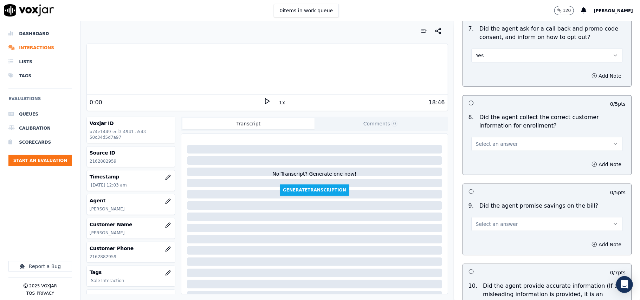
scroll to position [624, 0]
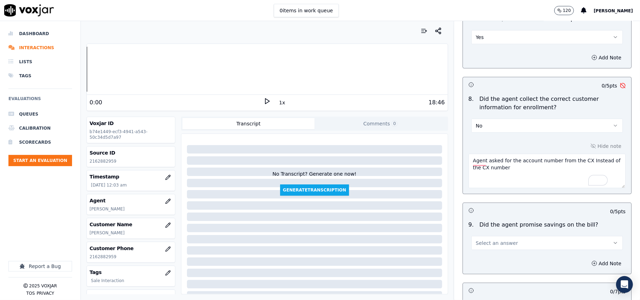
click at [573, 162] on textarea "Agent asked for the account number from the CX Instead of the CX number" at bounding box center [546, 171] width 157 height 34
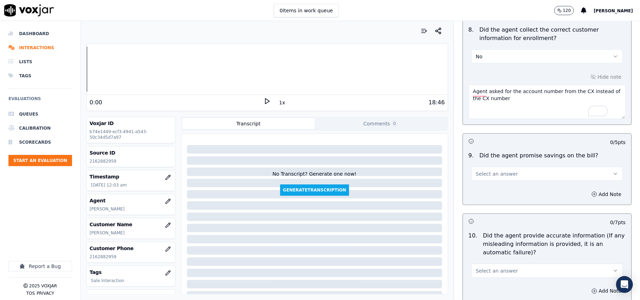
scroll to position [703, 0]
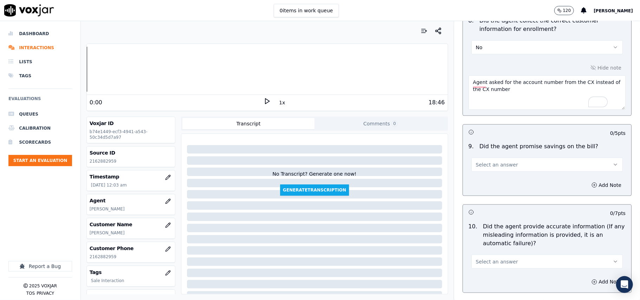
type textarea "Agent asked for the account number from the CX instead of the CX number"
click at [494, 164] on span "Select an answer" at bounding box center [497, 164] width 42 height 7
click at [481, 201] on div "N/A" at bounding box center [532, 205] width 136 height 11
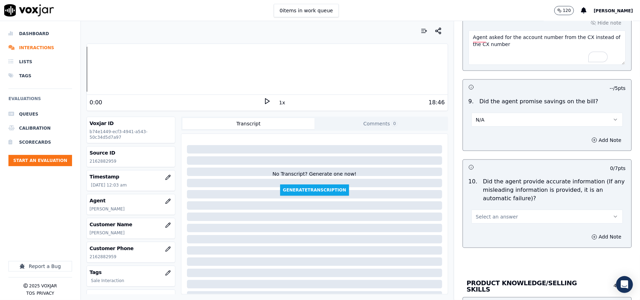
scroll to position [781, 0]
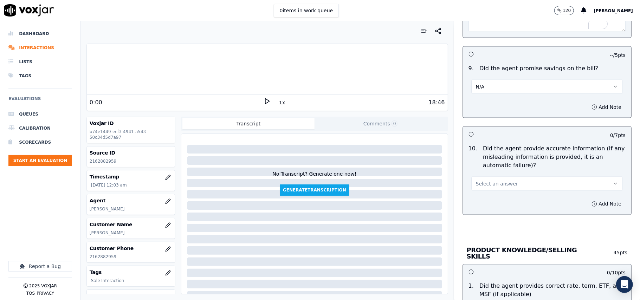
click at [492, 185] on span "Select an answer" at bounding box center [497, 183] width 42 height 7
click at [488, 204] on div "Yes" at bounding box center [532, 201] width 136 height 11
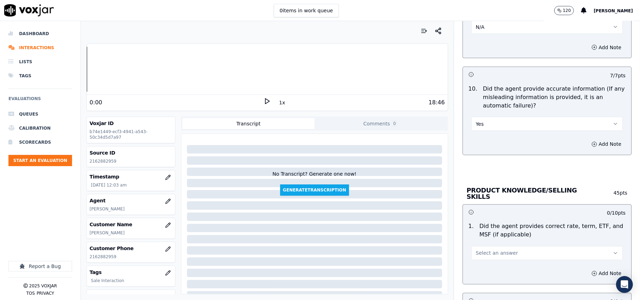
scroll to position [859, 0]
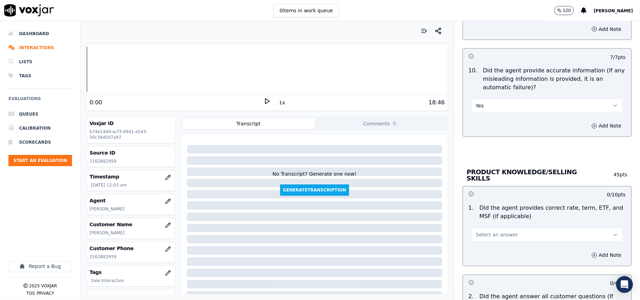
click at [488, 238] on button "Select an answer" at bounding box center [546, 235] width 151 height 14
click at [484, 252] on div "Yes" at bounding box center [532, 250] width 136 height 11
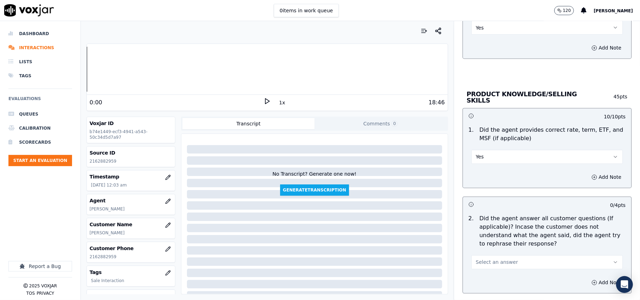
scroll to position [1015, 0]
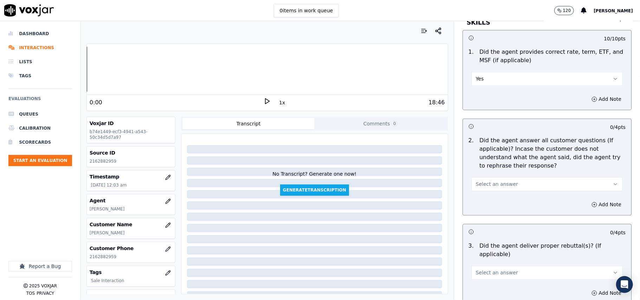
click at [265, 103] on polygon at bounding box center [267, 101] width 4 height 5
click at [278, 102] on button "1x" at bounding box center [282, 103] width 9 height 10
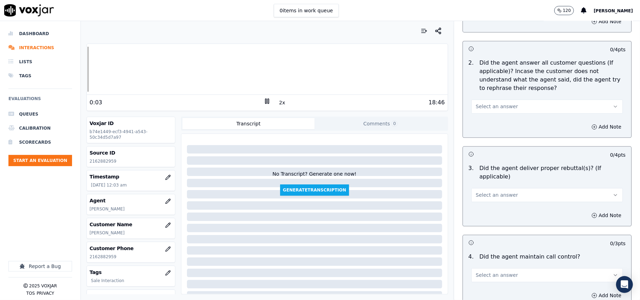
drag, startPoint x: 492, startPoint y: 99, endPoint x: 493, endPoint y: 106, distance: 6.7
click at [492, 100] on button "Select an answer" at bounding box center [546, 106] width 151 height 14
click at [494, 121] on div "Yes" at bounding box center [532, 121] width 136 height 11
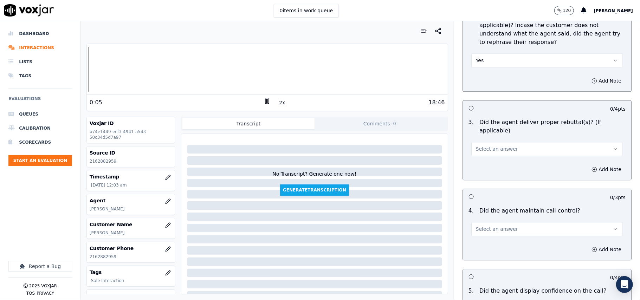
scroll to position [1171, 0]
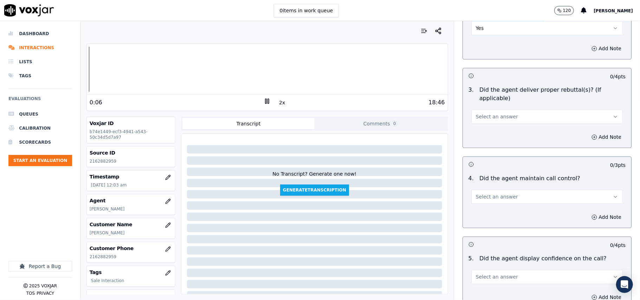
click at [484, 113] on span "Select an answer" at bounding box center [497, 116] width 42 height 7
click at [482, 124] on div "Yes" at bounding box center [532, 123] width 136 height 11
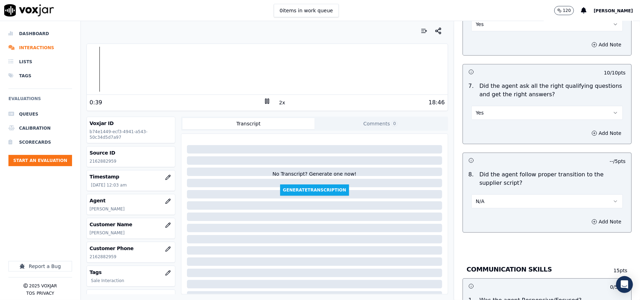
scroll to position [1483, 0]
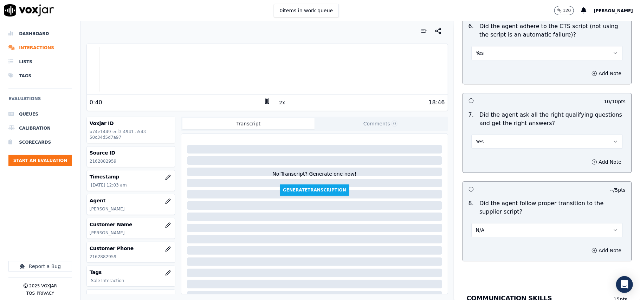
click at [491, 223] on button "N/A" at bounding box center [546, 230] width 151 height 14
click at [486, 235] on div "Yes" at bounding box center [532, 238] width 136 height 11
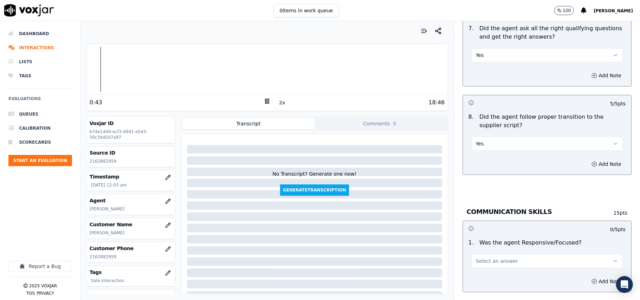
scroll to position [1718, 0]
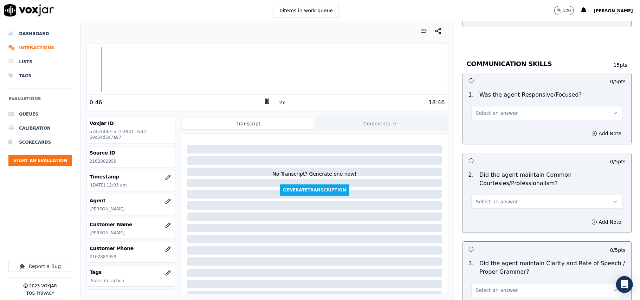
click at [495, 203] on div "2 . Did the agent maintain Common Courtesies/Professionalism? Select an answer" at bounding box center [547, 190] width 168 height 44
click at [490, 200] on button "Select an answer" at bounding box center [546, 202] width 151 height 14
click at [484, 209] on div "Yes" at bounding box center [532, 210] width 136 height 11
click at [501, 110] on span "Select an answer" at bounding box center [497, 113] width 42 height 7
click at [485, 132] on div "No" at bounding box center [532, 132] width 136 height 11
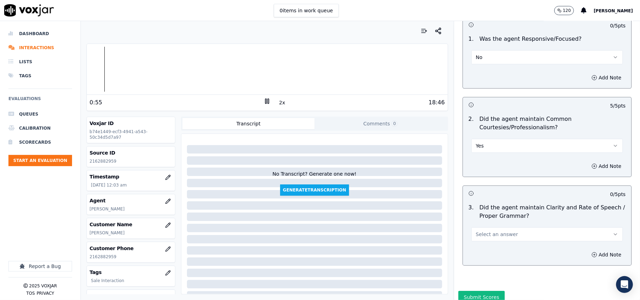
scroll to position [1795, 0]
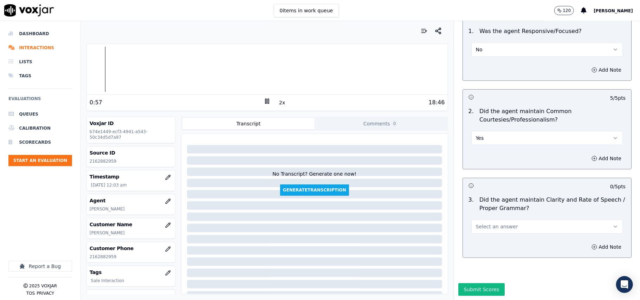
click at [476, 223] on span "Select an answer" at bounding box center [497, 226] width 42 height 7
click at [485, 229] on div "No" at bounding box center [532, 232] width 136 height 11
click at [263, 102] on icon at bounding box center [266, 101] width 7 height 7
click at [463, 283] on button "Submit Scores" at bounding box center [481, 289] width 47 height 13
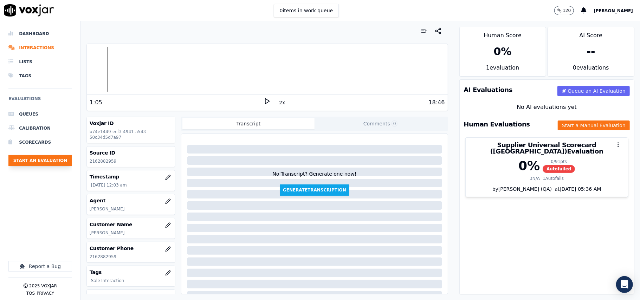
click at [53, 161] on button "Start an Evaluation" at bounding box center [40, 160] width 64 height 11
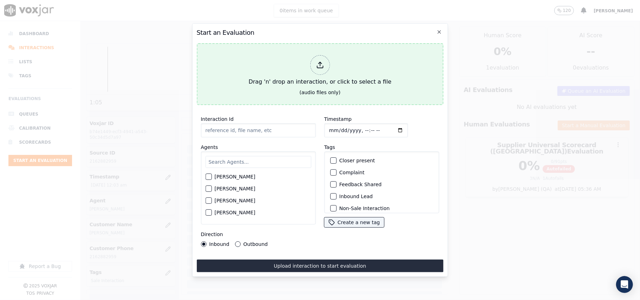
click at [275, 86] on button "Drag 'n' drop an interaction, or click to select a file (audio files only)" at bounding box center [319, 74] width 247 height 62
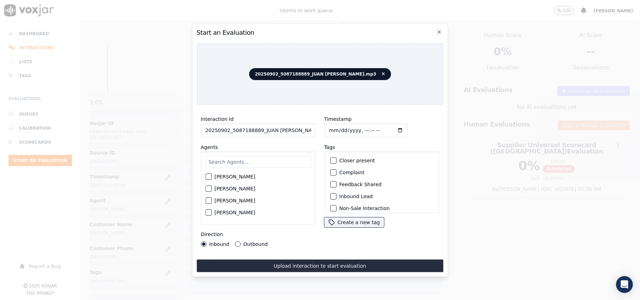
click at [256, 131] on input "20250902_5087188889_JUAN LOZANO.mp3" at bounding box center [258, 130] width 115 height 14
paste input "5087188889"
type input "5087188889"
click at [339, 127] on input "Timestamp" at bounding box center [366, 130] width 84 height 14
type input "2025-09-02T00:06"
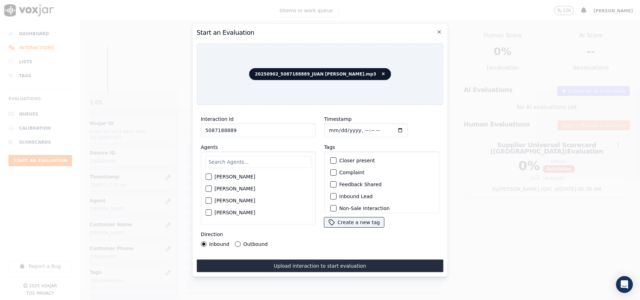
click at [245, 156] on input "text" at bounding box center [258, 162] width 106 height 12
type input "Jose"
click at [232, 169] on div "Jose JOSE LOZANO" at bounding box center [258, 187] width 115 height 73
click at [231, 176] on label "[PERSON_NAME]" at bounding box center [234, 178] width 41 height 5
click at [211, 176] on button "[PERSON_NAME]" at bounding box center [208, 179] width 6 height 6
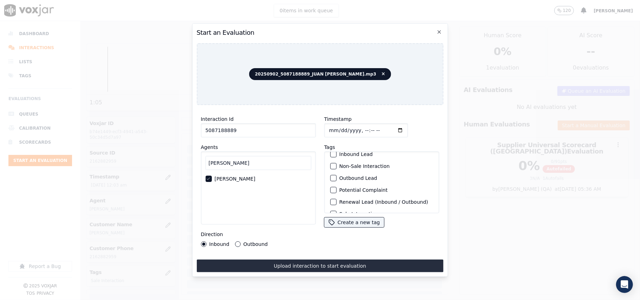
scroll to position [61, 0]
click at [356, 202] on label "Sale Interaction" at bounding box center [358, 204] width 39 height 5
click at [336, 201] on button "Sale Interaction" at bounding box center [333, 204] width 6 height 6
drag, startPoint x: 253, startPoint y: 242, endPoint x: 258, endPoint y: 249, distance: 8.8
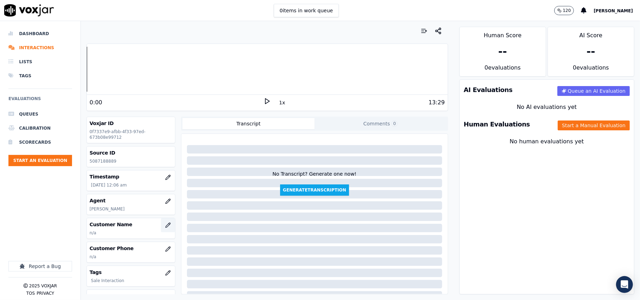
click at [162, 229] on button "button" at bounding box center [168, 225] width 14 height 14
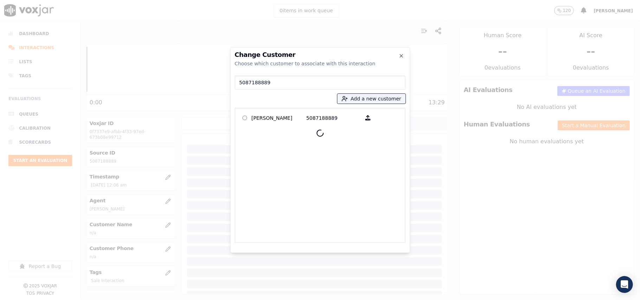
type input "5087188889"
click at [284, 120] on p "BRIGETTE TAVARES" at bounding box center [279, 117] width 55 height 11
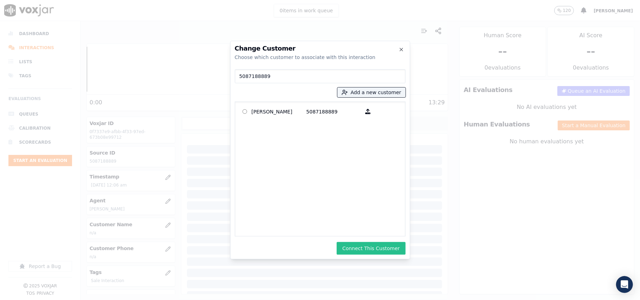
click at [365, 245] on button "Connect This Customer" at bounding box center [371, 248] width 69 height 13
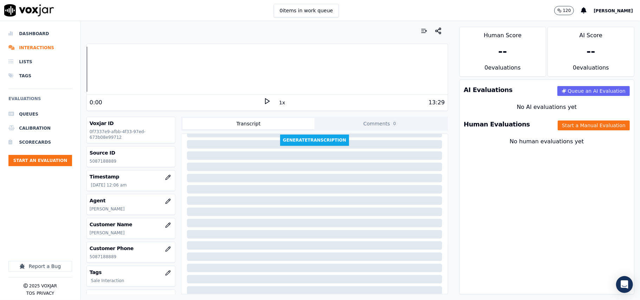
scroll to position [72, 0]
click at [558, 124] on button "Start a Manual Evaluation" at bounding box center [594, 125] width 72 height 10
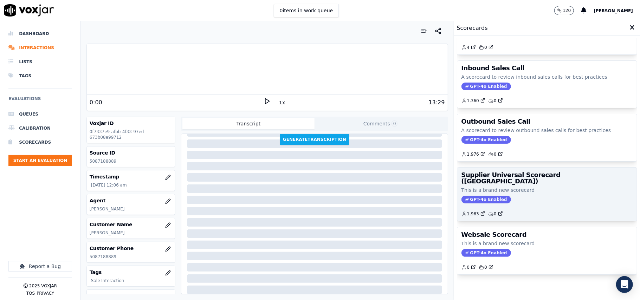
scroll to position [54, 0]
click at [515, 196] on div "GPT-4o Enabled" at bounding box center [546, 200] width 171 height 8
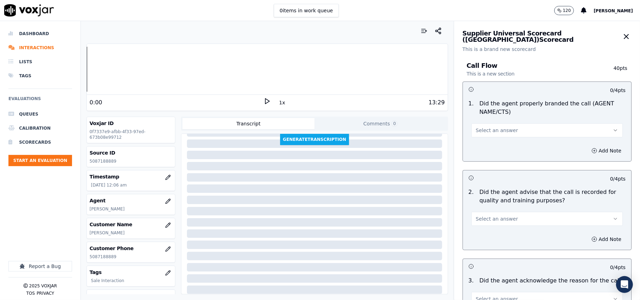
click at [513, 136] on button "Select an answer" at bounding box center [546, 130] width 151 height 14
click at [491, 146] on div "Yes" at bounding box center [532, 146] width 136 height 11
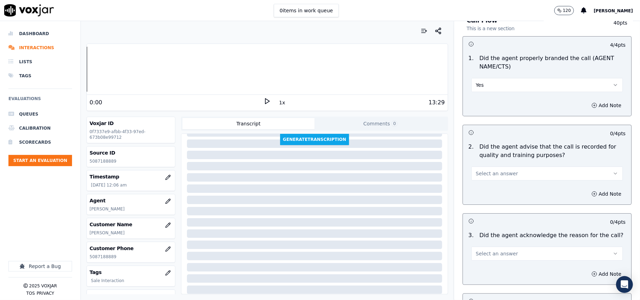
scroll to position [78, 0]
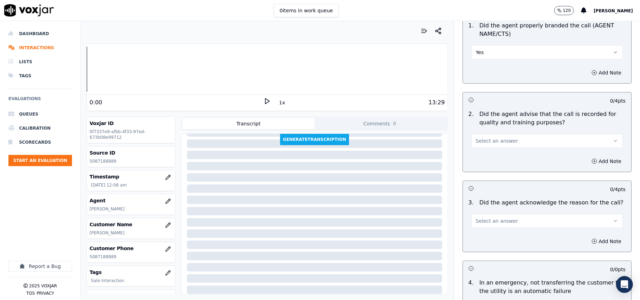
click at [480, 139] on span "Select an answer" at bounding box center [497, 140] width 42 height 7
click at [485, 154] on div "Yes" at bounding box center [532, 156] width 136 height 11
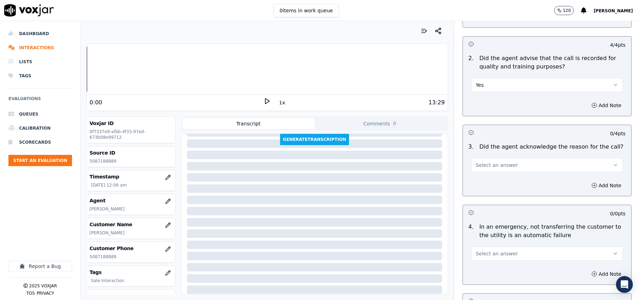
scroll to position [156, 0]
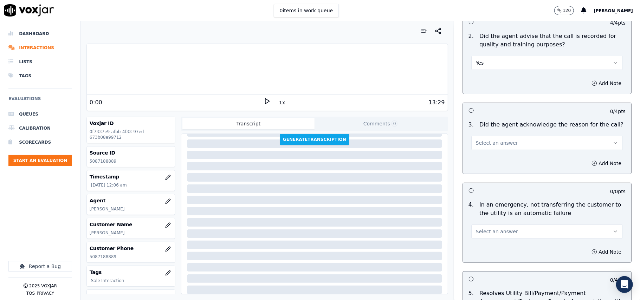
click at [481, 146] on span "Select an answer" at bounding box center [497, 142] width 42 height 7
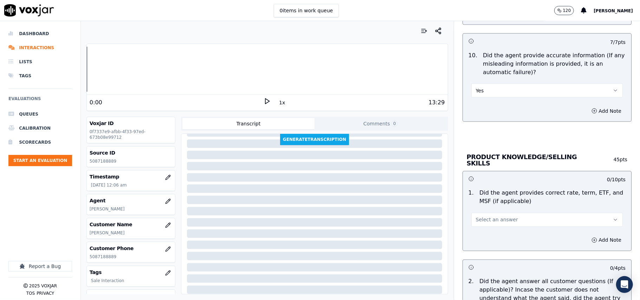
scroll to position [859, 0]
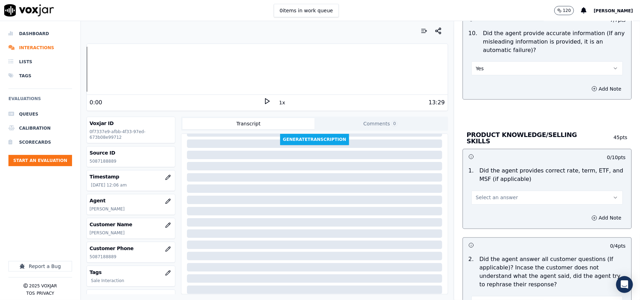
click at [480, 189] on div "Select an answer" at bounding box center [546, 196] width 151 height 15
click at [477, 197] on span "Select an answer" at bounding box center [497, 197] width 42 height 7
click at [480, 209] on div "Yes" at bounding box center [532, 212] width 136 height 11
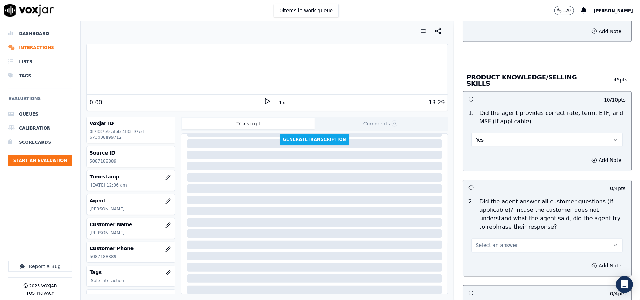
scroll to position [937, 0]
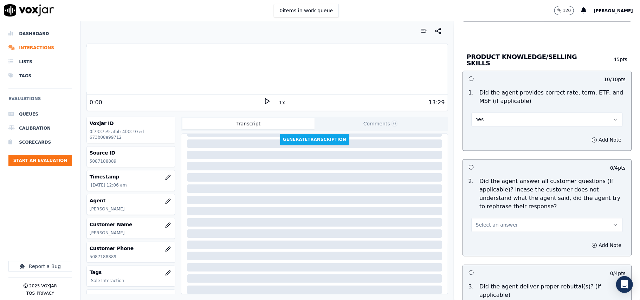
click at [492, 223] on span "Select an answer" at bounding box center [497, 225] width 42 height 7
click at [492, 240] on div "Yes" at bounding box center [532, 239] width 136 height 11
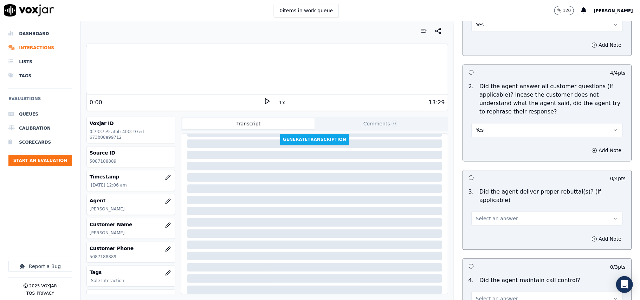
scroll to position [1093, 0]
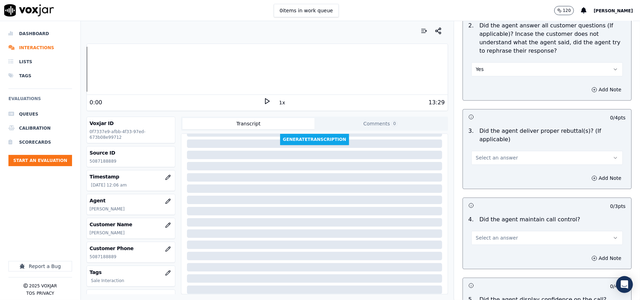
click at [496, 154] on span "Select an answer" at bounding box center [497, 157] width 42 height 7
click at [495, 167] on div "Yes" at bounding box center [532, 164] width 136 height 11
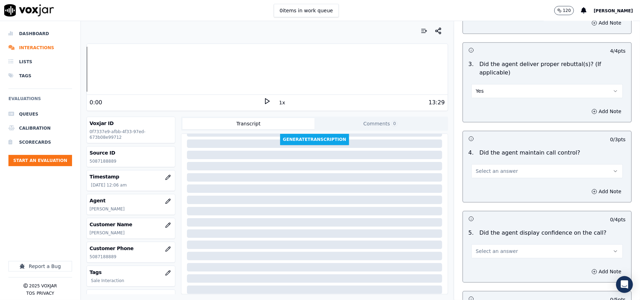
scroll to position [1249, 0]
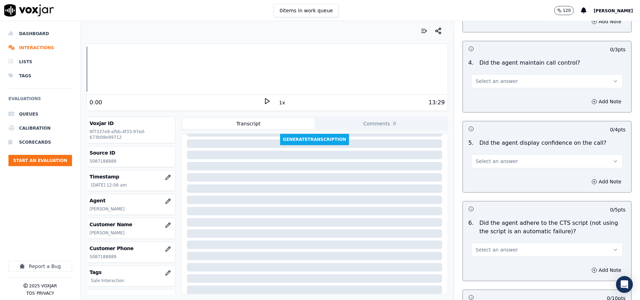
click at [487, 79] on button "Select an answer" at bounding box center [546, 81] width 151 height 14
click at [487, 85] on div "Yes" at bounding box center [532, 88] width 136 height 11
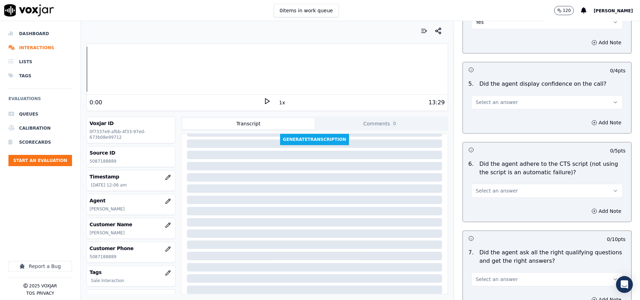
scroll to position [1327, 0]
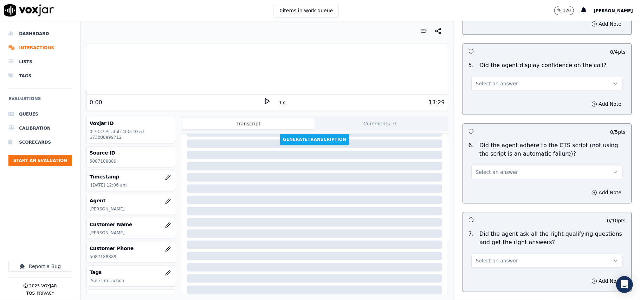
click at [502, 70] on div "Select an answer" at bounding box center [546, 80] width 163 height 21
click at [500, 80] on span "Select an answer" at bounding box center [497, 83] width 42 height 7
click at [492, 89] on div "Yes" at bounding box center [532, 90] width 136 height 11
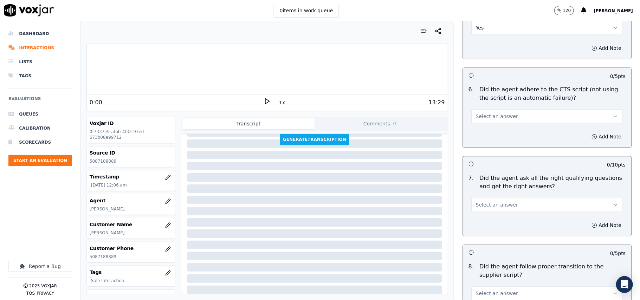
scroll to position [1405, 0]
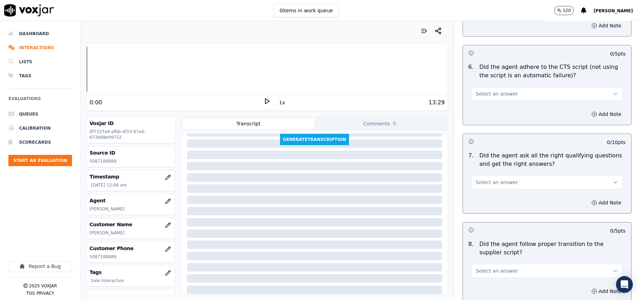
click at [492, 90] on button "Select an answer" at bounding box center [546, 94] width 151 height 14
click at [491, 98] on div "Yes" at bounding box center [532, 101] width 136 height 11
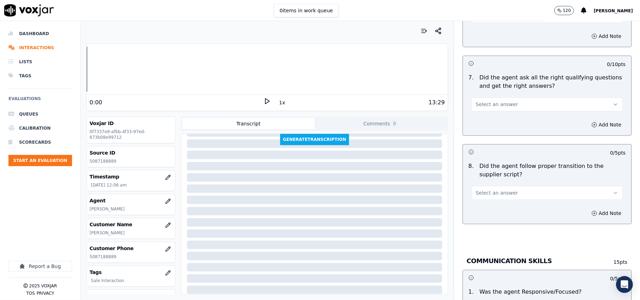
click at [489, 101] on span "Select an answer" at bounding box center [497, 104] width 42 height 7
click at [484, 114] on div "Yes" at bounding box center [532, 111] width 136 height 11
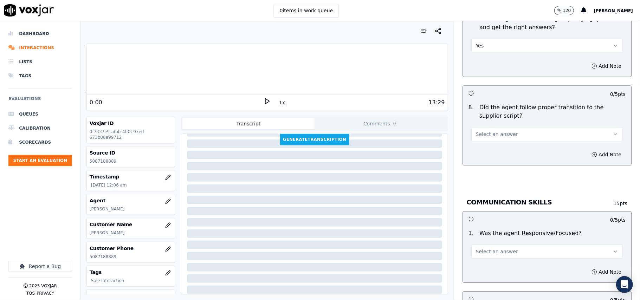
scroll to position [1561, 0]
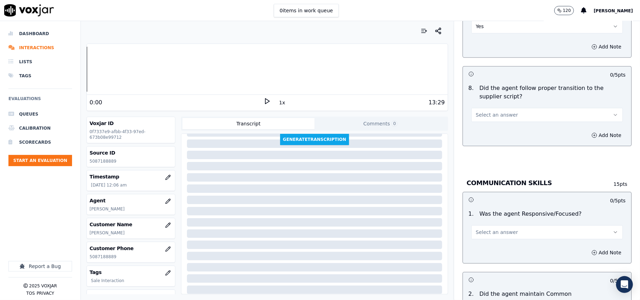
click at [487, 111] on span "Select an answer" at bounding box center [497, 114] width 42 height 7
click at [481, 119] on div "Yes" at bounding box center [532, 122] width 136 height 11
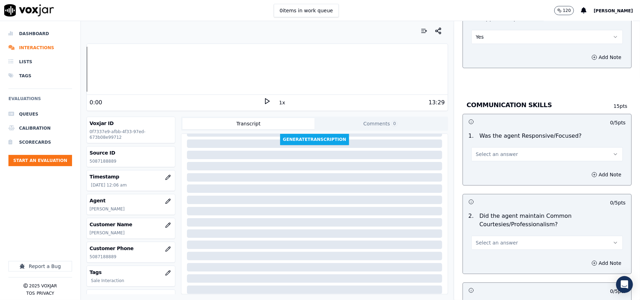
click at [486, 151] on span "Select an answer" at bounding box center [497, 154] width 42 height 7
click at [481, 157] on div "Yes" at bounding box center [532, 162] width 136 height 11
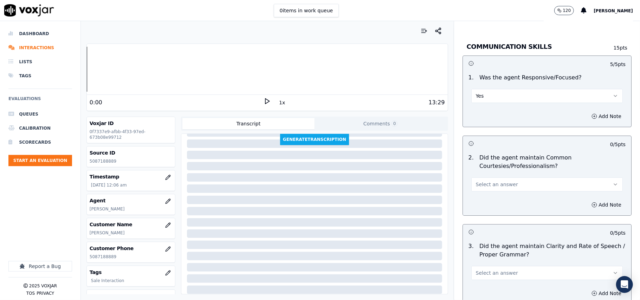
scroll to position [1718, 0]
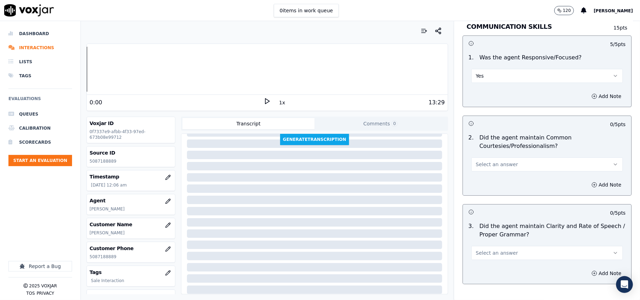
click at [480, 161] on button "Select an answer" at bounding box center [546, 164] width 151 height 14
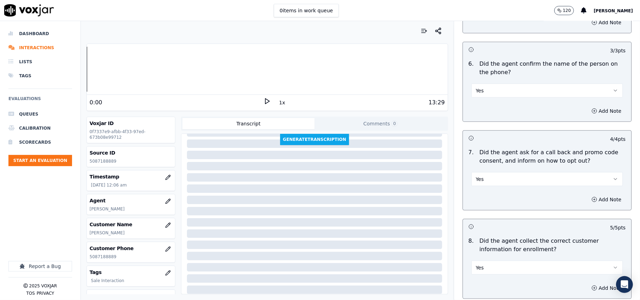
scroll to position [1758, 0]
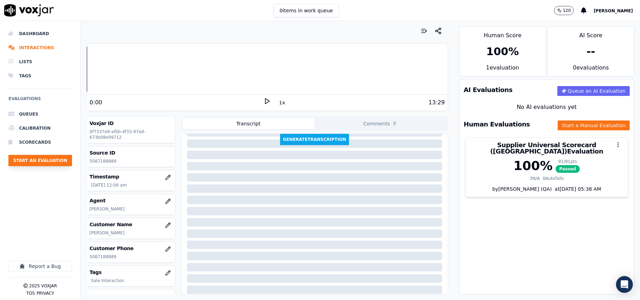
click at [44, 159] on button "Start an Evaluation" at bounding box center [40, 160] width 64 height 11
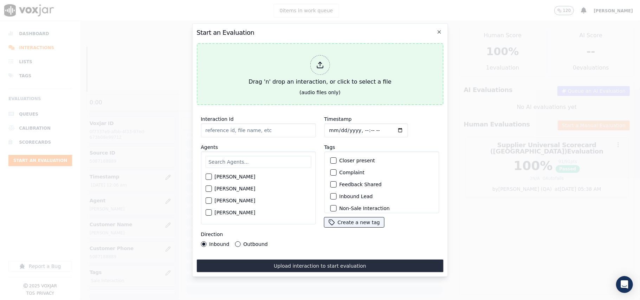
click at [287, 78] on div "Drag 'n' drop an interaction, or click to select a file" at bounding box center [320, 70] width 148 height 37
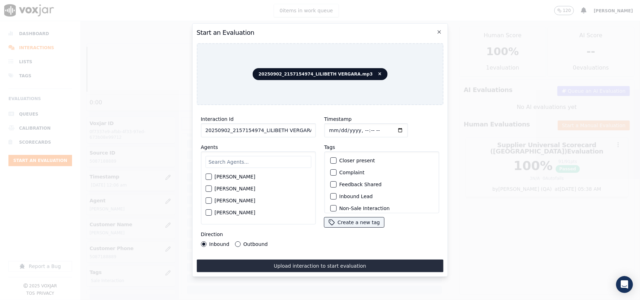
click at [249, 128] on input "20250902_2157154974_LILIBETH VERGARA.mp3" at bounding box center [258, 130] width 115 height 14
paste input "157154974"
type input "2157154974"
click at [334, 125] on input "Timestamp" at bounding box center [366, 130] width 84 height 14
type input "2025-09-02T00:08"
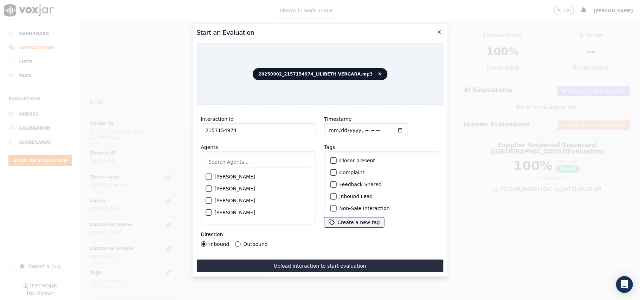
click at [245, 161] on input "text" at bounding box center [258, 162] width 106 height 12
type input "Lili"
click at [231, 176] on label "[PERSON_NAME]" at bounding box center [234, 178] width 41 height 5
click at [211, 176] on button "[PERSON_NAME]" at bounding box center [208, 179] width 6 height 6
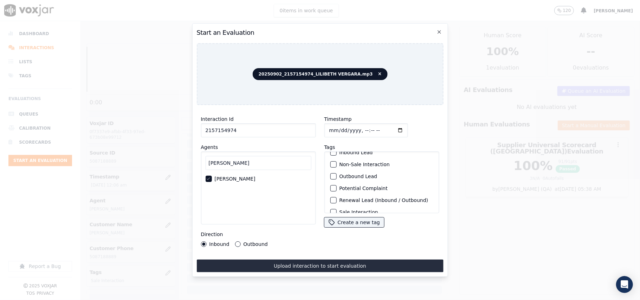
scroll to position [61, 0]
click at [346, 202] on label "Sale Interaction" at bounding box center [358, 204] width 39 height 5
click at [336, 201] on button "Sale Interaction" at bounding box center [333, 204] width 6 height 6
click at [245, 242] on label "Outbound" at bounding box center [255, 244] width 24 height 5
click at [240, 242] on button "Outbound" at bounding box center [238, 244] width 6 height 6
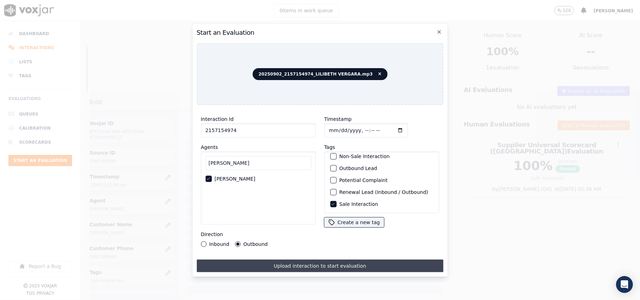
click at [261, 264] on button "Upload interaction to start evaluation" at bounding box center [319, 266] width 247 height 13
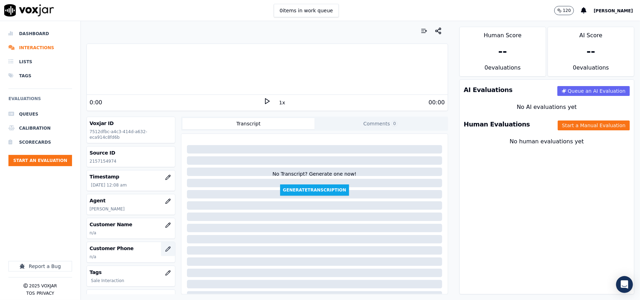
click at [165, 249] on icon "button" at bounding box center [168, 249] width 6 height 6
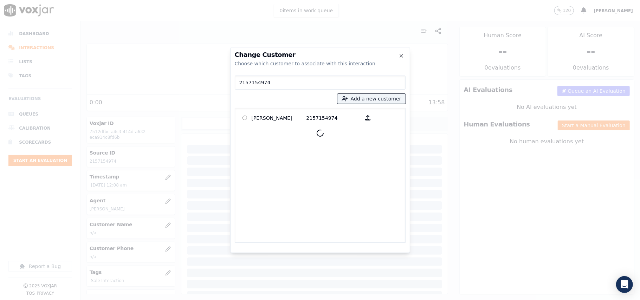
type input "2157154974"
click at [277, 114] on p "Ashraf Beshay" at bounding box center [279, 117] width 55 height 11
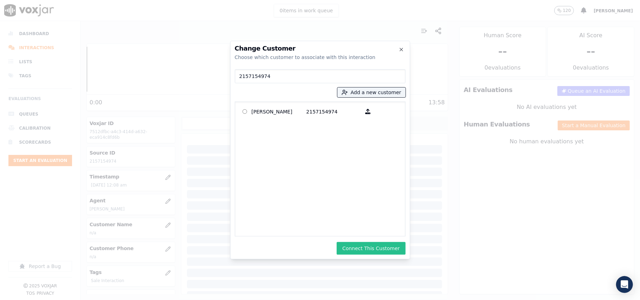
click at [378, 248] on button "Connect This Customer" at bounding box center [371, 248] width 69 height 13
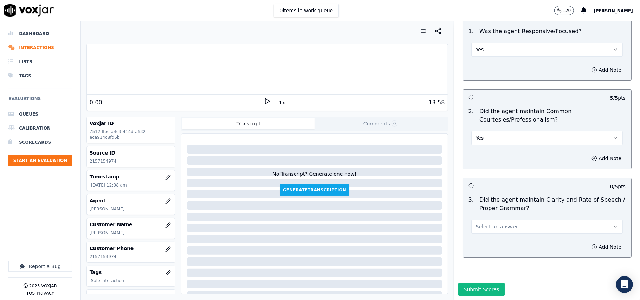
scroll to position [1758, 0]
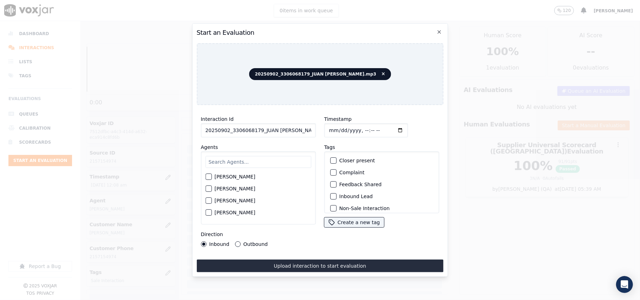
paste input "3306068179"
type input "3306068179"
type input "2025-09-02T00:09"
type input "Jose"
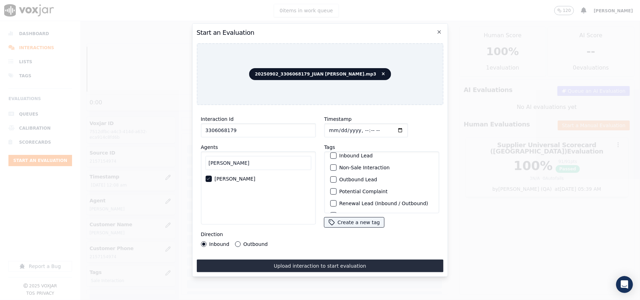
scroll to position [61, 0]
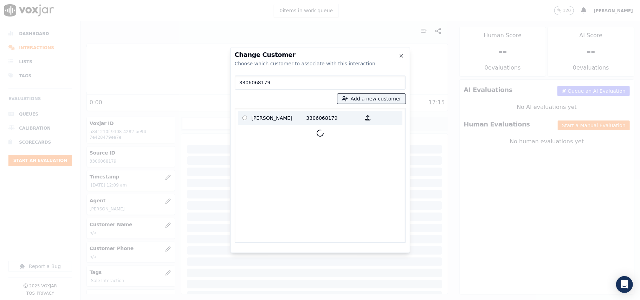
type input "3306068179"
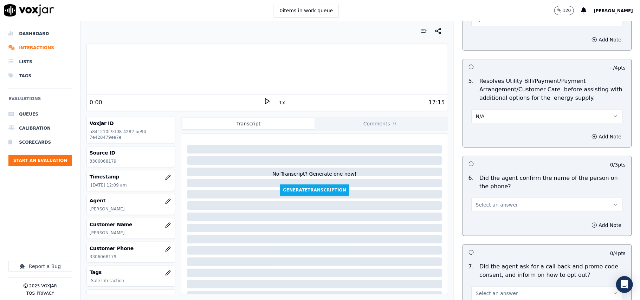
scroll to position [390, 0]
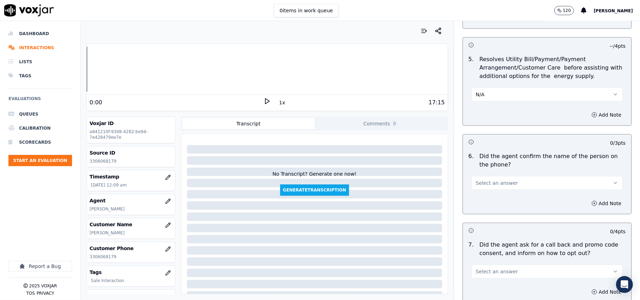
click at [488, 181] on span "Select an answer" at bounding box center [497, 183] width 42 height 7
click at [485, 195] on div "Yes" at bounding box center [532, 199] width 136 height 11
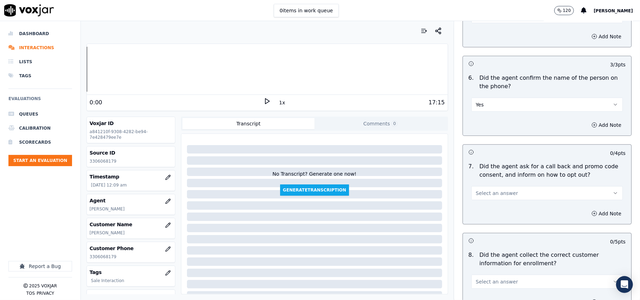
scroll to position [547, 0]
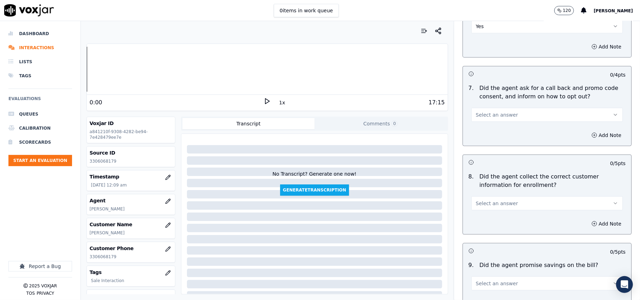
click at [490, 124] on div "7 . Did the agent ask for a call back and promo code consent, and inform on how…" at bounding box center [547, 103] width 168 height 44
click at [485, 120] on button "Select an answer" at bounding box center [546, 115] width 151 height 14
click at [483, 133] on div "Yes" at bounding box center [532, 132] width 136 height 11
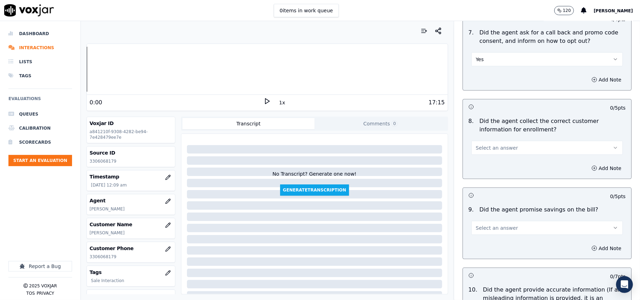
scroll to position [624, 0]
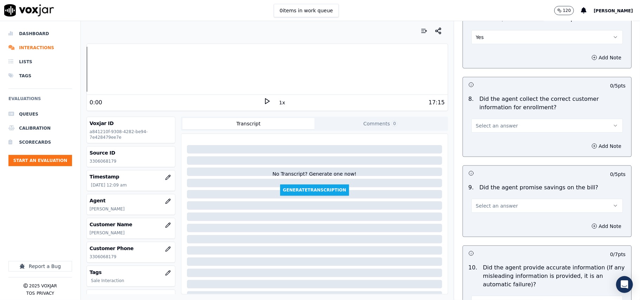
click at [499, 128] on span "Select an answer" at bounding box center [497, 125] width 42 height 7
click at [496, 139] on div "Yes" at bounding box center [532, 143] width 136 height 11
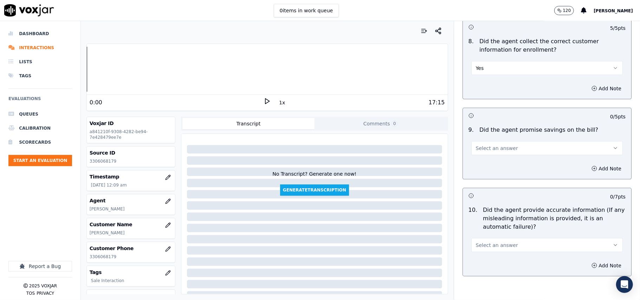
scroll to position [703, 0]
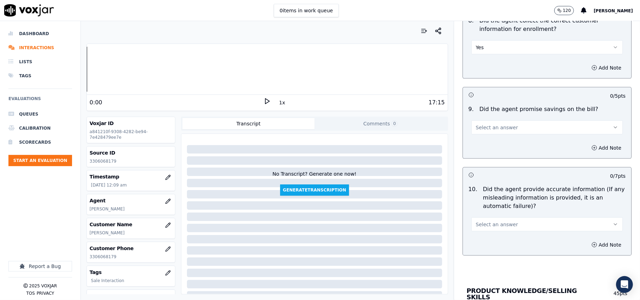
click at [489, 137] on div "9 . Did the agent promise savings on the bill? Select an answer" at bounding box center [547, 119] width 168 height 35
click at [493, 134] on button "Select an answer" at bounding box center [546, 127] width 151 height 14
click at [480, 167] on div "N/A" at bounding box center [532, 167] width 136 height 11
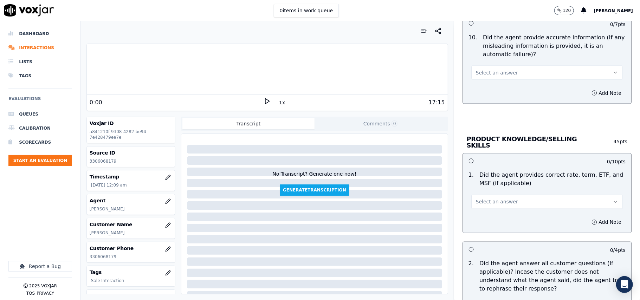
scroll to position [859, 0]
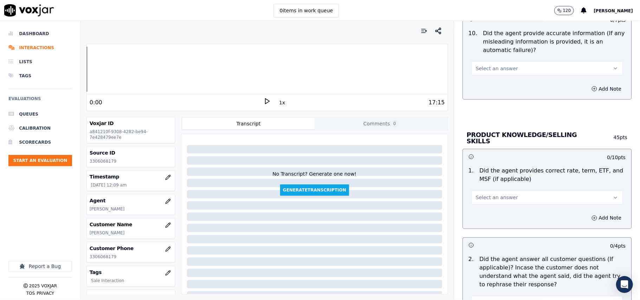
click at [495, 76] on button "Select an answer" at bounding box center [546, 68] width 151 height 14
click at [485, 87] on div "Yes" at bounding box center [532, 86] width 136 height 11
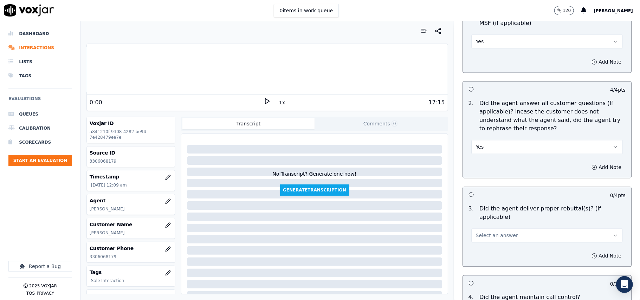
scroll to position [1093, 0]
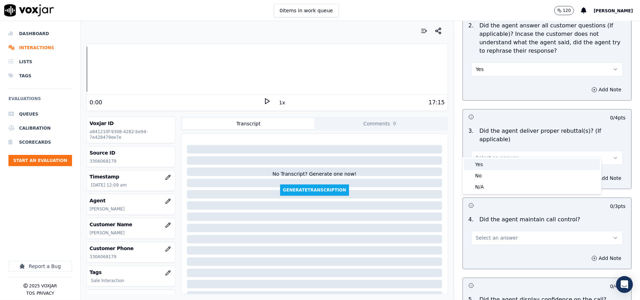
click at [487, 159] on div "Yes" at bounding box center [532, 164] width 136 height 11
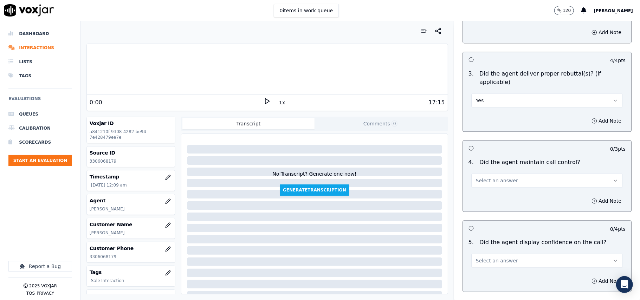
scroll to position [1171, 0]
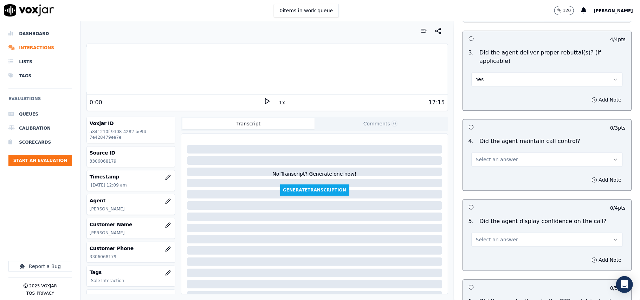
click at [488, 156] on button "Select an answer" at bounding box center [546, 159] width 151 height 14
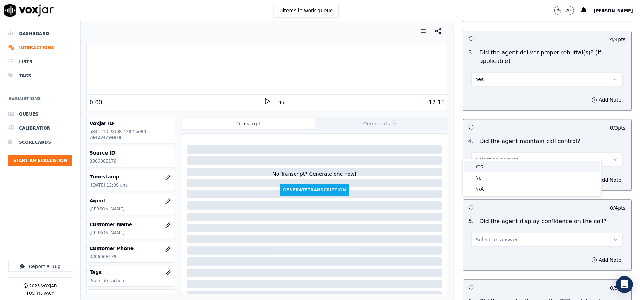
click at [489, 163] on div "Yes" at bounding box center [532, 166] width 136 height 11
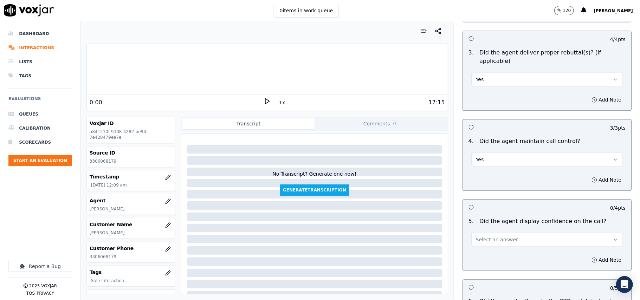
scroll to position [1249, 0]
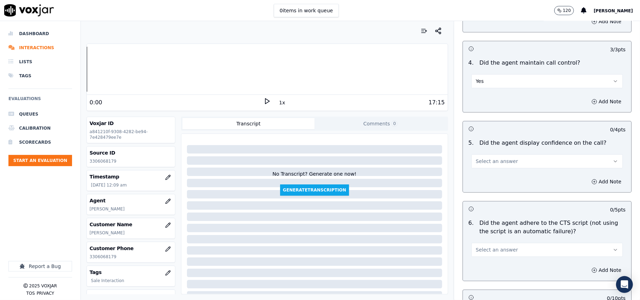
click at [495, 158] on span "Select an answer" at bounding box center [497, 161] width 42 height 7
click at [490, 165] on div "Yes" at bounding box center [532, 168] width 136 height 11
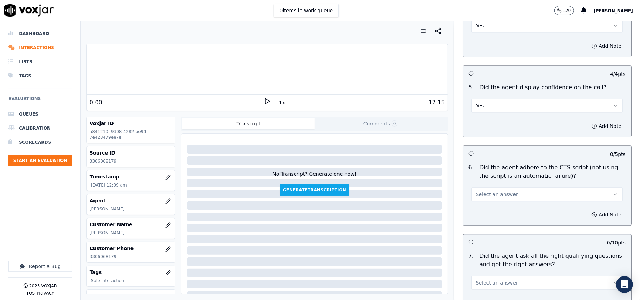
scroll to position [1327, 0]
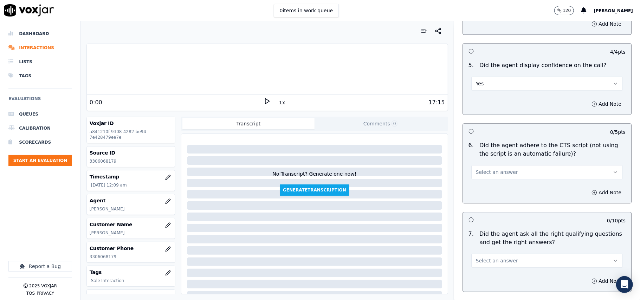
click at [482, 165] on button "Select an answer" at bounding box center [546, 172] width 151 height 14
click at [480, 178] on div "Yes" at bounding box center [532, 179] width 136 height 11
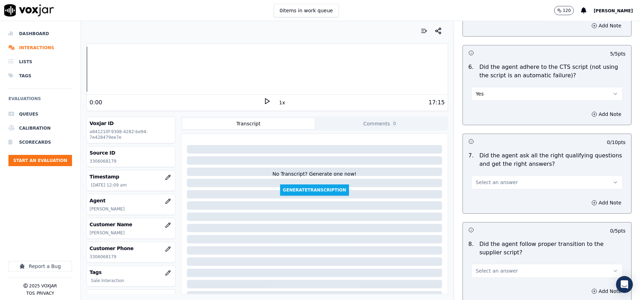
click at [487, 175] on button "Select an answer" at bounding box center [546, 182] width 151 height 14
click at [481, 187] on div "Yes" at bounding box center [532, 189] width 136 height 11
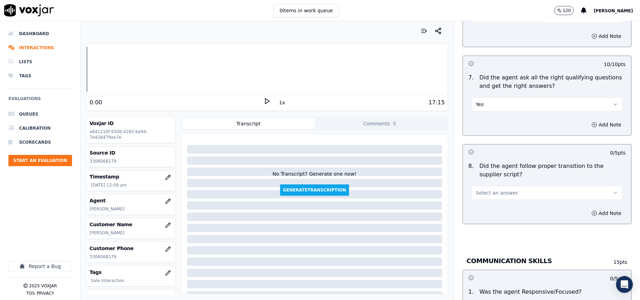
click at [481, 189] on span "Select an answer" at bounding box center [497, 192] width 42 height 7
click at [475, 207] on div "No" at bounding box center [532, 211] width 136 height 11
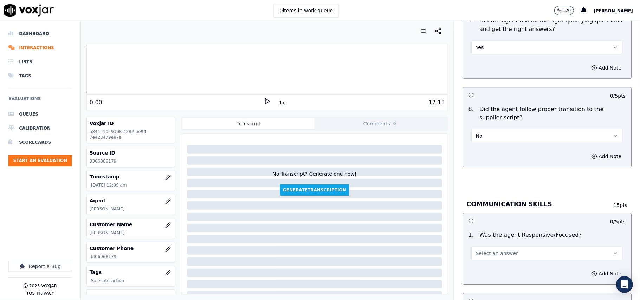
scroll to position [1561, 0]
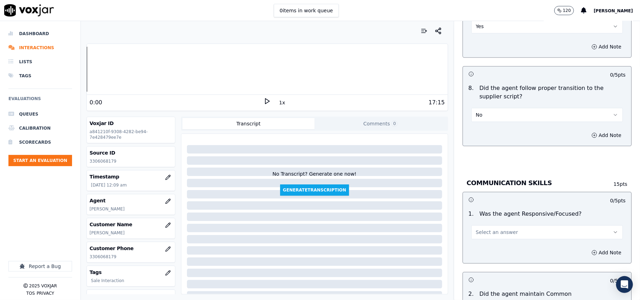
click at [486, 108] on button "No" at bounding box center [546, 115] width 151 height 14
click at [484, 129] on div "No" at bounding box center [532, 134] width 136 height 11
click at [489, 108] on button "No" at bounding box center [546, 115] width 151 height 14
click at [487, 123] on div "Yes" at bounding box center [532, 122] width 136 height 11
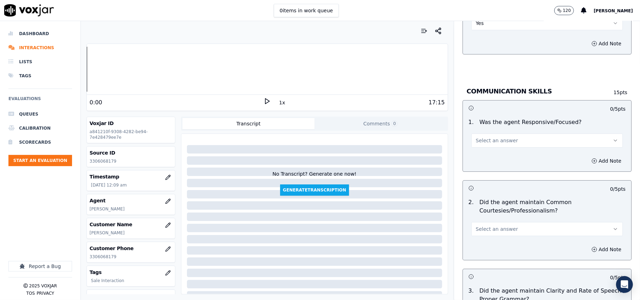
scroll to position [1718, 0]
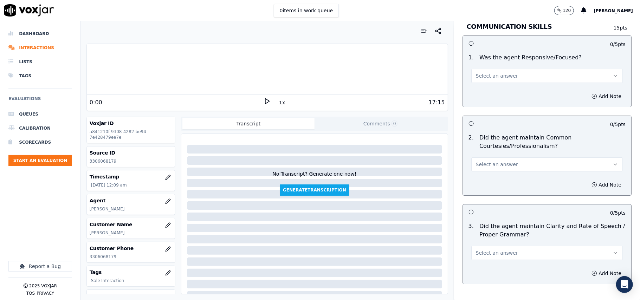
click at [486, 72] on span "Select an answer" at bounding box center [497, 75] width 42 height 7
click at [488, 80] on div "Yes" at bounding box center [532, 83] width 136 height 11
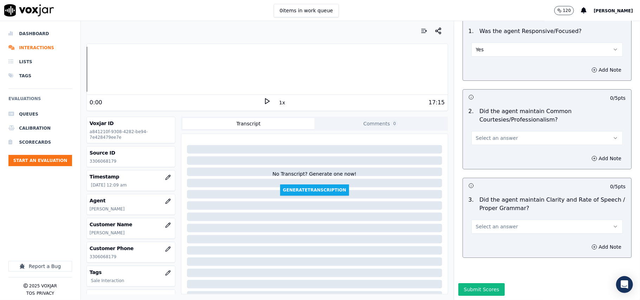
scroll to position [1758, 0]
click at [494, 131] on button "Select an answer" at bounding box center [546, 138] width 151 height 14
click at [495, 131] on div "Yes" at bounding box center [532, 132] width 136 height 11
click at [476, 223] on span "Select an answer" at bounding box center [497, 226] width 42 height 7
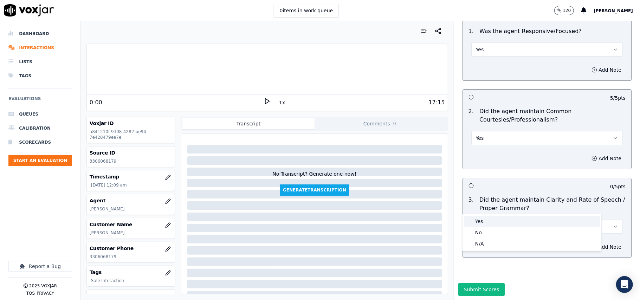
click at [474, 218] on div "Yes" at bounding box center [532, 221] width 136 height 11
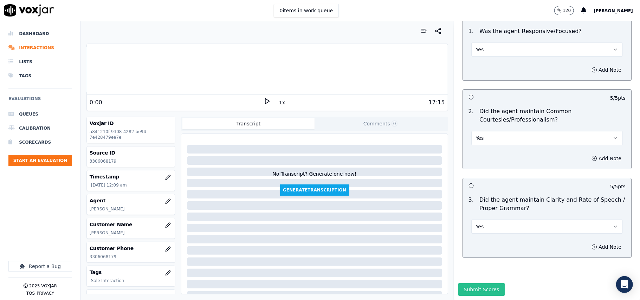
click at [470, 283] on button "Submit Scores" at bounding box center [481, 289] width 47 height 13
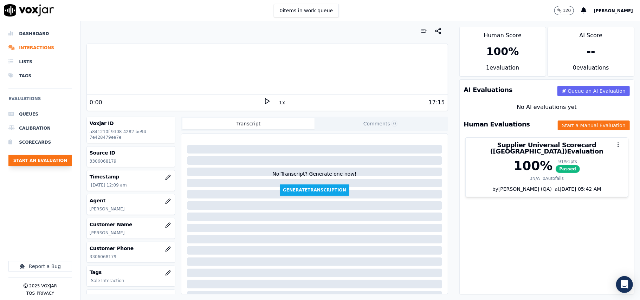
click at [56, 166] on button "Start an Evaluation" at bounding box center [40, 160] width 64 height 11
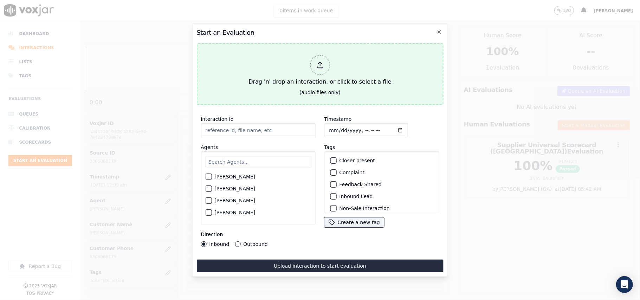
click at [293, 70] on div "Drag 'n' drop an interaction, or click to select a file" at bounding box center [320, 70] width 148 height 37
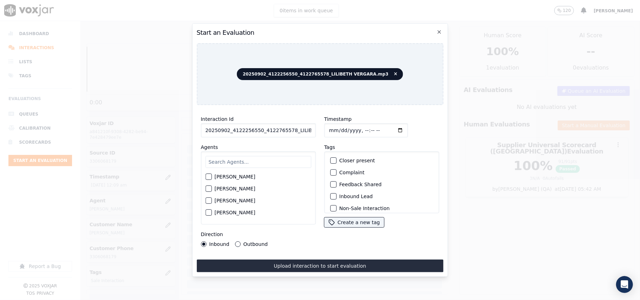
click at [256, 128] on input "20250902_4122256550_4122765578_LILIBETH VERGARA.mp3" at bounding box center [258, 130] width 115 height 14
paste input "4122256550"
type input "4122256550"
click at [338, 125] on input "Timestamp" at bounding box center [366, 130] width 84 height 14
type input "2025-09-02T00:13"
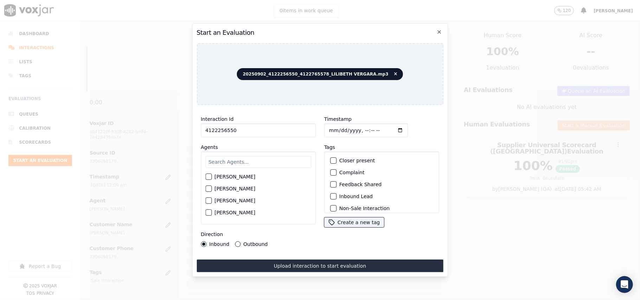
click at [241, 156] on input "text" at bounding box center [258, 162] width 106 height 12
type input "Lili"
click at [249, 178] on label "[PERSON_NAME]" at bounding box center [234, 178] width 41 height 5
click at [211, 178] on button "[PERSON_NAME]" at bounding box center [208, 179] width 6 height 6
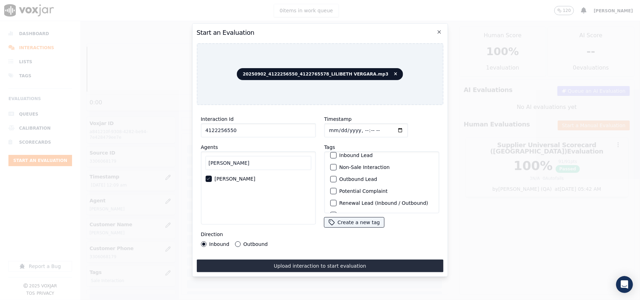
scroll to position [61, 0]
click at [356, 202] on label "Sale Interaction" at bounding box center [358, 204] width 39 height 5
click at [336, 201] on button "Sale Interaction" at bounding box center [333, 204] width 6 height 6
click at [255, 236] on div "Direction Inbound Outbound" at bounding box center [258, 238] width 115 height 17
click at [252, 242] on label "Outbound" at bounding box center [255, 244] width 24 height 5
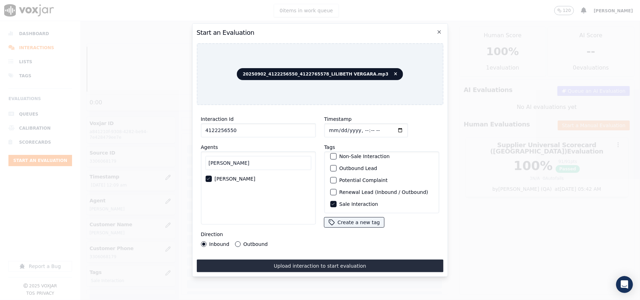
click at [240, 241] on button "Outbound" at bounding box center [238, 244] width 6 height 6
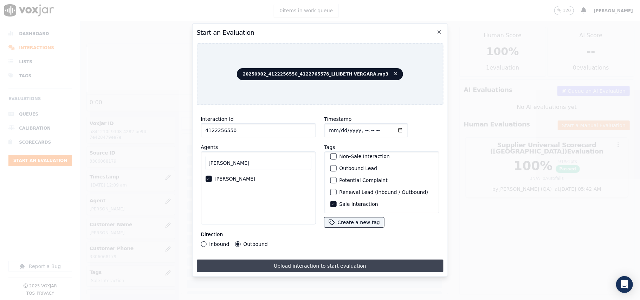
click at [264, 260] on button "Upload interaction to start evaluation" at bounding box center [319, 266] width 247 height 13
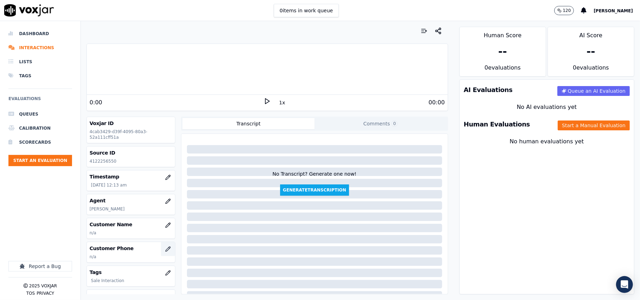
click at [161, 249] on button "button" at bounding box center [168, 249] width 14 height 14
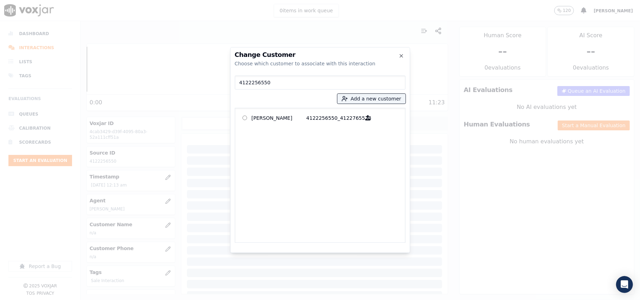
type input "4122256550"
click at [275, 110] on div "JOYCE HABOVICK 4122256550_4122765578" at bounding box center [320, 175] width 171 height 135
click at [281, 116] on p "JOYCE HABOVICK" at bounding box center [279, 117] width 55 height 11
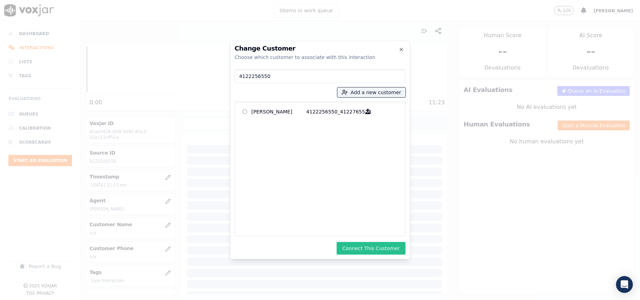
click at [370, 250] on button "Connect This Customer" at bounding box center [371, 248] width 69 height 13
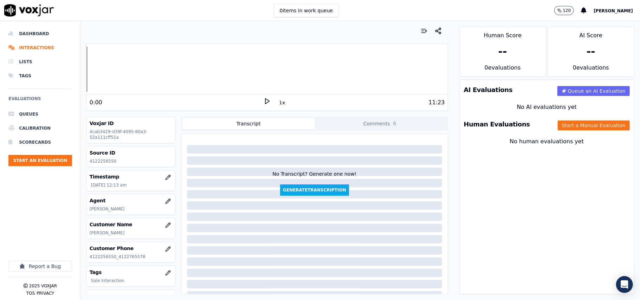
click at [558, 126] on button "Start a Manual Evaluation" at bounding box center [594, 125] width 72 height 10
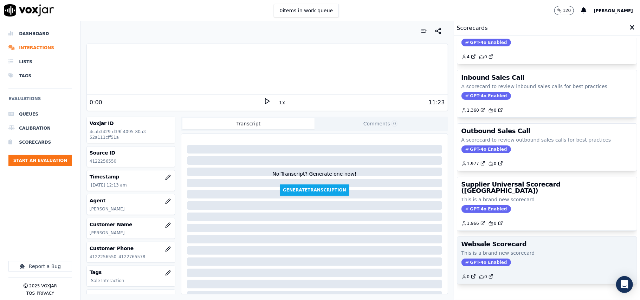
scroll to position [54, 0]
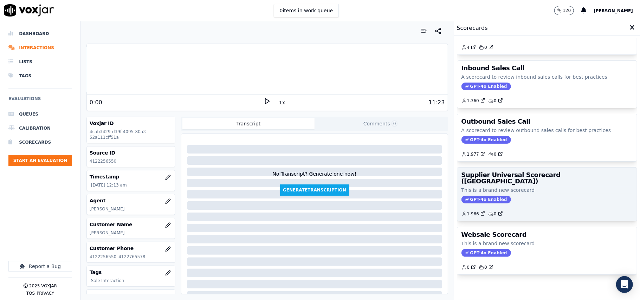
click at [537, 187] on p "This is a brand new scorecard" at bounding box center [546, 190] width 171 height 7
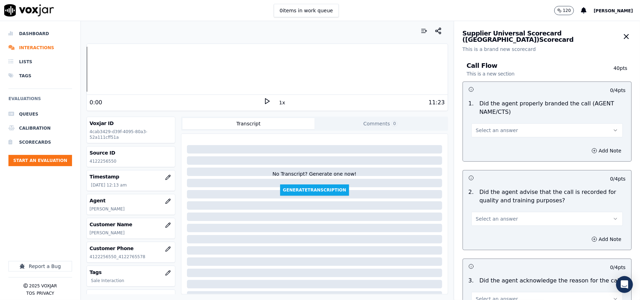
click at [501, 133] on span "Select an answer" at bounding box center [497, 130] width 42 height 7
click at [494, 148] on div "Yes" at bounding box center [532, 146] width 136 height 11
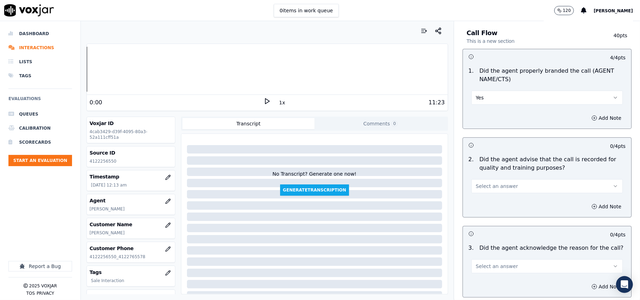
scroll to position [78, 0]
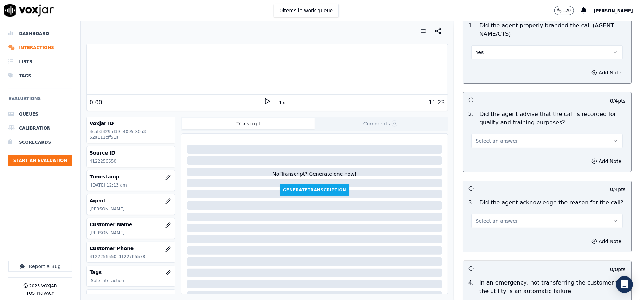
click at [488, 138] on span "Select an answer" at bounding box center [497, 140] width 42 height 7
click at [480, 155] on div "Yes" at bounding box center [532, 156] width 136 height 11
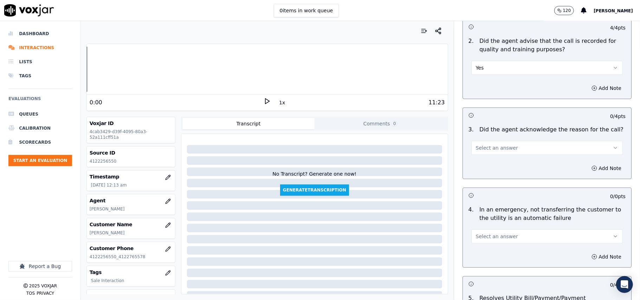
scroll to position [234, 0]
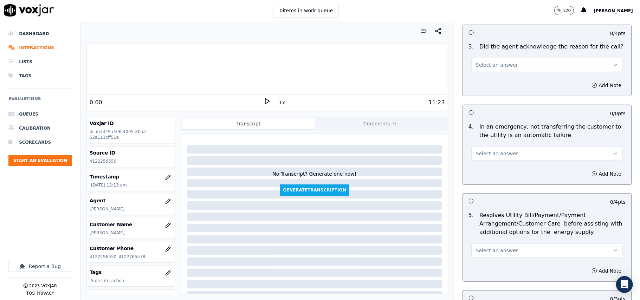
click at [495, 68] on span "Select an answer" at bounding box center [497, 64] width 42 height 7
click at [500, 82] on div "Yes" at bounding box center [532, 81] width 136 height 11
click at [484, 152] on span "Select an answer" at bounding box center [497, 153] width 42 height 7
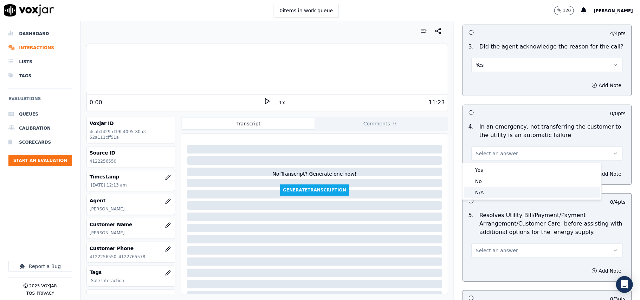
click at [473, 191] on div "N/A" at bounding box center [532, 192] width 136 height 11
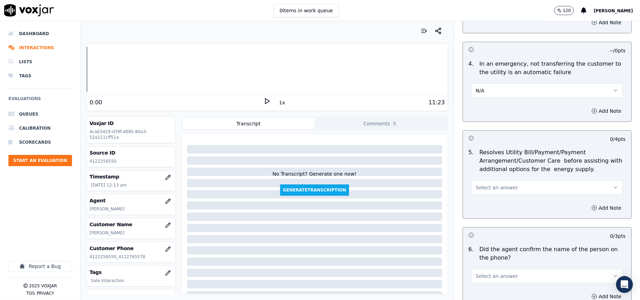
scroll to position [390, 0]
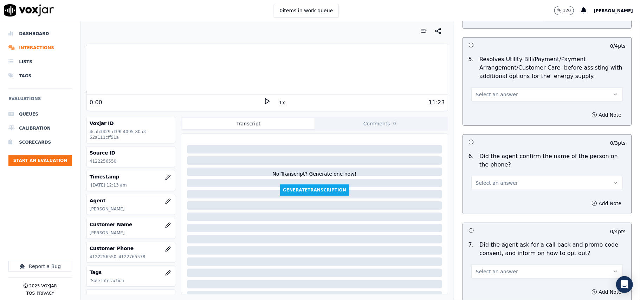
click at [473, 91] on button "Select an answer" at bounding box center [546, 94] width 151 height 14
click at [482, 130] on div "N/A" at bounding box center [532, 133] width 136 height 11
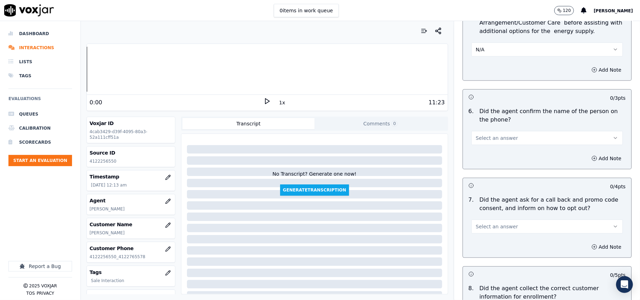
scroll to position [468, 0]
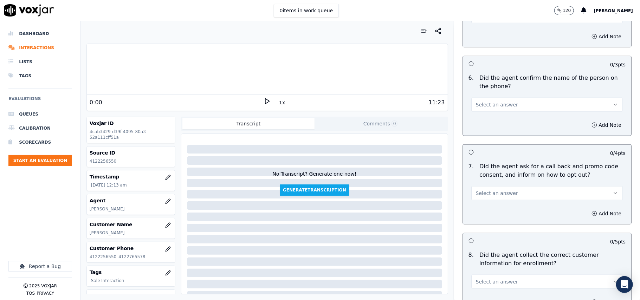
click at [477, 108] on span "Select an answer" at bounding box center [497, 104] width 42 height 7
click at [476, 125] on div "Yes" at bounding box center [532, 121] width 136 height 11
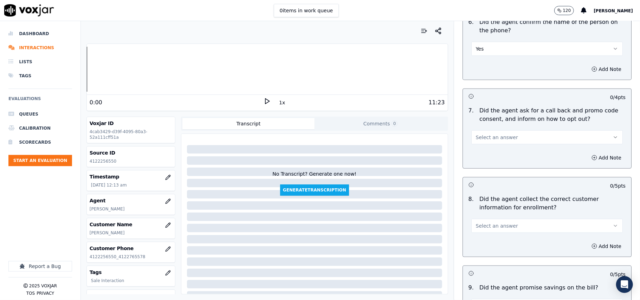
scroll to position [547, 0]
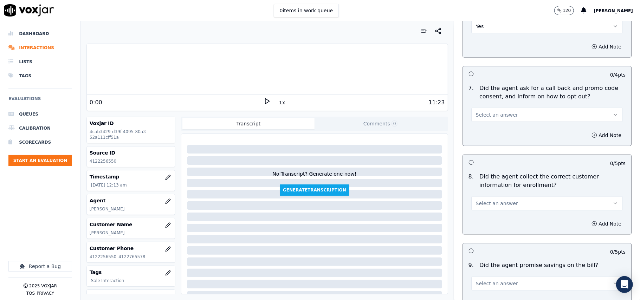
click at [485, 111] on button "Select an answer" at bounding box center [546, 115] width 151 height 14
click at [482, 130] on div "Yes" at bounding box center [532, 132] width 136 height 11
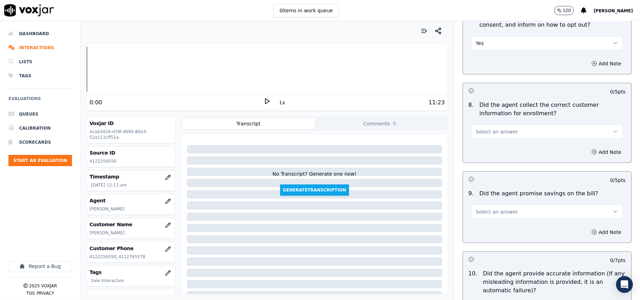
scroll to position [703, 0]
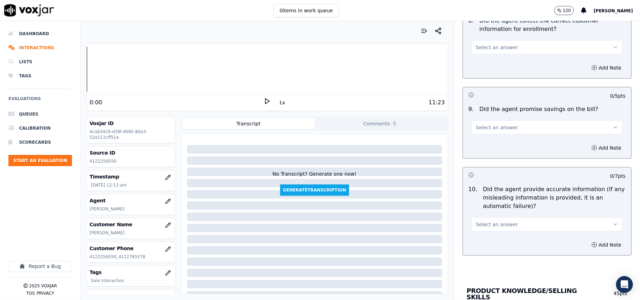
click at [490, 54] on button "Select an answer" at bounding box center [546, 47] width 151 height 14
click at [485, 63] on div "Yes" at bounding box center [532, 64] width 136 height 11
click at [479, 127] on span "Select an answer" at bounding box center [497, 127] width 42 height 7
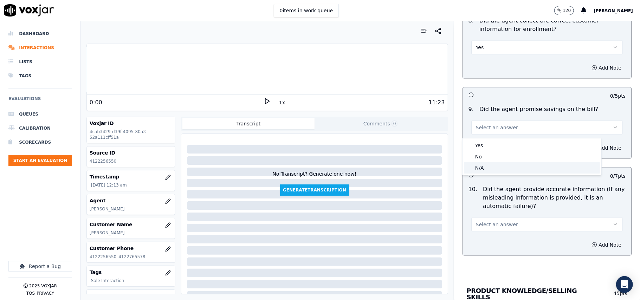
click at [487, 165] on div "N/A" at bounding box center [532, 167] width 136 height 11
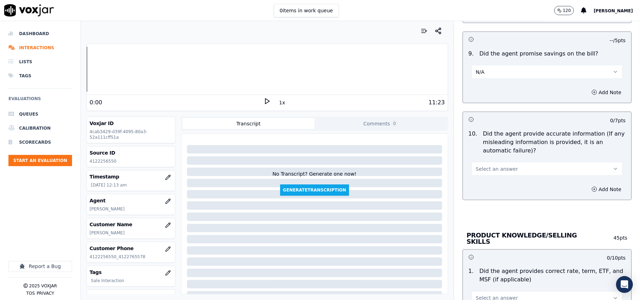
scroll to position [781, 0]
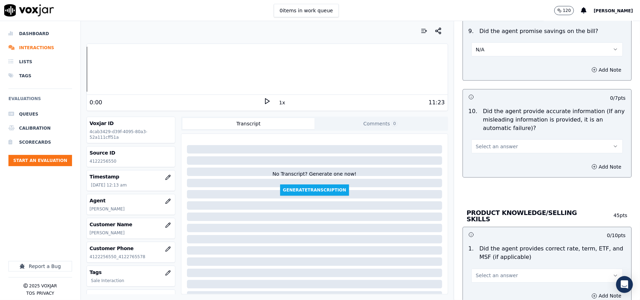
click at [483, 141] on button "Select an answer" at bounding box center [546, 146] width 151 height 14
click at [487, 162] on div "Yes" at bounding box center [532, 164] width 136 height 11
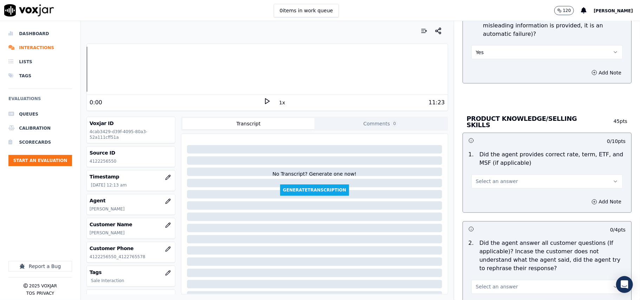
scroll to position [937, 0]
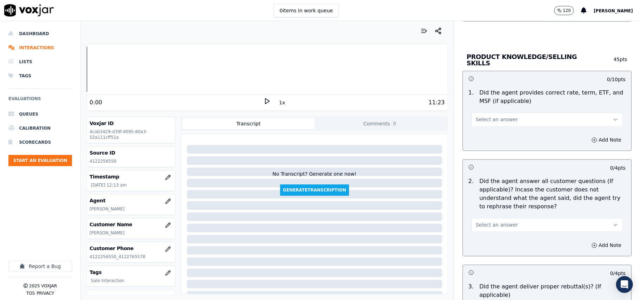
click at [489, 118] on span "Select an answer" at bounding box center [497, 119] width 42 height 7
click at [491, 130] on div "Yes" at bounding box center [532, 134] width 136 height 11
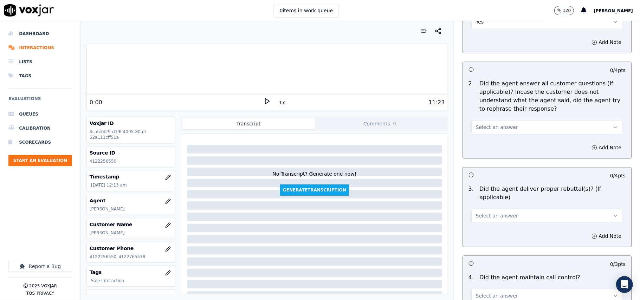
scroll to position [1093, 0]
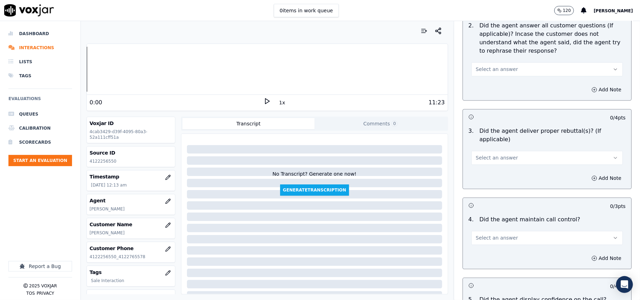
click at [499, 72] on span "Select an answer" at bounding box center [497, 69] width 42 height 7
click at [499, 86] on div "Yes" at bounding box center [532, 83] width 136 height 11
click at [476, 154] on span "Select an answer" at bounding box center [497, 157] width 42 height 7
click at [476, 166] on div "Yes" at bounding box center [532, 164] width 136 height 11
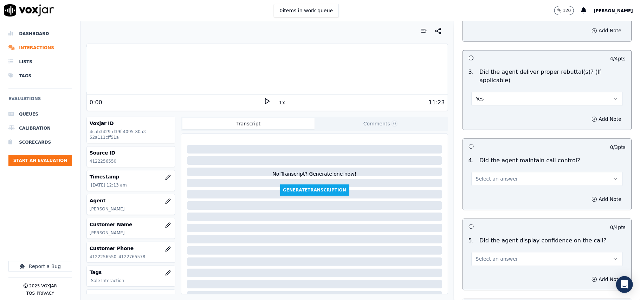
scroll to position [1171, 0]
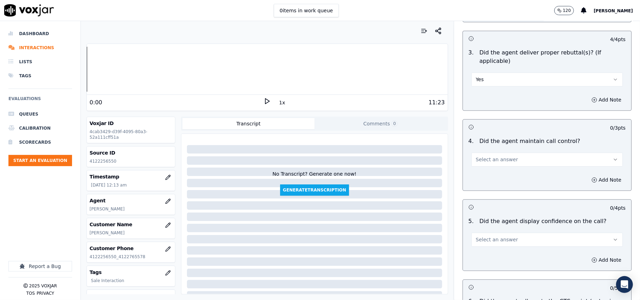
click at [487, 156] on span "Select an answer" at bounding box center [497, 159] width 42 height 7
click at [478, 173] on div "No" at bounding box center [532, 177] width 136 height 11
click at [477, 152] on button "No" at bounding box center [546, 159] width 151 height 14
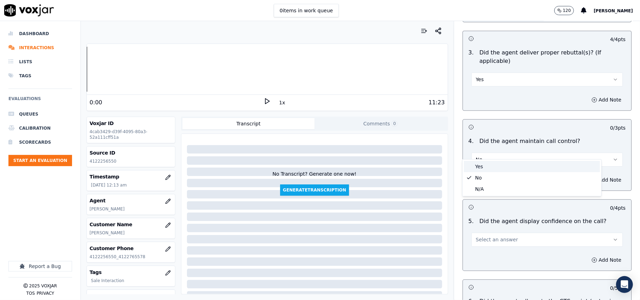
click at [476, 168] on div "Yes" at bounding box center [532, 166] width 136 height 11
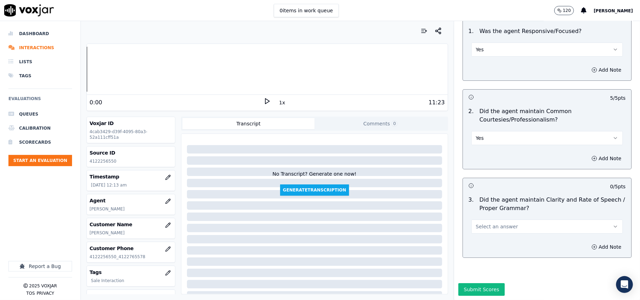
scroll to position [1758, 0]
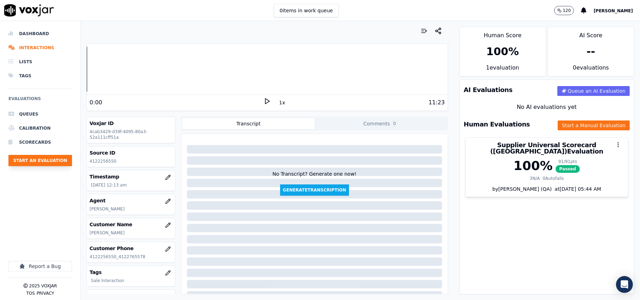
click at [59, 158] on button "Start an Evaluation" at bounding box center [40, 160] width 64 height 11
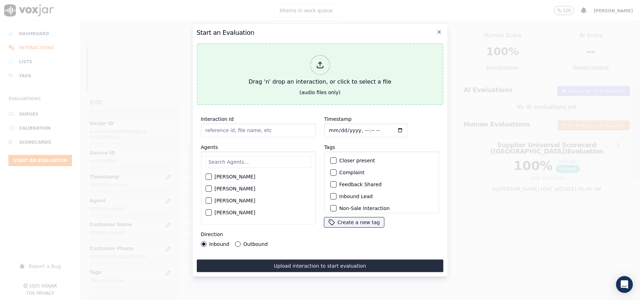
click at [338, 81] on div "Drag 'n' drop an interaction, or click to select a file" at bounding box center [320, 70] width 148 height 37
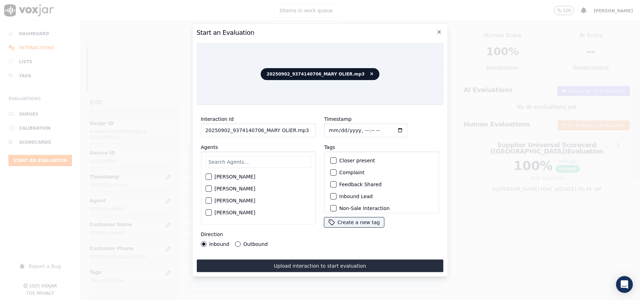
click at [283, 124] on input "20250902_9374140706_MARY OLIER.mp3" at bounding box center [258, 130] width 115 height 14
paste input "9374140706"
type input "9374140706"
click at [339, 127] on input "Timestamp" at bounding box center [366, 130] width 84 height 14
type input "2025-09-02T00:15"
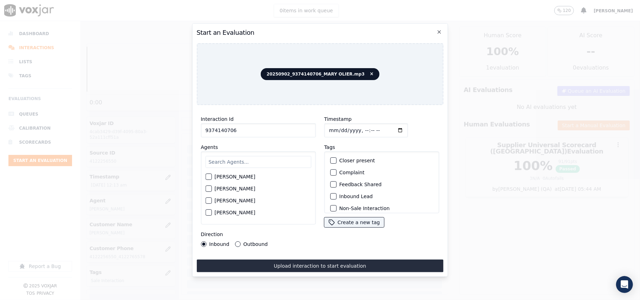
click at [245, 159] on input "text" at bounding box center [258, 162] width 106 height 12
type input "Mary"
click at [236, 177] on label "[PERSON_NAME]" at bounding box center [234, 178] width 41 height 5
click at [211, 177] on button "[PERSON_NAME]" at bounding box center [208, 179] width 6 height 6
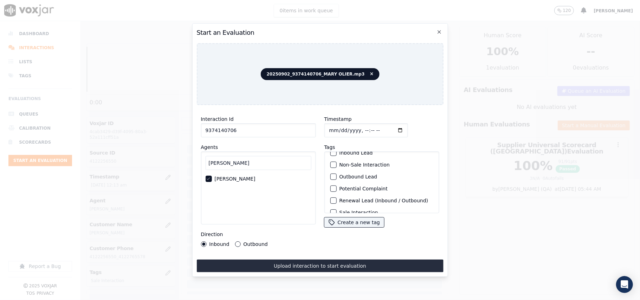
scroll to position [61, 0]
click at [359, 202] on label "Sale Interaction" at bounding box center [358, 204] width 39 height 5
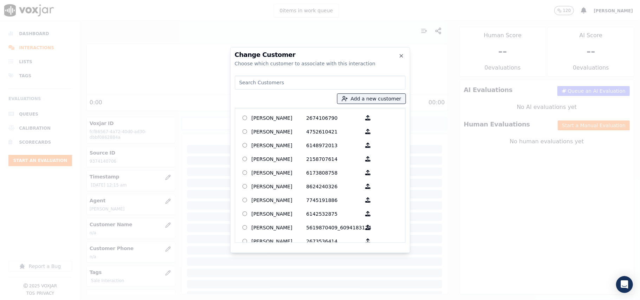
click at [276, 86] on input at bounding box center [320, 83] width 171 height 14
click at [429, 138] on div at bounding box center [320, 150] width 640 height 300
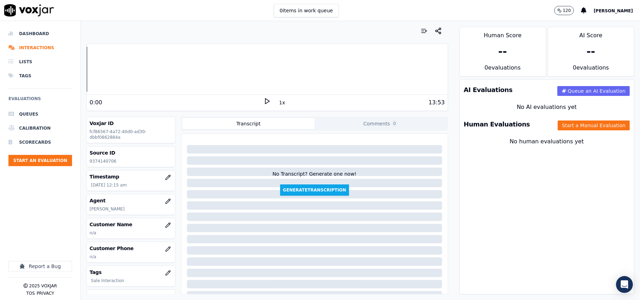
click at [104, 164] on p "9374140706" at bounding box center [131, 161] width 83 height 6
copy p "9374140706"
click at [165, 226] on icon "button" at bounding box center [167, 225] width 5 height 5
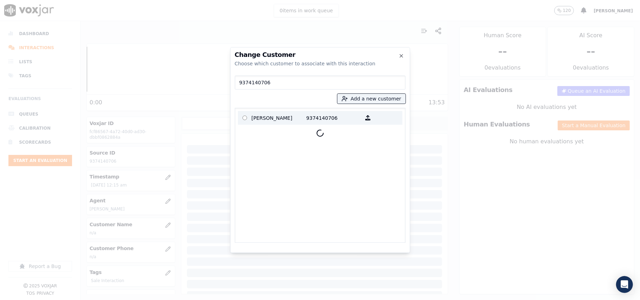
type input "9374140706"
click at [283, 121] on p "ROSS J COLEMAN" at bounding box center [279, 117] width 55 height 11
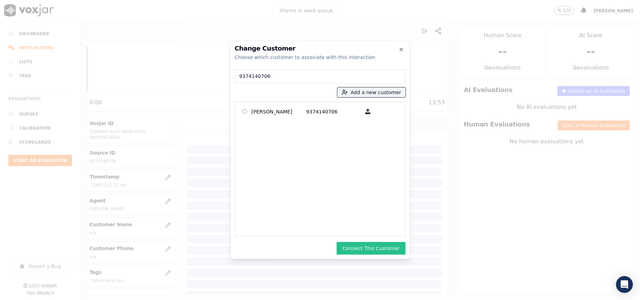
click at [383, 249] on button "Connect This Customer" at bounding box center [371, 248] width 69 height 13
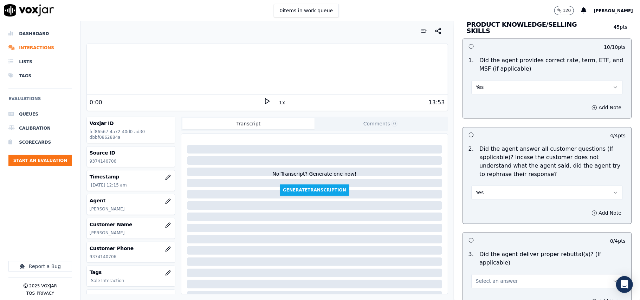
scroll to position [1015, 0]
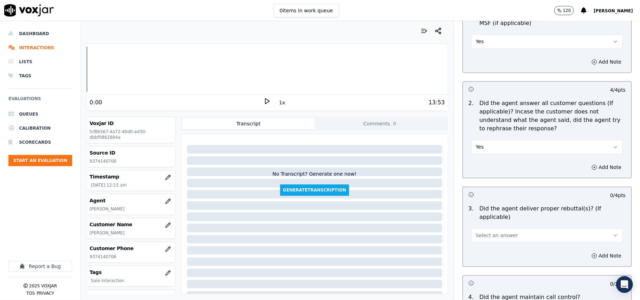
drag, startPoint x: 479, startPoint y: 218, endPoint x: 481, endPoint y: 229, distance: 11.0
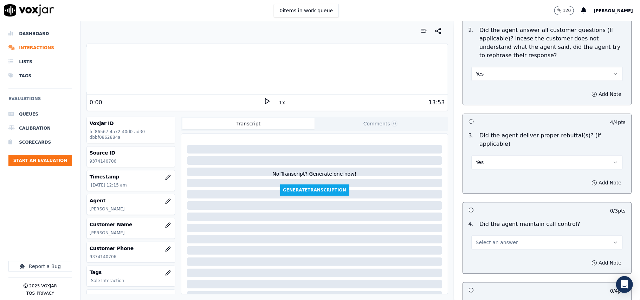
scroll to position [1171, 0]
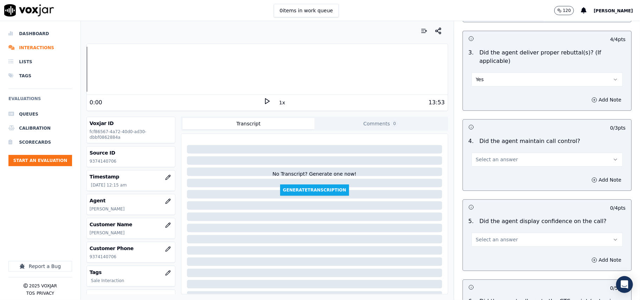
drag, startPoint x: 474, startPoint y: 141, endPoint x: 471, endPoint y: 159, distance: 19.1
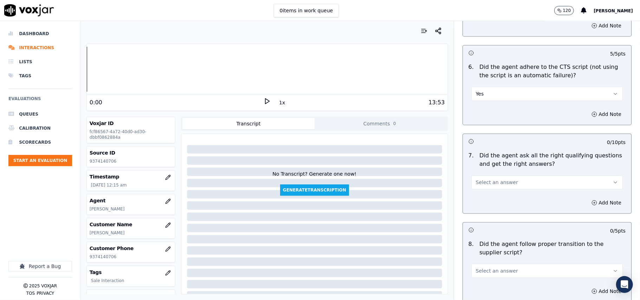
scroll to position [1483, 0]
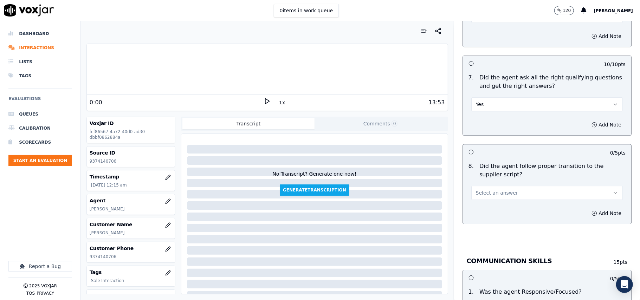
drag, startPoint x: 502, startPoint y: 182, endPoint x: 502, endPoint y: 190, distance: 8.1
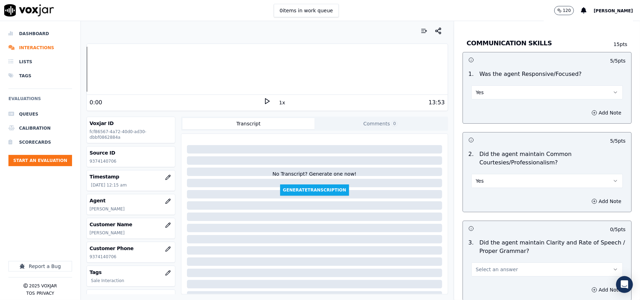
scroll to position [1758, 0]
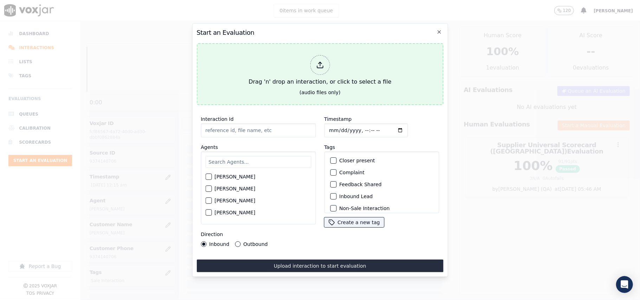
click at [268, 87] on button "Drag 'n' drop an interaction, or click to select a file (audio files only)" at bounding box center [319, 74] width 247 height 62
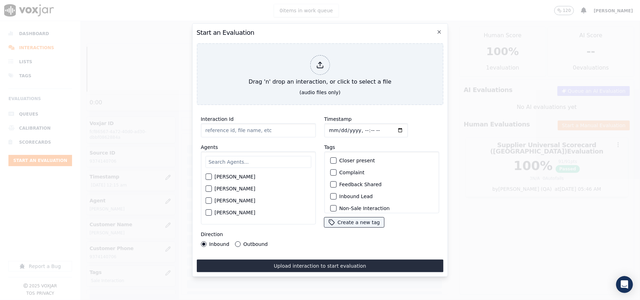
type input "3304695076.mp3"
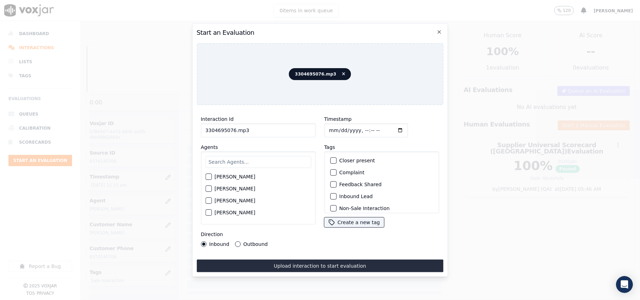
click at [248, 130] on input "3304695076.mp3" at bounding box center [258, 130] width 115 height 14
click at [338, 125] on input "Timestamp" at bounding box center [366, 130] width 84 height 14
type input "2025-09-02T00:17"
click at [228, 159] on input "text" at bounding box center [258, 162] width 106 height 12
type input "Lili"
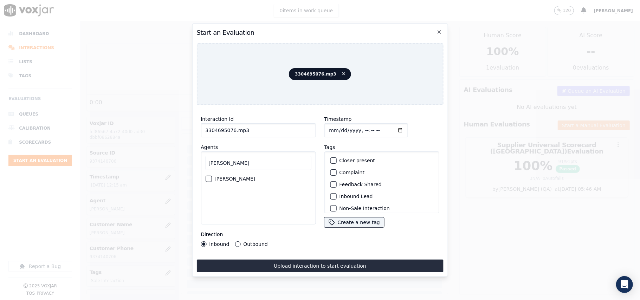
click at [233, 176] on label "[PERSON_NAME]" at bounding box center [234, 178] width 41 height 5
click at [211, 176] on button "[PERSON_NAME]" at bounding box center [208, 179] width 6 height 6
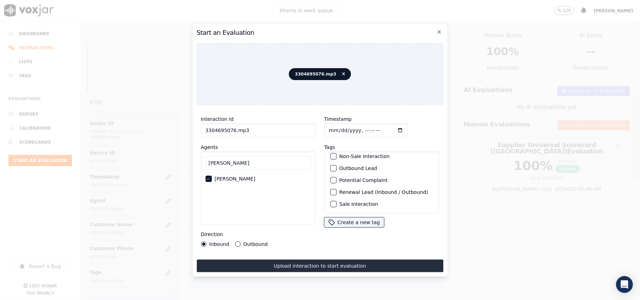
drag, startPoint x: 342, startPoint y: 190, endPoint x: 315, endPoint y: 218, distance: 38.3
click at [341, 202] on label "Sale Interaction" at bounding box center [358, 204] width 39 height 5
click at [336, 201] on button "Sale Interaction" at bounding box center [333, 204] width 6 height 6
click at [253, 242] on label "Outbound" at bounding box center [255, 244] width 24 height 5
click at [240, 241] on button "Outbound" at bounding box center [238, 244] width 6 height 6
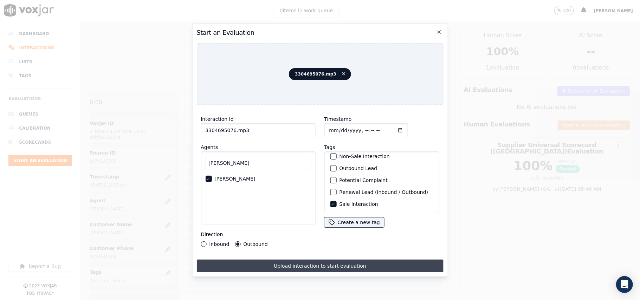
click at [279, 266] on button "Upload interaction to start evaluation" at bounding box center [319, 266] width 247 height 13
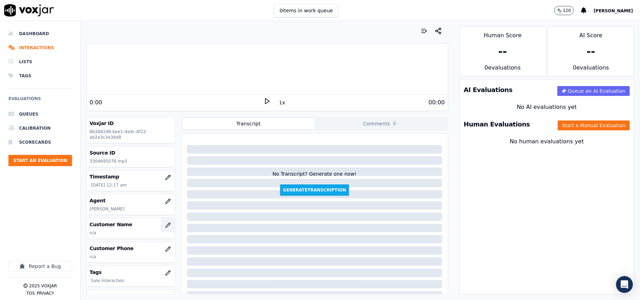
click at [163, 226] on button "button" at bounding box center [168, 225] width 14 height 14
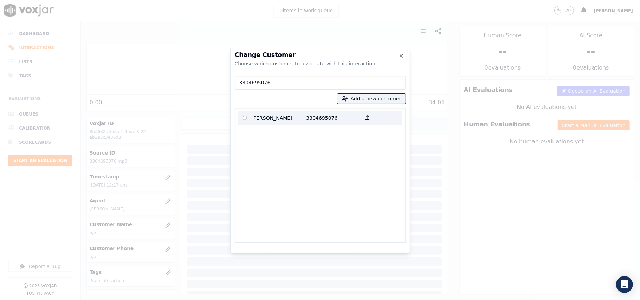
type input "3304695076"
click at [272, 116] on p "[PERSON_NAME]" at bounding box center [279, 117] width 55 height 11
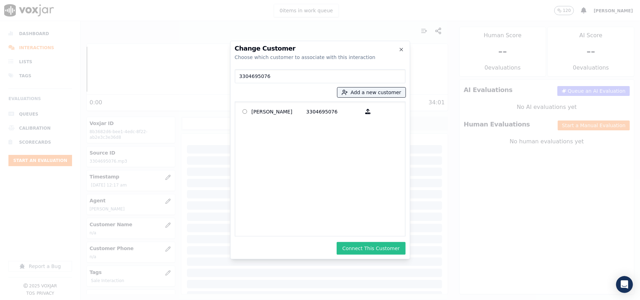
click at [370, 246] on button "Connect This Customer" at bounding box center [371, 248] width 69 height 13
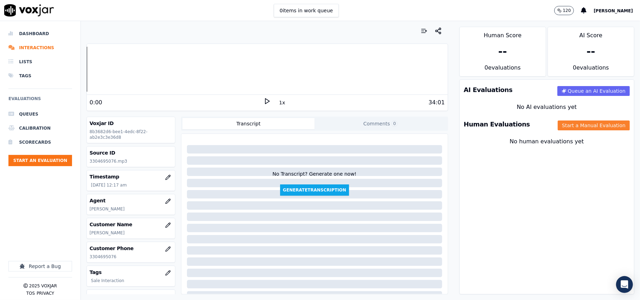
click at [566, 124] on button "Start a Manual Evaluation" at bounding box center [594, 125] width 72 height 10
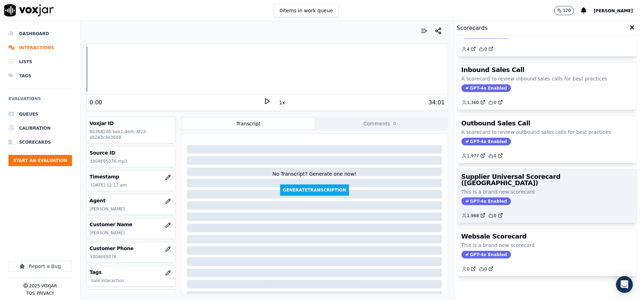
scroll to position [54, 0]
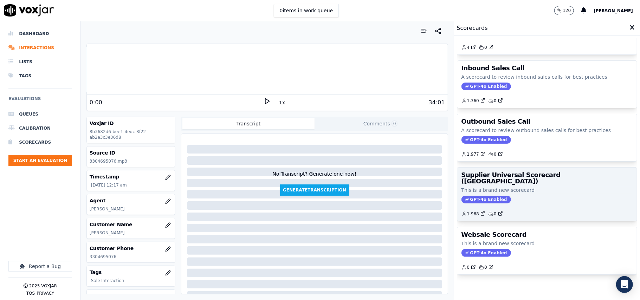
click at [524, 187] on p "This is a brand new scorecard" at bounding box center [546, 190] width 171 height 7
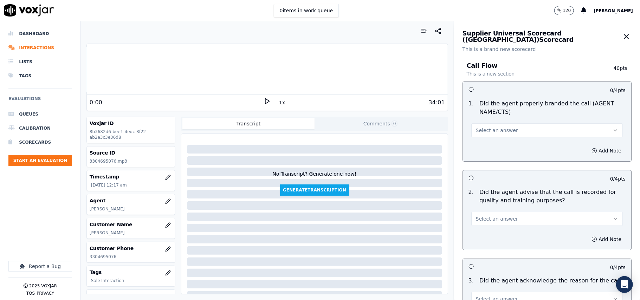
click at [512, 134] on button "Select an answer" at bounding box center [546, 130] width 151 height 14
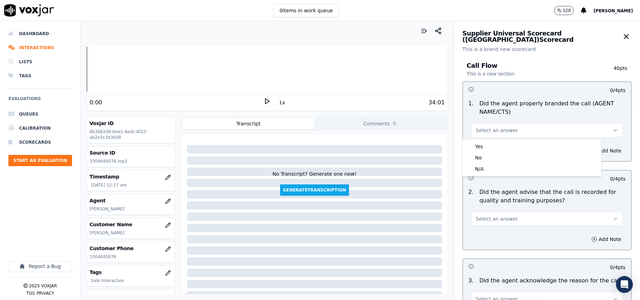
click at [265, 101] on polygon at bounding box center [267, 101] width 4 height 5
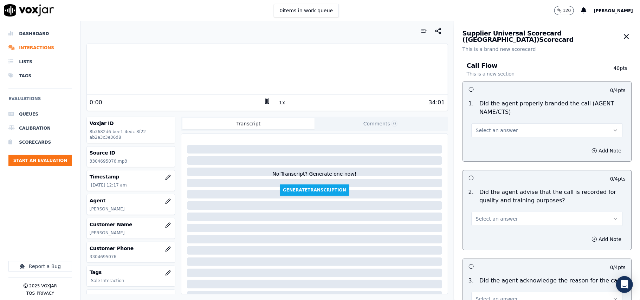
click at [278, 105] on button "1x" at bounding box center [282, 103] width 9 height 10
click at [523, 123] on button "Select an answer" at bounding box center [546, 130] width 151 height 14
click at [503, 148] on div "Yes" at bounding box center [532, 146] width 136 height 11
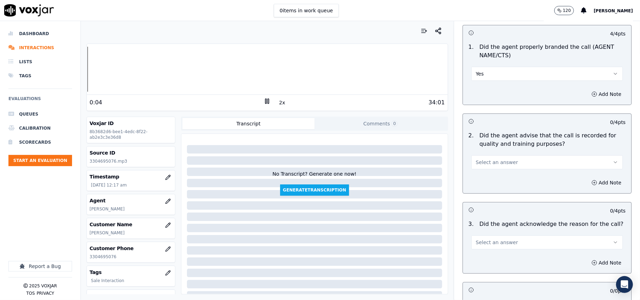
scroll to position [78, 0]
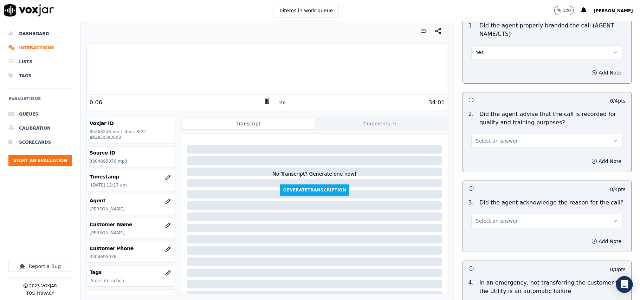
click at [490, 142] on span "Select an answer" at bounding box center [497, 140] width 42 height 7
click at [487, 154] on div "Yes" at bounding box center [532, 156] width 136 height 11
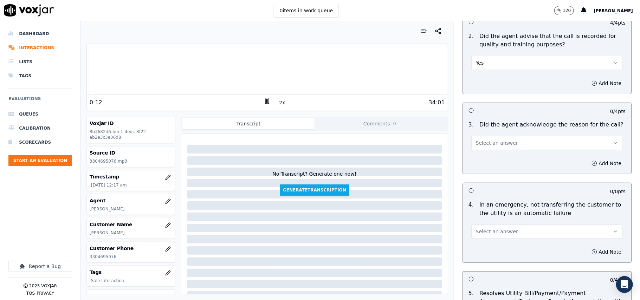
click at [491, 145] on span "Select an answer" at bounding box center [497, 142] width 42 height 7
click at [488, 159] on div "Yes" at bounding box center [532, 159] width 136 height 11
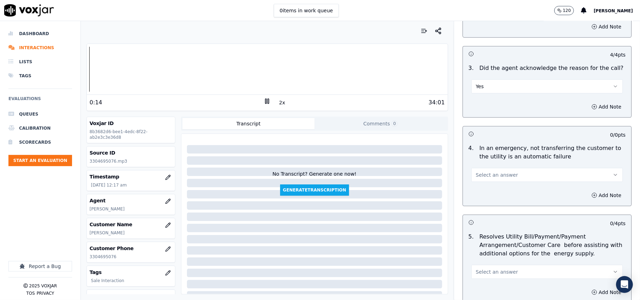
scroll to position [234, 0]
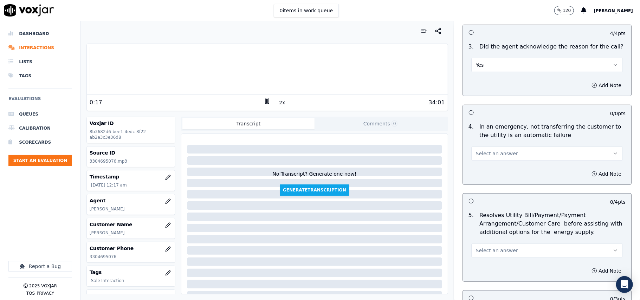
click at [506, 151] on button "Select an answer" at bounding box center [546, 153] width 151 height 14
click at [486, 195] on div "N/A" at bounding box center [532, 192] width 136 height 11
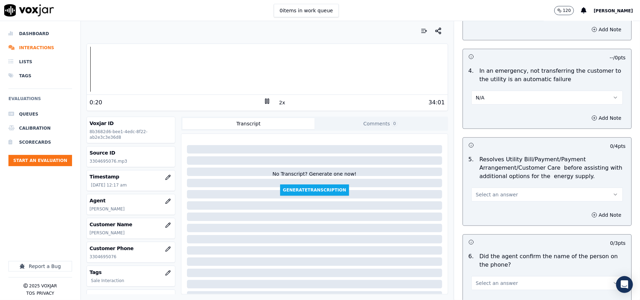
scroll to position [312, 0]
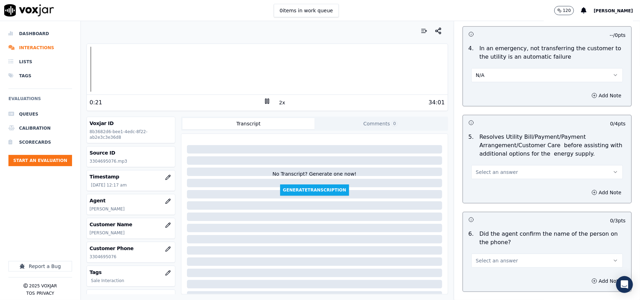
drag, startPoint x: 483, startPoint y: 183, endPoint x: 489, endPoint y: 178, distance: 8.2
click at [484, 184] on div "Add Note" at bounding box center [547, 192] width 168 height 21
click at [490, 176] on span "Select an answer" at bounding box center [497, 172] width 42 height 7
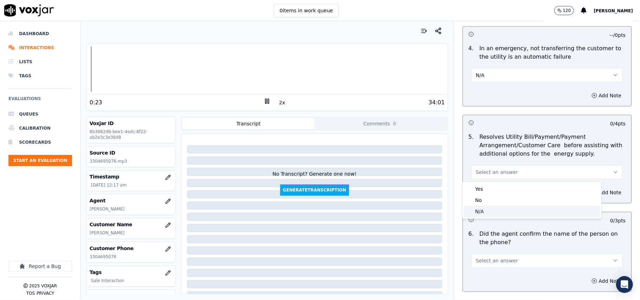
click at [490, 208] on div "N/A" at bounding box center [532, 211] width 136 height 11
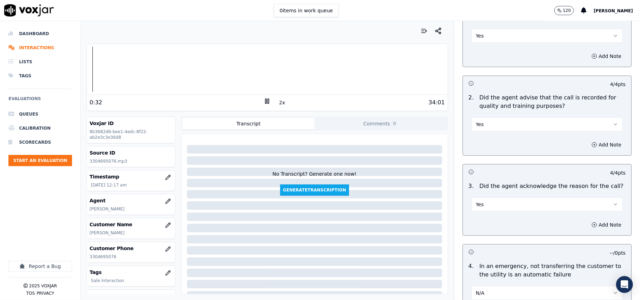
scroll to position [78, 0]
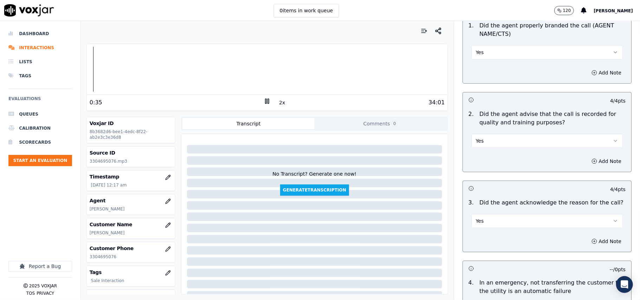
click at [505, 221] on button "Yes" at bounding box center [546, 221] width 151 height 14
click at [482, 249] on div "No" at bounding box center [532, 248] width 136 height 11
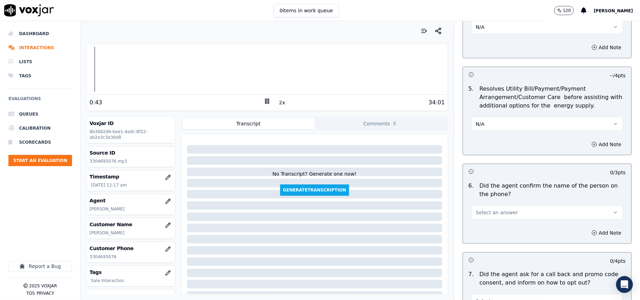
scroll to position [390, 0]
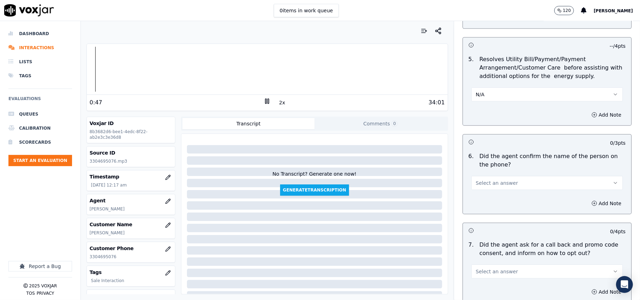
click at [502, 185] on span "Select an answer" at bounding box center [497, 183] width 42 height 7
click at [490, 199] on div "Yes" at bounding box center [532, 199] width 136 height 11
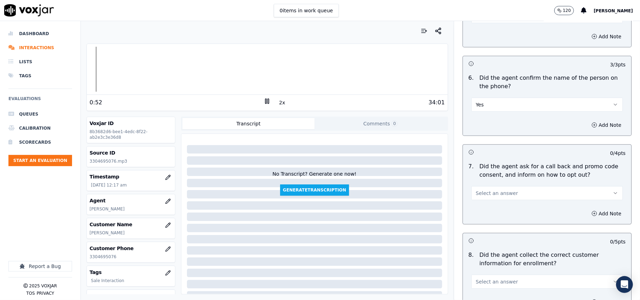
click at [492, 196] on span "Select an answer" at bounding box center [497, 193] width 42 height 7
click at [486, 209] on div "Yes" at bounding box center [532, 210] width 136 height 11
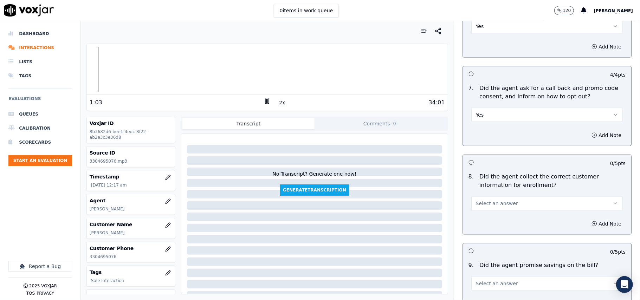
scroll to position [624, 0]
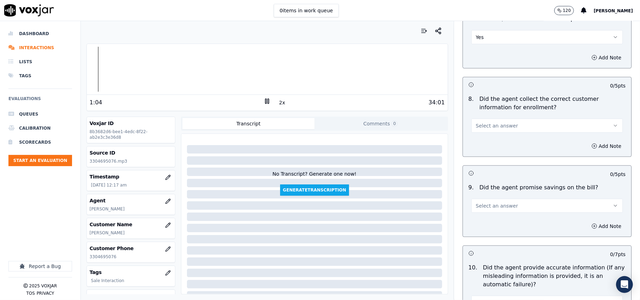
click at [481, 128] on span "Select an answer" at bounding box center [497, 125] width 42 height 7
click at [483, 145] on div "Yes" at bounding box center [532, 143] width 136 height 11
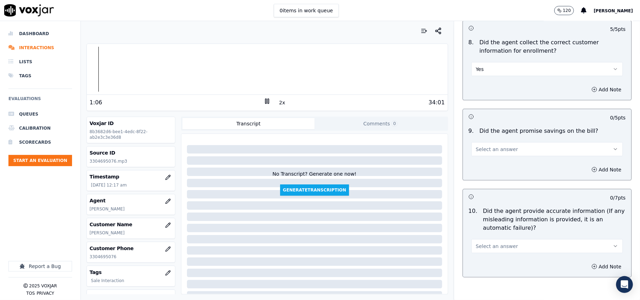
scroll to position [703, 0]
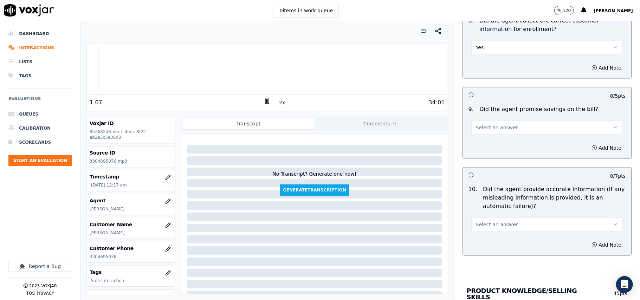
click at [491, 135] on button "Select an answer" at bounding box center [546, 127] width 151 height 14
click at [485, 162] on div "N/A" at bounding box center [532, 167] width 136 height 11
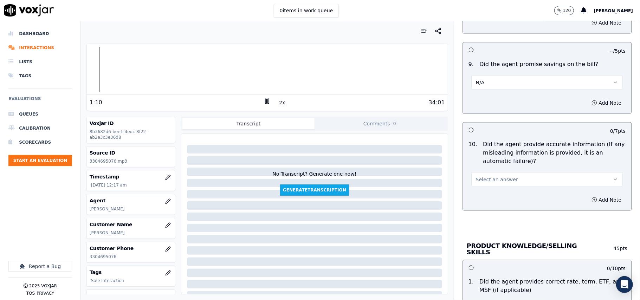
scroll to position [781, 0]
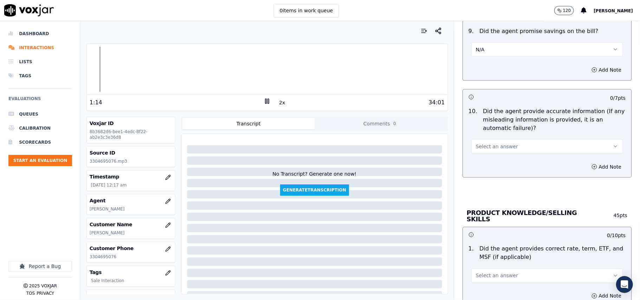
click at [495, 146] on span "Select an answer" at bounding box center [497, 146] width 42 height 7
click at [488, 164] on div "Yes" at bounding box center [532, 164] width 136 height 11
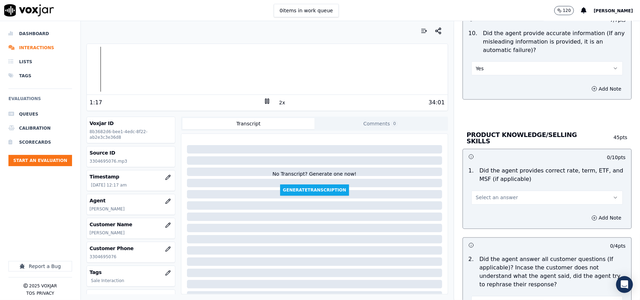
click at [480, 204] on div "1 . Did the agent provides correct rate, term, ETF, and MSF (if applicable) Sel…" at bounding box center [547, 186] width 168 height 44
click at [481, 198] on span "Select an answer" at bounding box center [497, 197] width 42 height 7
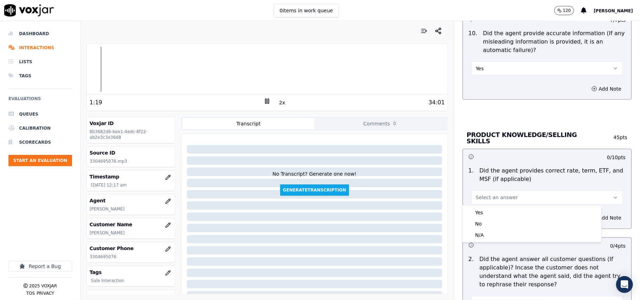
click at [483, 205] on div "Yes No N/A" at bounding box center [531, 223] width 139 height 37
click at [482, 210] on div "Yes" at bounding box center [532, 212] width 136 height 11
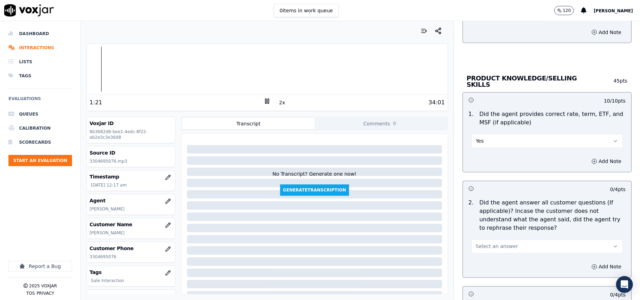
scroll to position [937, 0]
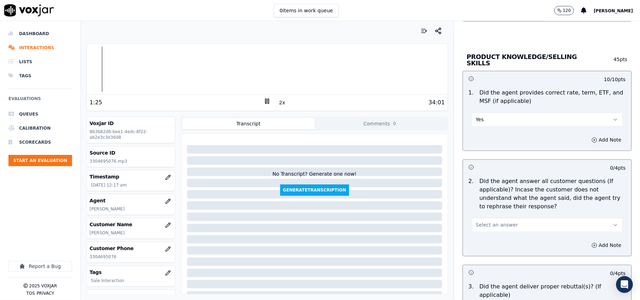
click at [490, 223] on span "Select an answer" at bounding box center [497, 225] width 42 height 7
click at [488, 237] on div "Yes" at bounding box center [532, 239] width 136 height 11
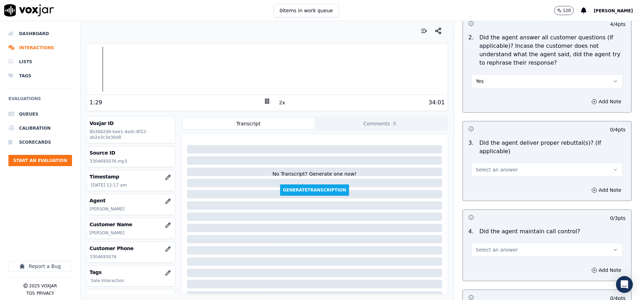
scroll to position [1093, 0]
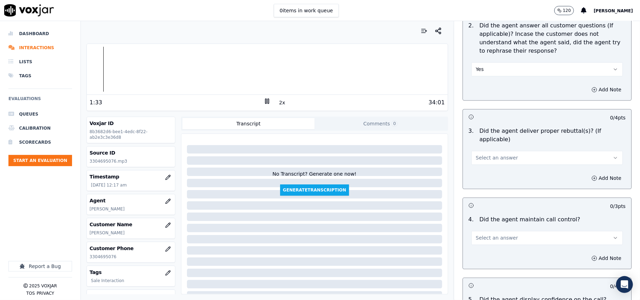
click at [499, 154] on span "Select an answer" at bounding box center [497, 157] width 42 height 7
click at [483, 187] on div "N/A" at bounding box center [532, 186] width 136 height 11
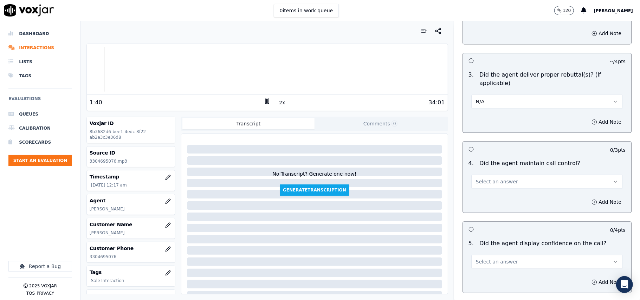
scroll to position [1171, 0]
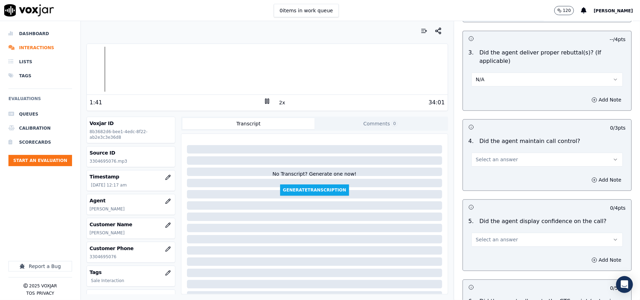
click at [508, 154] on button "Select an answer" at bounding box center [546, 159] width 151 height 14
click at [490, 176] on div "No" at bounding box center [532, 177] width 136 height 11
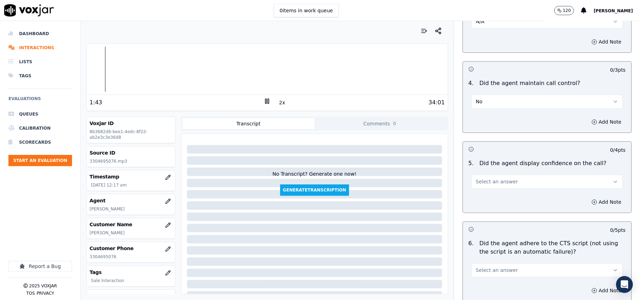
scroll to position [1249, 0]
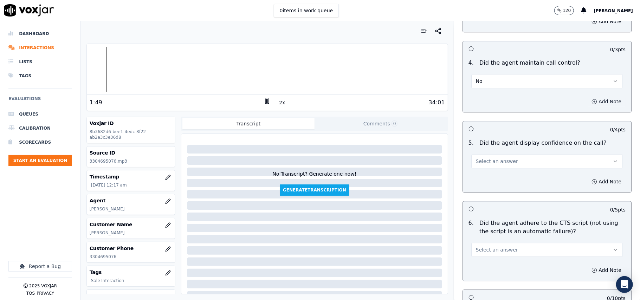
click at [587, 97] on button "Add Note" at bounding box center [606, 102] width 38 height 10
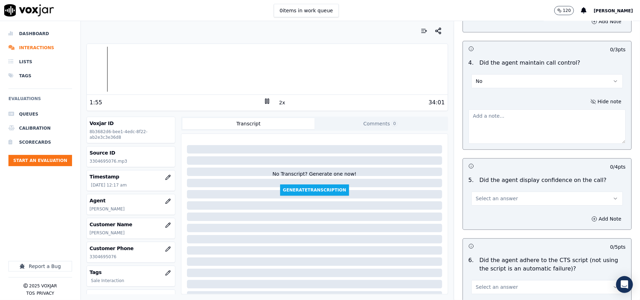
click at [561, 109] on textarea at bounding box center [546, 126] width 157 height 34
click at [265, 102] on rect at bounding box center [265, 101] width 1 height 5
click at [506, 109] on textarea "through out the" at bounding box center [546, 126] width 157 height 34
type textarea "through out the call, CX kept on interupting the agent"
click at [500, 195] on span "Select an answer" at bounding box center [497, 198] width 42 height 7
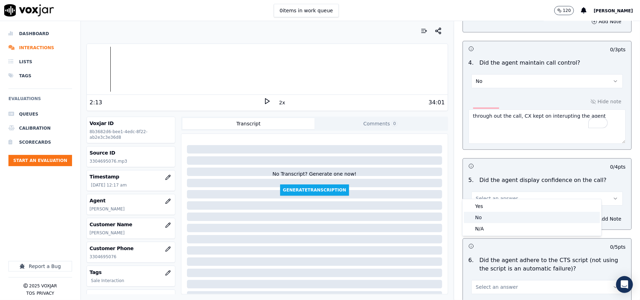
click at [487, 219] on div "No" at bounding box center [532, 217] width 136 height 11
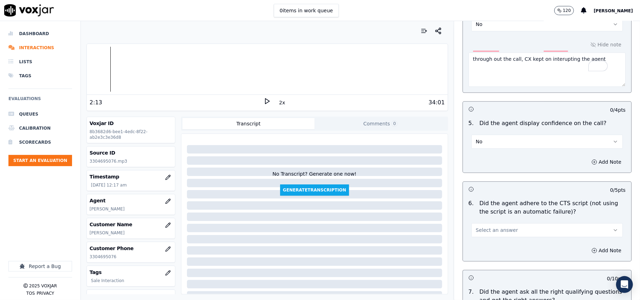
scroll to position [1327, 0]
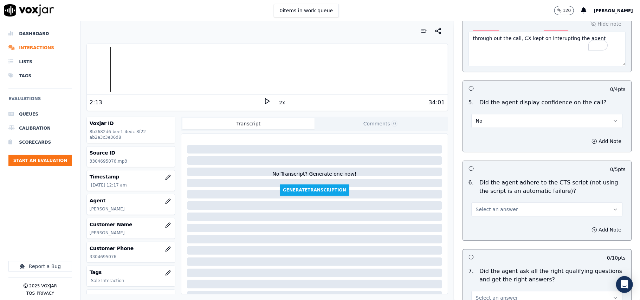
click at [474, 33] on textarea "through out the call, CX kept on interupting the agent" at bounding box center [546, 49] width 157 height 34
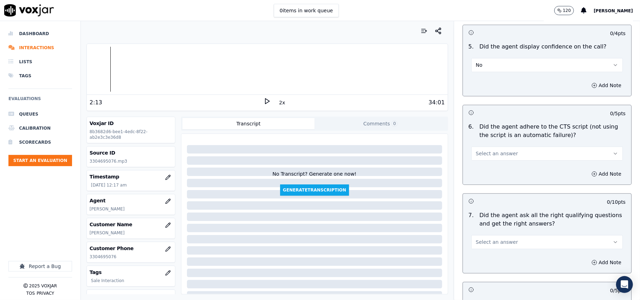
scroll to position [1405, 0]
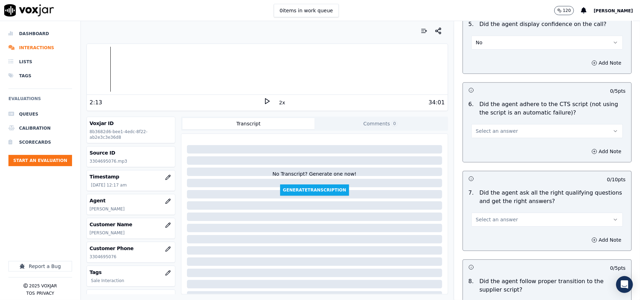
click at [487, 124] on button "Select an answer" at bounding box center [546, 131] width 151 height 14
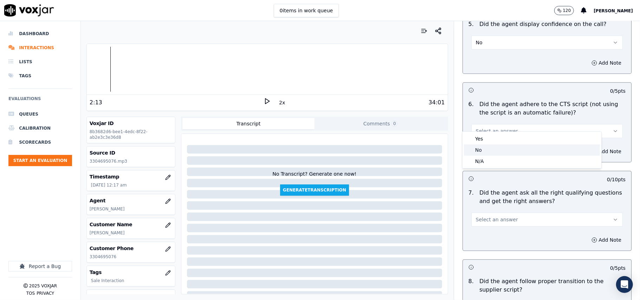
click at [483, 148] on div "No" at bounding box center [532, 149] width 136 height 11
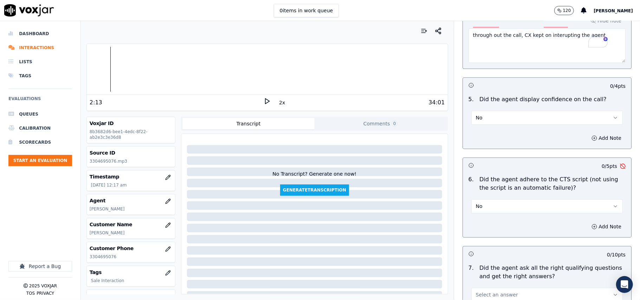
scroll to position [1327, 0]
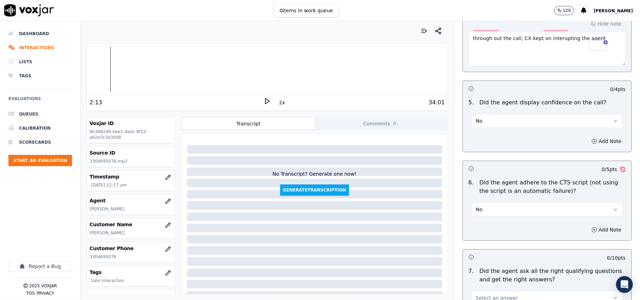
click at [489, 37] on textarea "through out the call, CX kept on interupting the agent" at bounding box center [546, 49] width 157 height 34
drag, startPoint x: 599, startPoint y: 220, endPoint x: 564, endPoint y: 224, distance: 35.3
click at [599, 225] on button "Add Note" at bounding box center [606, 230] width 38 height 10
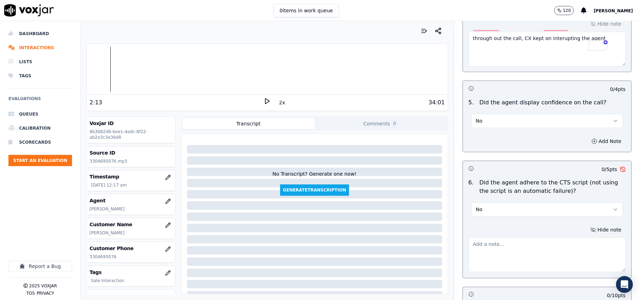
click at [505, 243] on textarea at bounding box center [546, 254] width 157 height 34
paste textarea "through out the call, CX kept on interupting the agent"
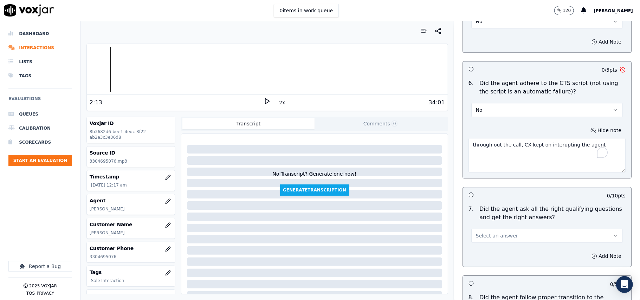
scroll to position [1561, 0]
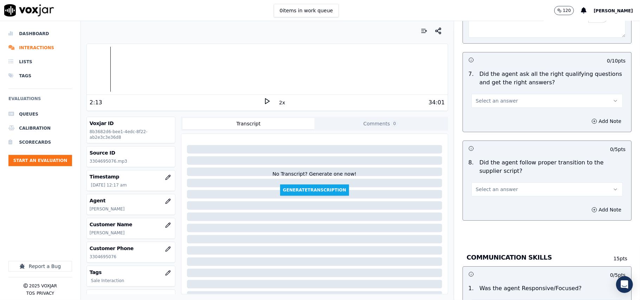
type textarea "through out the call, CX kept on interupting the agent"
click at [497, 98] on button "Select an answer" at bounding box center [546, 101] width 151 height 14
click at [484, 117] on div "No" at bounding box center [532, 120] width 136 height 11
click at [587, 116] on button "Add Note" at bounding box center [606, 121] width 38 height 10
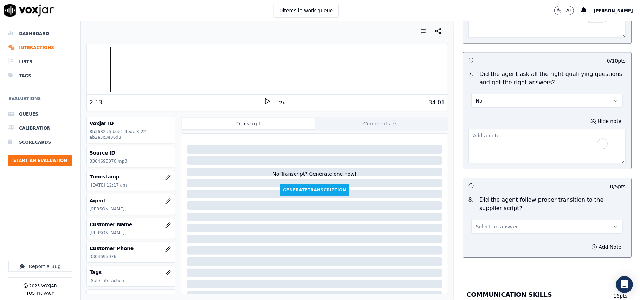
click at [498, 140] on textarea "To enrich screen reader interactions, please activate Accessibility in Grammarl…" at bounding box center [546, 146] width 157 height 34
type textarea "Multiple Consents thr"
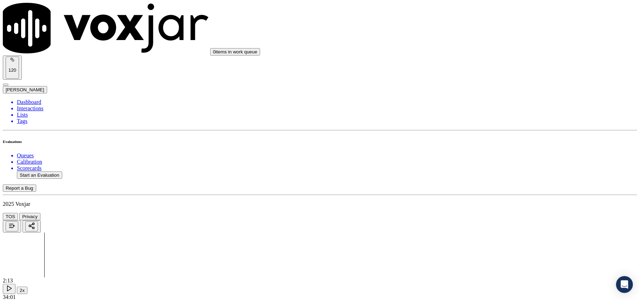
scroll to position [1639, 0]
type textarea "Multiple Consents throug out the call were not taken from the CX"
click at [500, 154] on div "Yes" at bounding box center [531, 153] width 139 height 6
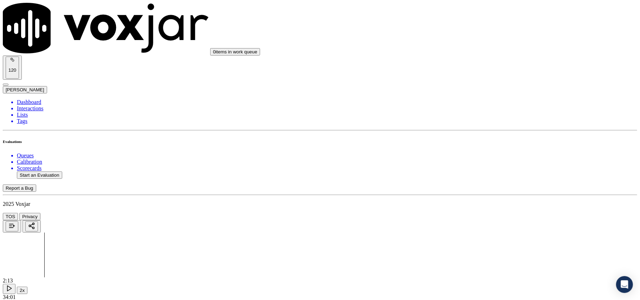
click at [483, 117] on div "Yes" at bounding box center [531, 114] width 139 height 6
click at [489, 206] on div "Yes" at bounding box center [531, 203] width 139 height 6
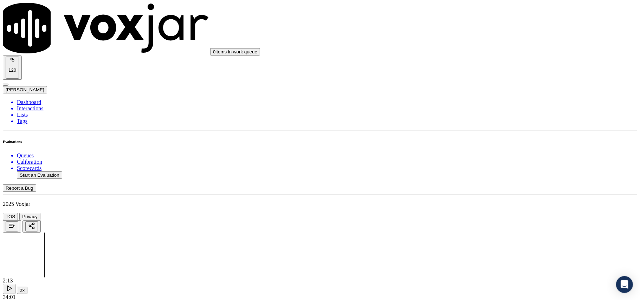
click at [481, 220] on div "Yes" at bounding box center [531, 217] width 139 height 6
click at [30, 171] on button "Start an Evaluation" at bounding box center [39, 174] width 45 height 7
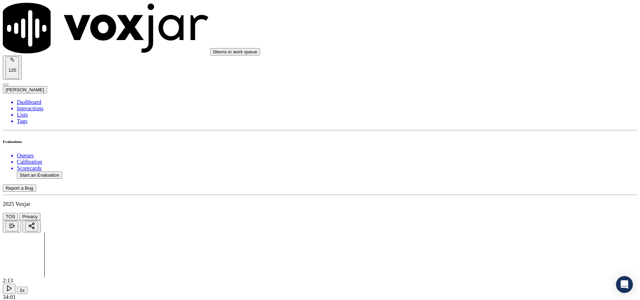
paste input "3302611134"
type input "3302611134"
type input "[DATE]T00:22"
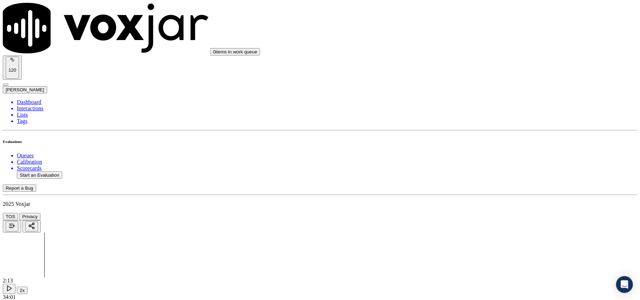
type input "Fabi"
drag, startPoint x: 239, startPoint y: 173, endPoint x: 342, endPoint y: 162, distance: 103.5
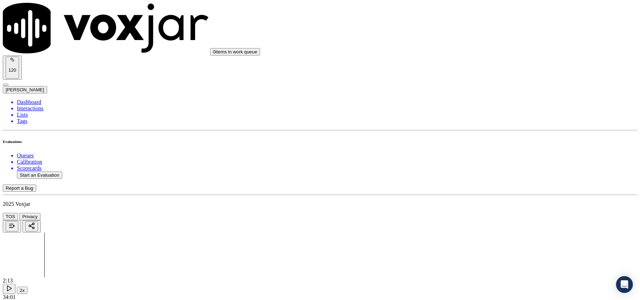
scroll to position [61, 0]
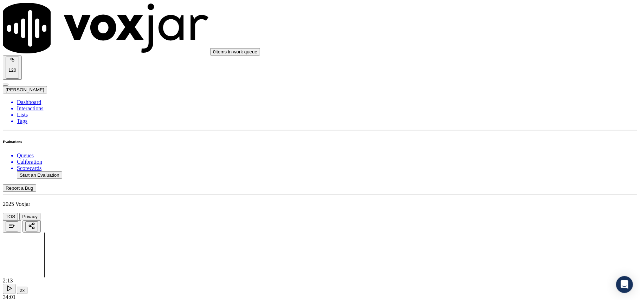
type input "3302611134"
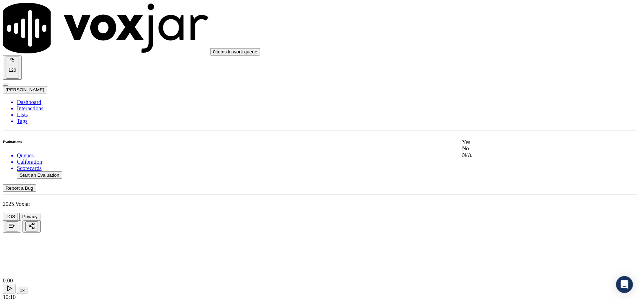
click at [490, 145] on div "Yes" at bounding box center [531, 142] width 139 height 6
click at [12, 286] on polygon at bounding box center [9, 288] width 4 height 5
click at [270, 294] on div "10:10" at bounding box center [320, 297] width 634 height 6
click at [27, 287] on button "1x" at bounding box center [22, 290] width 11 height 7
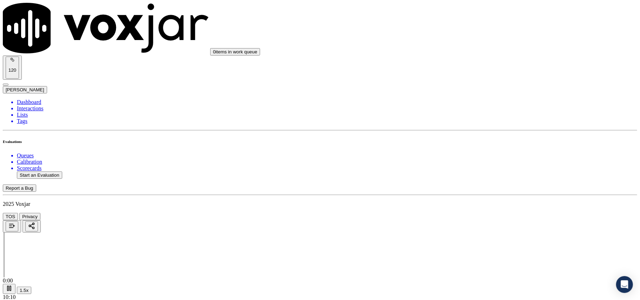
click at [31, 287] on button "1.5x" at bounding box center [24, 290] width 14 height 7
click at [501, 162] on div "No" at bounding box center [531, 159] width 139 height 6
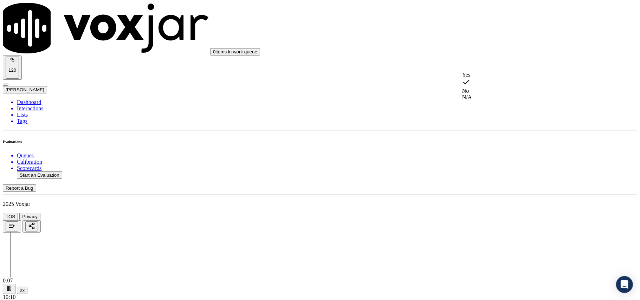
click at [481, 78] on div "Yes" at bounding box center [531, 75] width 139 height 6
click at [484, 158] on div "Yes" at bounding box center [531, 155] width 139 height 6
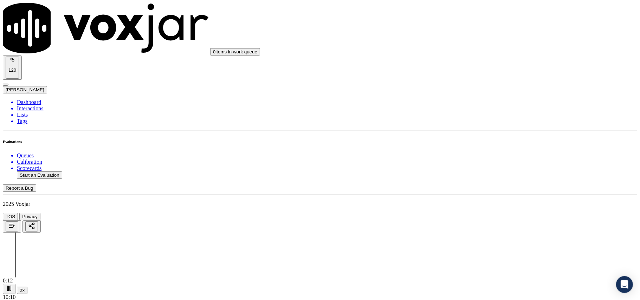
scroll to position [234, 0]
click at [487, 182] on div "N/A" at bounding box center [531, 178] width 139 height 6
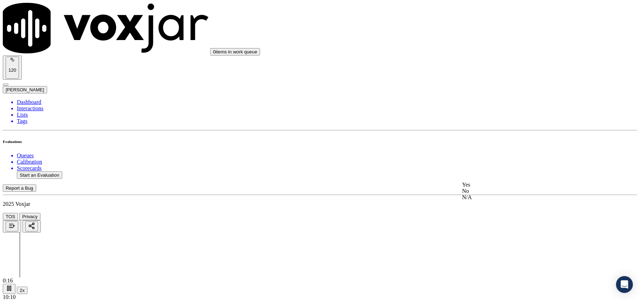
click at [480, 201] on div "N/A" at bounding box center [531, 197] width 139 height 6
click at [476, 198] on div "Yes" at bounding box center [531, 196] width 139 height 6
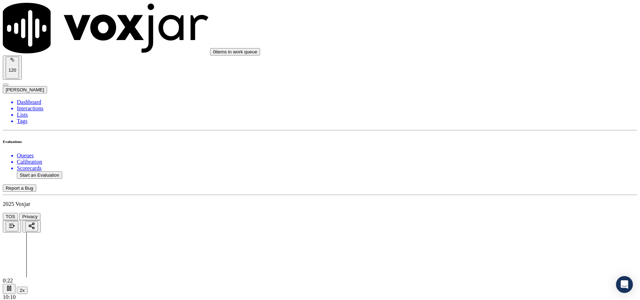
click at [483, 126] on div "Yes No N/A" at bounding box center [531, 134] width 139 height 19
click at [484, 130] on div "Yes" at bounding box center [531, 128] width 139 height 6
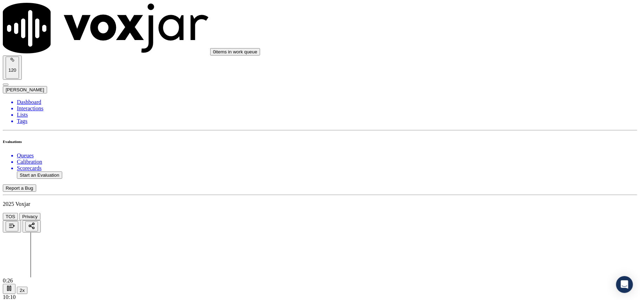
click at [478, 136] on div "Yes No N/A" at bounding box center [531, 145] width 139 height 19
click at [477, 142] on div "Yes" at bounding box center [531, 139] width 139 height 6
drag, startPoint x: 481, startPoint y: 120, endPoint x: 482, endPoint y: 135, distance: 15.2
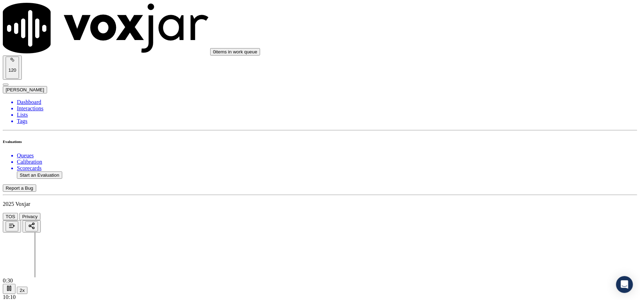
click at [492, 157] on div "N/A" at bounding box center [531, 154] width 139 height 6
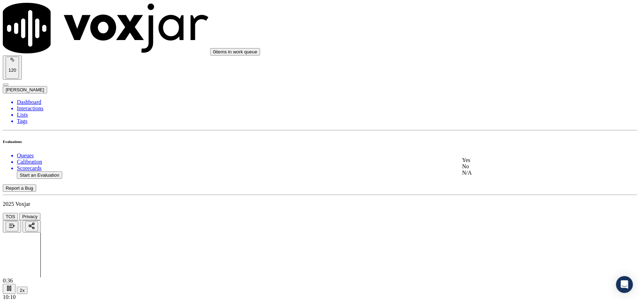
click at [486, 163] on div "Yes" at bounding box center [531, 160] width 139 height 6
click at [485, 133] on div "Yes" at bounding box center [531, 130] width 139 height 6
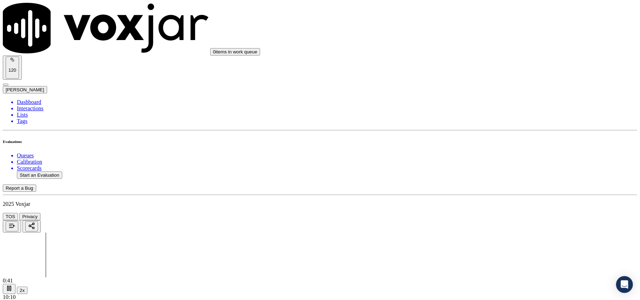
scroll to position [1015, 0]
click at [484, 156] on div "Yes" at bounding box center [531, 158] width 139 height 6
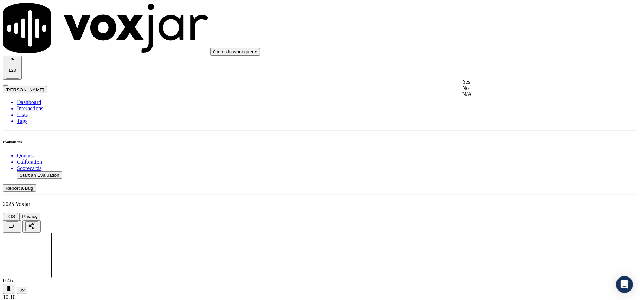
drag, startPoint x: 481, startPoint y: 87, endPoint x: 490, endPoint y: 112, distance: 26.2
click at [481, 85] on div "Yes" at bounding box center [531, 82] width 139 height 6
click at [489, 93] on div "No" at bounding box center [531, 90] width 139 height 6
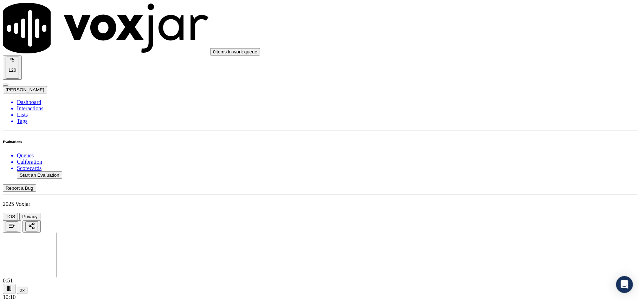
scroll to position [1327, 0]
click at [484, 88] on div "Yes" at bounding box center [531, 87] width 139 height 6
drag, startPoint x: 480, startPoint y: 93, endPoint x: 479, endPoint y: 97, distance: 4.2
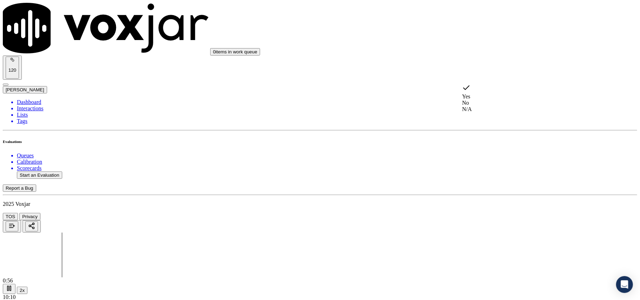
click at [480, 93] on div "Yes" at bounding box center [531, 92] width 139 height 16
click at [484, 105] on div "No" at bounding box center [531, 103] width 139 height 6
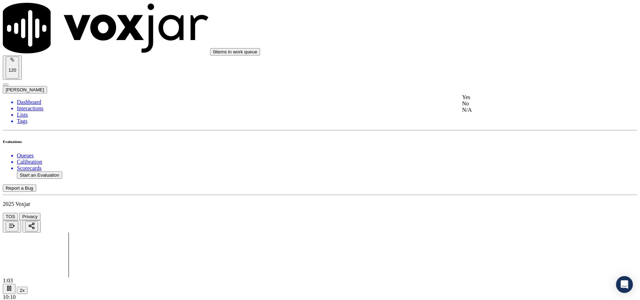
click at [486, 98] on div "Yes" at bounding box center [531, 97] width 139 height 6
click at [474, 107] on div "Yes" at bounding box center [531, 108] width 139 height 6
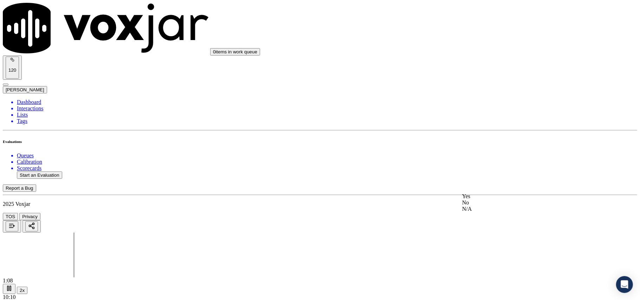
click at [475, 200] on div "Yes" at bounding box center [531, 196] width 139 height 6
click at [485, 168] on div "No" at bounding box center [531, 164] width 139 height 6
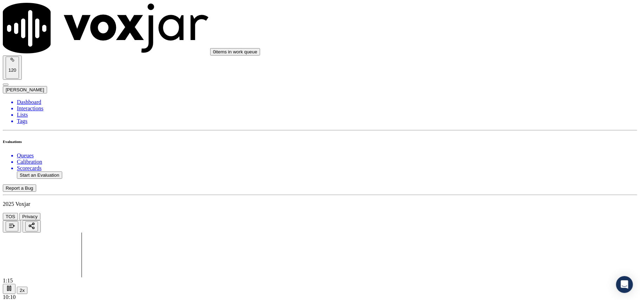
drag, startPoint x: 488, startPoint y: 154, endPoint x: 487, endPoint y: 160, distance: 6.4
click at [482, 172] on div "Yes" at bounding box center [531, 168] width 139 height 6
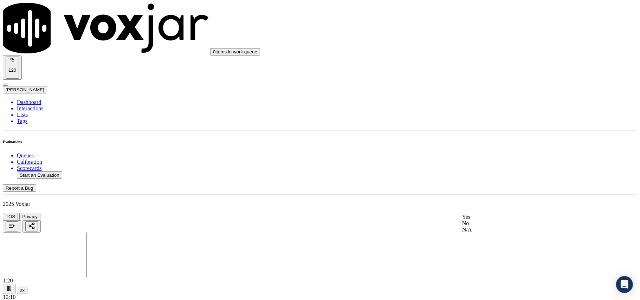
click at [477, 220] on div "Yes" at bounding box center [531, 217] width 139 height 6
click at [486, 231] on div "No" at bounding box center [531, 233] width 139 height 6
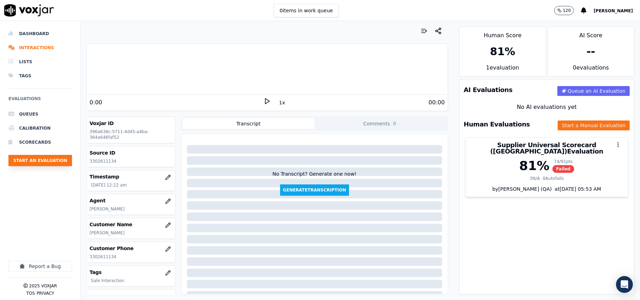
click at [51, 161] on button "Start an Evaluation" at bounding box center [40, 160] width 64 height 11
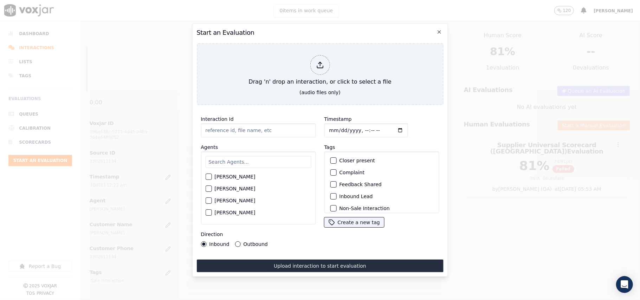
click at [253, 123] on input "Interaction Id" at bounding box center [258, 130] width 115 height 14
paste input "4409830613"
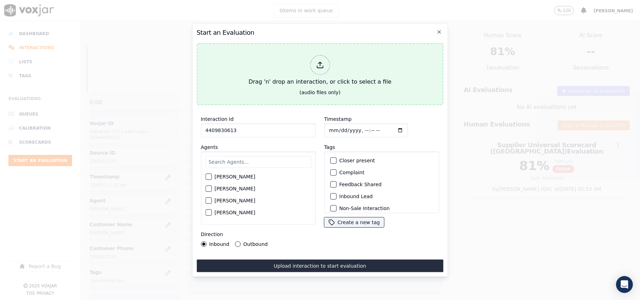
type input "4409830613"
click at [313, 63] on div at bounding box center [320, 65] width 20 height 20
click at [285, 92] on button "Drag 'n' drop an interaction, or click to select a file (audio files only)" at bounding box center [319, 74] width 247 height 62
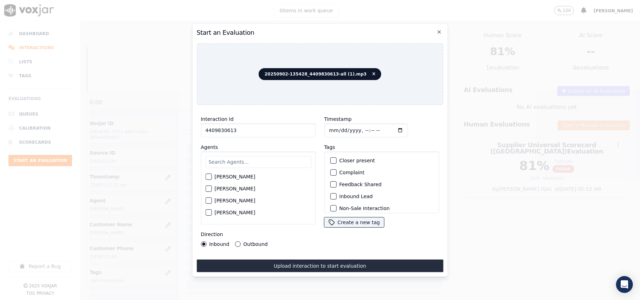
drag, startPoint x: 222, startPoint y: 131, endPoint x: 239, endPoint y: 132, distance: 16.9
click at [222, 131] on input "4409830613" at bounding box center [258, 130] width 115 height 14
click at [338, 124] on input "Timestamp" at bounding box center [366, 130] width 84 height 14
type input "2025-09-02T00:25"
click at [244, 162] on input "text" at bounding box center [258, 162] width 106 height 12
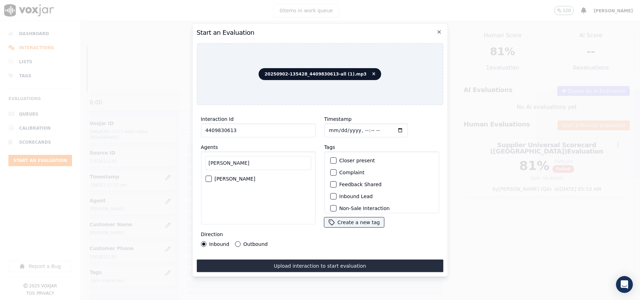
type input "Lili"
click at [242, 176] on label "[PERSON_NAME]" at bounding box center [234, 178] width 41 height 5
click at [211, 176] on button "[PERSON_NAME]" at bounding box center [208, 179] width 6 height 6
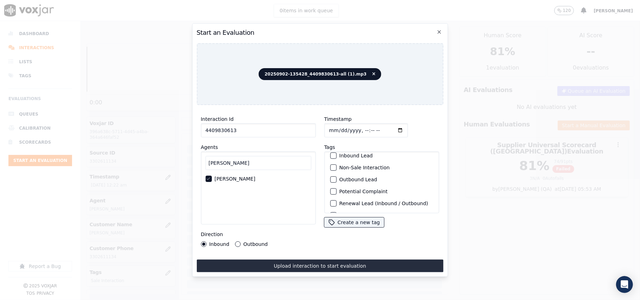
scroll to position [61, 0]
click at [330, 202] on div "button" at bounding box center [332, 204] width 5 height 5
click at [236, 242] on button "Outbound" at bounding box center [238, 244] width 6 height 6
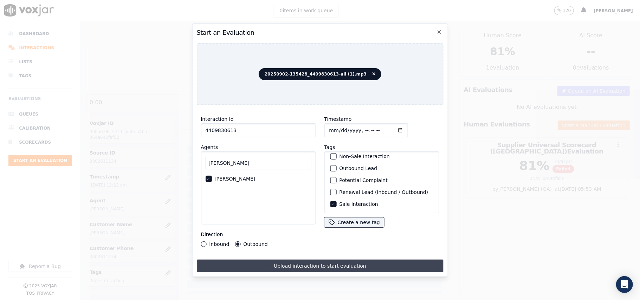
click at [259, 261] on button "Upload interaction to start evaluation" at bounding box center [319, 266] width 247 height 13
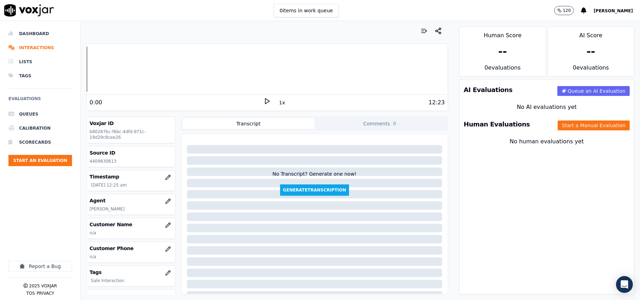
scroll to position [72, 0]
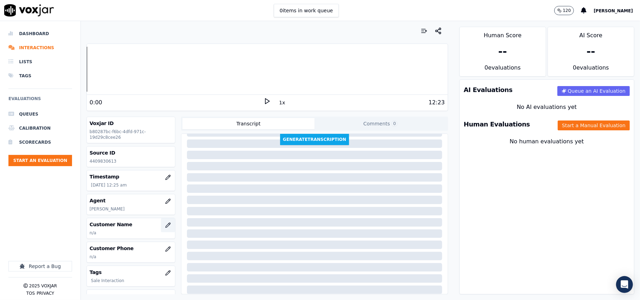
click at [165, 224] on icon "button" at bounding box center [168, 225] width 6 height 6
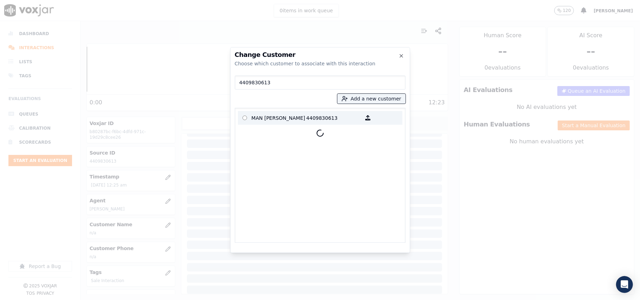
type input "4409830613"
click at [300, 121] on p "MAN SUBBA" at bounding box center [279, 117] width 55 height 11
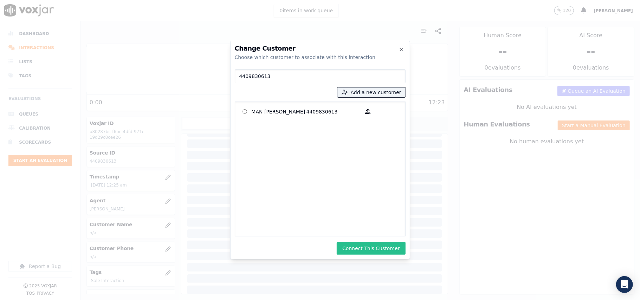
click at [375, 252] on button "Connect This Customer" at bounding box center [371, 248] width 69 height 13
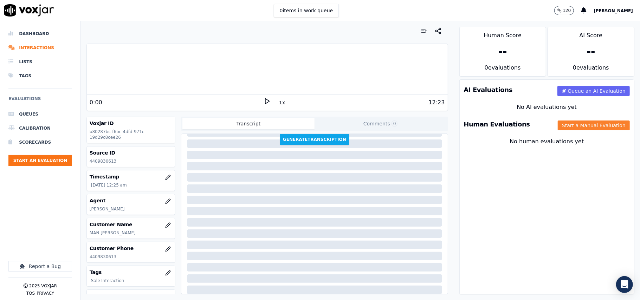
click at [574, 127] on button "Start a Manual Evaluation" at bounding box center [594, 125] width 72 height 10
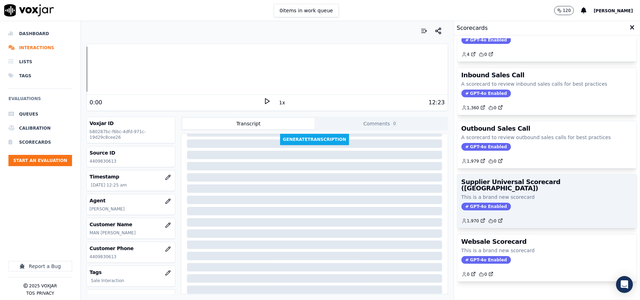
scroll to position [54, 0]
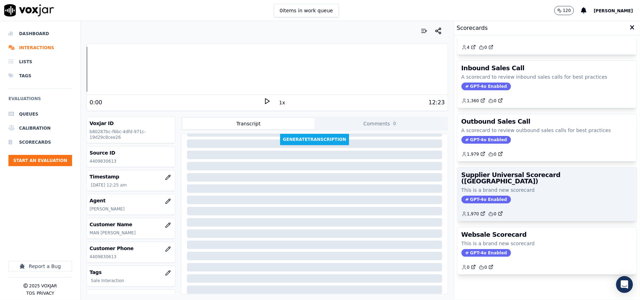
click at [519, 173] on div "Supplier Universal Scorecard (Colombia) This is a brand new scorecard GPT-4o En…" at bounding box center [547, 194] width 180 height 53
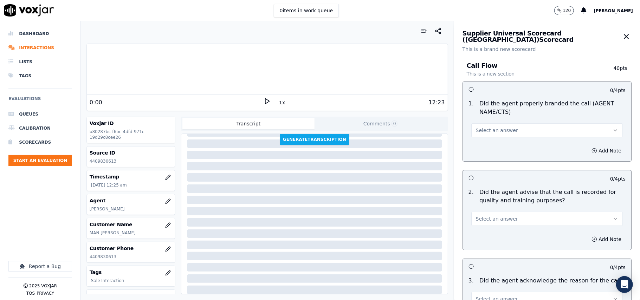
click at [509, 130] on button "Select an answer" at bounding box center [546, 130] width 151 height 14
click at [477, 144] on div "Yes" at bounding box center [532, 146] width 136 height 11
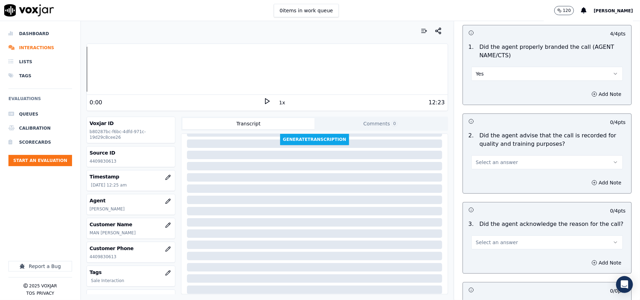
scroll to position [78, 0]
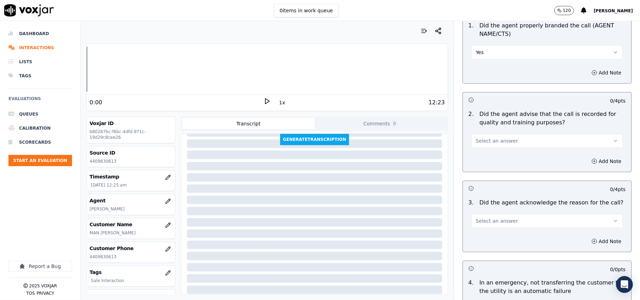
click at [483, 148] on button "Select an answer" at bounding box center [546, 141] width 151 height 14
click at [484, 152] on div "Yes" at bounding box center [532, 156] width 136 height 11
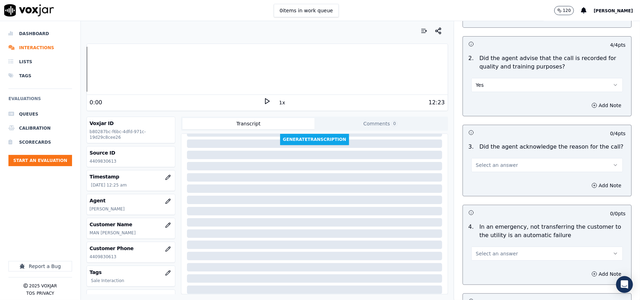
scroll to position [156, 0]
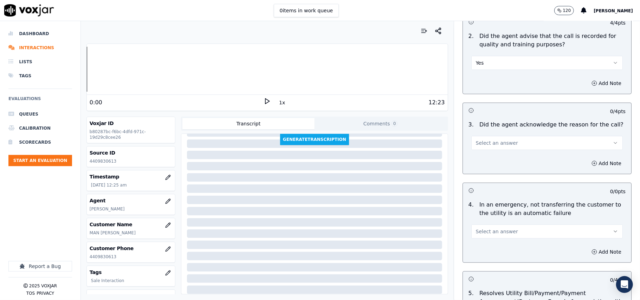
click at [484, 142] on span "Select an answer" at bounding box center [497, 142] width 42 height 7
click at [484, 155] on div "Yes" at bounding box center [532, 159] width 136 height 11
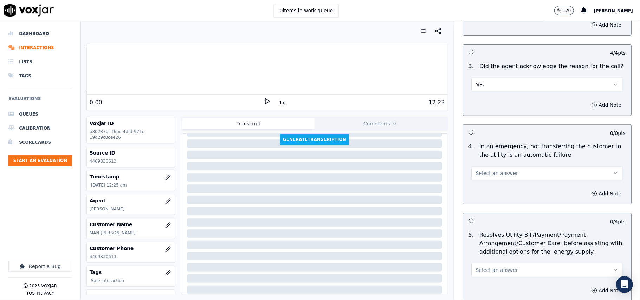
scroll to position [234, 0]
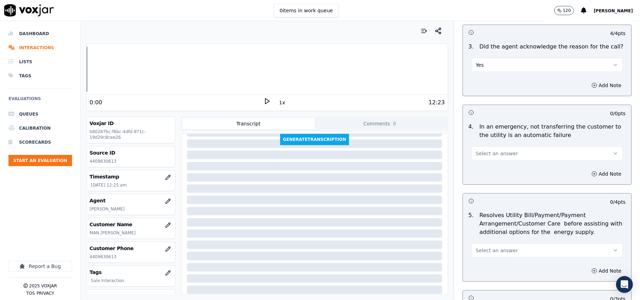
click at [481, 152] on span "Select an answer" at bounding box center [497, 153] width 42 height 7
click at [482, 190] on div "N/A" at bounding box center [532, 192] width 136 height 11
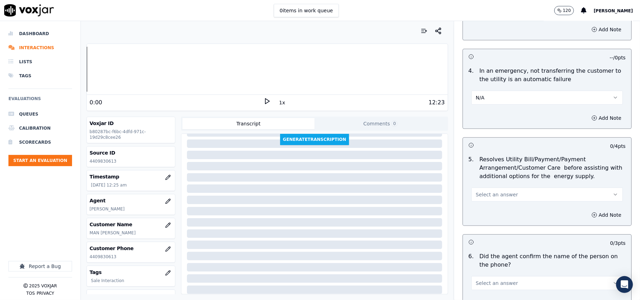
scroll to position [312, 0]
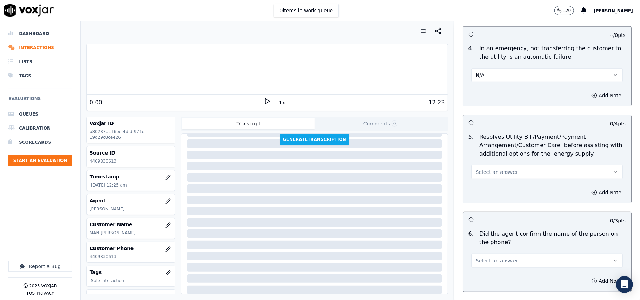
click at [491, 178] on button "Select an answer" at bounding box center [546, 172] width 151 height 14
click at [489, 204] on div "No" at bounding box center [532, 200] width 136 height 11
click at [495, 172] on button "No" at bounding box center [546, 172] width 151 height 14
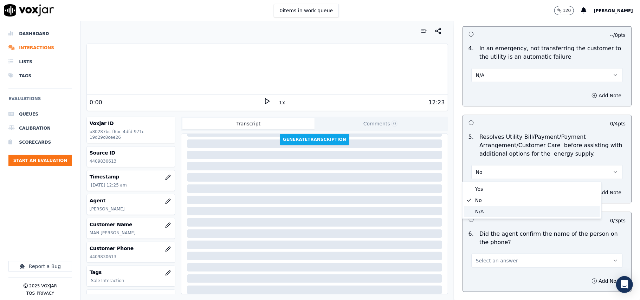
click at [489, 207] on div "N/A" at bounding box center [532, 211] width 136 height 11
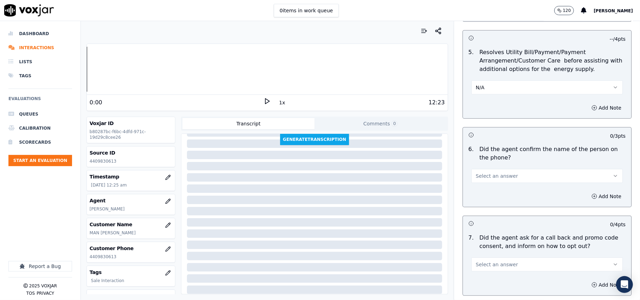
scroll to position [468, 0]
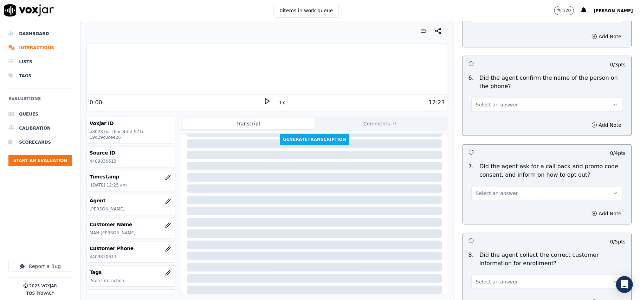
click at [494, 108] on span "Select an answer" at bounding box center [497, 104] width 42 height 7
click at [495, 121] on div "Yes" at bounding box center [532, 121] width 136 height 11
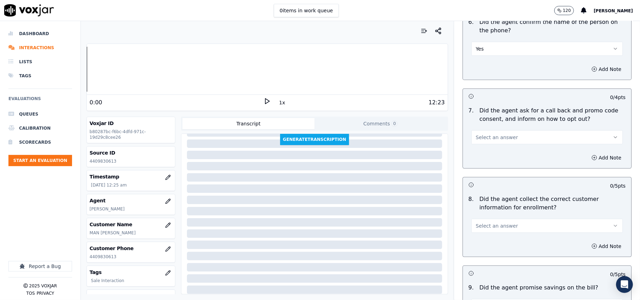
scroll to position [547, 0]
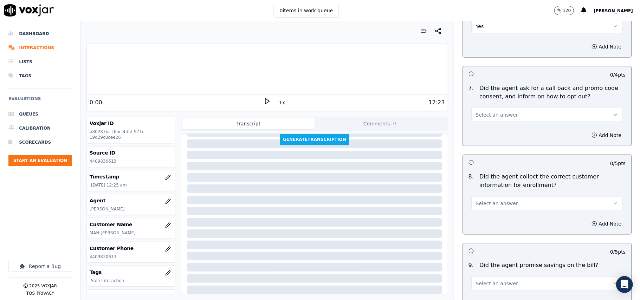
click at [492, 111] on button "Select an answer" at bounding box center [546, 115] width 151 height 14
click at [487, 132] on div "Yes" at bounding box center [532, 132] width 136 height 11
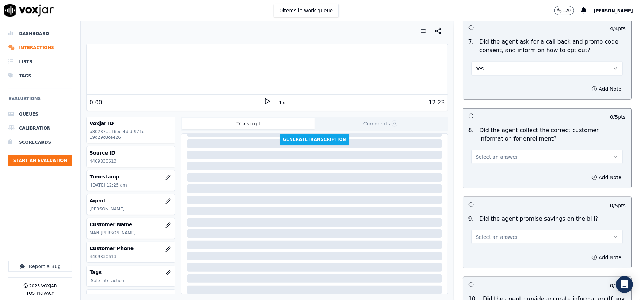
scroll to position [624, 0]
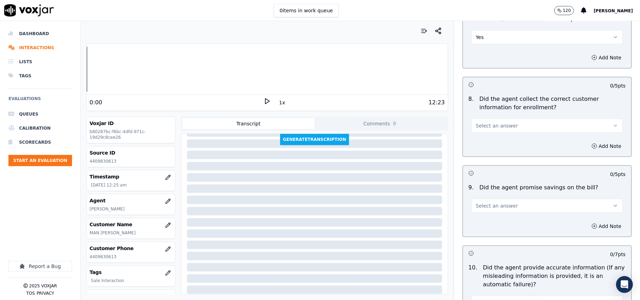
click at [493, 128] on span "Select an answer" at bounding box center [497, 125] width 42 height 7
click at [490, 155] on div "No" at bounding box center [532, 154] width 136 height 11
click at [587, 143] on button "Add Note" at bounding box center [606, 146] width 38 height 10
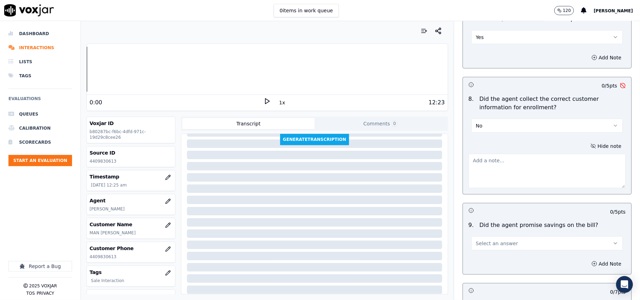
click at [502, 184] on textarea at bounding box center [546, 171] width 157 height 34
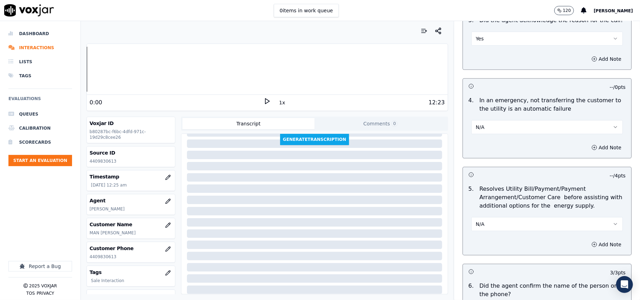
scroll to position [156, 0]
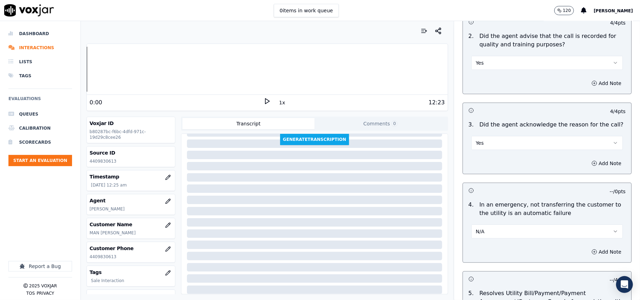
type textarea "Agent failed to take multiple consents from the CX during the Script"
click at [508, 151] on div "3 . Did the agent acknowledge the reason for the call? Yes" at bounding box center [547, 135] width 168 height 35
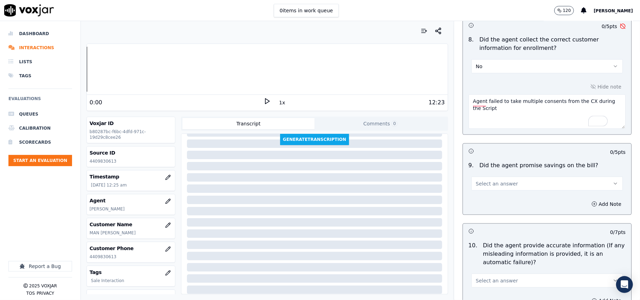
scroll to position [703, 0]
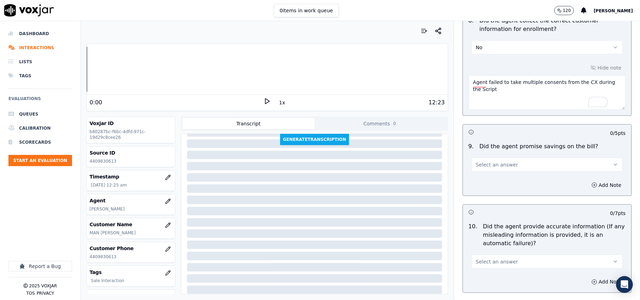
click at [488, 167] on span "Select an answer" at bounding box center [497, 164] width 42 height 7
click at [483, 209] on div "N/A" at bounding box center [532, 205] width 136 height 11
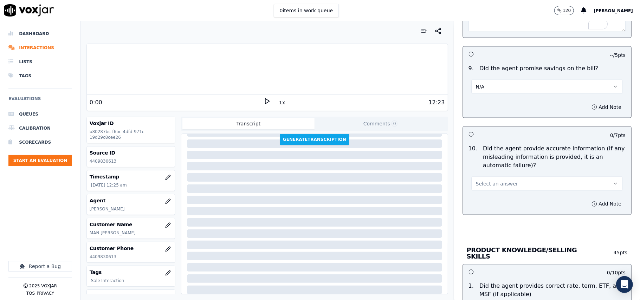
click at [488, 183] on span "Select an answer" at bounding box center [497, 183] width 42 height 7
click at [488, 203] on div "Yes" at bounding box center [532, 201] width 136 height 11
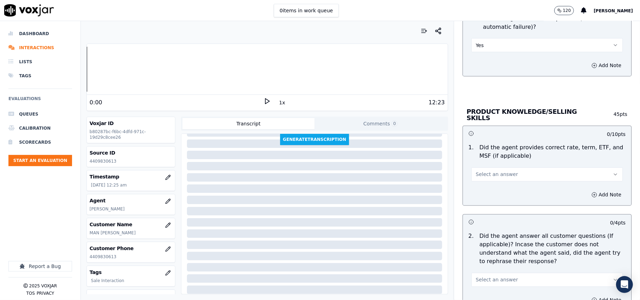
scroll to position [937, 0]
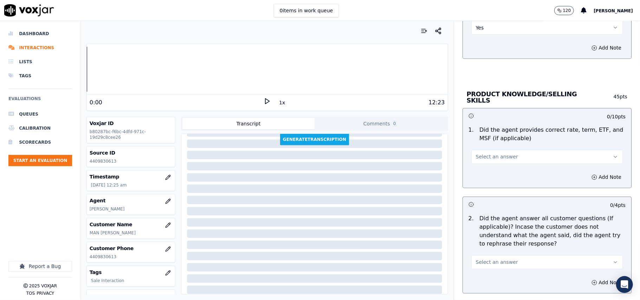
click at [490, 159] on span "Select an answer" at bounding box center [497, 157] width 42 height 7
click at [489, 167] on div "Yes" at bounding box center [532, 171] width 136 height 11
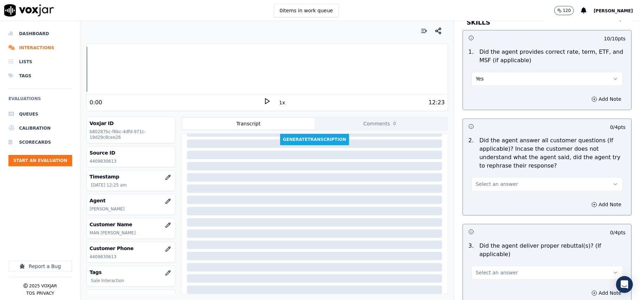
click at [488, 177] on button "Select an answer" at bounding box center [546, 184] width 151 height 14
click at [482, 201] on div "Yes" at bounding box center [532, 199] width 136 height 11
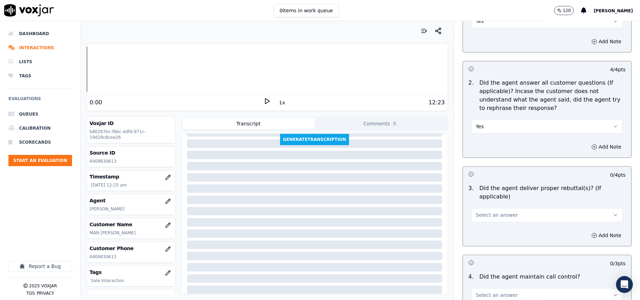
scroll to position [1093, 0]
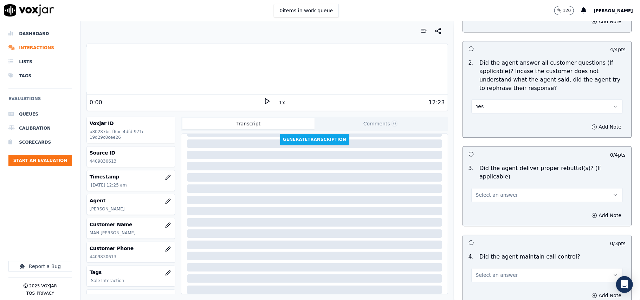
click at [493, 106] on button "Yes" at bounding box center [546, 106] width 151 height 14
click at [486, 127] on div "No" at bounding box center [532, 132] width 136 height 11
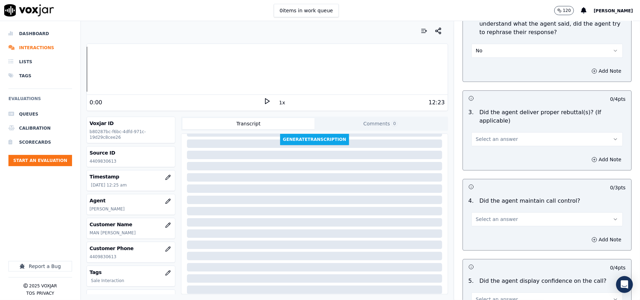
scroll to position [1171, 0]
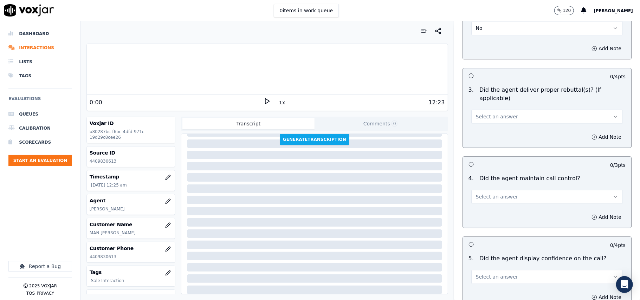
click at [491, 116] on div "3 . Did the agent deliver proper rebuttal(s)? (If applicable) Select an answer" at bounding box center [547, 105] width 168 height 44
click at [491, 113] on span "Select an answer" at bounding box center [497, 116] width 42 height 7
click at [487, 121] on div "Yes" at bounding box center [532, 123] width 136 height 11
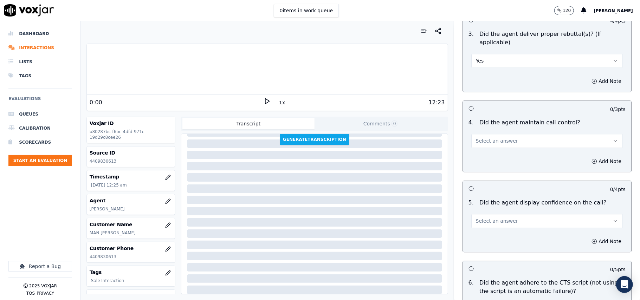
scroll to position [1249, 0]
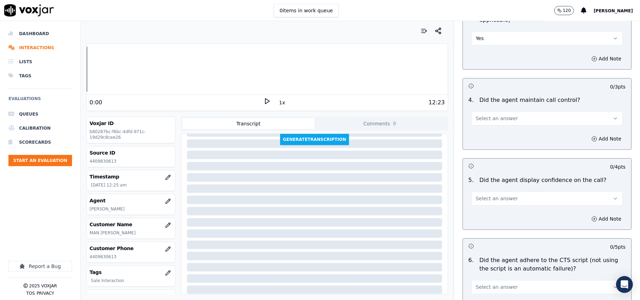
click at [488, 31] on button "Yes" at bounding box center [546, 38] width 151 height 14
click at [487, 58] on div "No" at bounding box center [532, 56] width 136 height 11
click at [499, 115] on button "Select an answer" at bounding box center [546, 118] width 151 height 14
click at [493, 138] on div "No" at bounding box center [532, 136] width 136 height 11
click at [594, 134] on button "Add Note" at bounding box center [606, 139] width 38 height 10
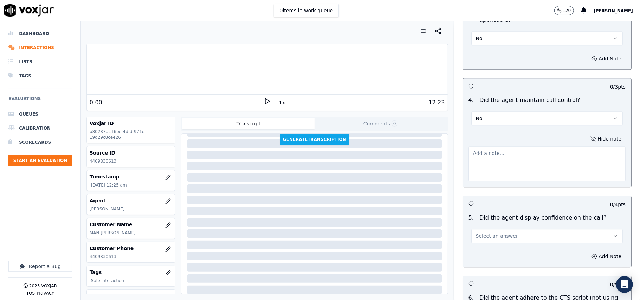
click at [499, 152] on textarea at bounding box center [546, 163] width 157 height 34
click at [264, 98] on icon at bounding box center [266, 101] width 7 height 7
click at [278, 105] on button "1x" at bounding box center [282, 103] width 9 height 10
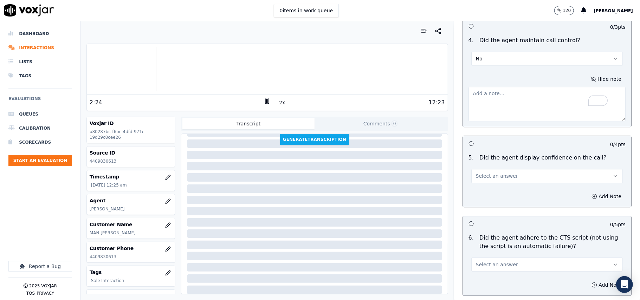
scroll to position [1327, 0]
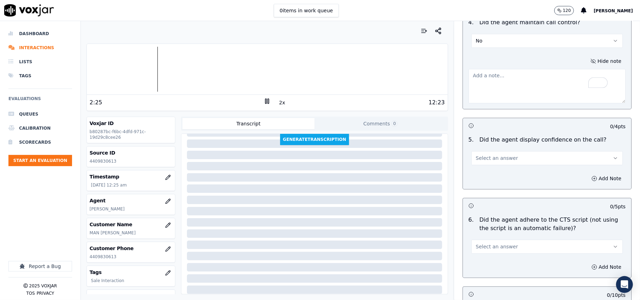
click at [483, 158] on div "5 . Did the agent display confidence on the call? Select an answer" at bounding box center [547, 150] width 168 height 35
click at [485, 151] on button "Select an answer" at bounding box center [546, 158] width 151 height 14
click at [489, 175] on div "No" at bounding box center [532, 176] width 136 height 11
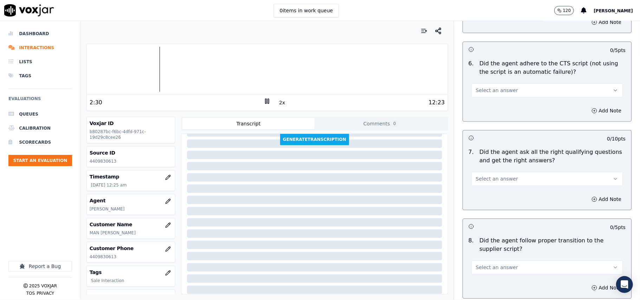
scroll to position [1405, 0]
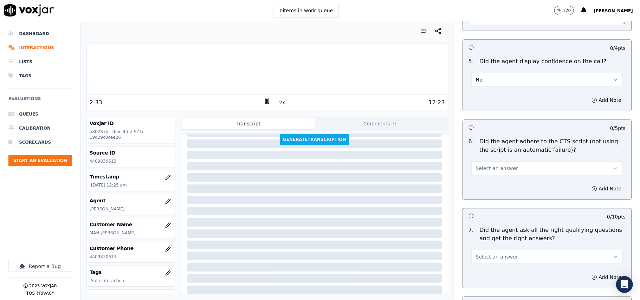
click at [492, 161] on button "Select an answer" at bounding box center [546, 168] width 151 height 14
click at [475, 190] on div "No" at bounding box center [532, 187] width 136 height 11
click at [587, 184] on button "Add Note" at bounding box center [606, 189] width 38 height 10
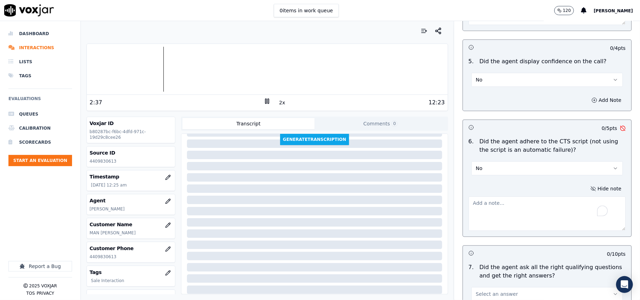
click at [474, 209] on textarea "To enrich screen reader interactions, please activate Accessibility in Grammarl…" at bounding box center [546, 213] width 157 height 34
paste textarea "Agent failed to take multiple consents from the CX during the Script"
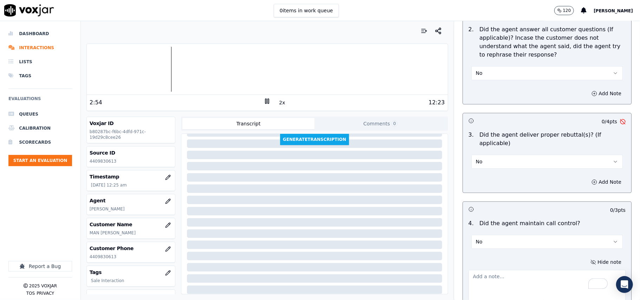
scroll to position [1093, 0]
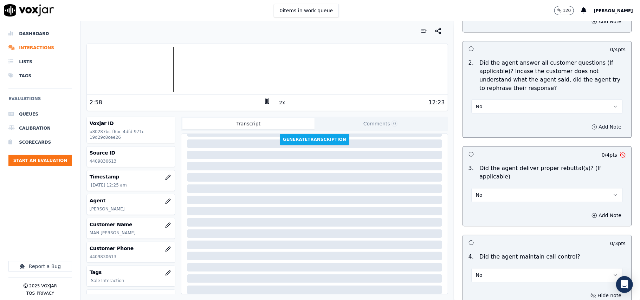
type textarea "Agent failed to take multiple consents from the CX during the Script."
click at [587, 125] on button "Add Note" at bounding box center [606, 127] width 38 height 10
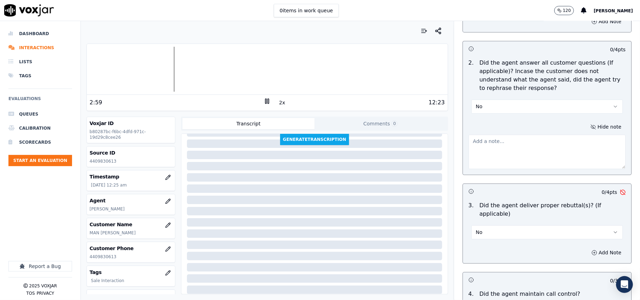
click at [518, 146] on textarea at bounding box center [546, 152] width 157 height 34
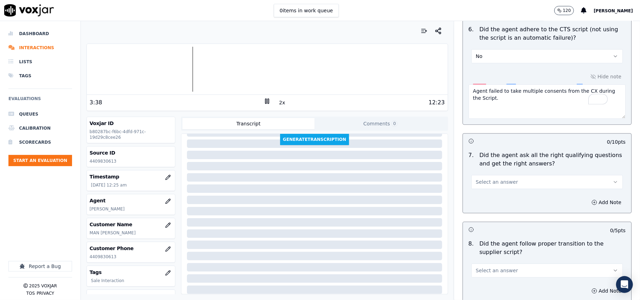
scroll to position [1639, 0]
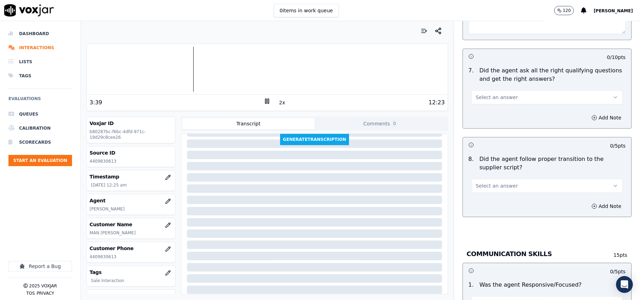
type textarea "CX was Not able to understand what agent was saying or asking"
click at [495, 94] on span "Select an answer" at bounding box center [497, 97] width 42 height 7
click at [499, 102] on div "Yes" at bounding box center [532, 105] width 136 height 11
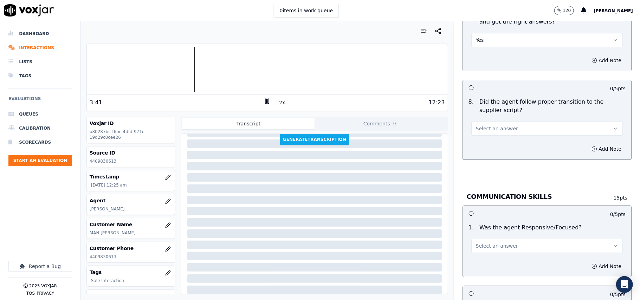
scroll to position [1718, 0]
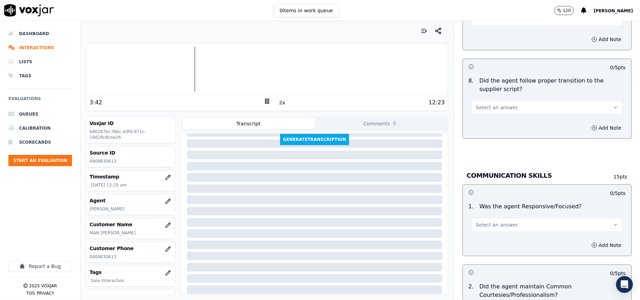
click at [496, 104] on span "Select an answer" at bounding box center [497, 107] width 42 height 7
click at [487, 110] on div "Yes No N/A" at bounding box center [531, 127] width 139 height 37
click at [488, 132] on div "No" at bounding box center [532, 127] width 136 height 11
click at [477, 104] on button "No" at bounding box center [546, 107] width 151 height 14
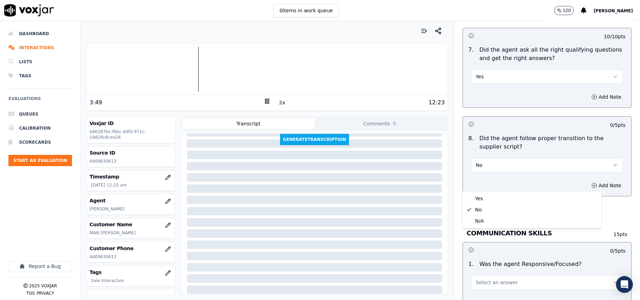
scroll to position [1561, 0]
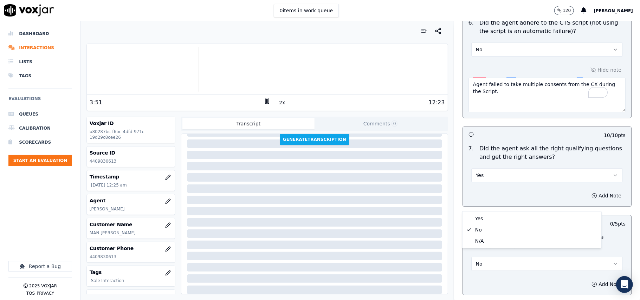
click at [503, 168] on button "Yes" at bounding box center [546, 175] width 151 height 14
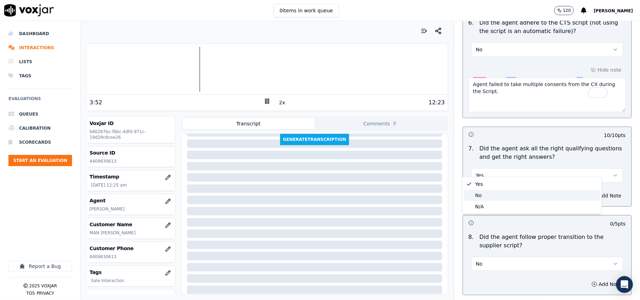
click at [482, 195] on div "No" at bounding box center [532, 195] width 136 height 11
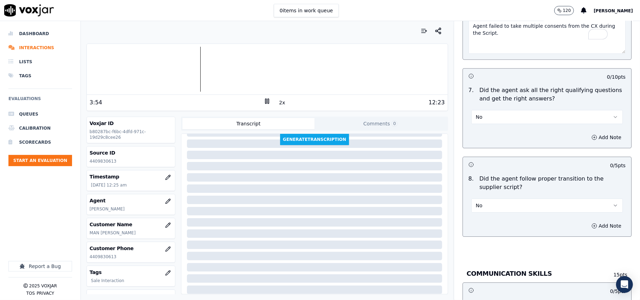
scroll to position [1639, 0]
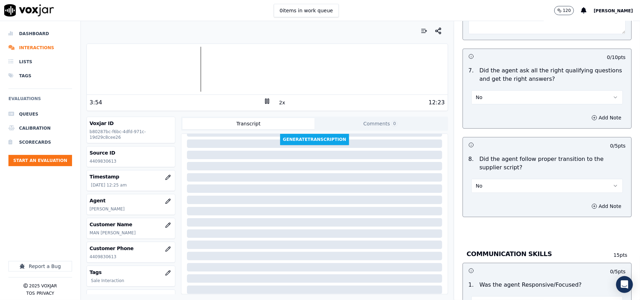
click at [488, 184] on button "No" at bounding box center [546, 186] width 151 height 14
click at [483, 194] on div "Yes" at bounding box center [532, 194] width 136 height 11
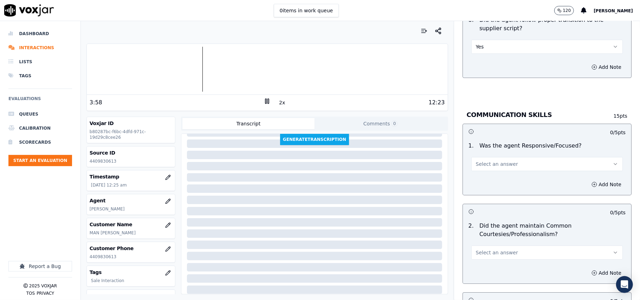
scroll to position [1795, 0]
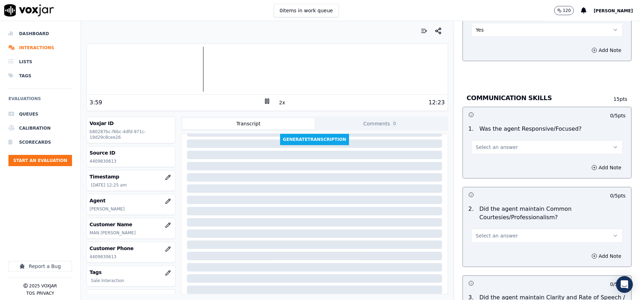
click at [505, 141] on button "Select an answer" at bounding box center [546, 147] width 151 height 14
click at [486, 156] on div "Yes" at bounding box center [532, 156] width 136 height 11
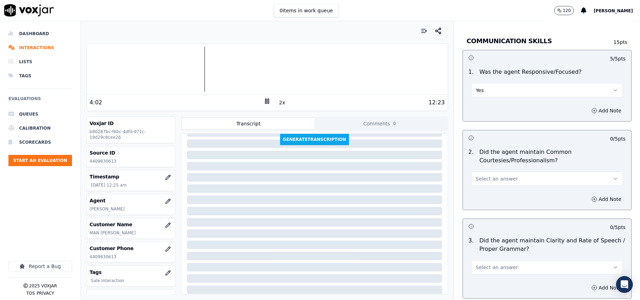
scroll to position [1874, 0]
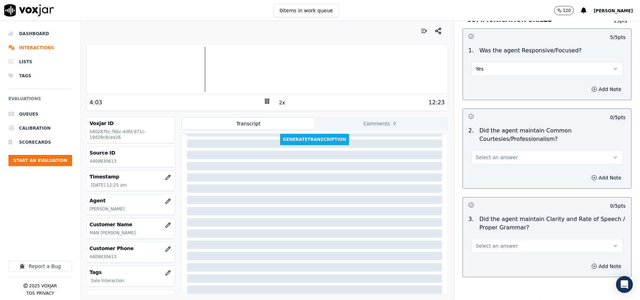
click at [484, 154] on span "Select an answer" at bounding box center [497, 157] width 42 height 7
click at [492, 168] on div "Yes" at bounding box center [532, 166] width 136 height 11
drag, startPoint x: 478, startPoint y: 235, endPoint x: 478, endPoint y: 246, distance: 10.9
click at [478, 240] on button "Select an answer" at bounding box center [546, 246] width 151 height 14
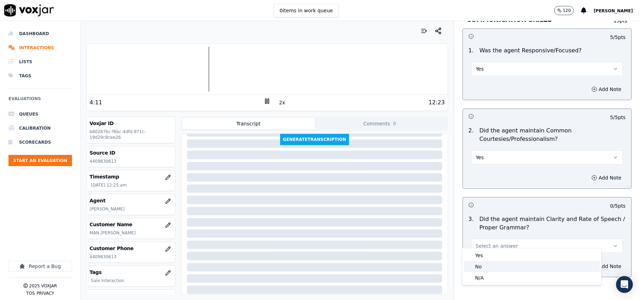
click at [478, 269] on div "No" at bounding box center [532, 266] width 136 height 11
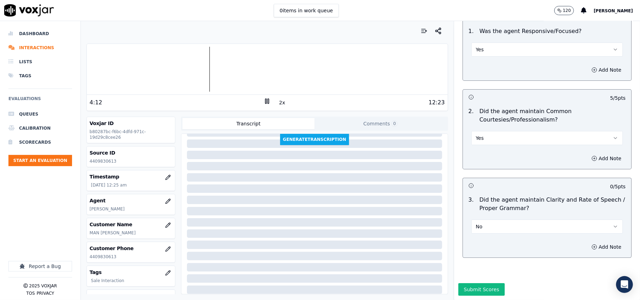
scroll to position [1908, 0]
click at [464, 283] on button "Submit Scores" at bounding box center [481, 289] width 47 height 13
